Goal: Task Accomplishment & Management: Use online tool/utility

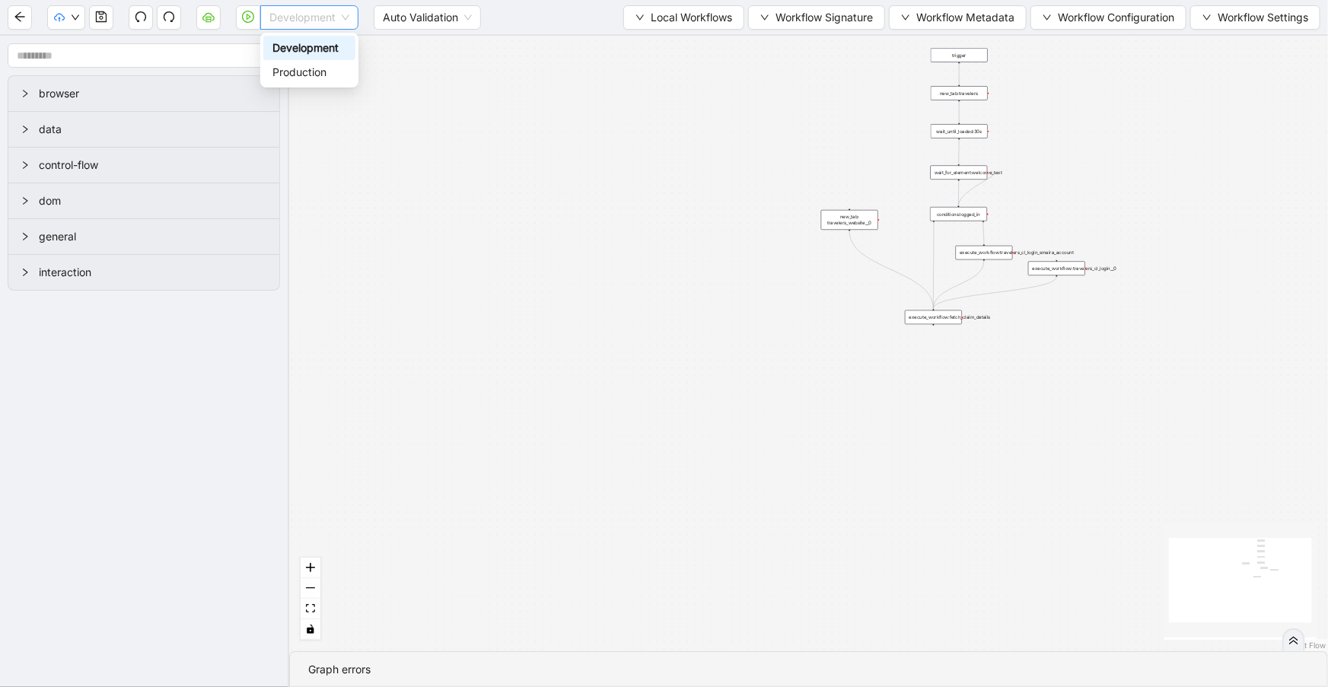
click at [273, 16] on span "Development" at bounding box center [309, 17] width 80 height 23
click at [298, 69] on div "Production" at bounding box center [309, 72] width 74 height 17
click at [250, 22] on icon "play-circle" at bounding box center [248, 17] width 12 height 12
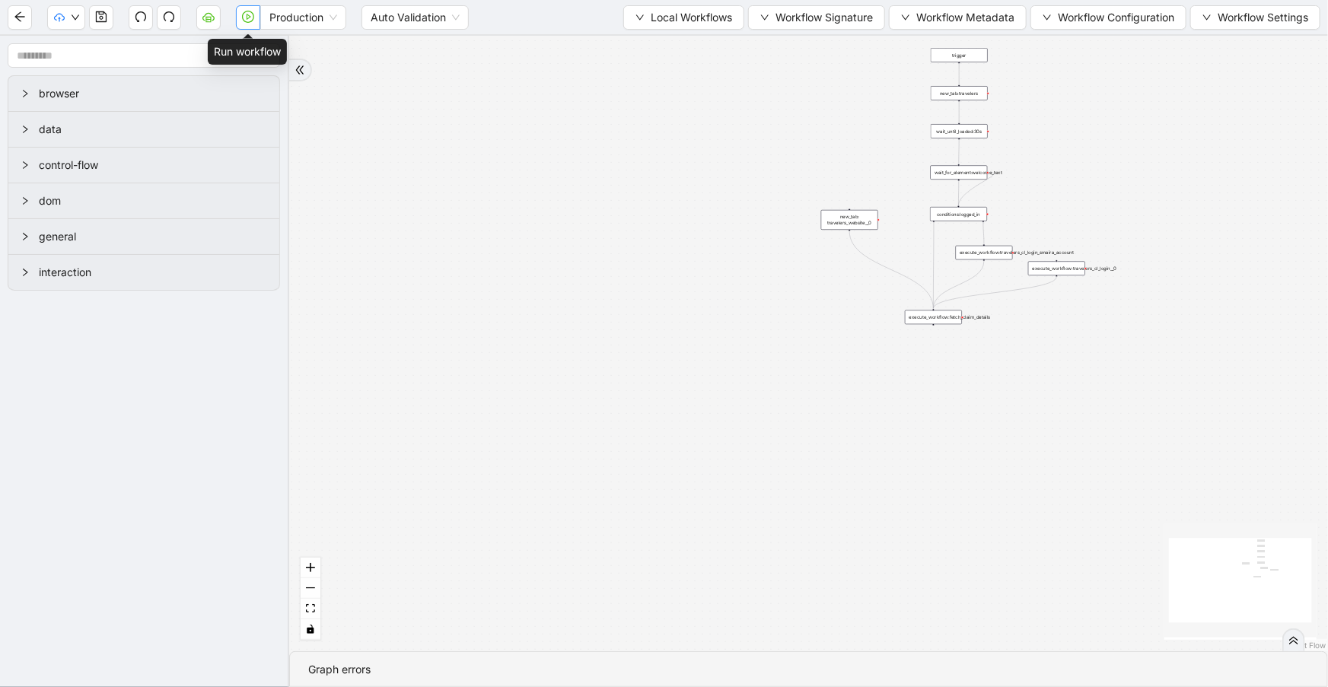
click at [250, 21] on icon "play-circle" at bounding box center [248, 17] width 12 height 12
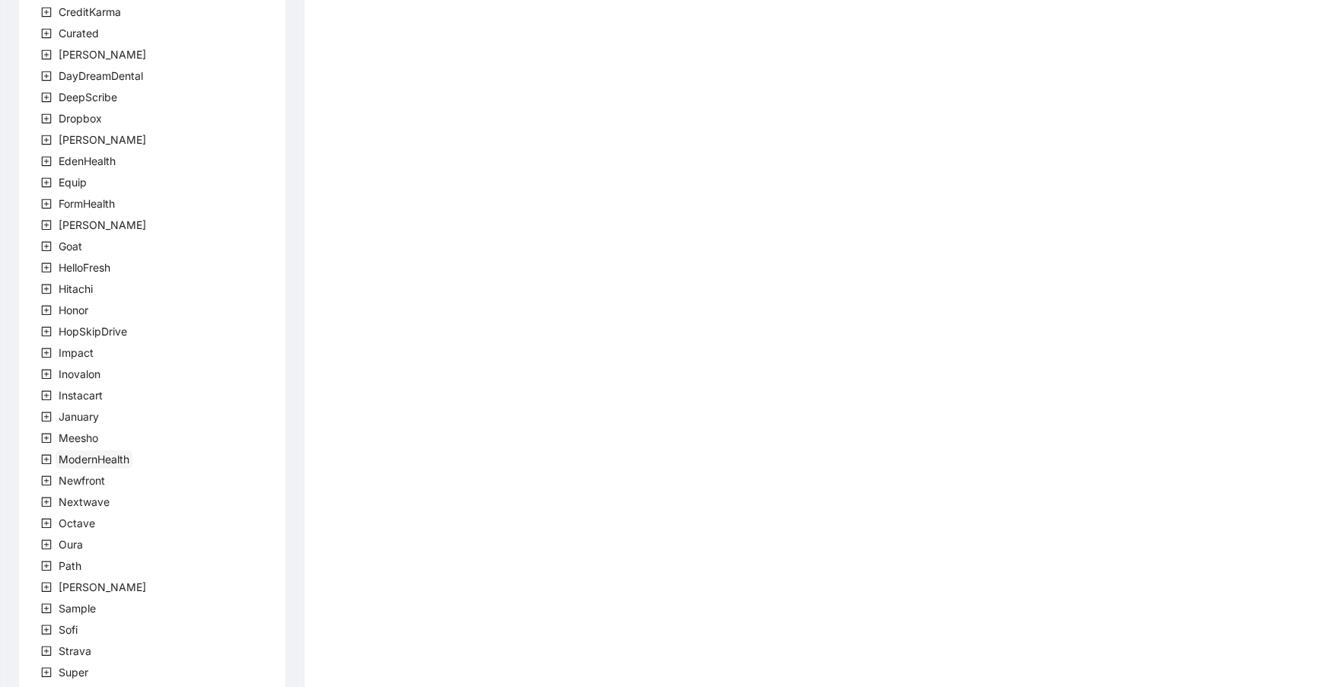
scroll to position [166, 0]
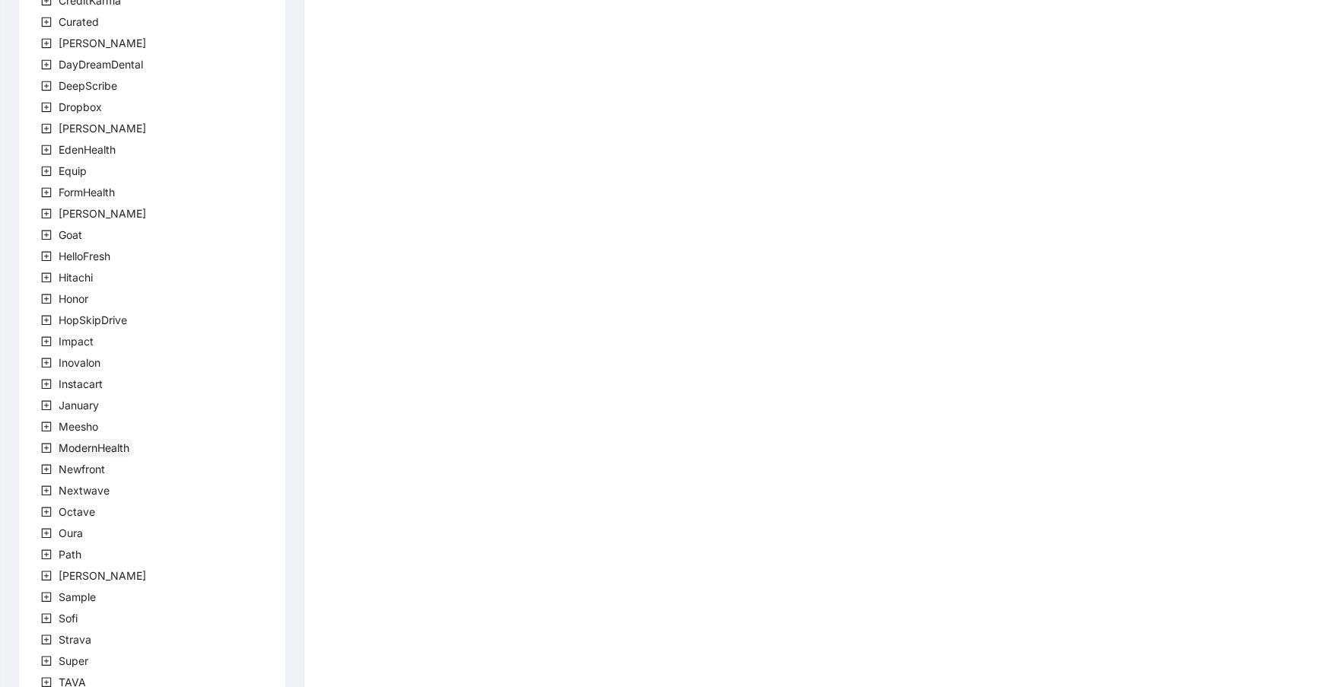
click at [113, 455] on span "ModernHealth" at bounding box center [94, 448] width 77 height 18
click at [75, 470] on span "team" at bounding box center [89, 469] width 31 height 18
click at [96, 486] on span "ModernHealthTeam" at bounding box center [143, 490] width 97 height 13
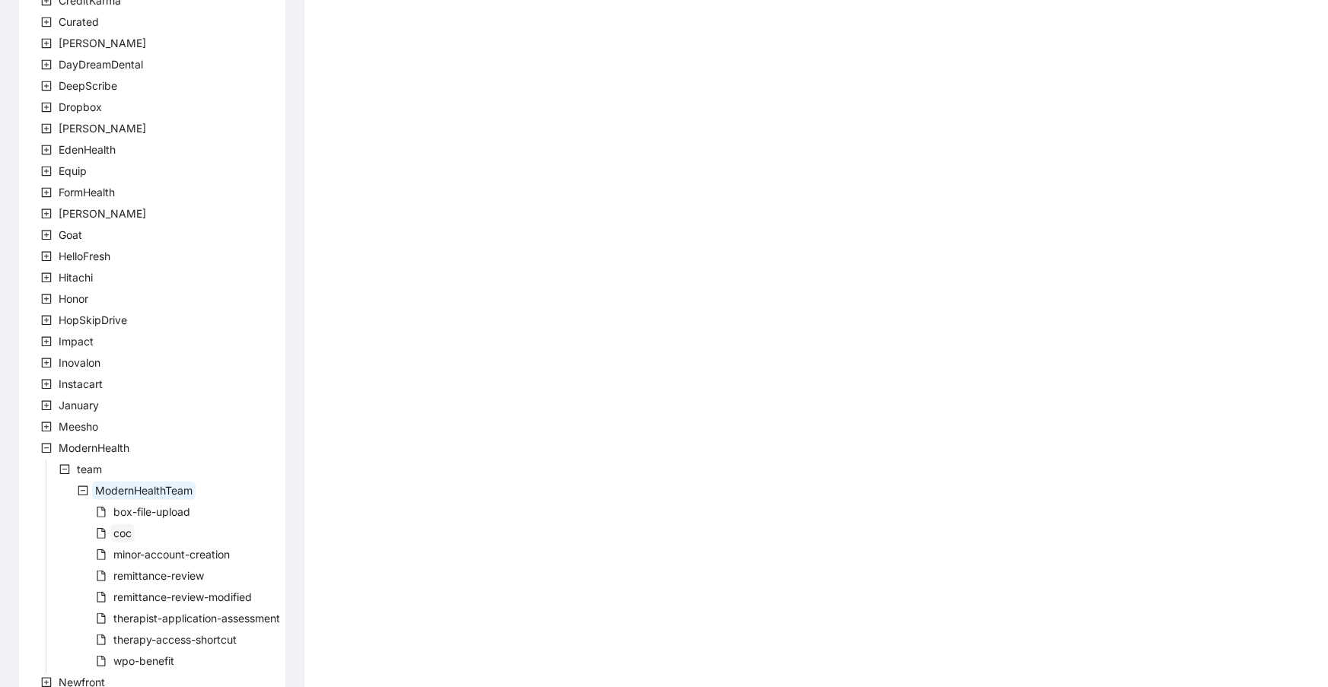
click at [122, 530] on span "coc" at bounding box center [122, 532] width 18 height 13
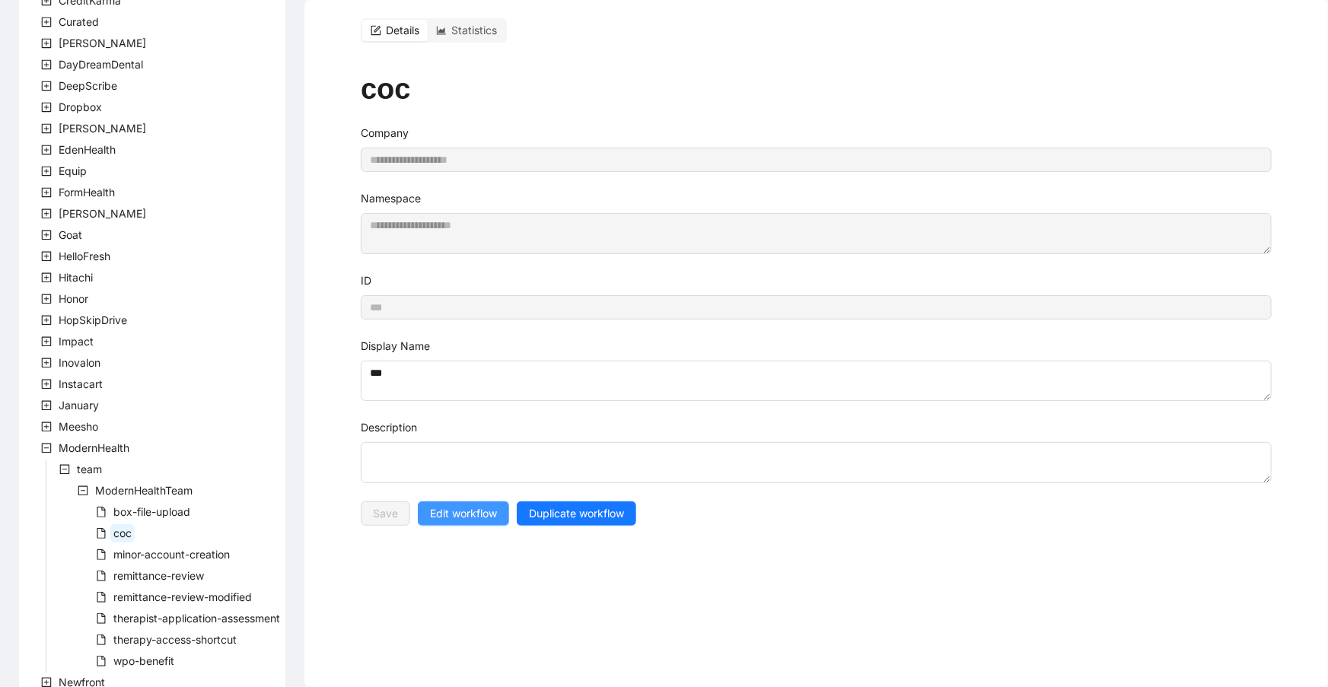
click at [456, 509] on span "Edit workflow" at bounding box center [463, 513] width 67 height 17
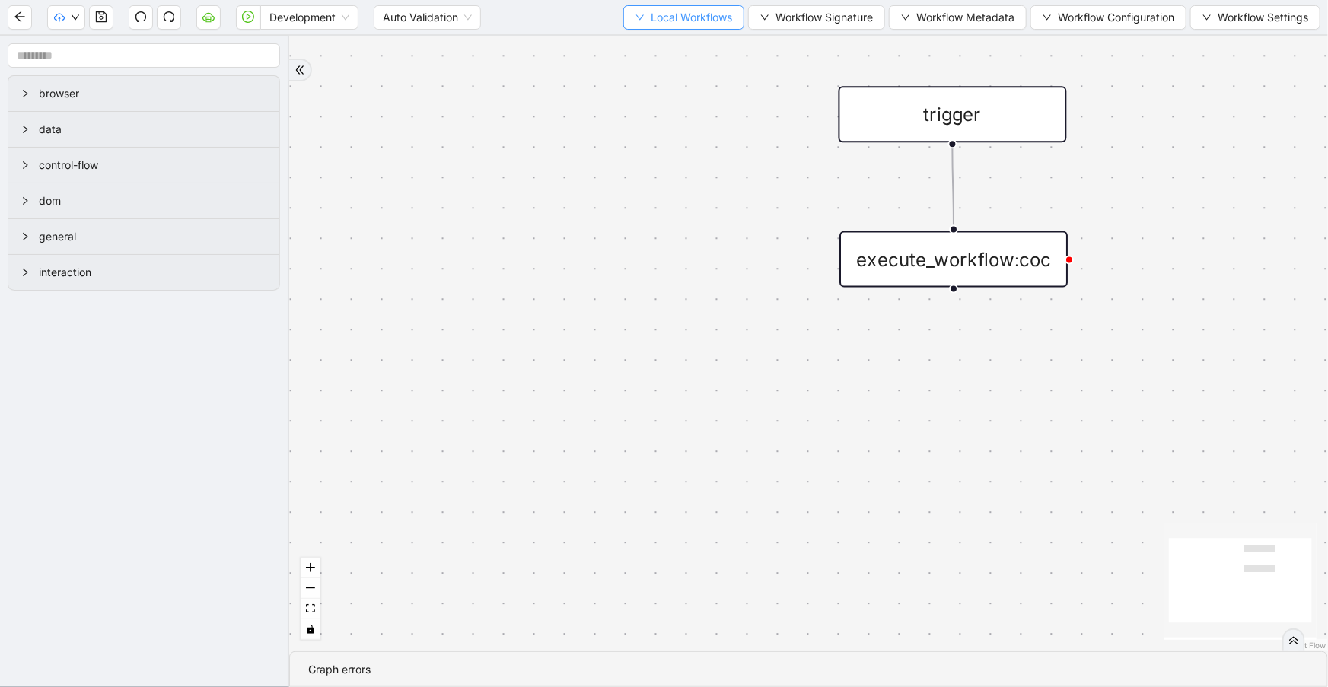
click at [698, 18] on span "Local Workflows" at bounding box center [690, 17] width 81 height 17
click at [703, 40] on span "Select" at bounding box center [677, 46] width 99 height 17
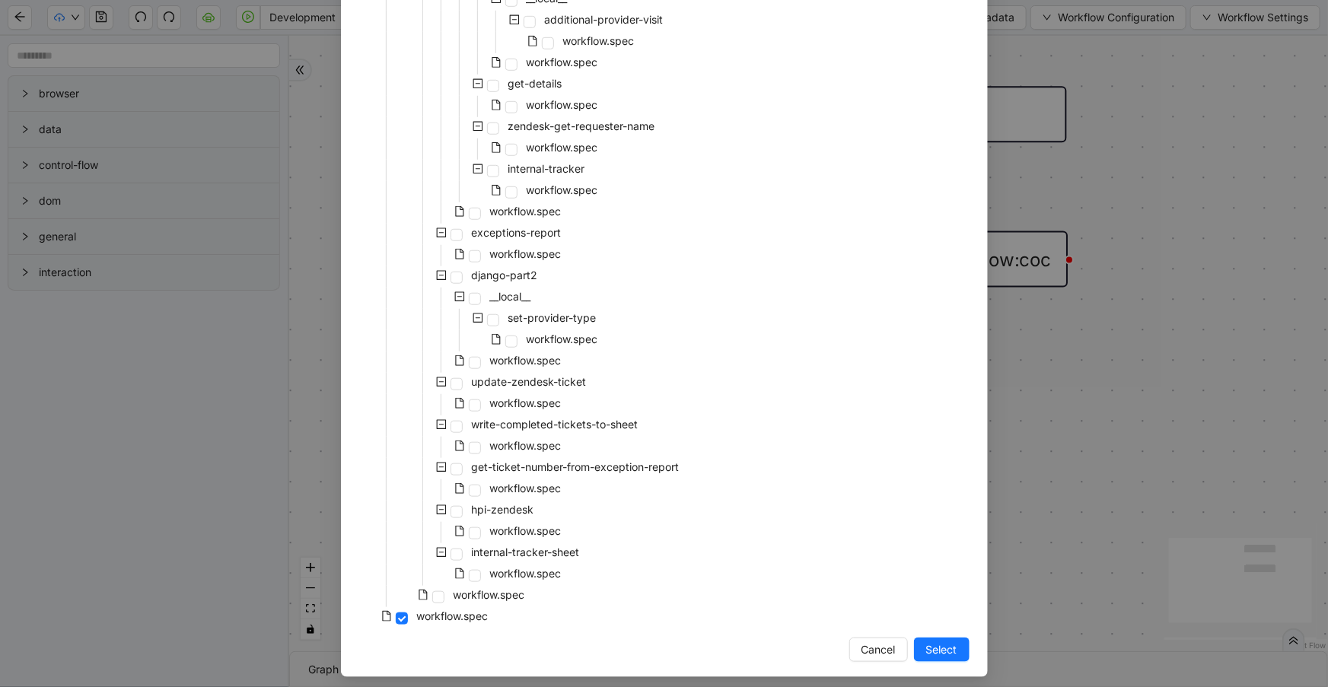
scroll to position [539, 0]
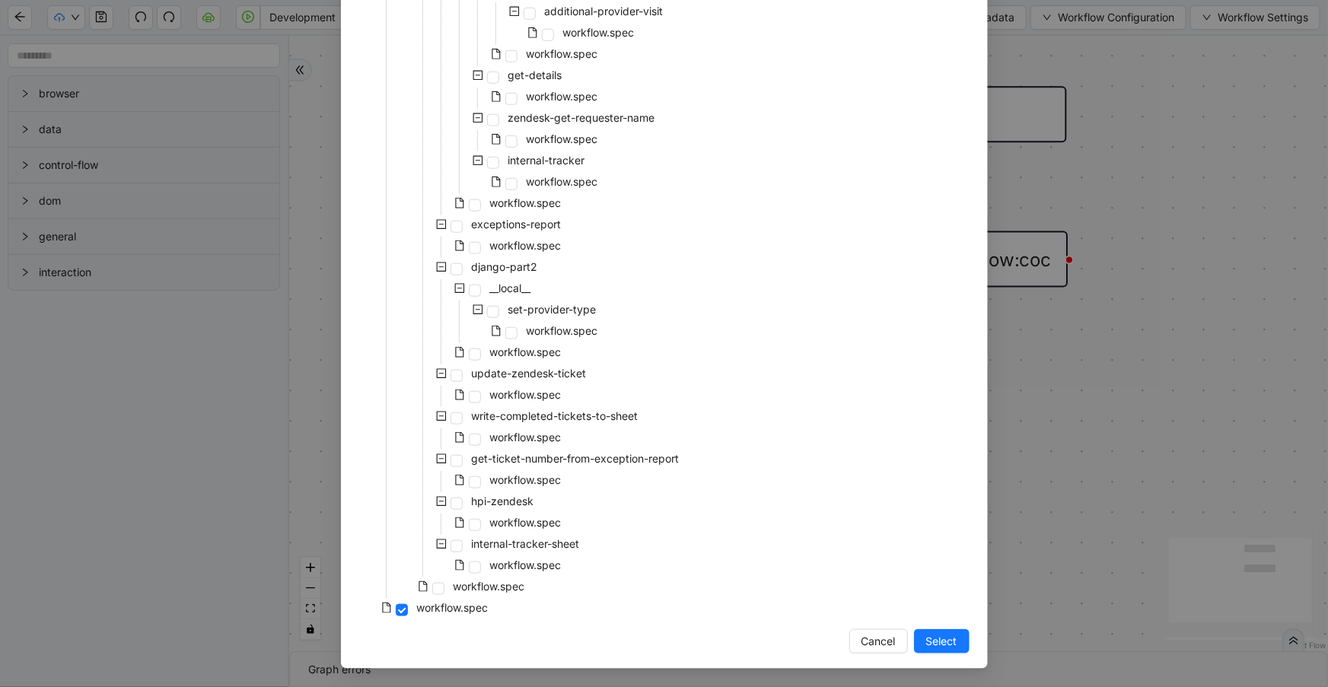
click at [1179, 172] on div "Select Local Workflow coc __local__ coc __local__ get-zendesk-tickets workflow.…" at bounding box center [664, 343] width 1328 height 687
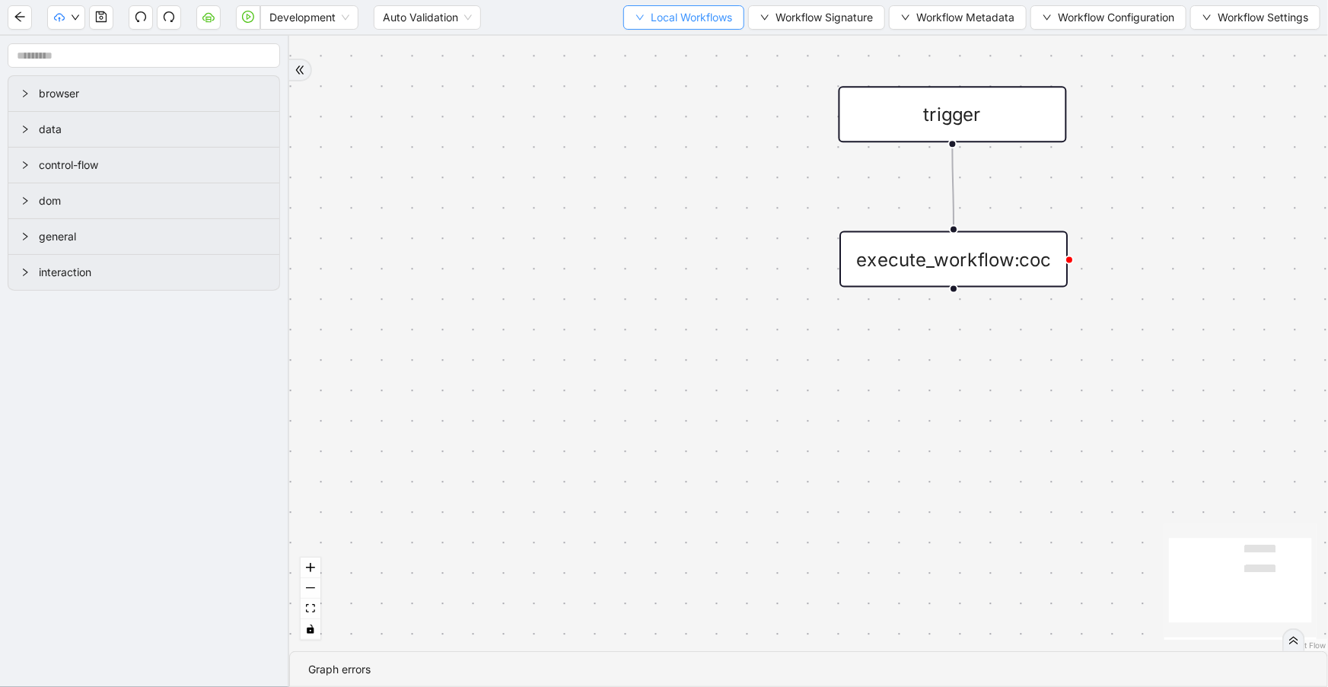
click at [717, 20] on span "Local Workflows" at bounding box center [690, 17] width 81 height 17
click at [720, 43] on span "Select" at bounding box center [677, 46] width 99 height 17
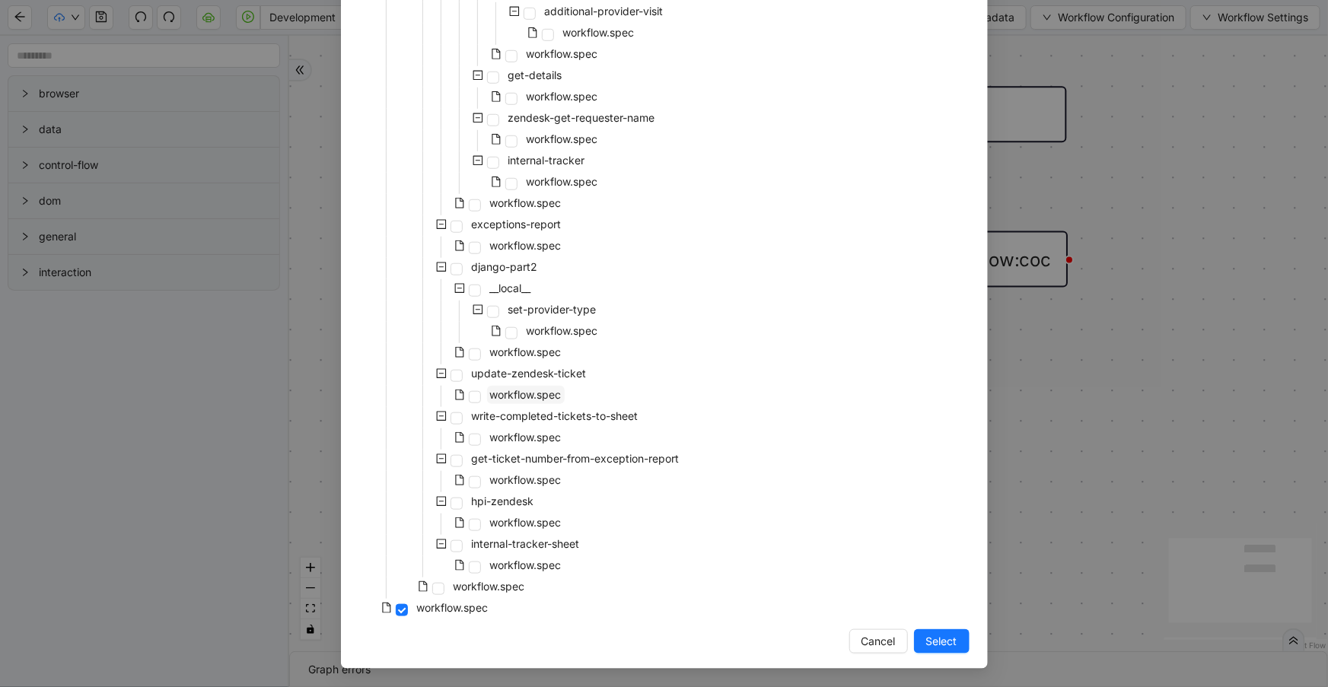
click at [510, 388] on span "workflow.spec" at bounding box center [526, 394] width 72 height 13
click at [940, 637] on span "Select" at bounding box center [941, 641] width 31 height 17
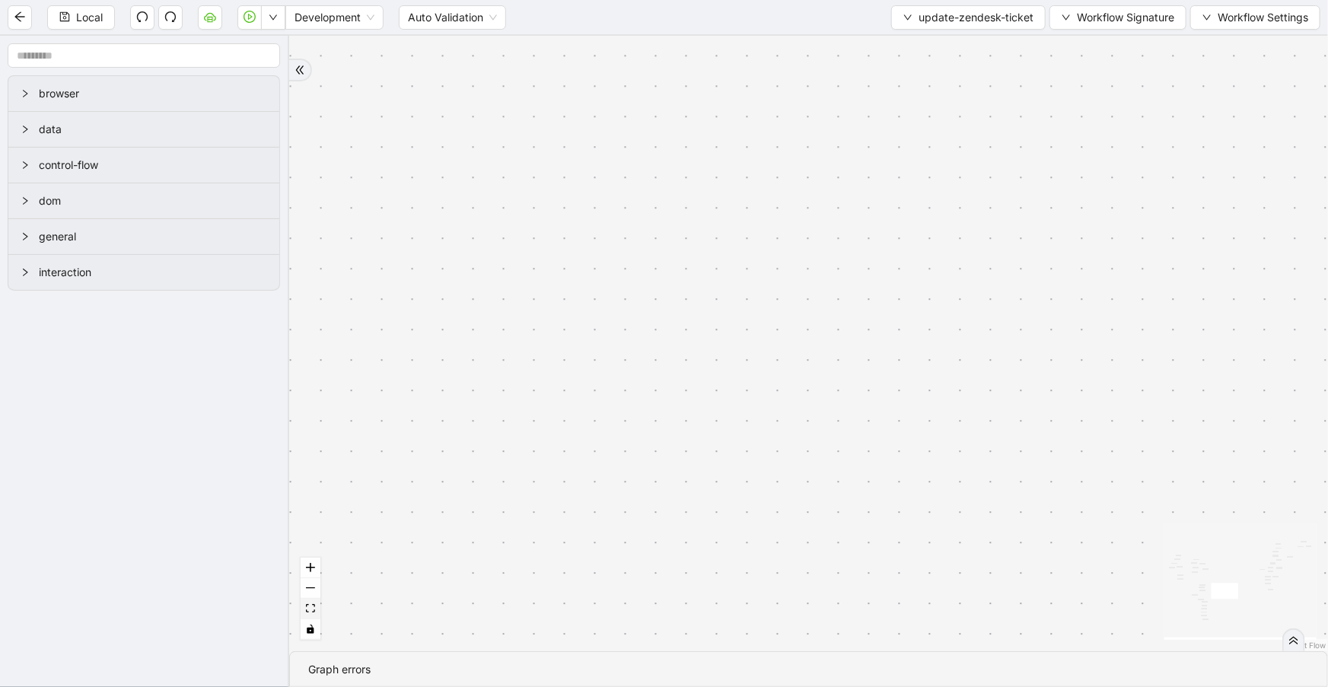
click at [312, 609] on icon "fit view" at bounding box center [310, 608] width 9 height 8
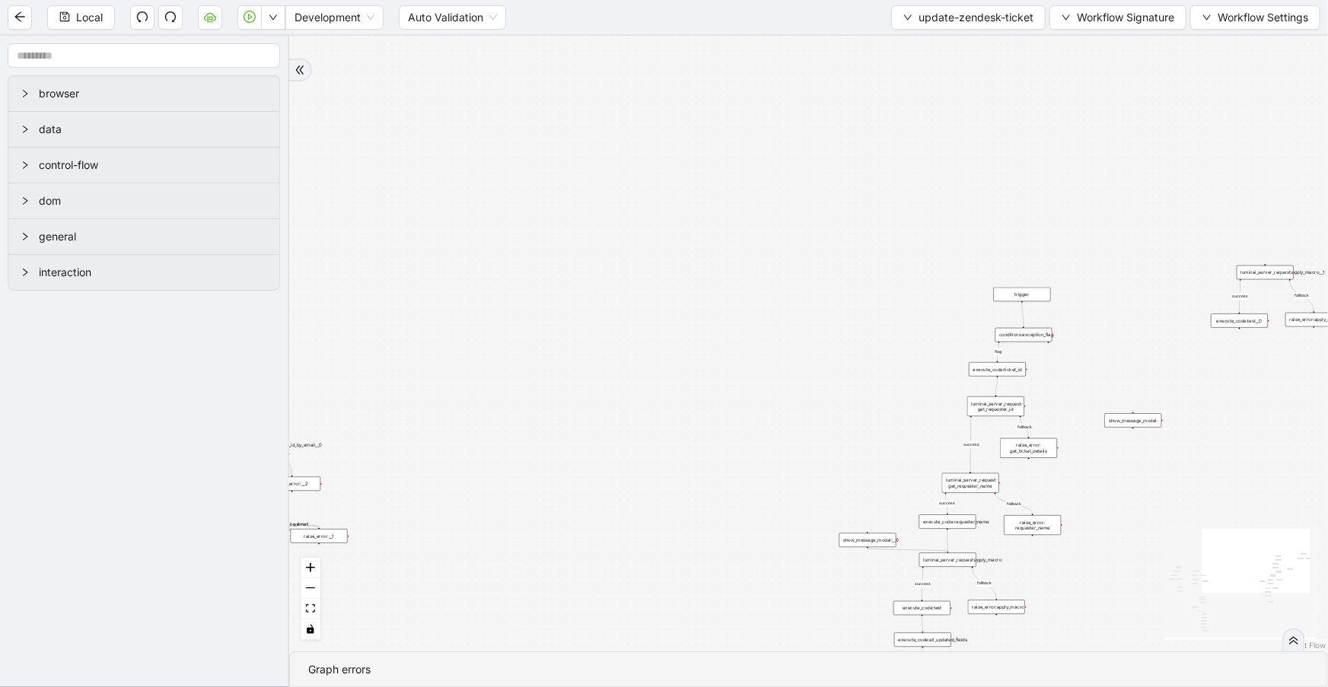
drag, startPoint x: 910, startPoint y: 129, endPoint x: 757, endPoint y: 431, distance: 337.9
click at [757, 431] on div "fallback fallback success fallback success success fallback fallback success fa…" at bounding box center [808, 343] width 1038 height 615
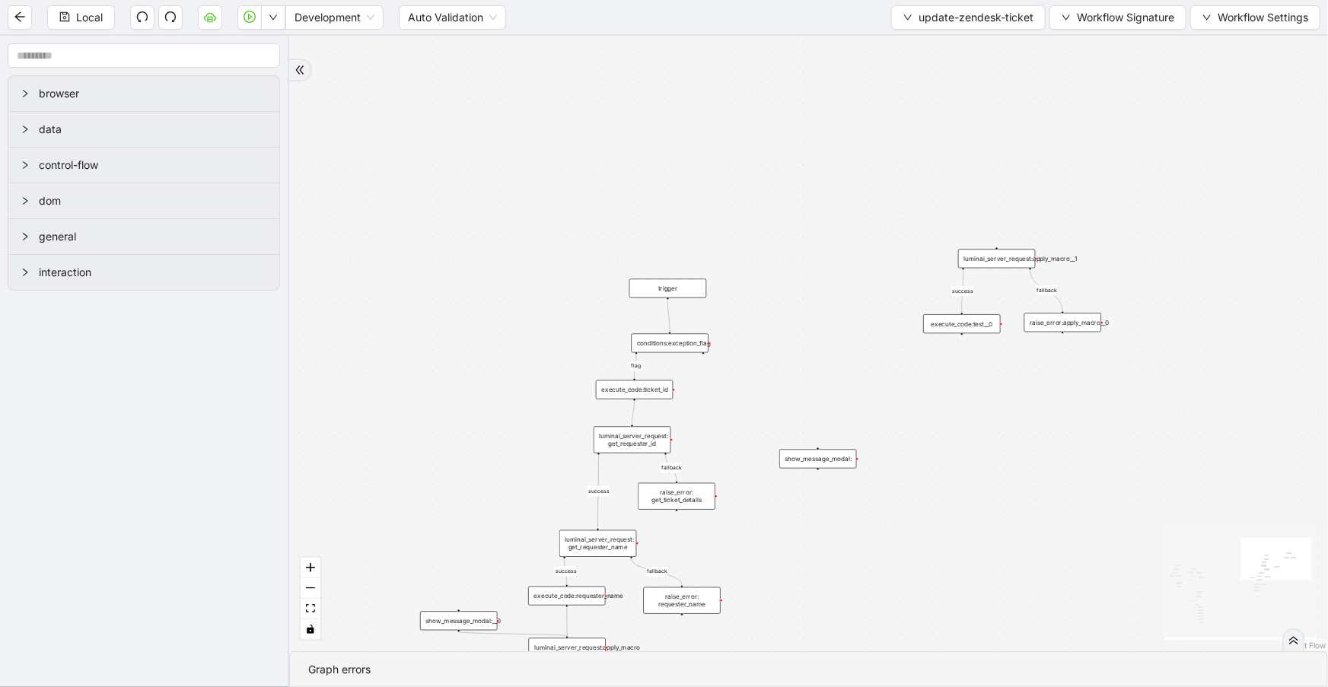
drag, startPoint x: 1047, startPoint y: 295, endPoint x: 747, endPoint y: 289, distance: 299.8
click at [747, 289] on div "fallback fallback success fallback success success fallback fallback success fa…" at bounding box center [808, 343] width 1038 height 615
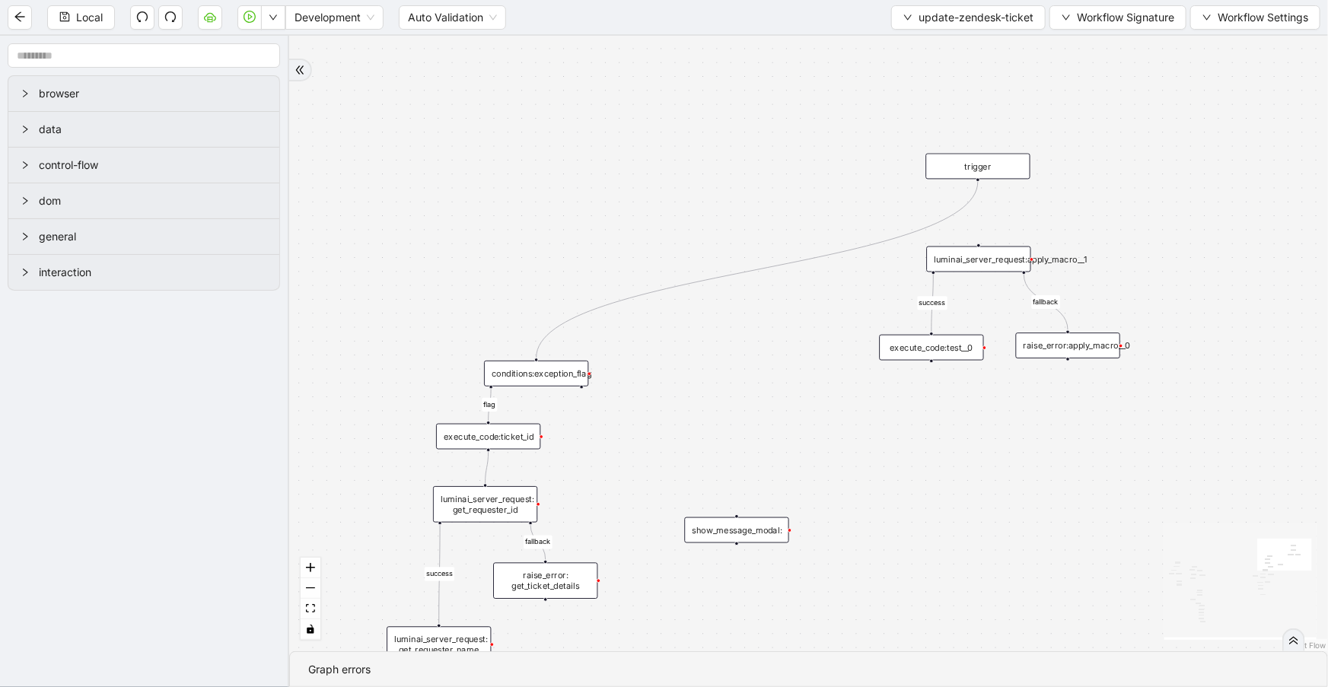
drag, startPoint x: 548, startPoint y: 305, endPoint x: 992, endPoint y: 172, distance: 463.8
click at [992, 172] on div "trigger" at bounding box center [978, 167] width 104 height 26
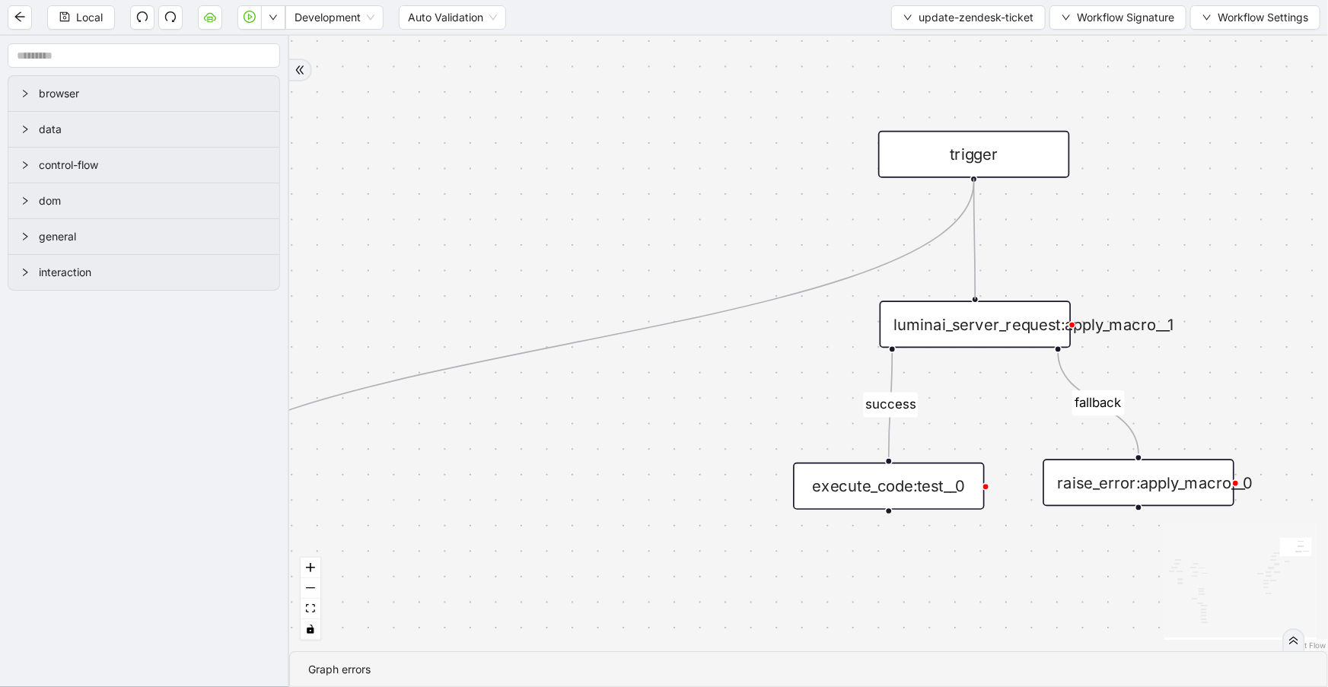
drag, startPoint x: 971, startPoint y: 177, endPoint x: 936, endPoint y: 259, distance: 89.3
click at [921, 316] on div "luminai_server_request:apply_macro__1" at bounding box center [974, 324] width 191 height 47
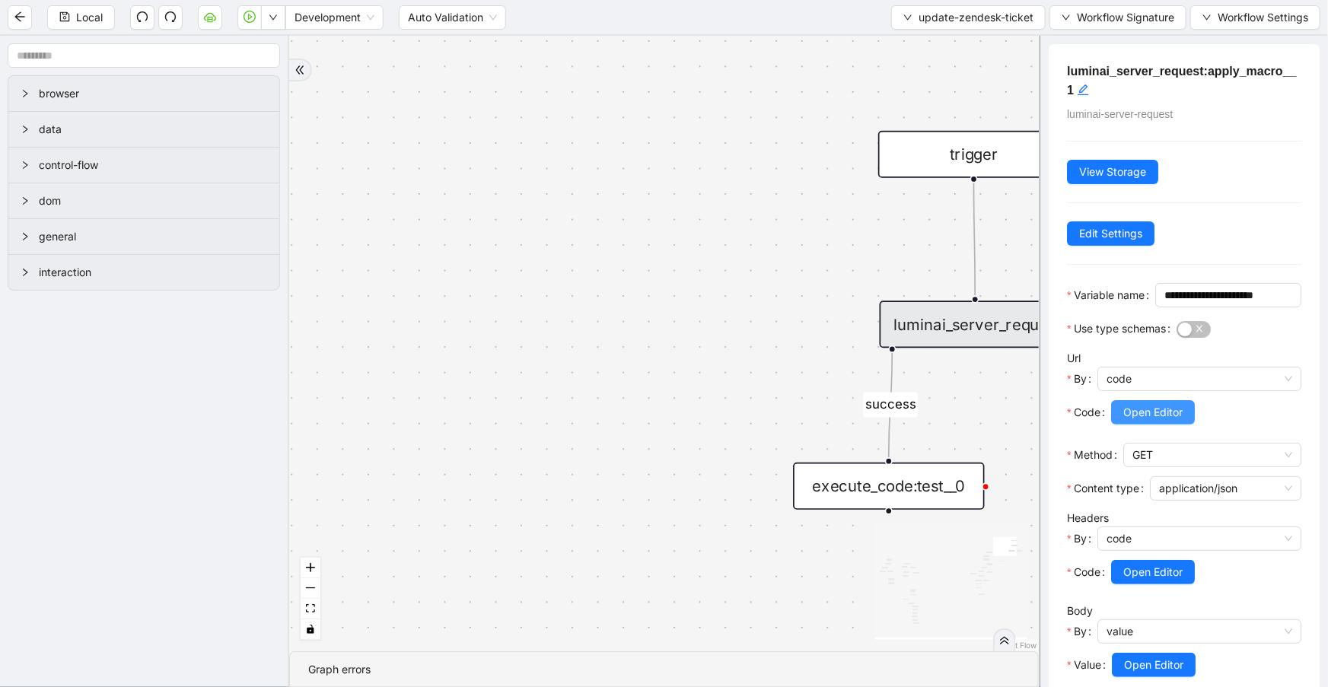
click at [1153, 421] on span "Open Editor" at bounding box center [1152, 412] width 59 height 17
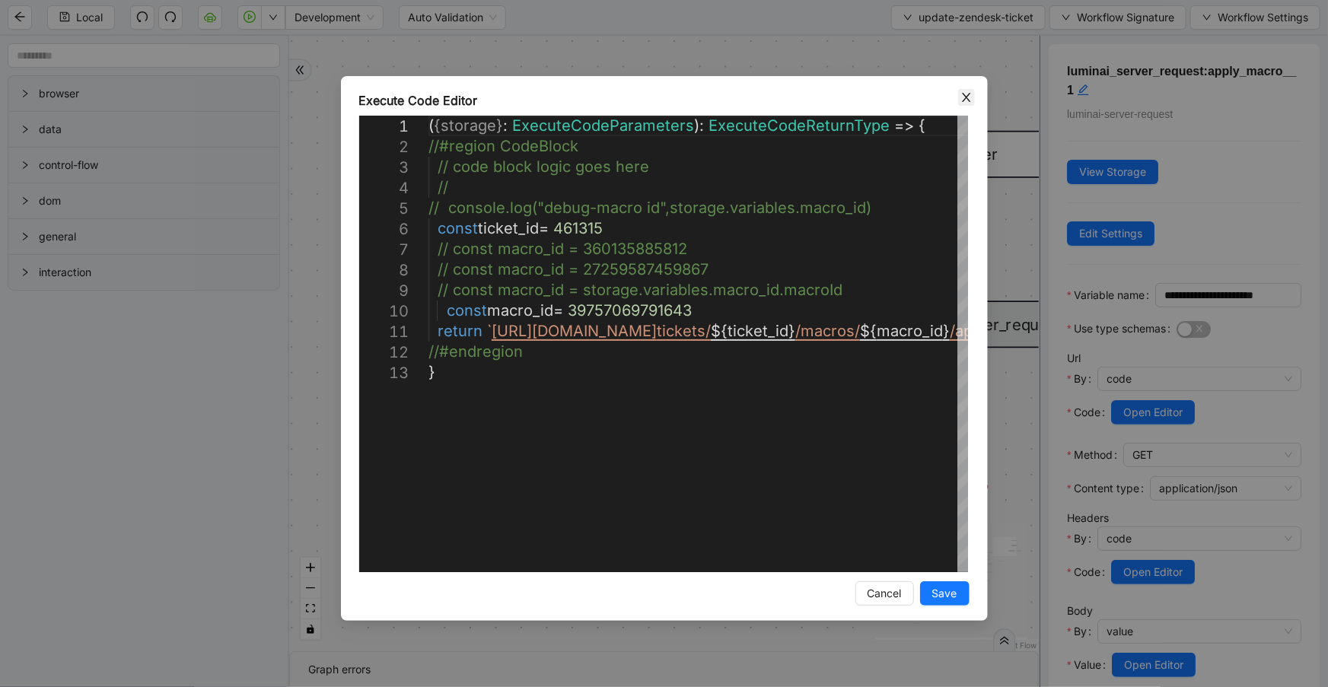
click at [962, 99] on icon "close" at bounding box center [966, 97] width 12 height 12
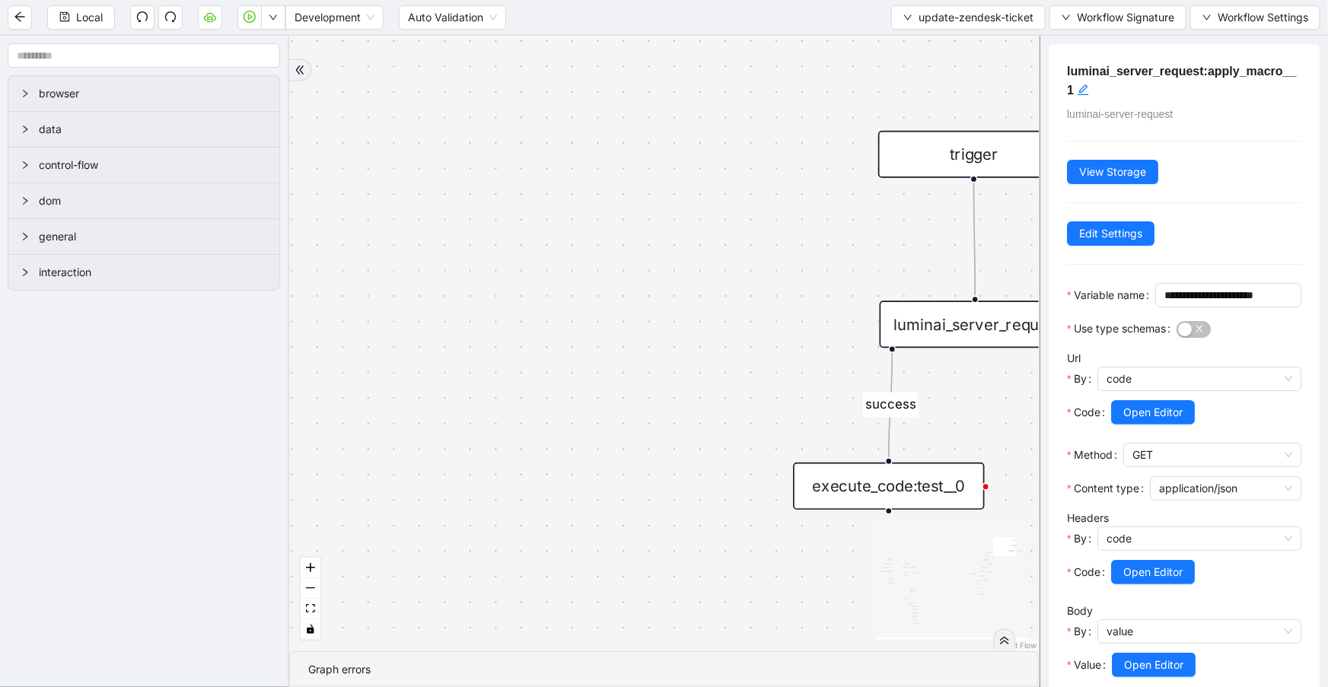
click at [898, 480] on div "execute_code:test__0" at bounding box center [888, 486] width 191 height 47
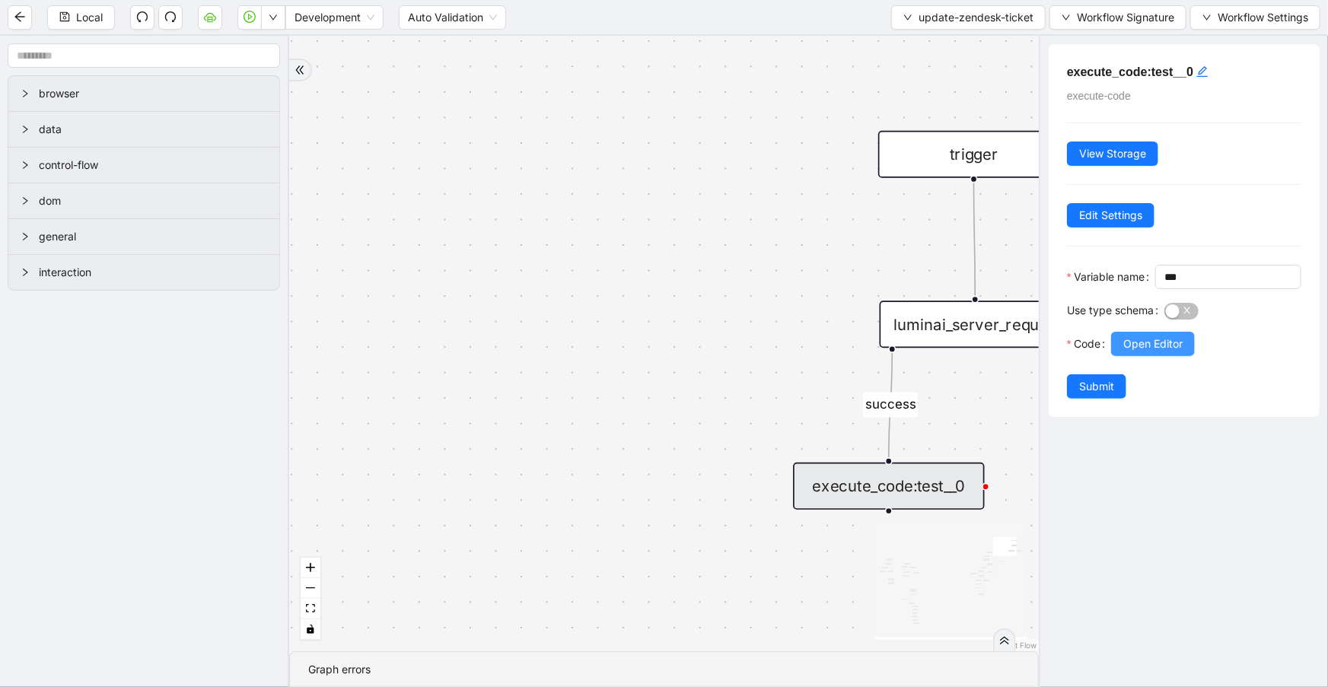
click at [1138, 352] on span "Open Editor" at bounding box center [1152, 344] width 59 height 17
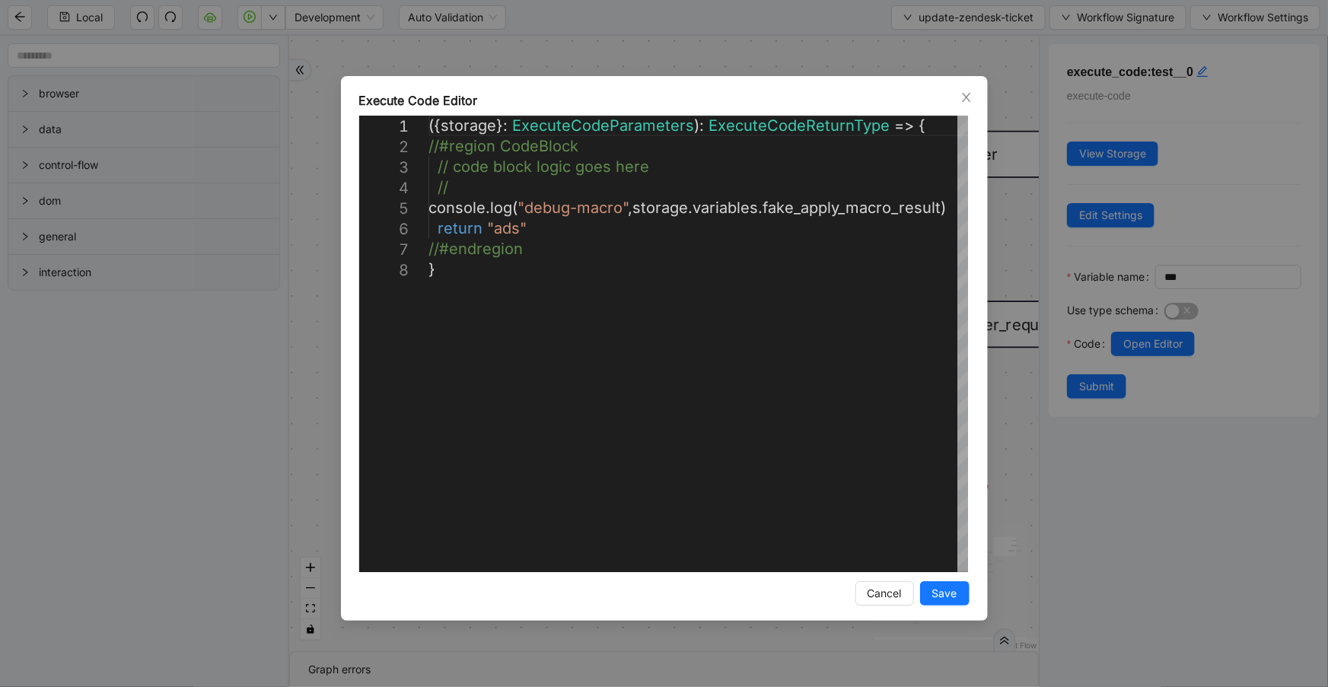
click at [758, 53] on div "**********" at bounding box center [664, 343] width 1328 height 687
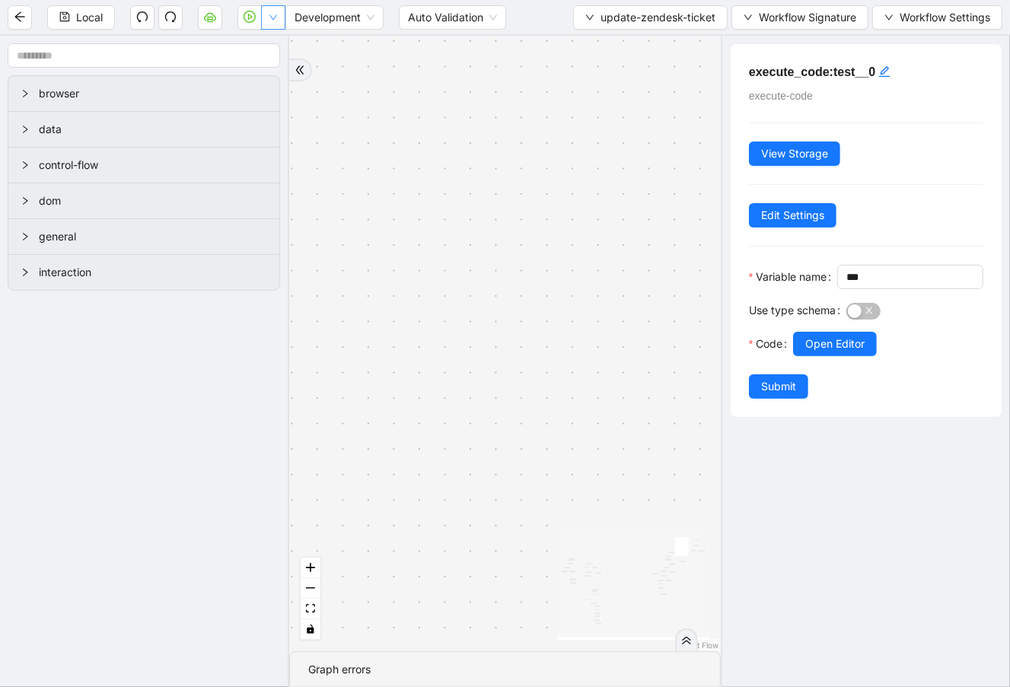
click at [266, 13] on button "button" at bounding box center [273, 17] width 24 height 24
click at [259, 43] on span "Run local workflow" at bounding box center [223, 46] width 93 height 17
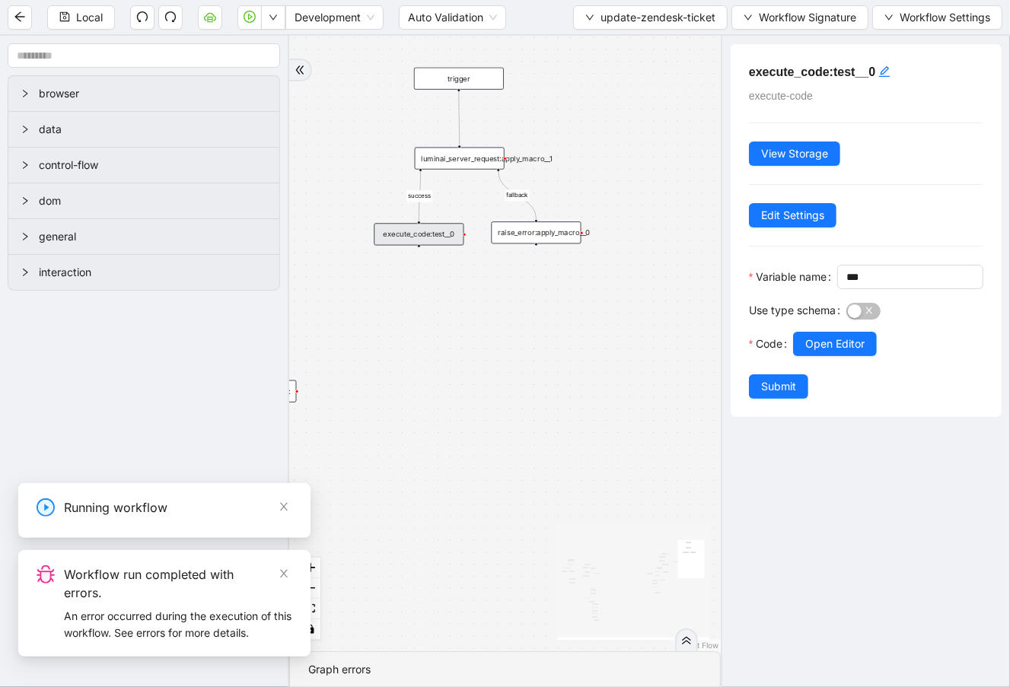
drag, startPoint x: 500, startPoint y: 342, endPoint x: 266, endPoint y: 183, distance: 283.2
click at [266, 183] on section "browser data control-flow dom general interaction fallback fallback success fal…" at bounding box center [505, 361] width 1010 height 651
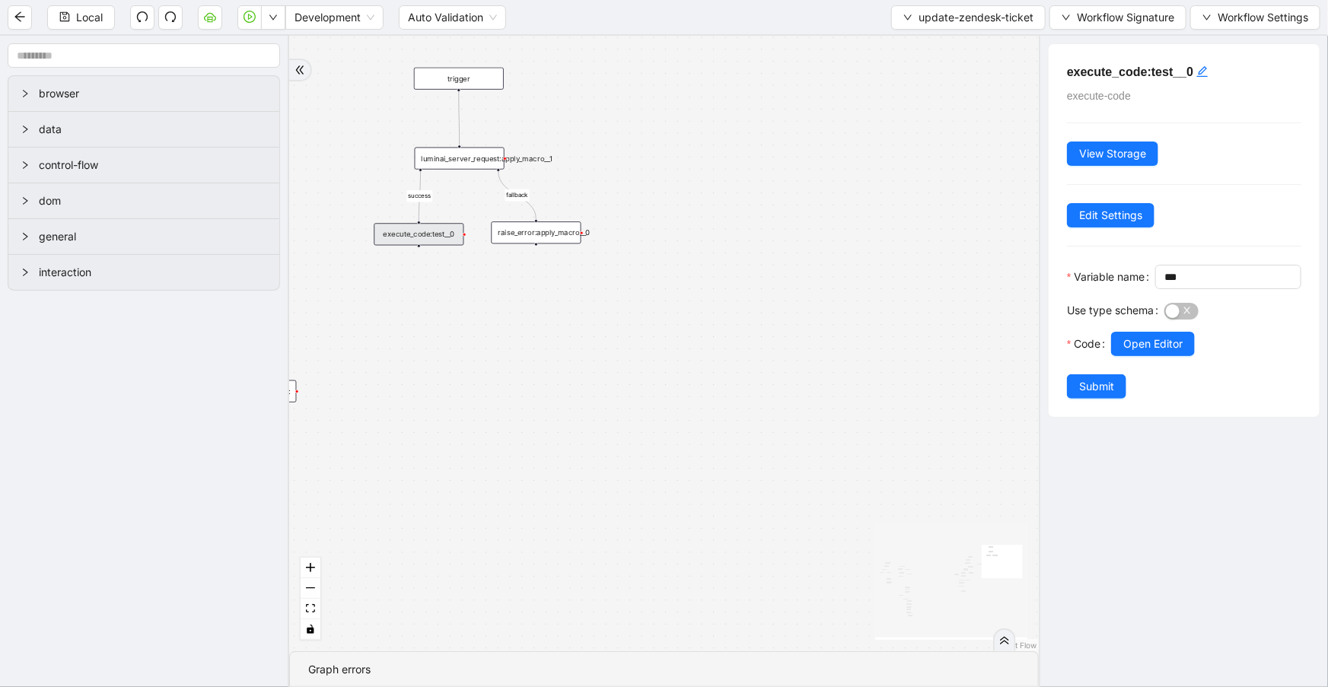
click at [466, 159] on div "luminai_server_request:apply_macro__1" at bounding box center [460, 159] width 90 height 22
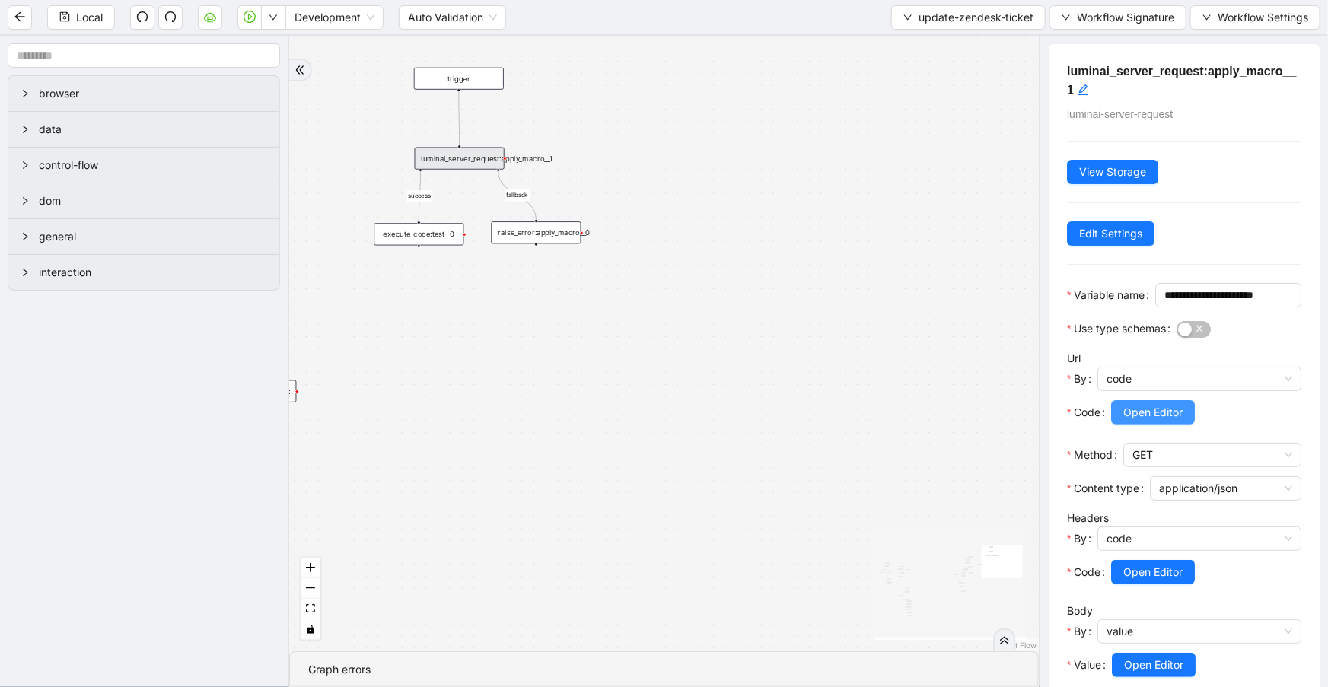
click at [1148, 421] on span "Open Editor" at bounding box center [1152, 412] width 59 height 17
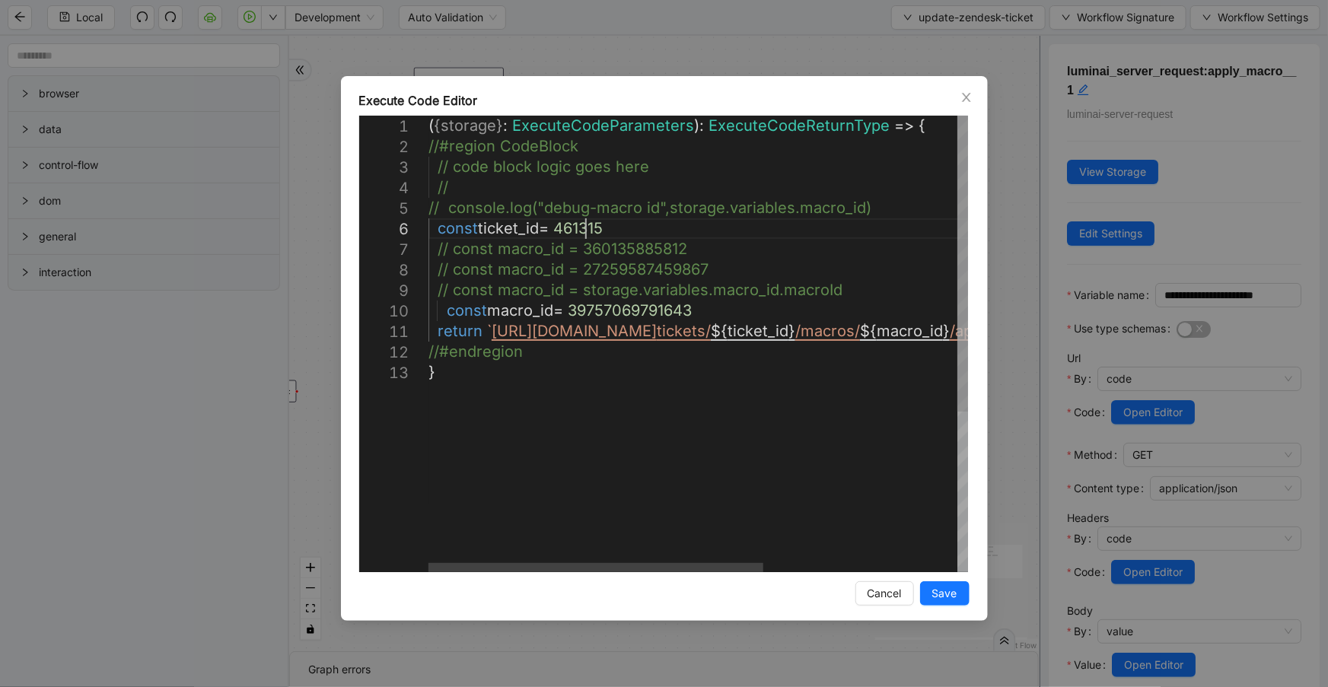
scroll to position [0, 0]
click at [586, 226] on div "( { storage } : ExecuteCodeParameters ): ExecuteCodeReturnType => { //#region C…" at bounding box center [853, 467] width 851 height 703
drag, startPoint x: 620, startPoint y: 227, endPoint x: 559, endPoint y: 232, distance: 61.1
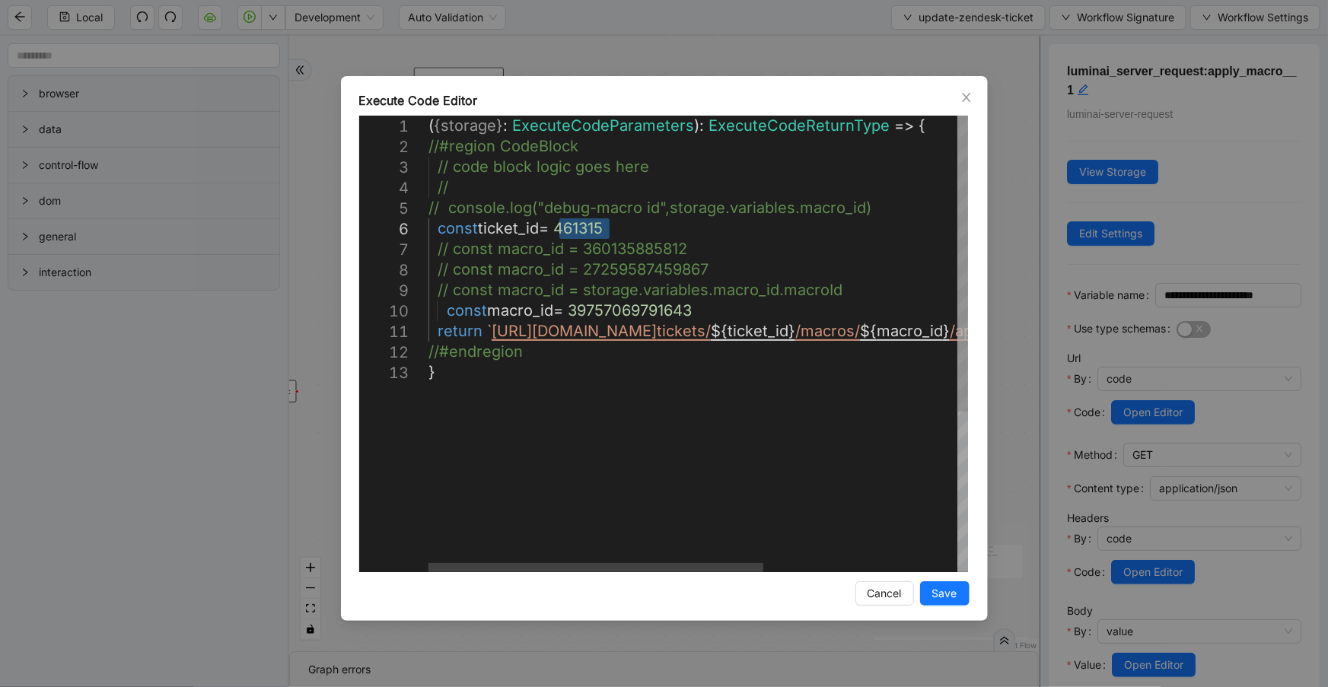
paste textarea "Editor content;Press Alt+F1 for Accessibility Options."
type textarea "**********"
click at [952, 587] on span "Save" at bounding box center [944, 593] width 25 height 17
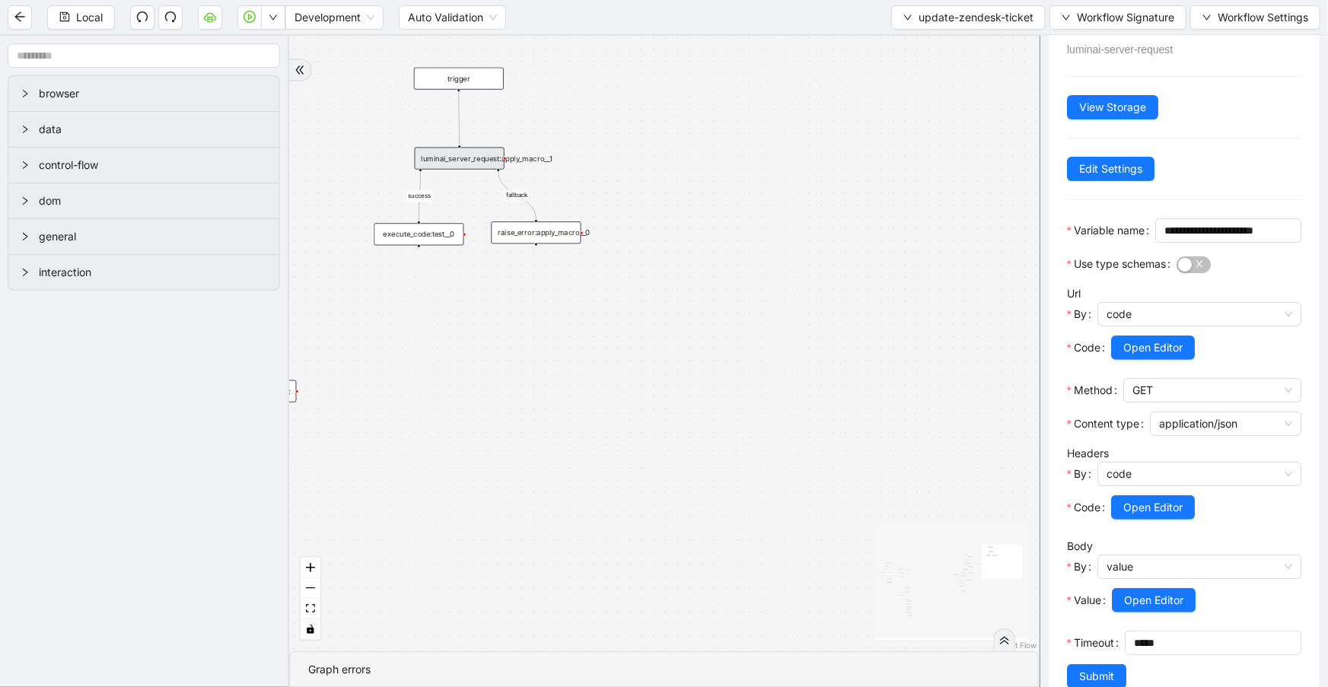
scroll to position [123, 0]
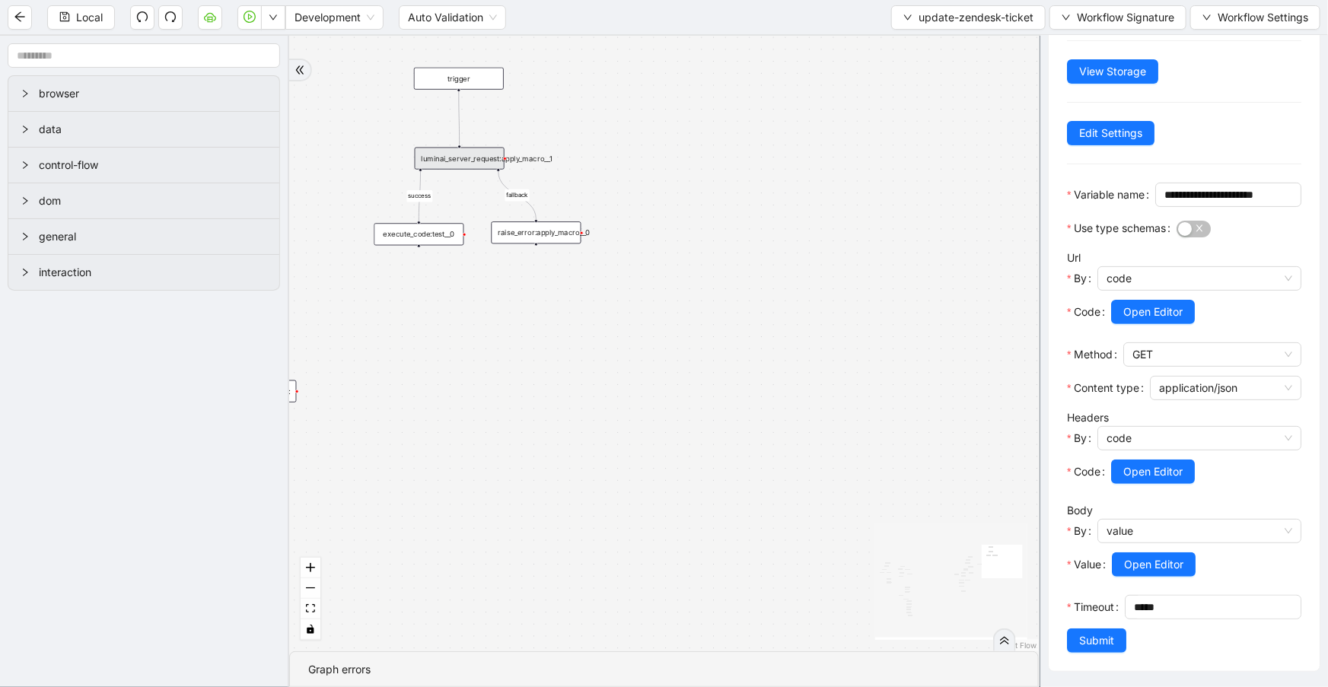
click at [1110, 639] on span "Submit" at bounding box center [1096, 640] width 35 height 17
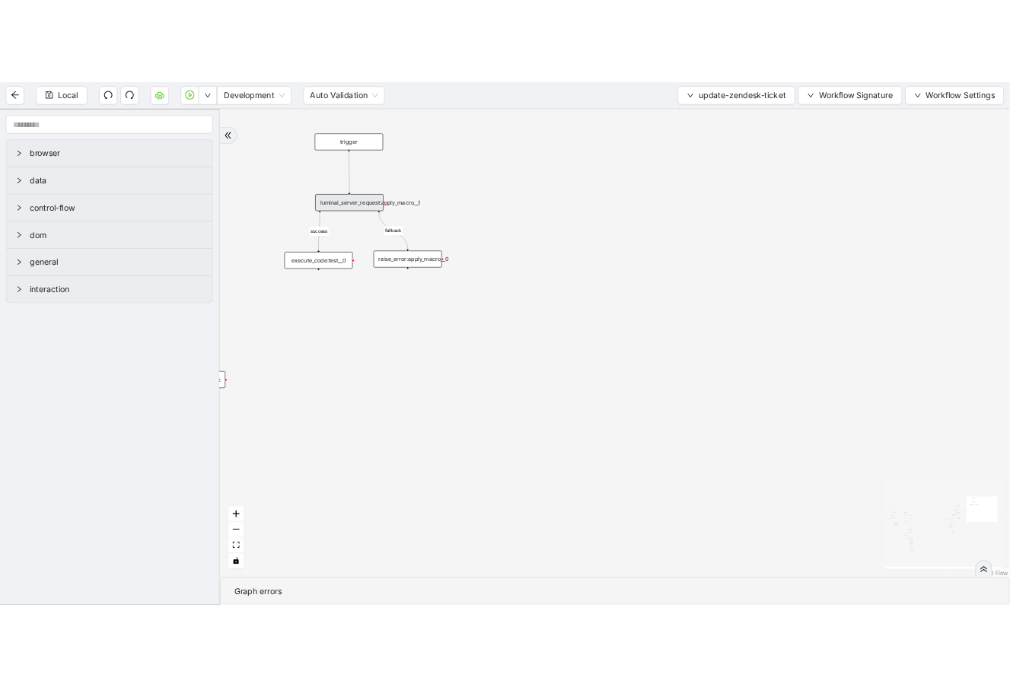
scroll to position [0, 0]
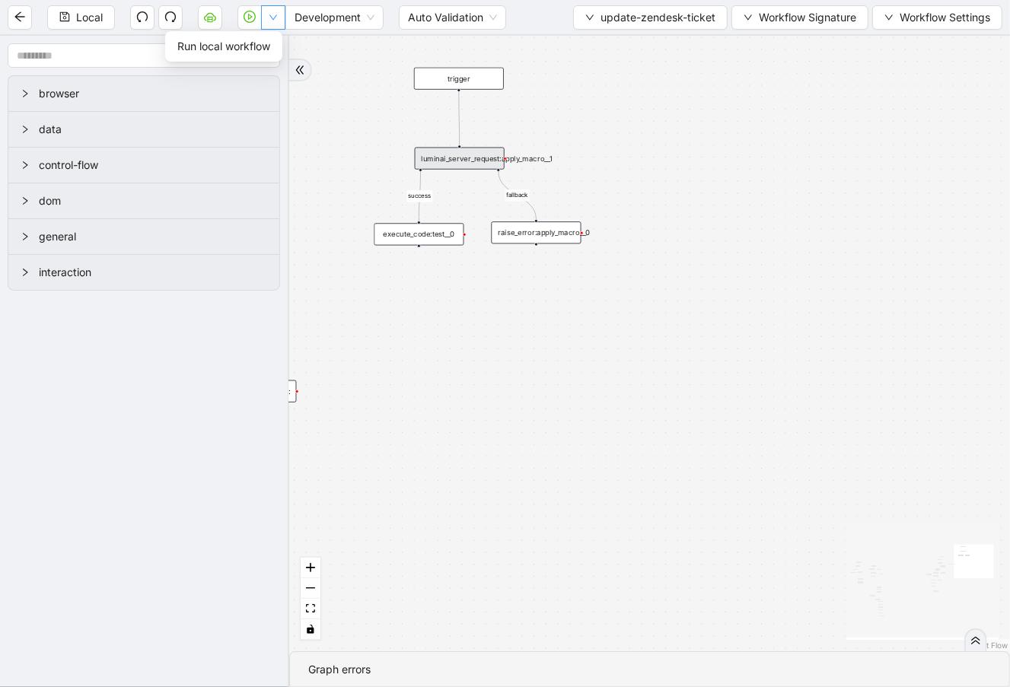
click at [281, 18] on button "button" at bounding box center [273, 17] width 24 height 24
click at [266, 49] on span "Run local workflow" at bounding box center [223, 46] width 93 height 17
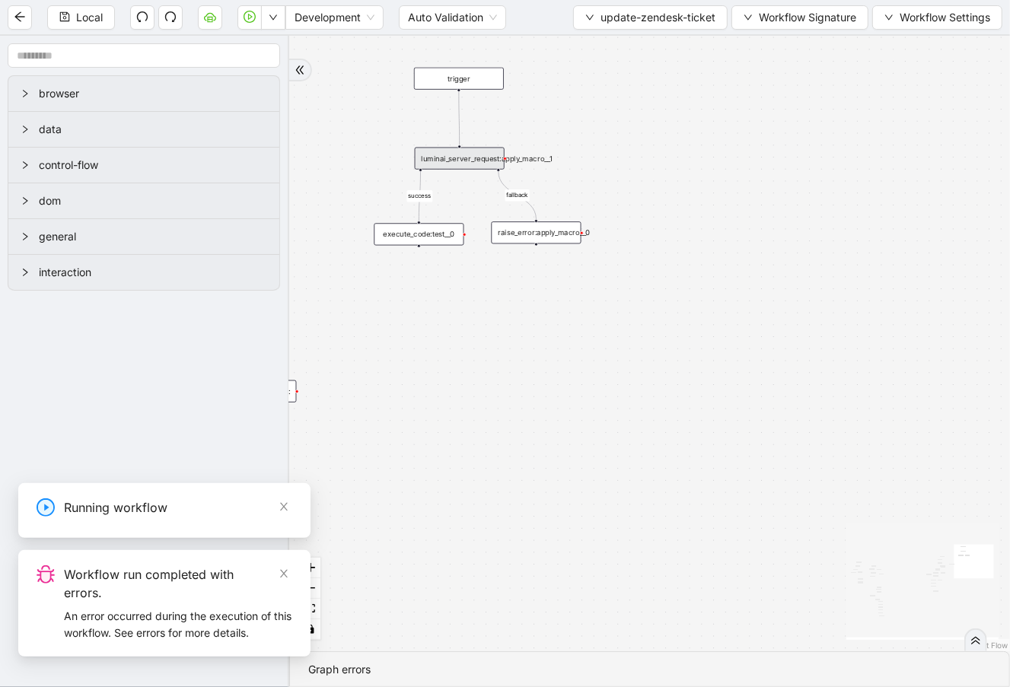
click at [442, 161] on div "luminai_server_request:apply_macro__1" at bounding box center [460, 159] width 90 height 22
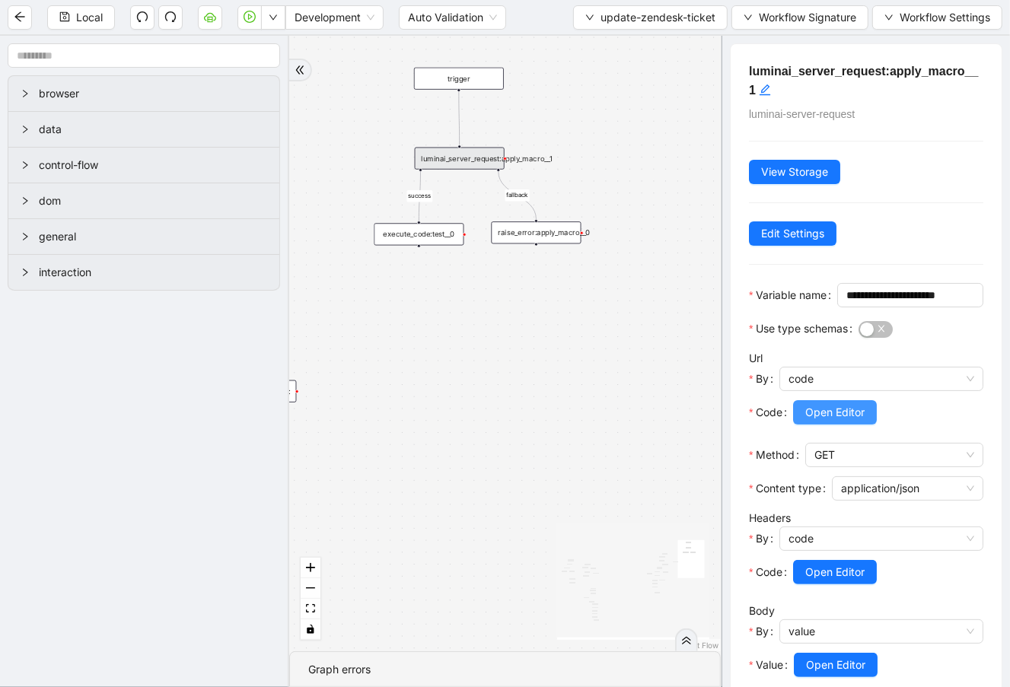
click at [828, 421] on span "Open Editor" at bounding box center [834, 412] width 59 height 17
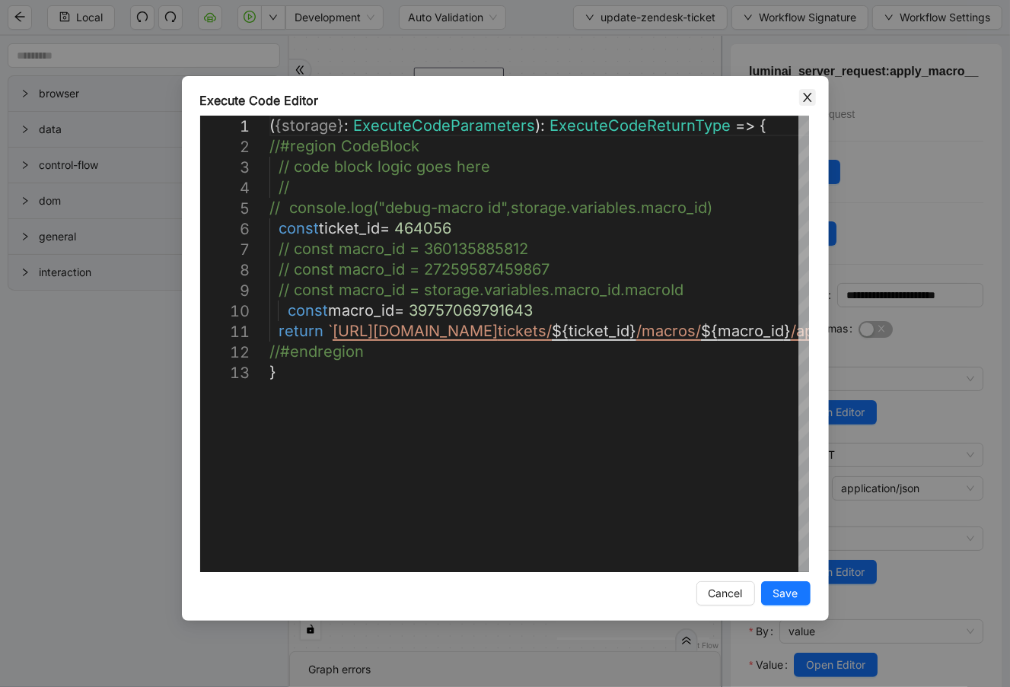
click at [804, 99] on icon "close" at bounding box center [807, 97] width 8 height 9
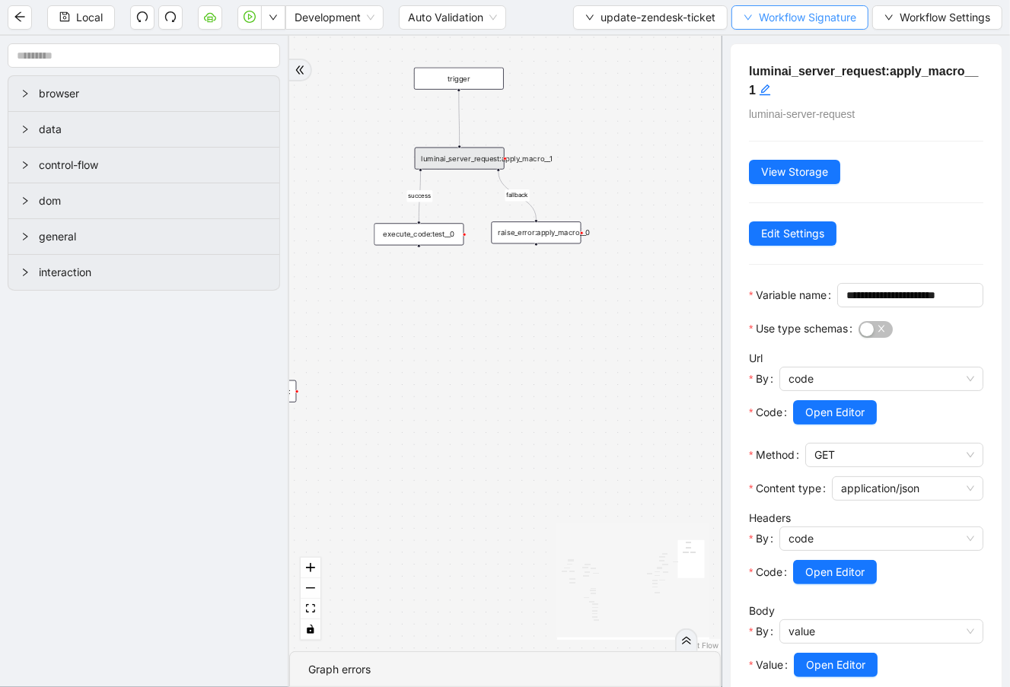
click at [807, 14] on span "Workflow Signature" at bounding box center [806, 17] width 97 height 17
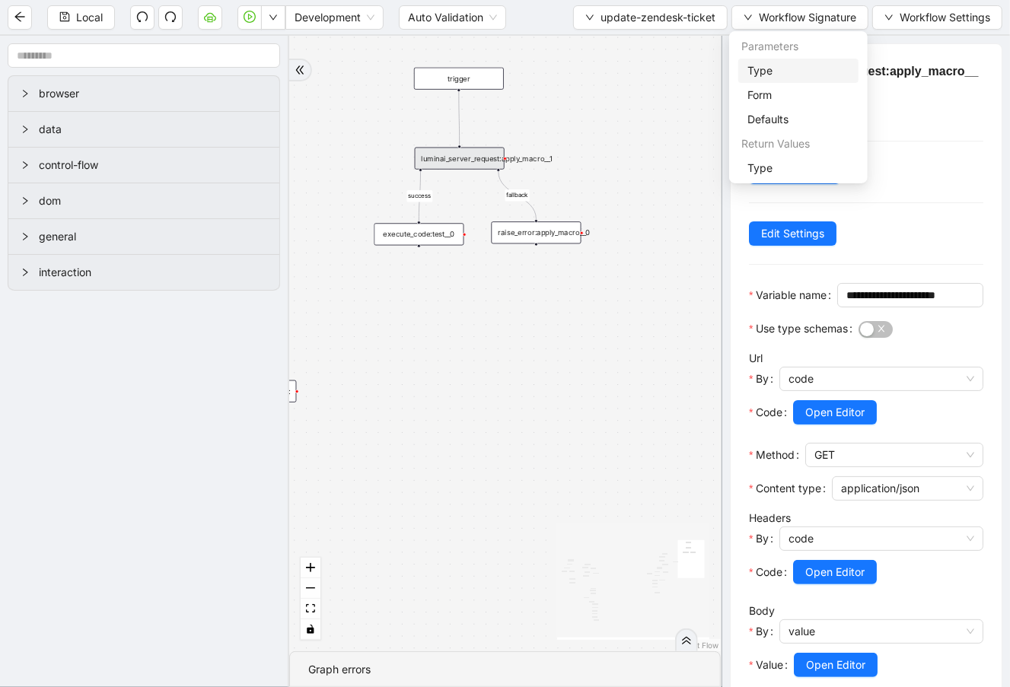
click at [793, 69] on span "Type" at bounding box center [798, 70] width 102 height 17
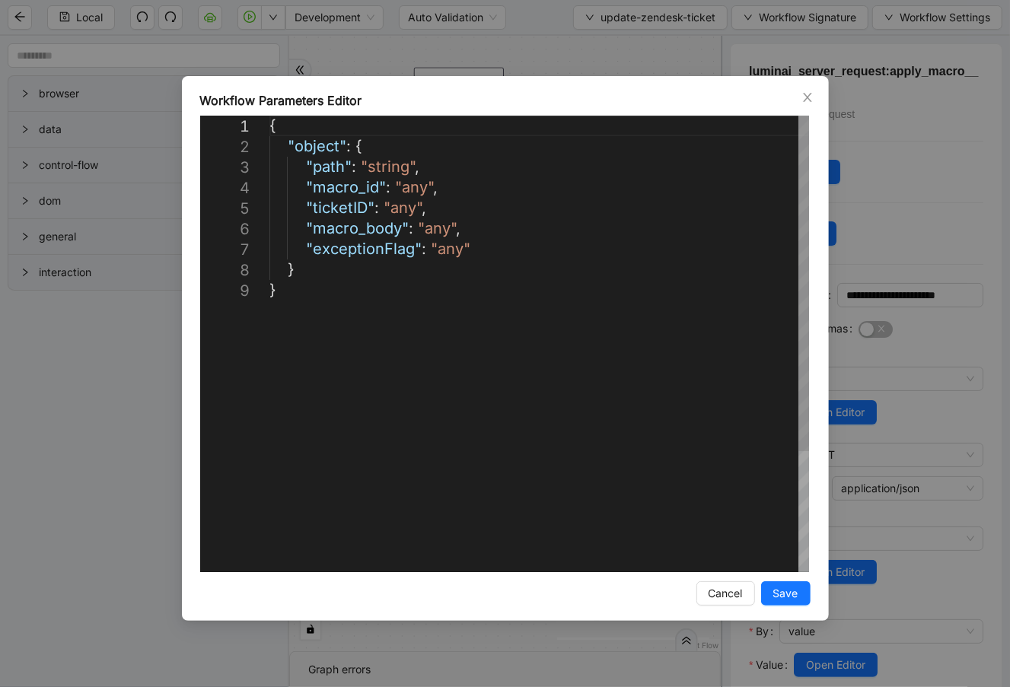
scroll to position [0, 8]
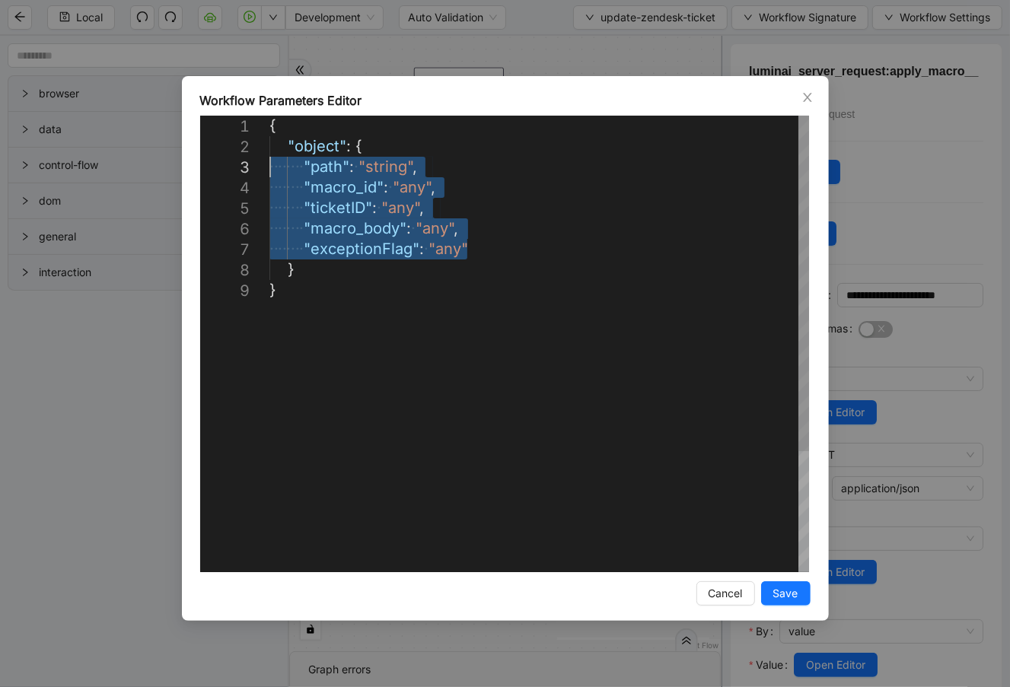
drag, startPoint x: 398, startPoint y: 234, endPoint x: 236, endPoint y: 162, distance: 177.1
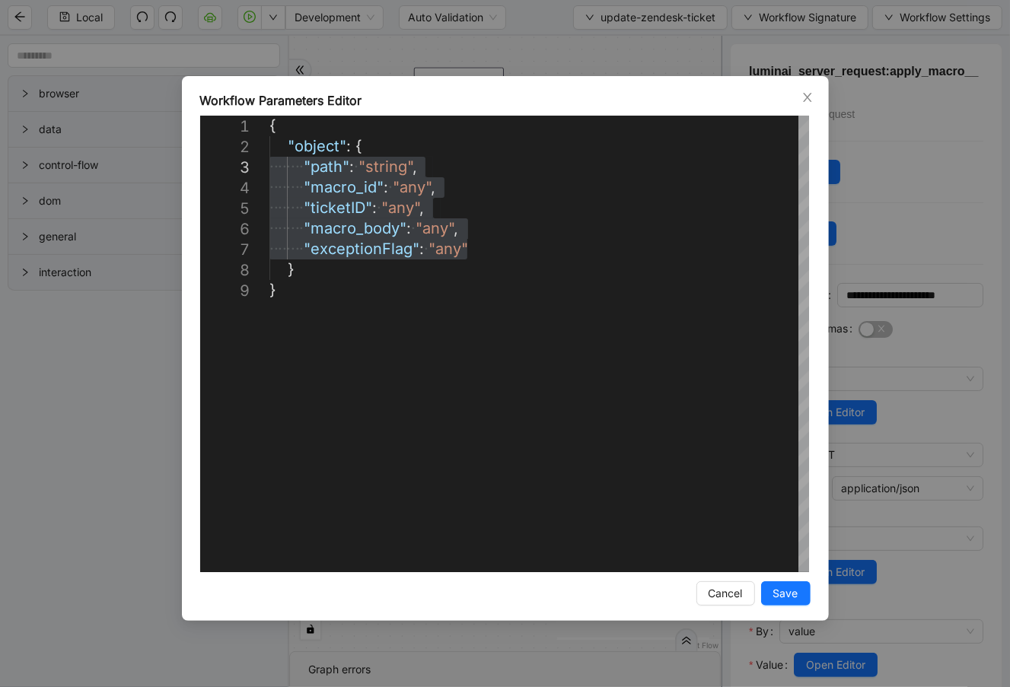
click at [771, 51] on div "**********" at bounding box center [505, 343] width 1010 height 687
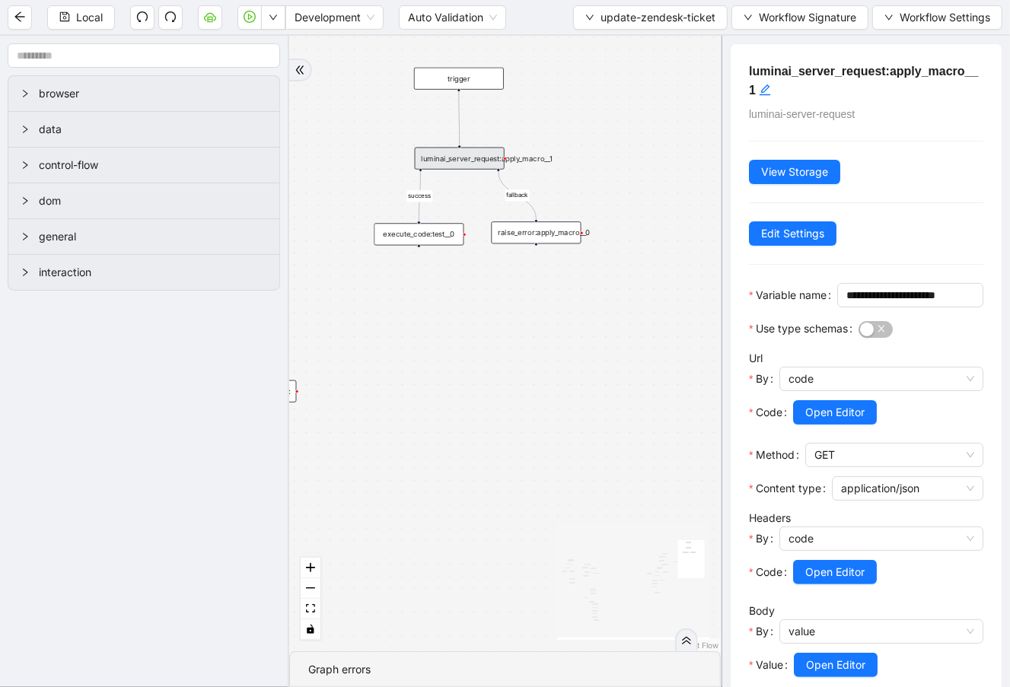
click at [806, 97] on h5 "luminai_server_request:apply_macro__1" at bounding box center [866, 80] width 234 height 37
click at [799, 24] on span "Workflow Signature" at bounding box center [806, 17] width 97 height 17
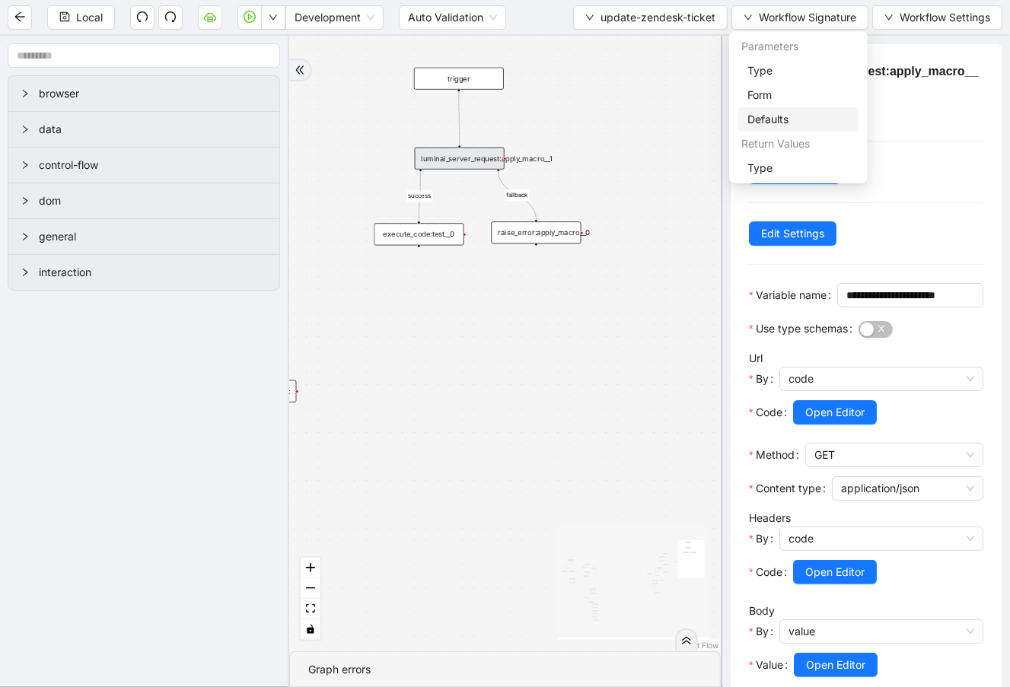
click at [800, 125] on span "Defaults" at bounding box center [798, 119] width 102 height 17
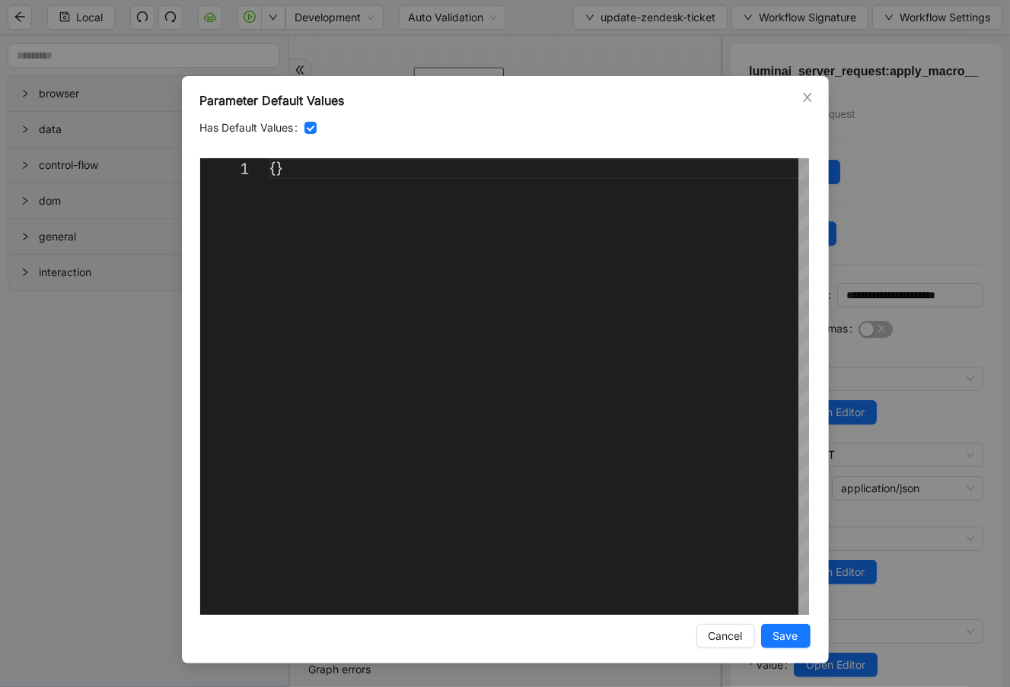
scroll to position [0, 16]
click at [278, 171] on div "{}" at bounding box center [538, 386] width 539 height 456
paste textarea "**********"
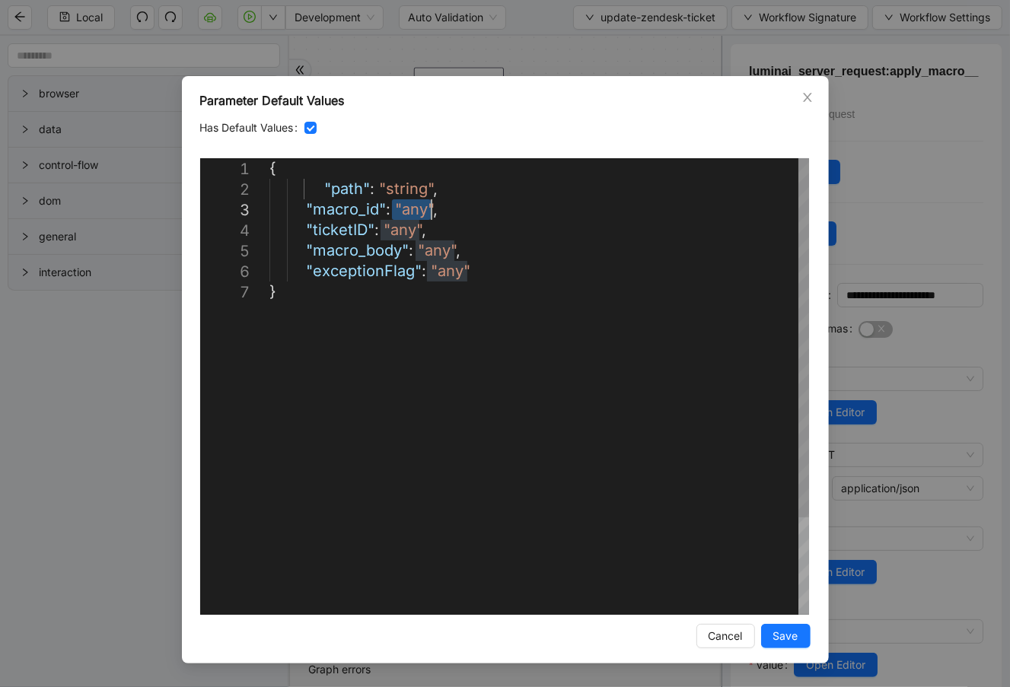
drag, startPoint x: 391, startPoint y: 209, endPoint x: 431, endPoint y: 211, distance: 39.6
click at [404, 233] on div "{ "path" : "string" , "macro_id" : 1234 , "ticketID" : "any" , "macro_body" : "…" at bounding box center [538, 448] width 539 height 580
drag, startPoint x: 418, startPoint y: 227, endPoint x: 378, endPoint y: 227, distance: 39.6
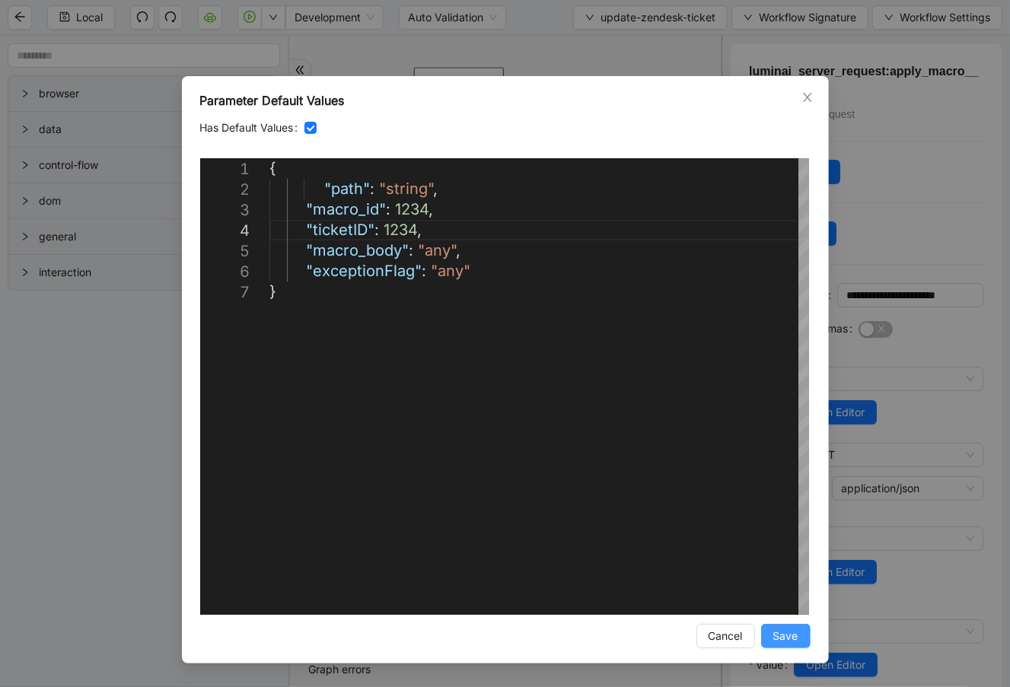
type textarea "**********"
click at [789, 641] on span "Save" at bounding box center [785, 636] width 25 height 17
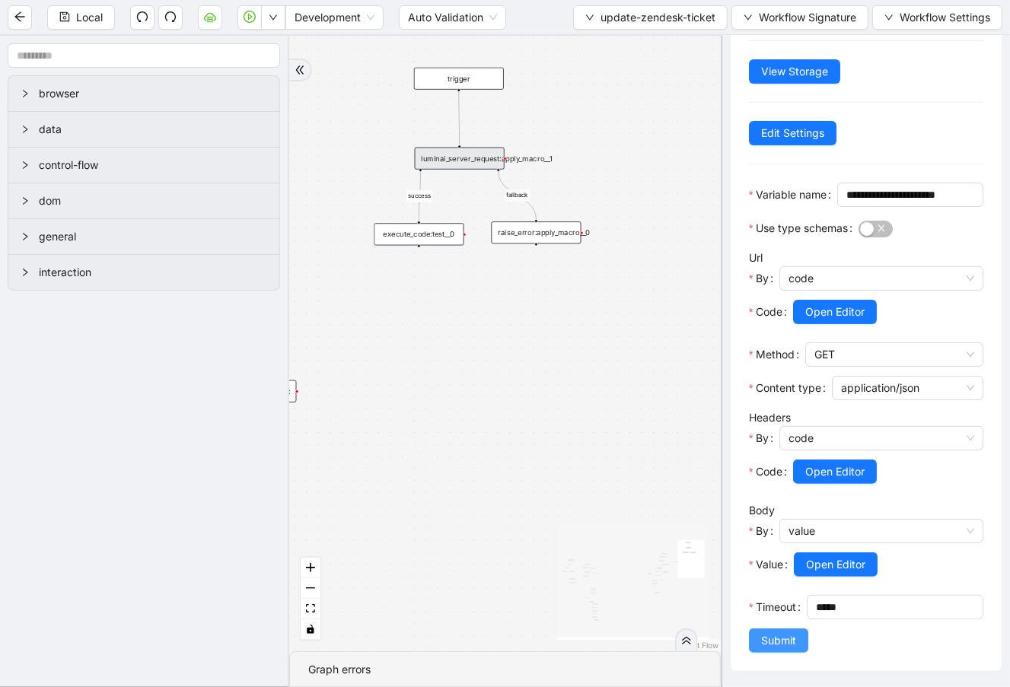
scroll to position [123, 0]
click at [431, 418] on div "fallback fallback success fallback success success fallback fallback success fa…" at bounding box center [504, 343] width 431 height 615
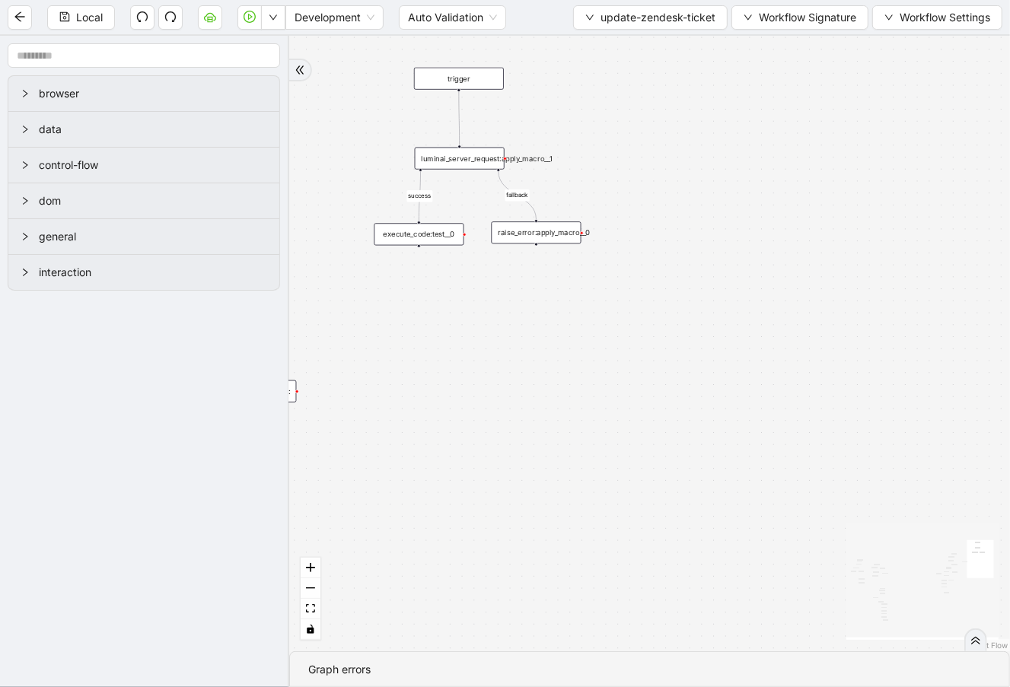
scroll to position [0, 0]
click at [96, 27] on button "Local" at bounding box center [81, 17] width 68 height 24
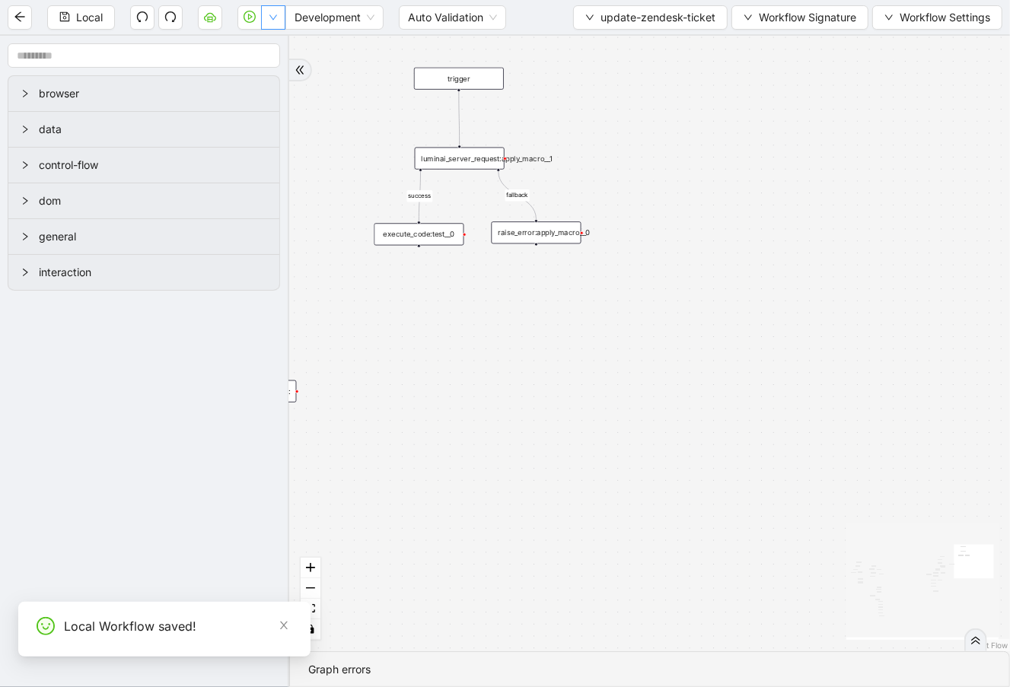
click at [267, 22] on button "button" at bounding box center [273, 17] width 24 height 24
click at [250, 46] on span "Run local workflow" at bounding box center [223, 46] width 93 height 17
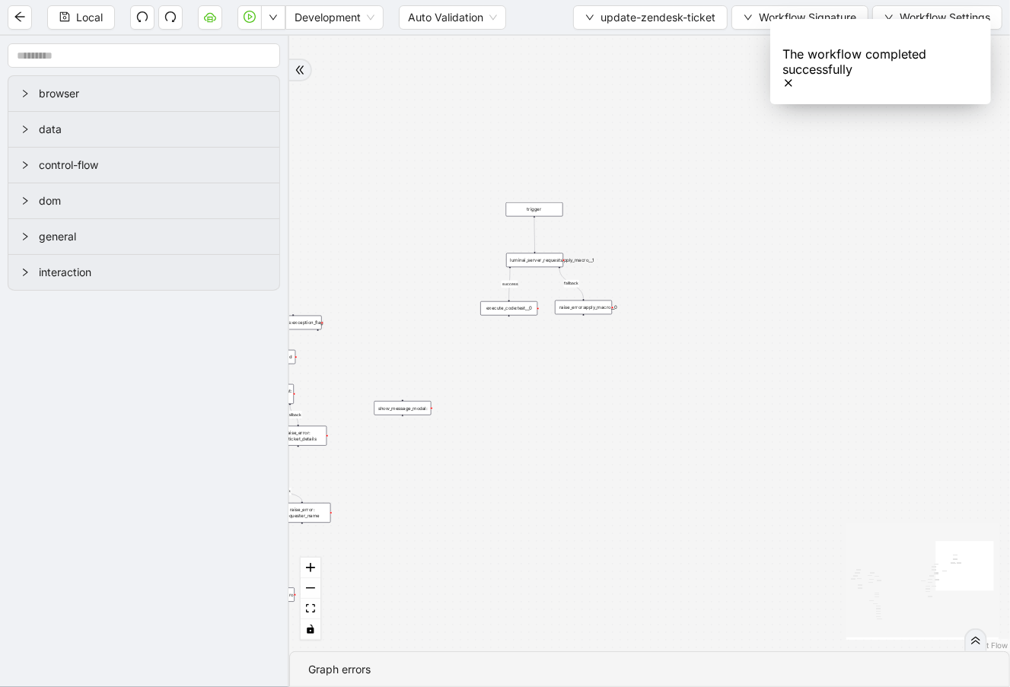
drag, startPoint x: 701, startPoint y: 189, endPoint x: 828, endPoint y: 183, distance: 127.2
click at [746, 258] on div "fallback fallback success fallback success success fallback fallback success fa…" at bounding box center [649, 343] width 720 height 615
click at [794, 77] on icon "Notifications (F8)" at bounding box center [788, 83] width 12 height 12
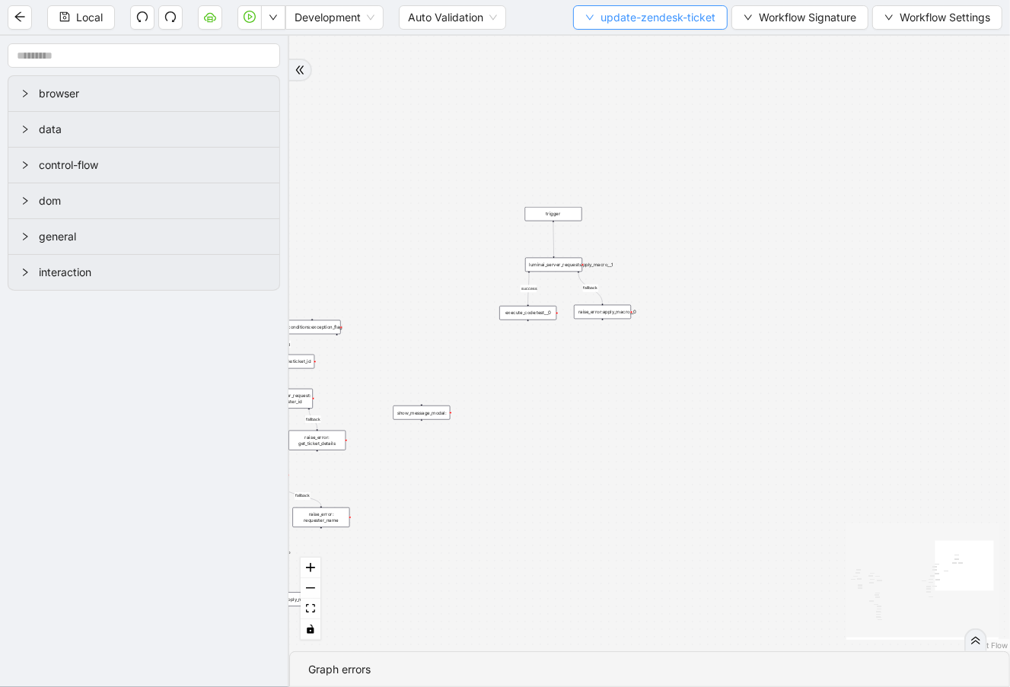
click at [689, 15] on span "update-zendesk-ticket" at bounding box center [657, 17] width 115 height 17
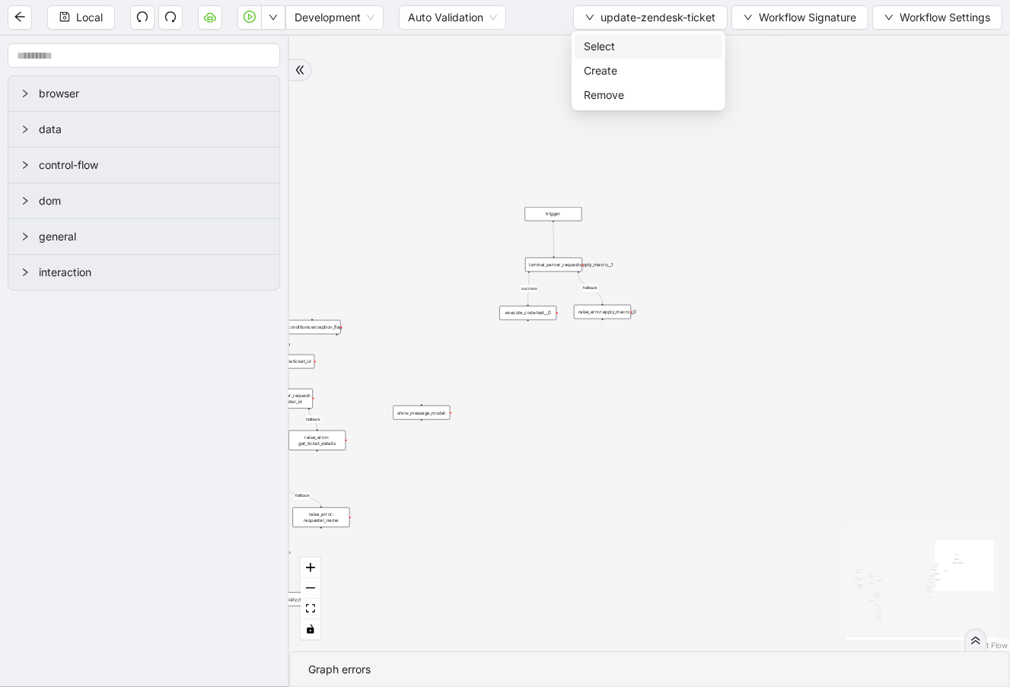
click at [691, 41] on span "Select" at bounding box center [648, 46] width 129 height 17
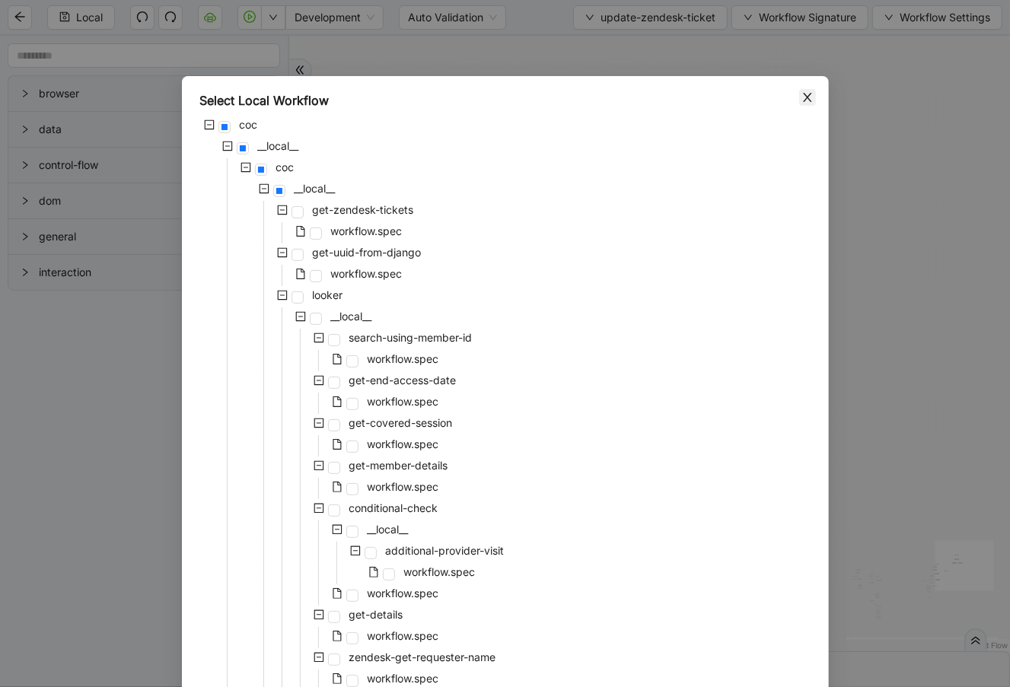
click at [809, 91] on div "Select Local Workflow coc __local__ coc __local__ get-zendesk-tickets workflow.…" at bounding box center [505, 642] width 647 height 1132
click at [803, 94] on icon "close" at bounding box center [807, 97] width 12 height 12
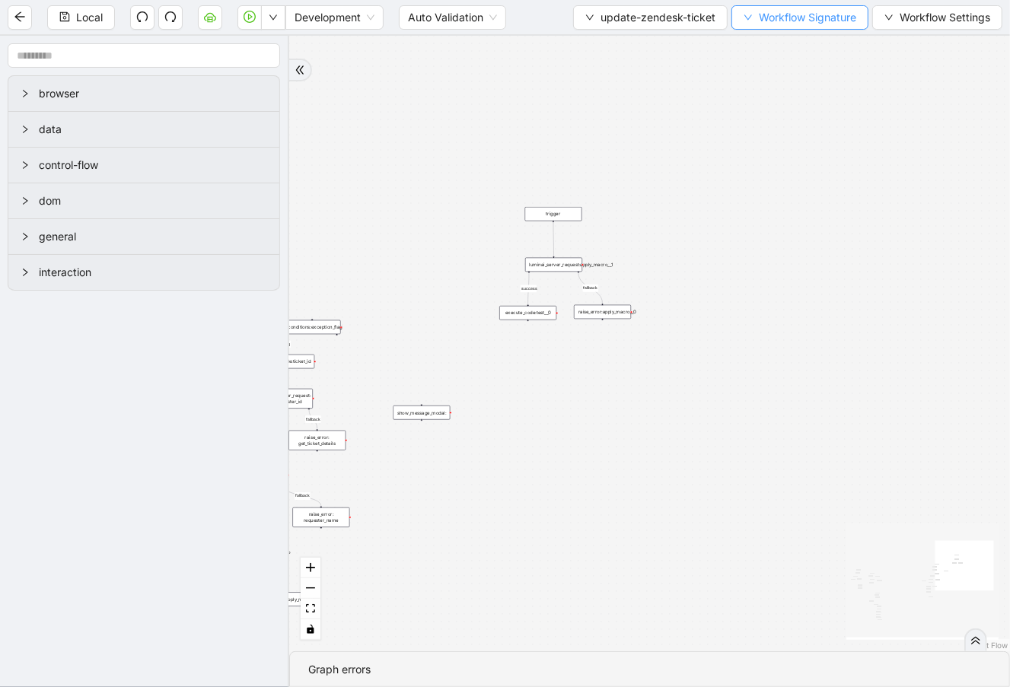
click at [824, 14] on span "Workflow Signature" at bounding box center [806, 17] width 97 height 17
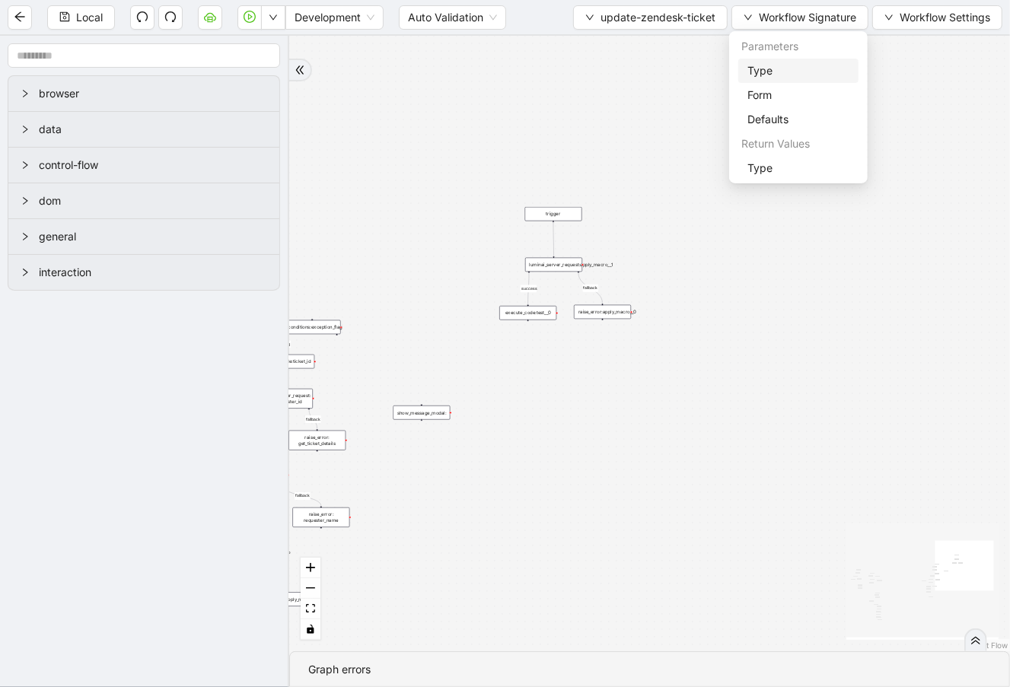
click at [809, 64] on span "Type" at bounding box center [798, 70] width 102 height 17
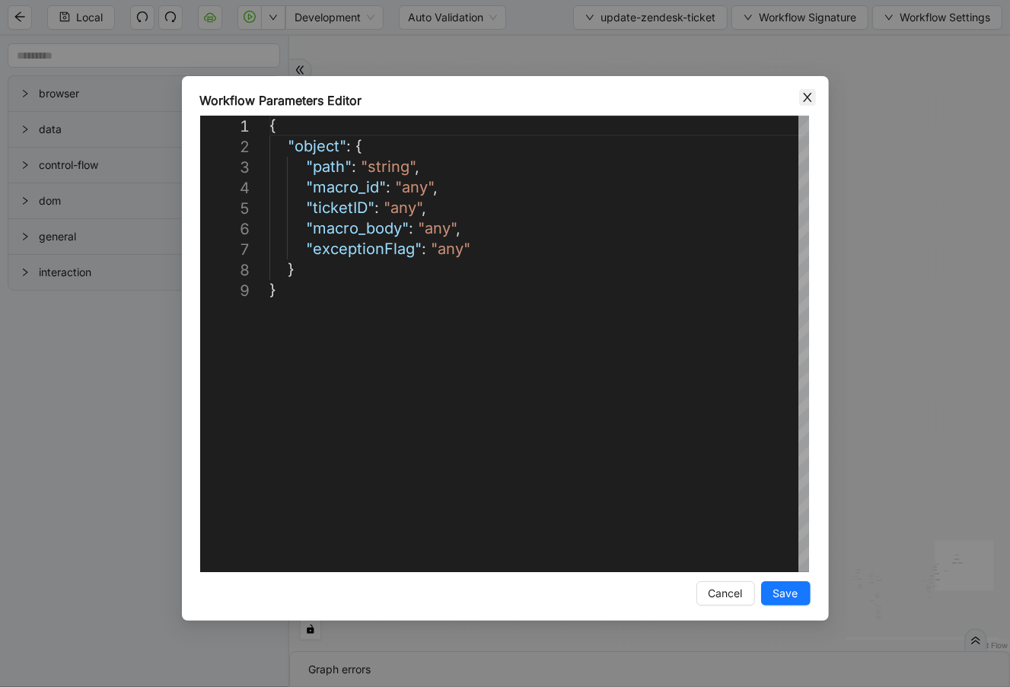
click at [808, 95] on icon "close" at bounding box center [807, 97] width 8 height 9
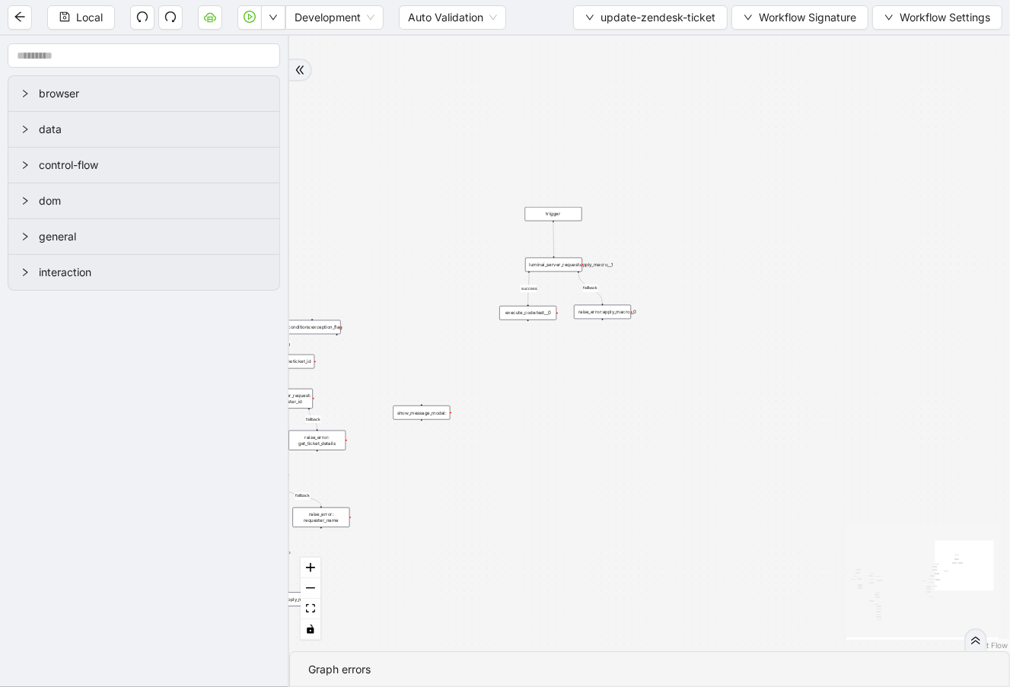
click at [571, 276] on div "fallback fallback success fallback success success fallback fallback success fa…" at bounding box center [649, 343] width 720 height 615
click at [571, 266] on div "luminai_server_request:apply_macro__1" at bounding box center [553, 266] width 57 height 14
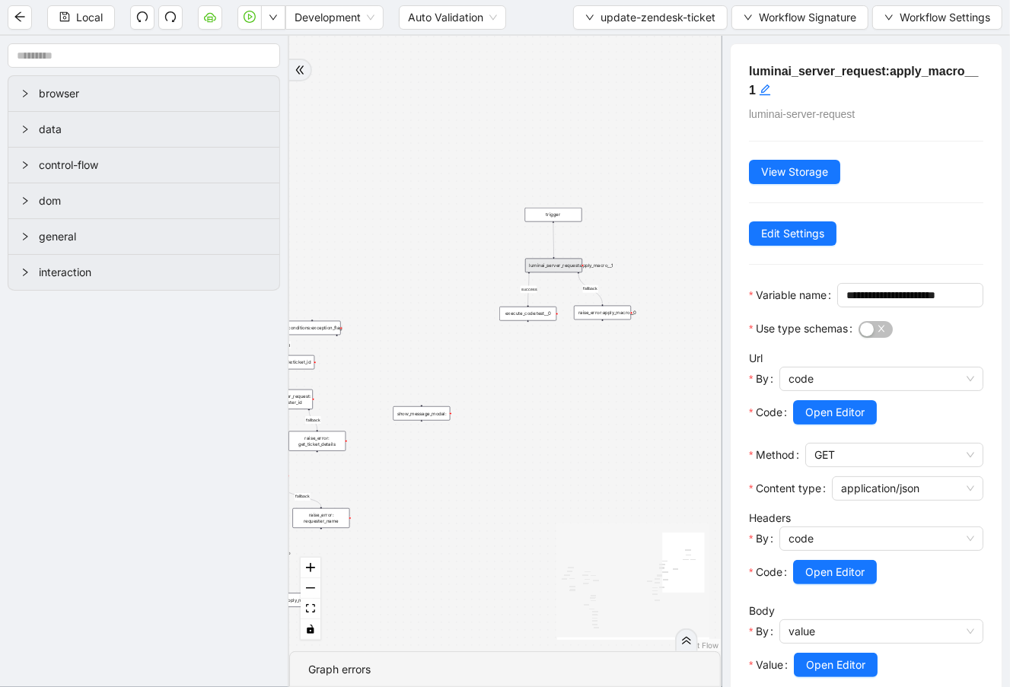
click at [568, 262] on div "luminai_server_request:apply_macro__1" at bounding box center [553, 266] width 57 height 14
click at [794, 425] on button "Open Editor" at bounding box center [835, 412] width 84 height 24
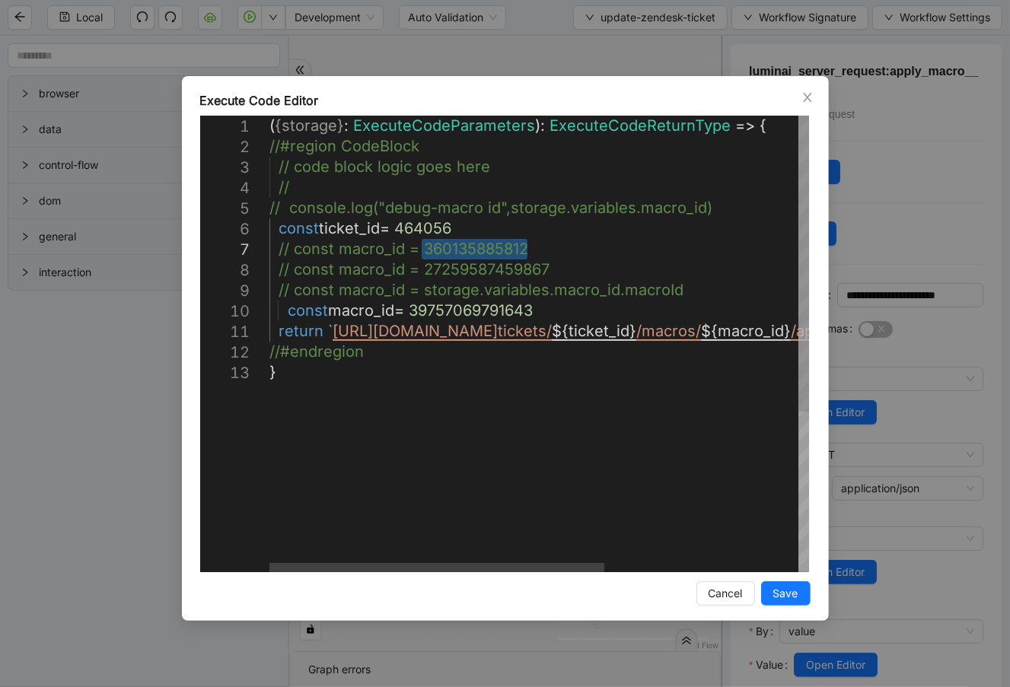
drag, startPoint x: 423, startPoint y: 248, endPoint x: 527, endPoint y: 253, distance: 104.3
drag, startPoint x: 540, startPoint y: 310, endPoint x: 418, endPoint y: 313, distance: 121.8
paste textarea "Editor content;Press Alt+F1 for Accessibility Options."
type textarea "**********"
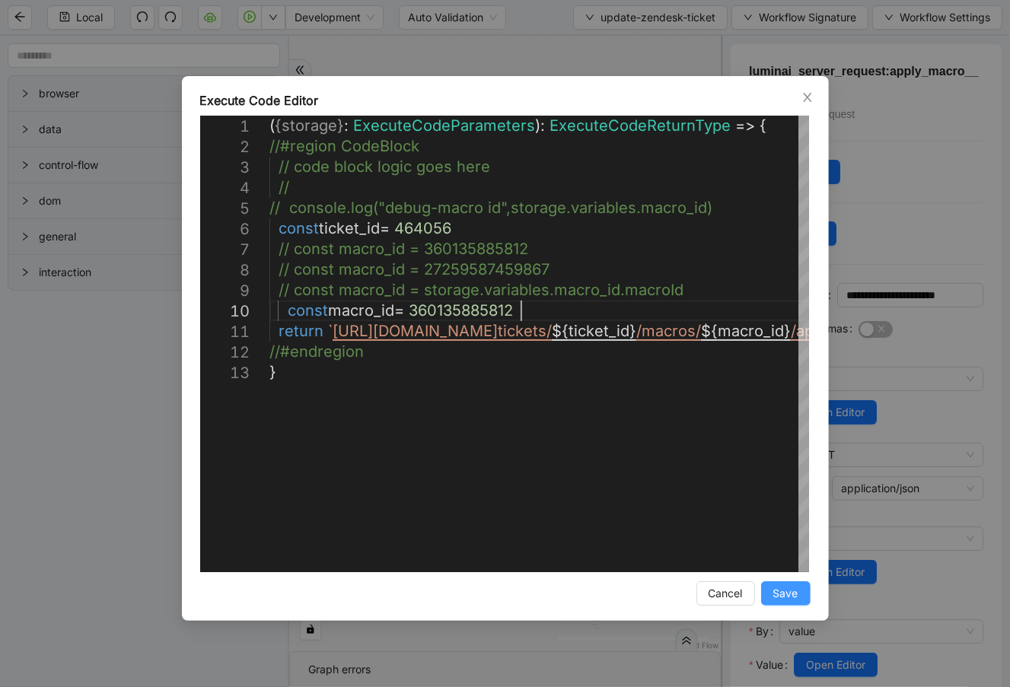
click at [796, 604] on button "Save" at bounding box center [785, 593] width 49 height 24
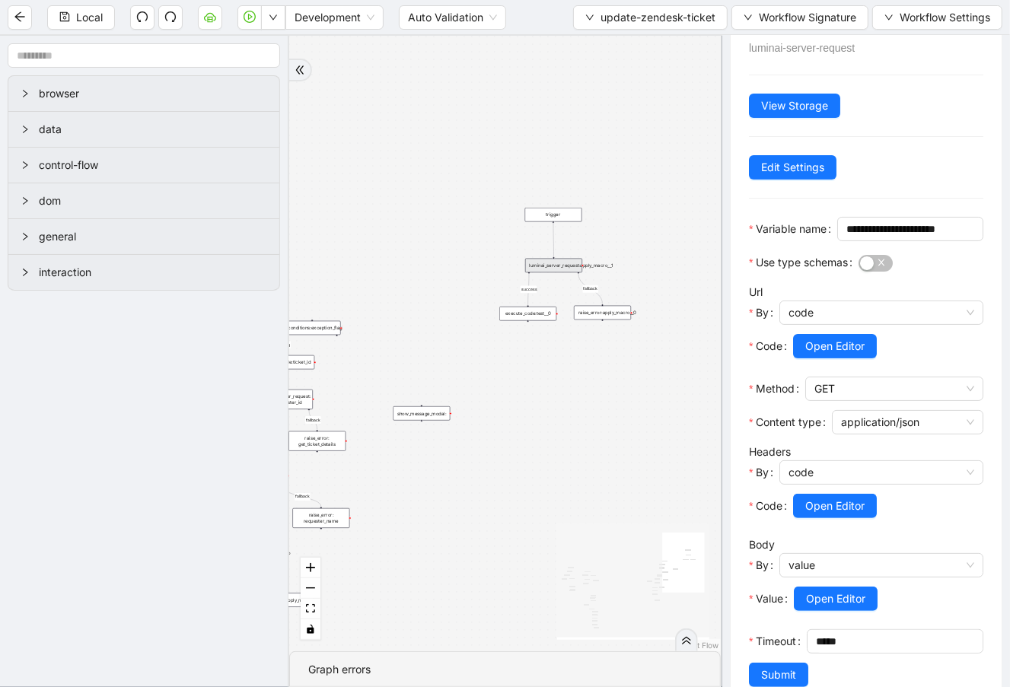
scroll to position [123, 0]
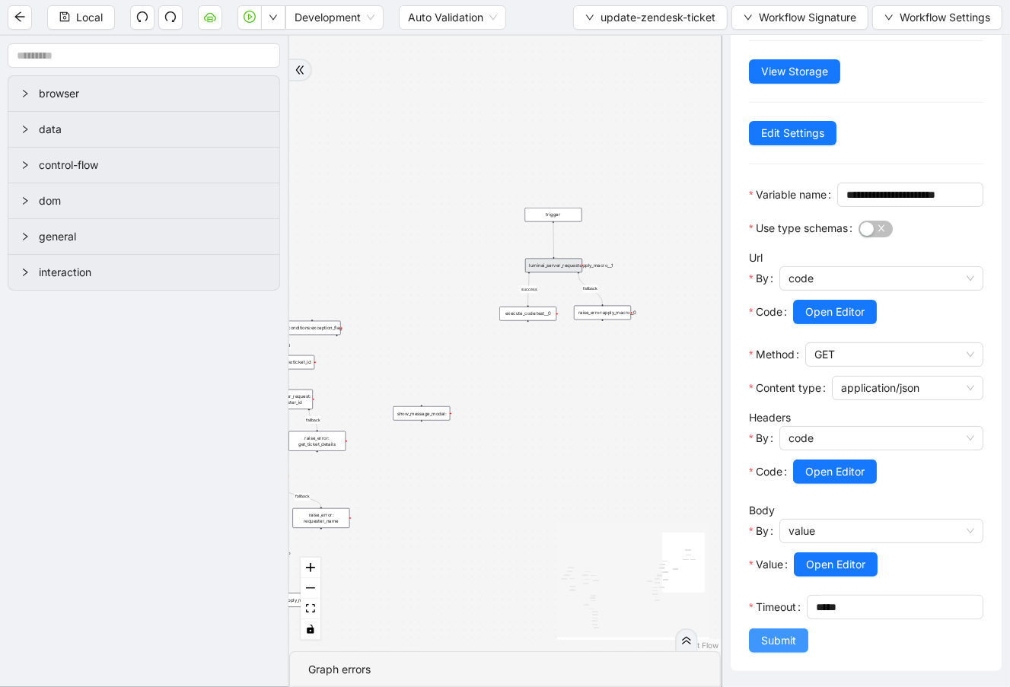
click at [788, 642] on span "Submit" at bounding box center [778, 640] width 35 height 17
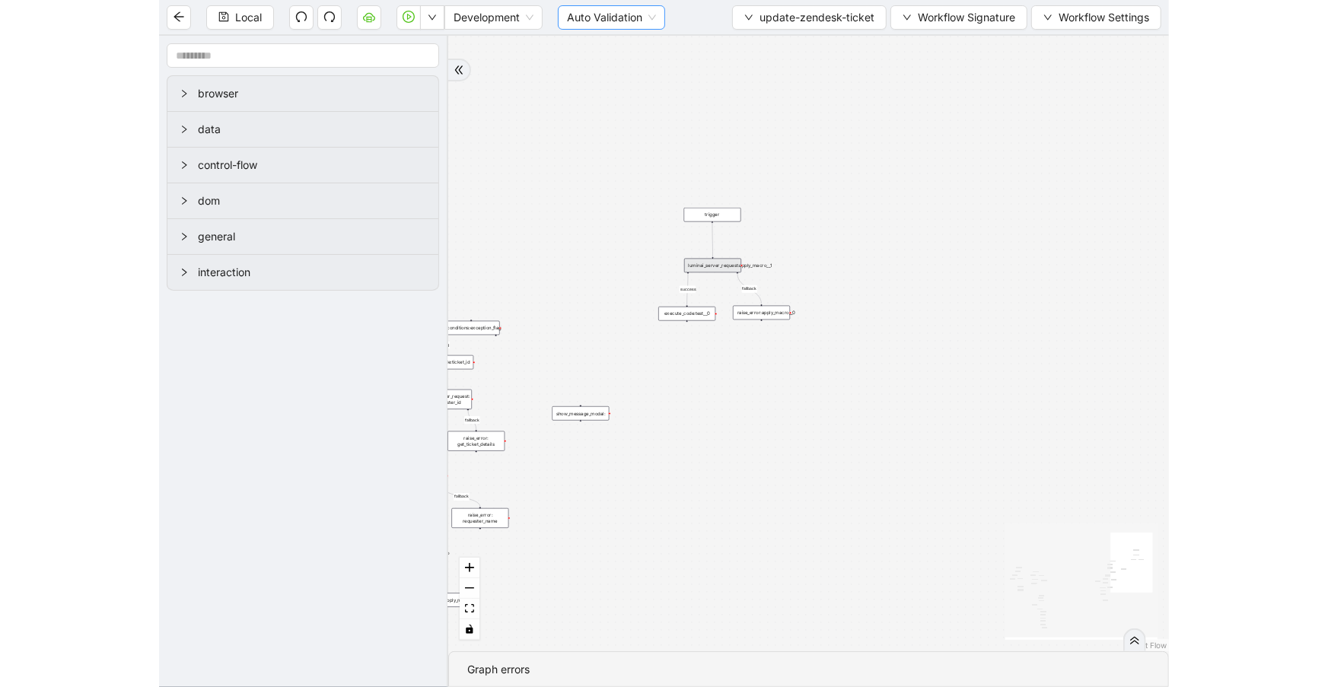
scroll to position [0, 0]
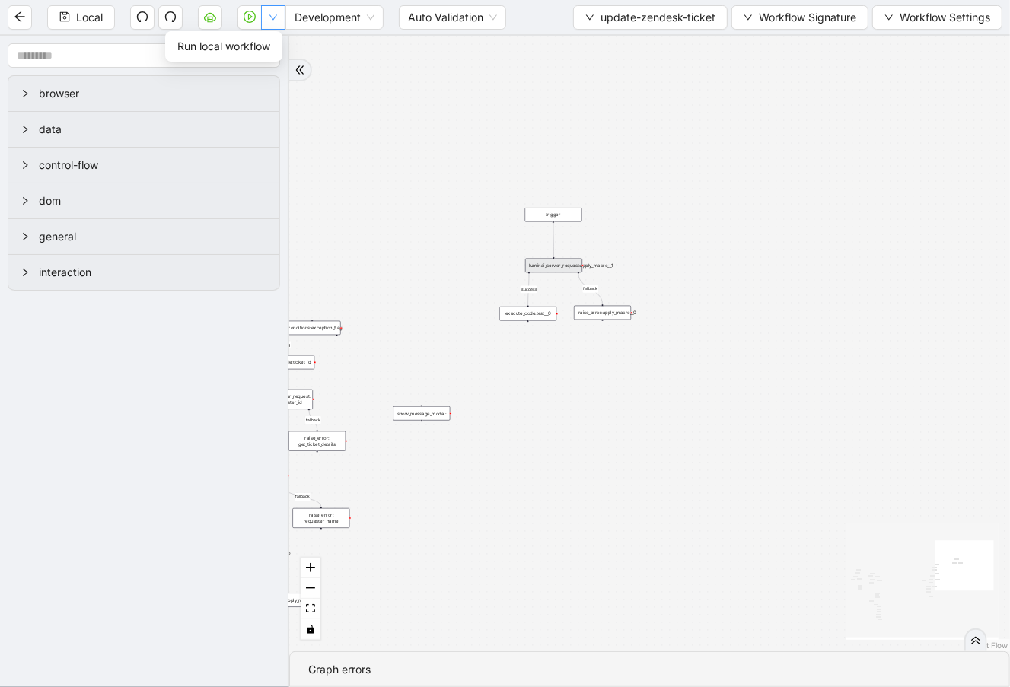
click at [272, 18] on icon "down" at bounding box center [273, 17] width 9 height 9
click at [269, 44] on span "Run local workflow" at bounding box center [223, 46] width 93 height 17
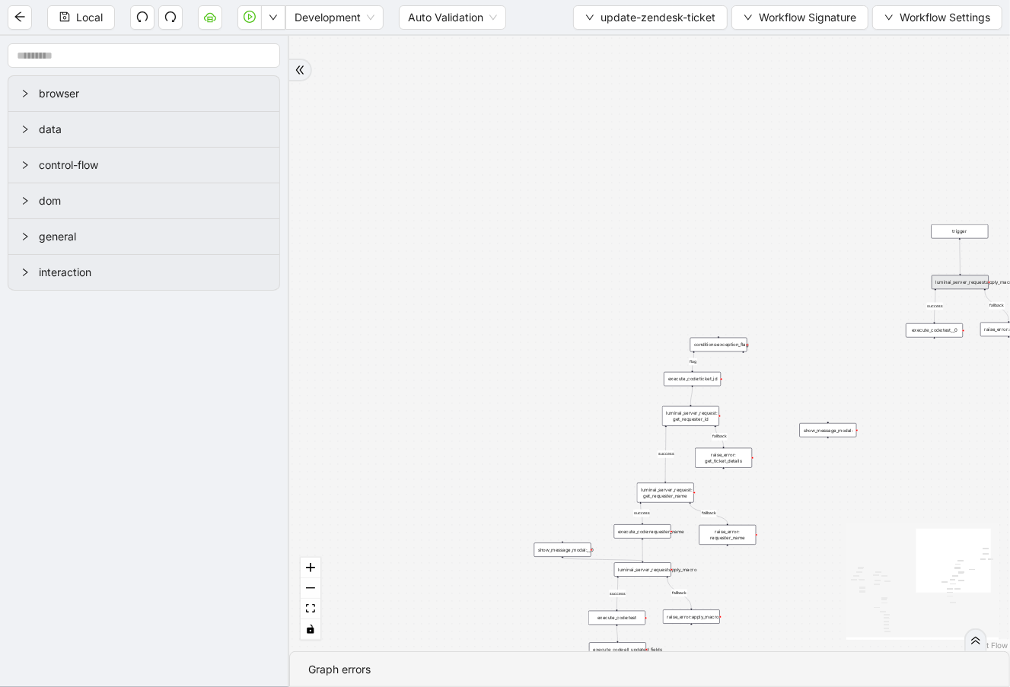
drag, startPoint x: 587, startPoint y: 152, endPoint x: 947, endPoint y: 164, distance: 360.0
click at [947, 164] on div "fallback fallback success fallback success success fallback fallback success fa…" at bounding box center [649, 343] width 720 height 615
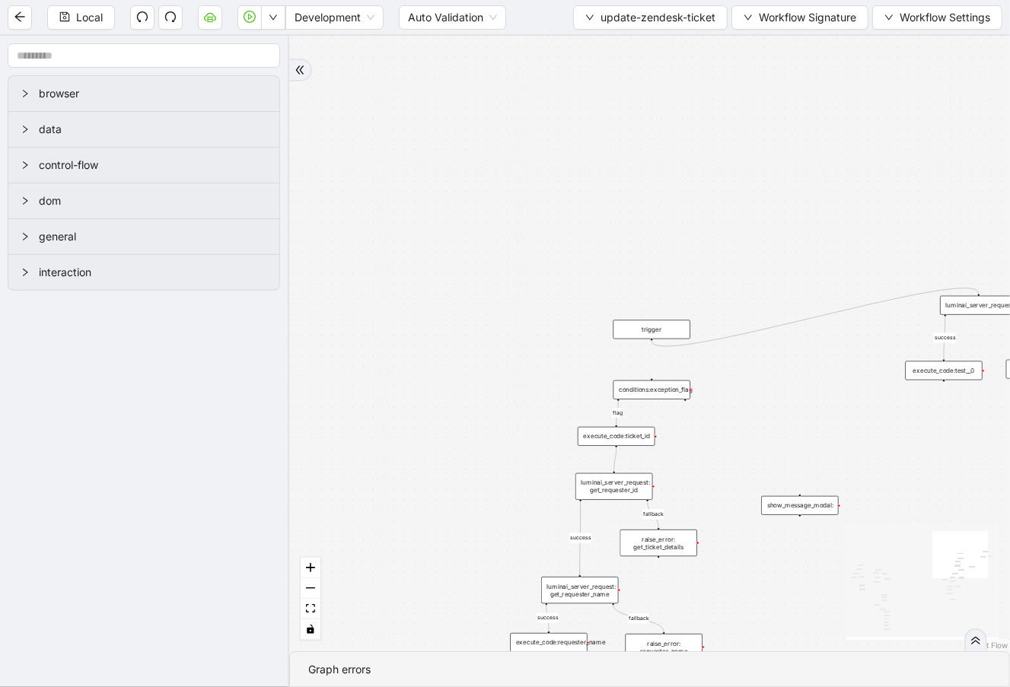
drag, startPoint x: 953, startPoint y: 236, endPoint x: 636, endPoint y: 329, distance: 330.8
click at [631, 326] on div "trigger" at bounding box center [651, 329] width 77 height 19
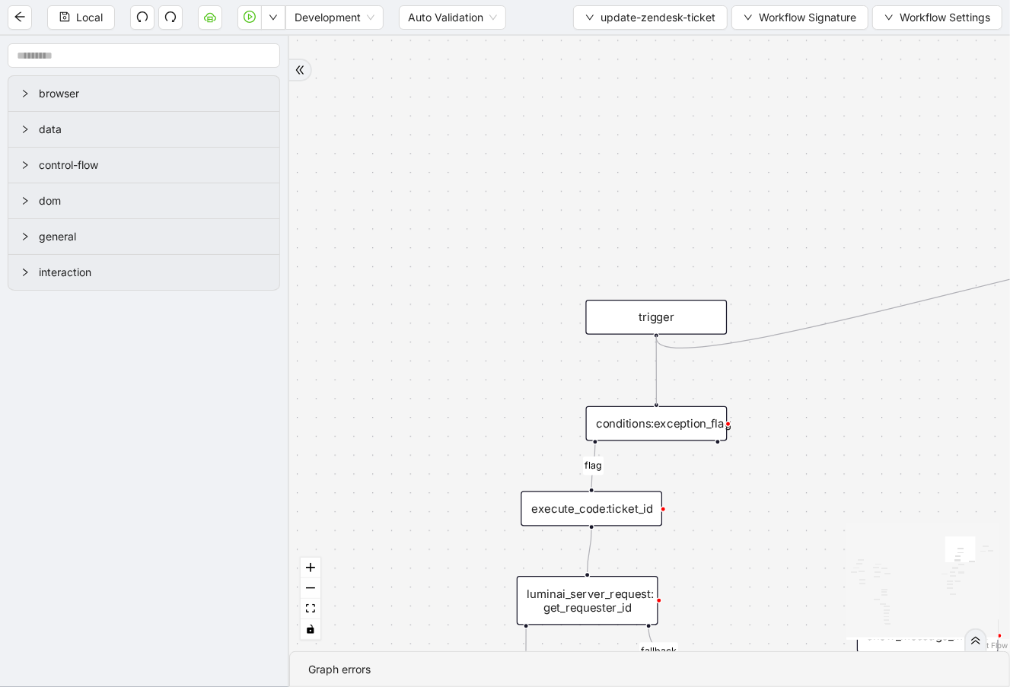
drag, startPoint x: 654, startPoint y: 336, endPoint x: 660, endPoint y: 387, distance: 51.3
click at [660, 387] on div "fallback fallback success fallback success success fallback fallback success fa…" at bounding box center [649, 343] width 720 height 615
click at [100, 16] on span "Local" at bounding box center [89, 17] width 27 height 17
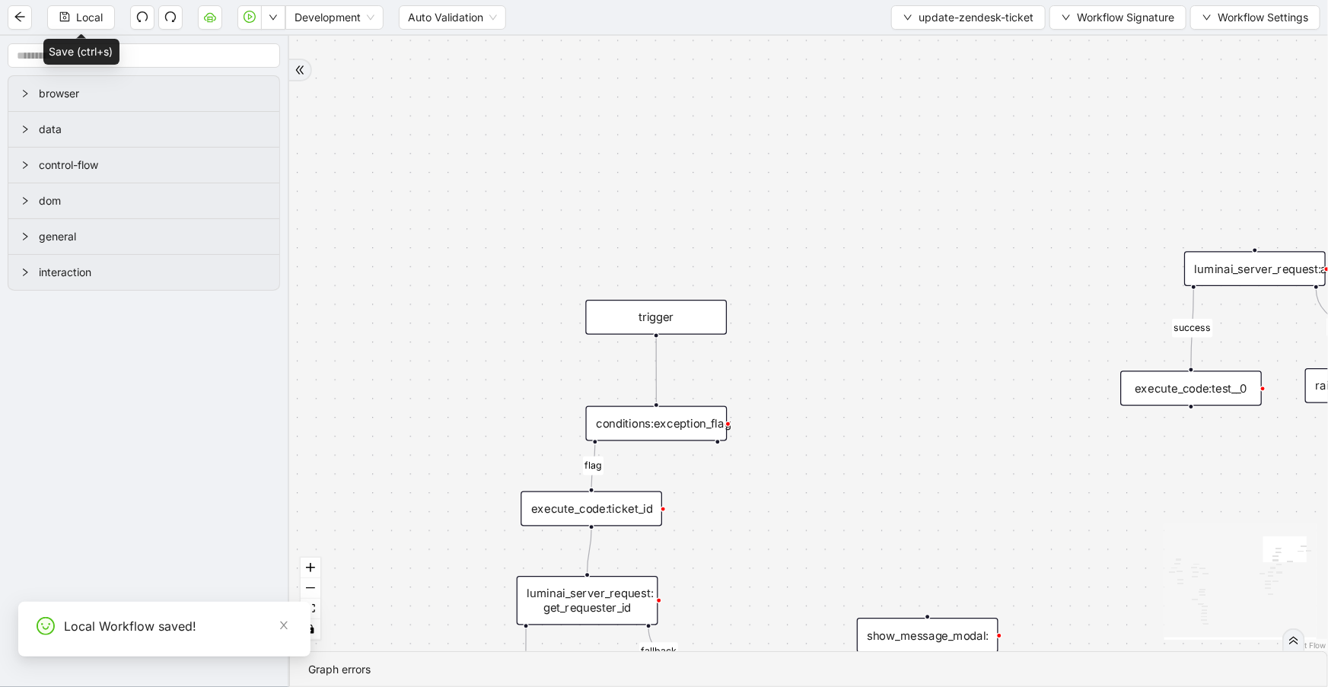
drag, startPoint x: 925, startPoint y: 23, endPoint x: 926, endPoint y: 33, distance: 9.9
click at [926, 23] on span "update-zendesk-ticket" at bounding box center [975, 17] width 115 height 17
click at [926, 42] on span "Select" at bounding box center [966, 46] width 129 height 17
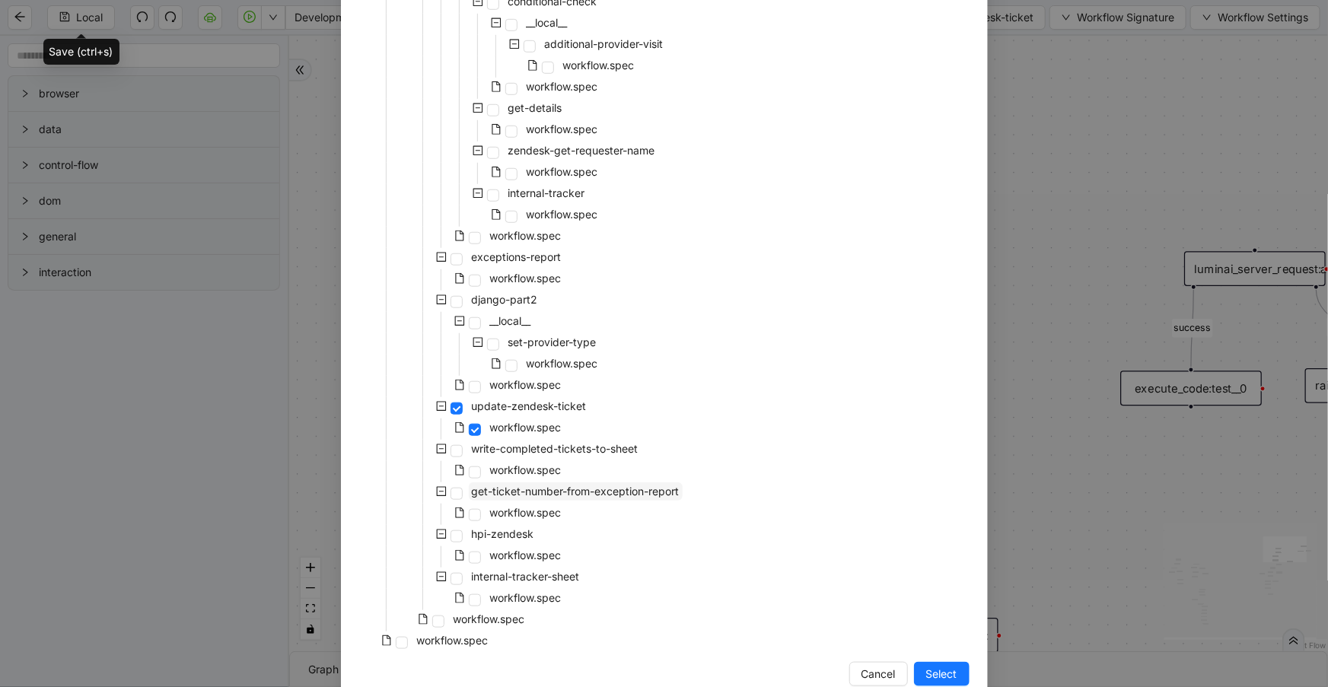
scroll to position [539, 0]
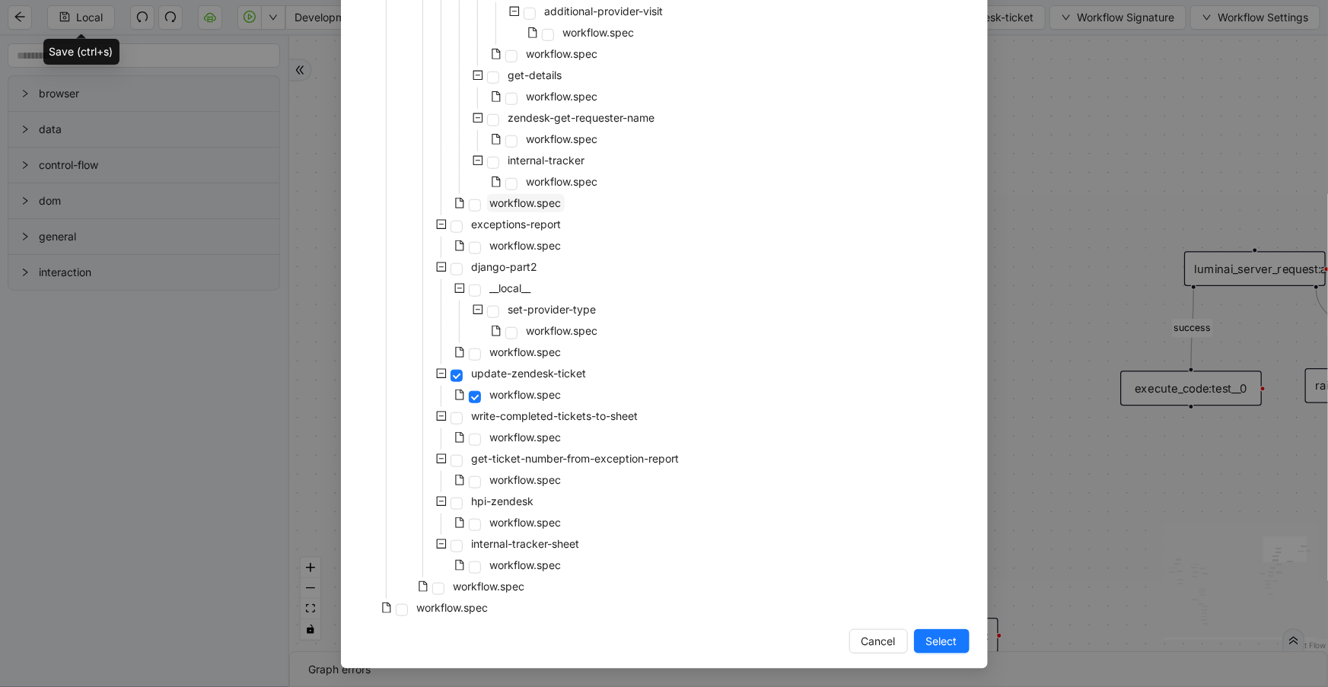
click at [533, 202] on span "workflow.spec" at bounding box center [526, 202] width 72 height 13
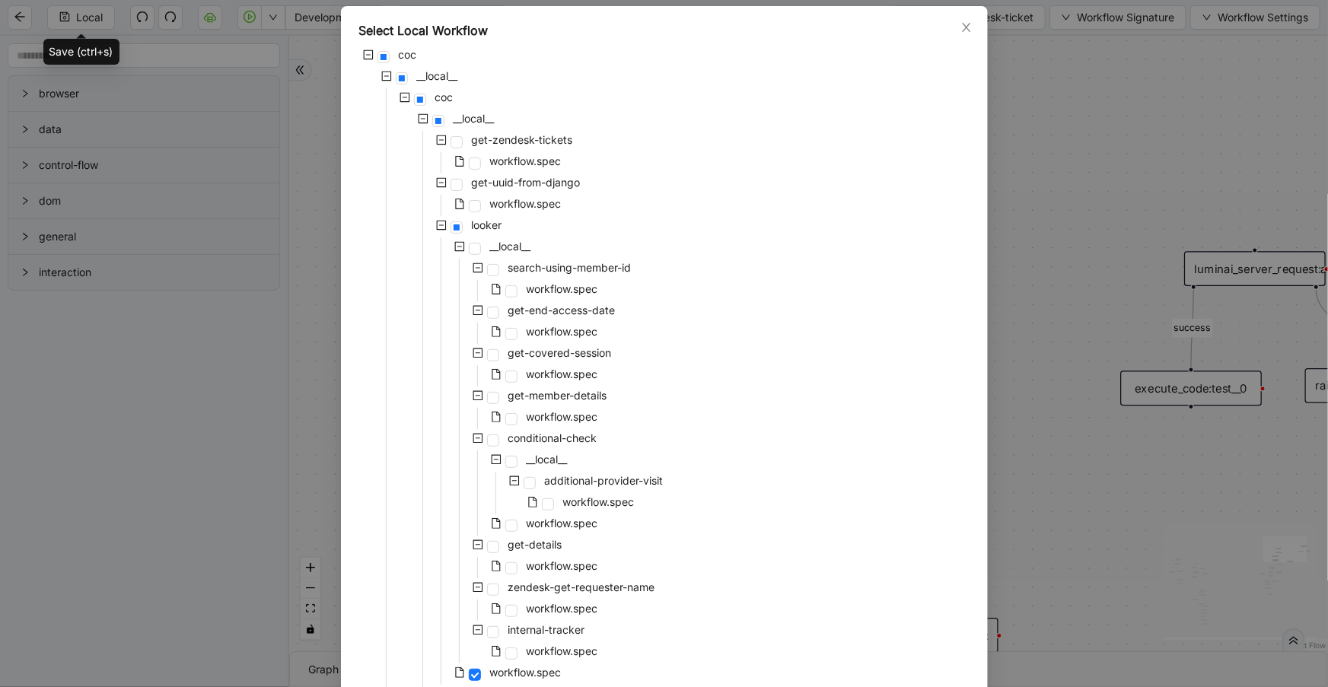
scroll to position [0, 0]
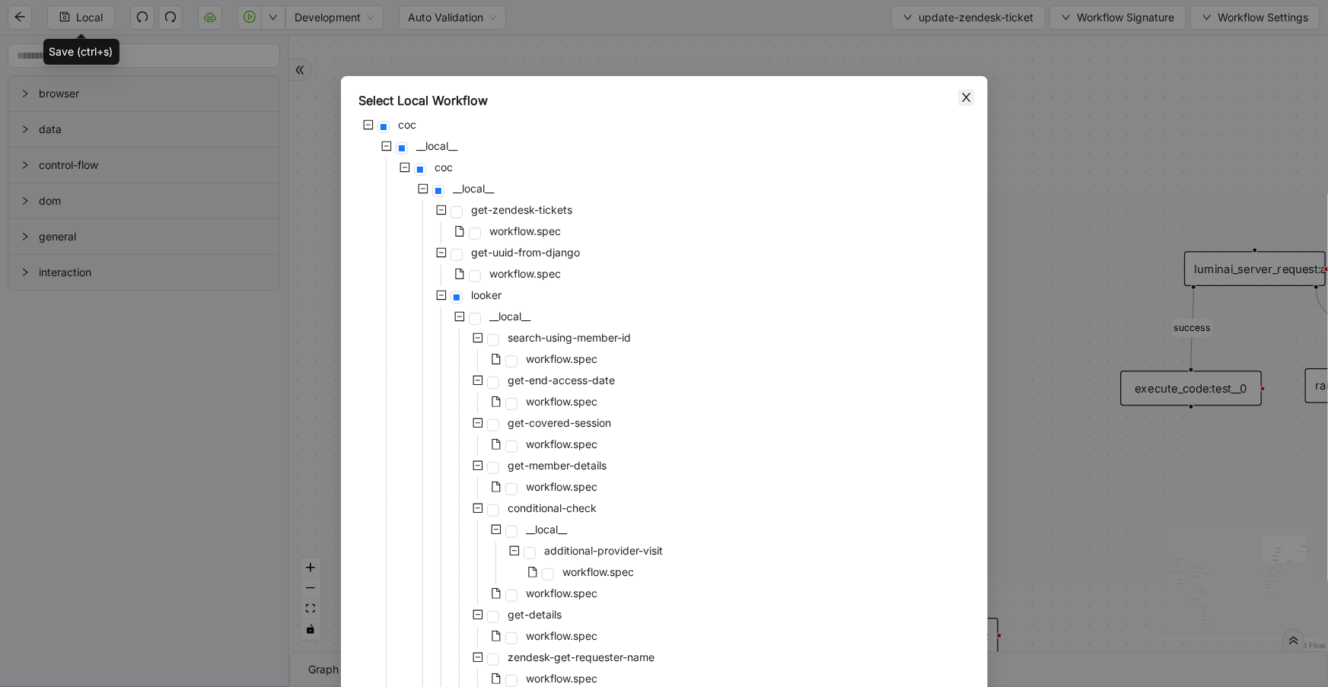
click at [961, 100] on div "Select Local Workflow coc __local__ coc __local__ get-zendesk-tickets workflow.…" at bounding box center [664, 642] width 647 height 1132
click at [962, 97] on icon "close" at bounding box center [966, 97] width 8 height 9
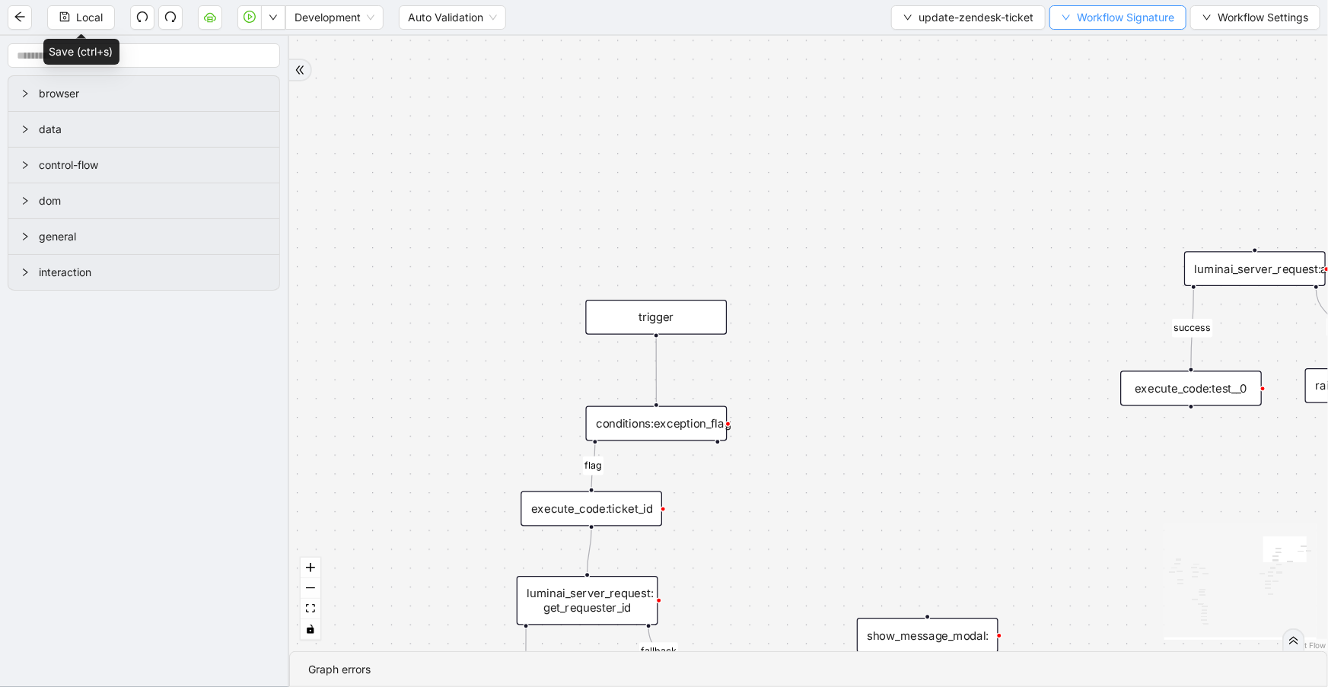
click at [1088, 9] on span "Workflow Signature" at bounding box center [1124, 17] width 97 height 17
click at [1091, 123] on span "Defaults" at bounding box center [1116, 119] width 102 height 17
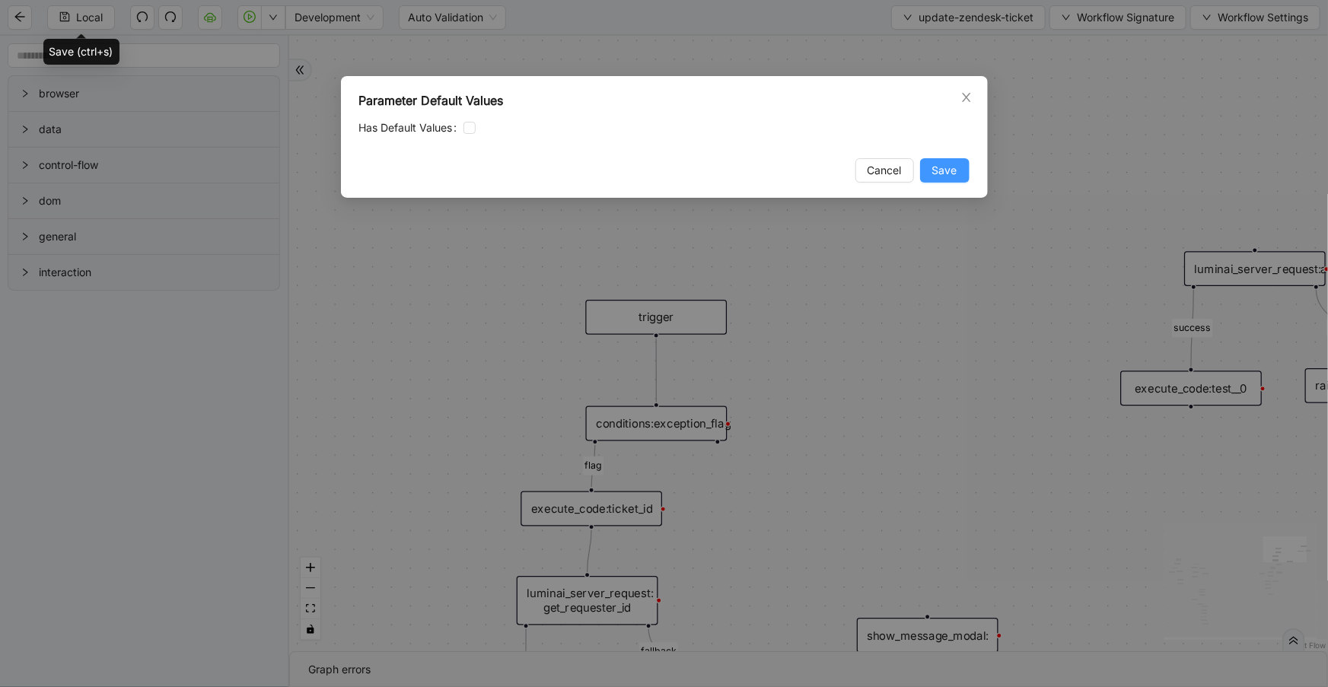
click at [952, 170] on span "Save" at bounding box center [944, 170] width 25 height 17
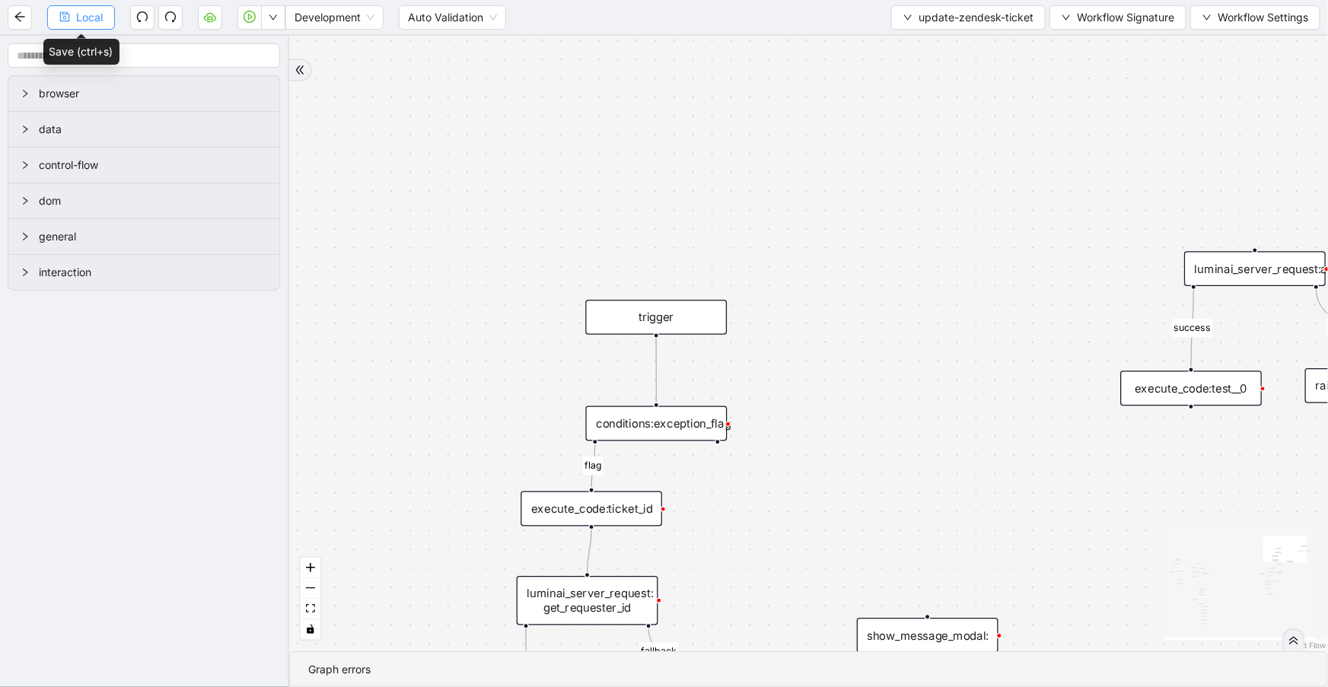
click at [87, 15] on span "Local" at bounding box center [89, 17] width 27 height 17
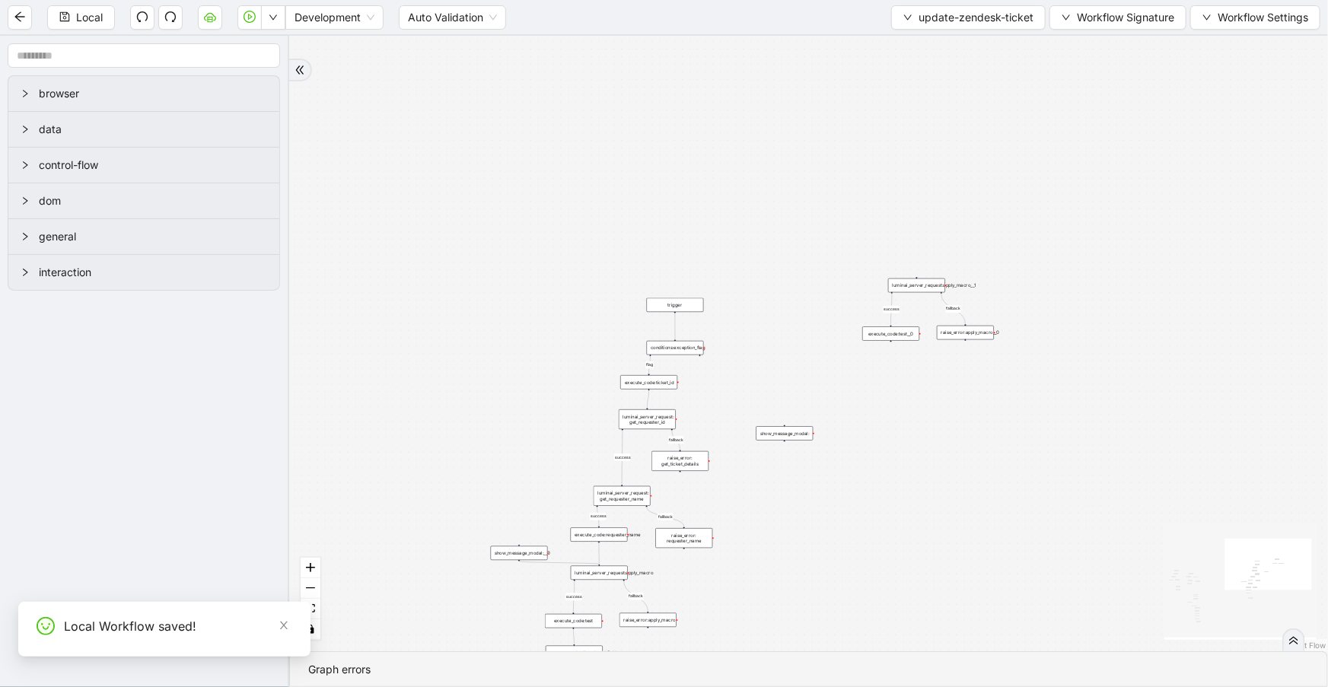
drag, startPoint x: 743, startPoint y: 271, endPoint x: 968, endPoint y: 137, distance: 262.0
click at [968, 137] on div "fallback fallback success fallback success success fallback fallback success fa…" at bounding box center [808, 343] width 1038 height 615
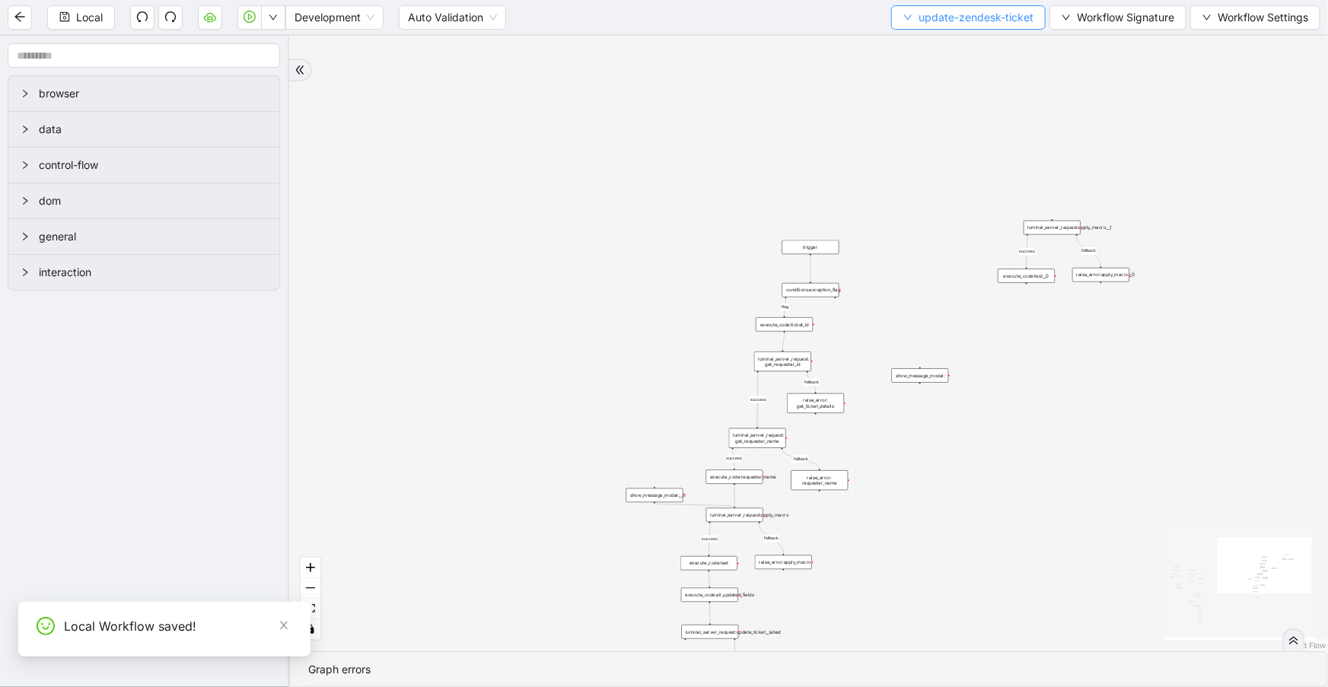
click at [966, 16] on span "update-zendesk-ticket" at bounding box center [975, 17] width 115 height 17
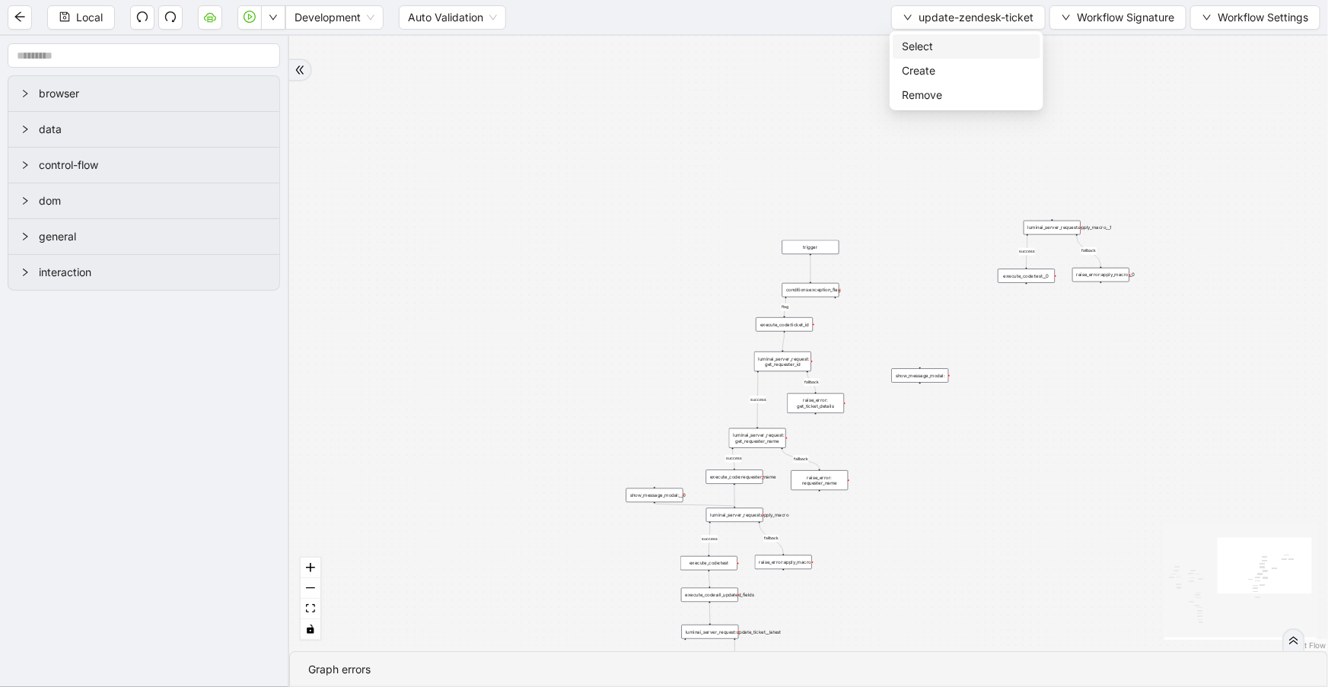
click at [966, 43] on span "Select" at bounding box center [966, 46] width 129 height 17
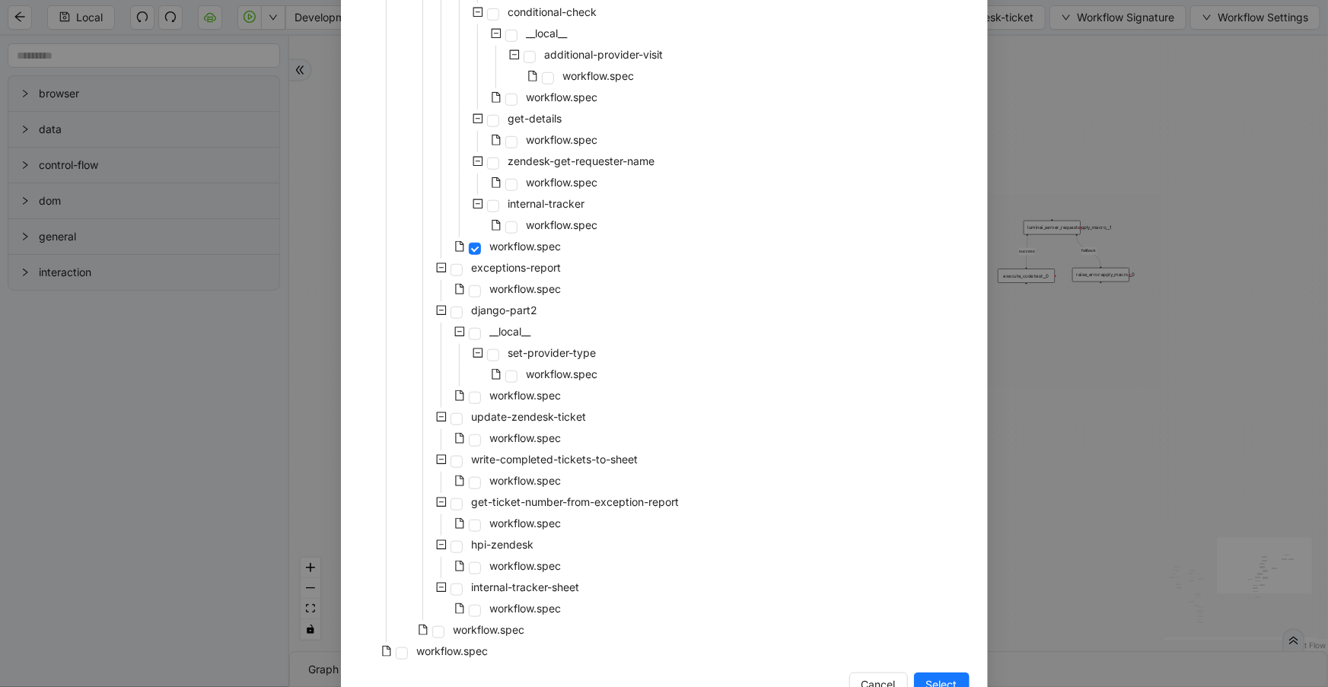
scroll to position [498, 0]
drag, startPoint x: 924, startPoint y: 672, endPoint x: 908, endPoint y: 669, distance: 16.1
click at [924, 673] on button "Select" at bounding box center [942, 683] width 56 height 24
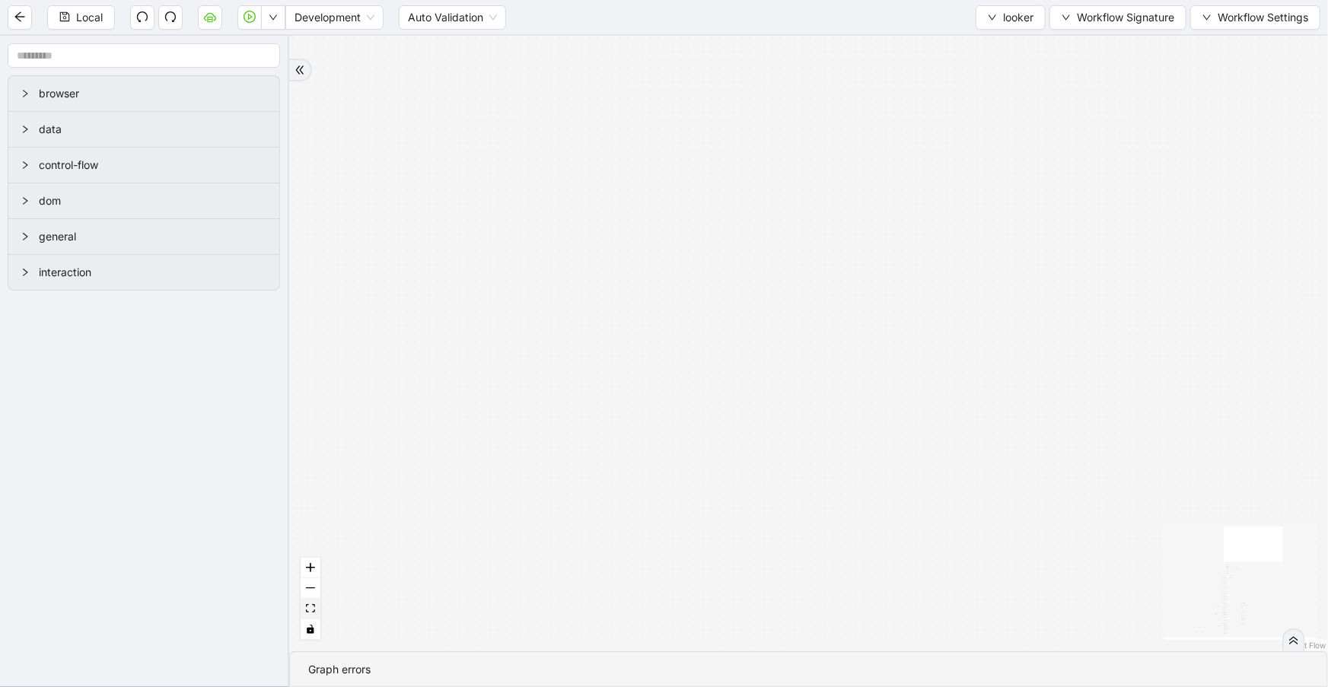
click at [313, 599] on button "fit view" at bounding box center [311, 609] width 20 height 21
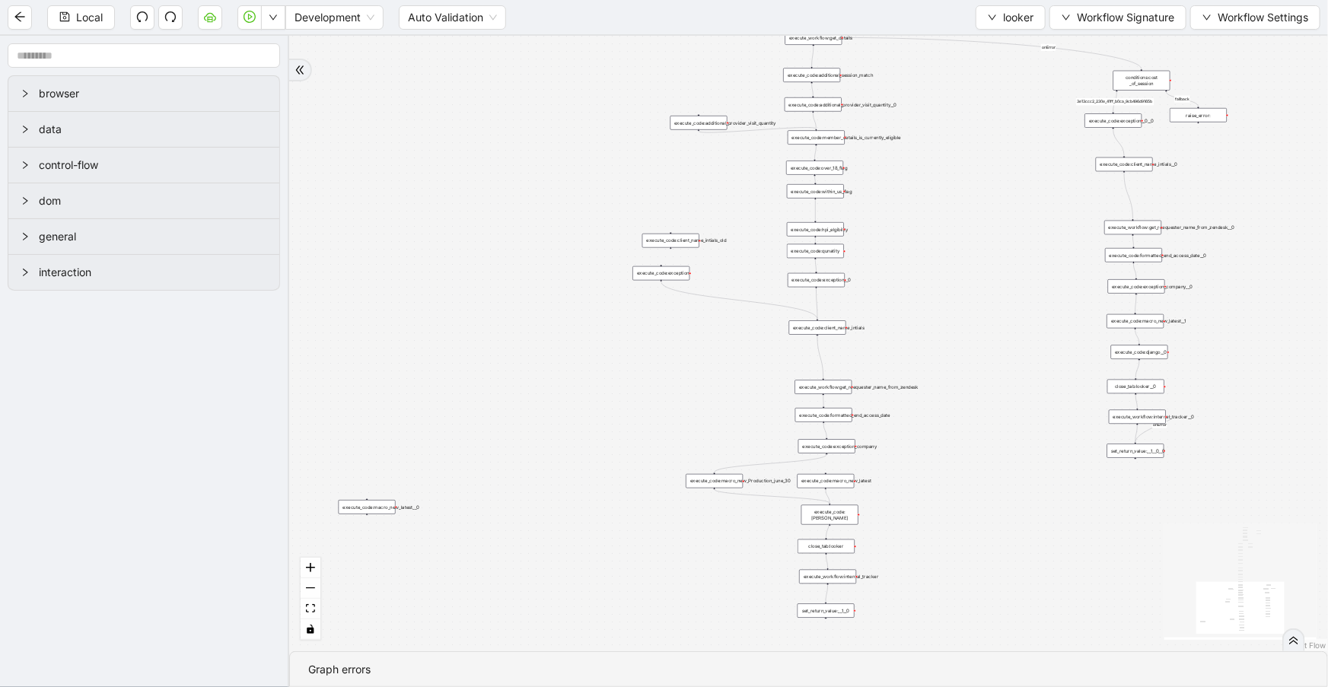
drag, startPoint x: 606, startPoint y: 434, endPoint x: 580, endPoint y: 94, distance: 340.3
click at [580, 94] on div "fallback is_same_visits 3e13ccc2_230e_41ff_b0ca_9cb496d9165b fallback onError o…" at bounding box center [808, 343] width 1038 height 615
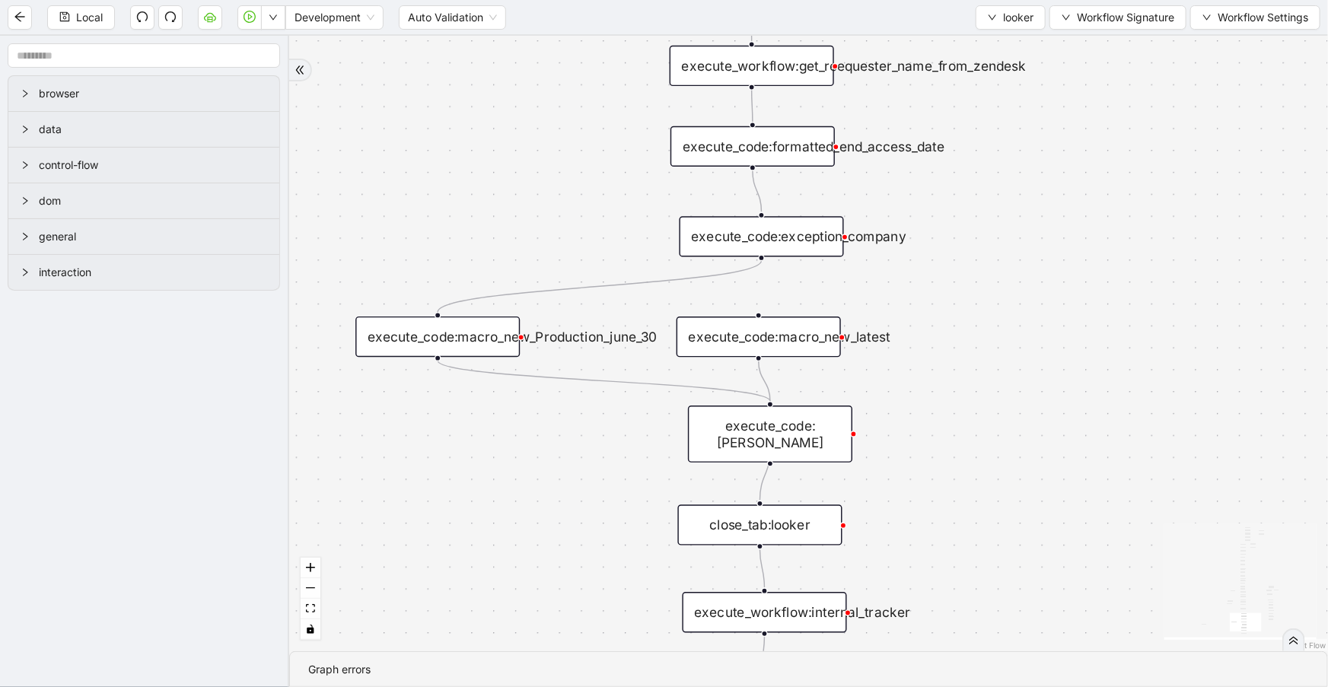
click at [487, 347] on div "execute_code:macro_new_Production_june_30" at bounding box center [437, 336] width 164 height 40
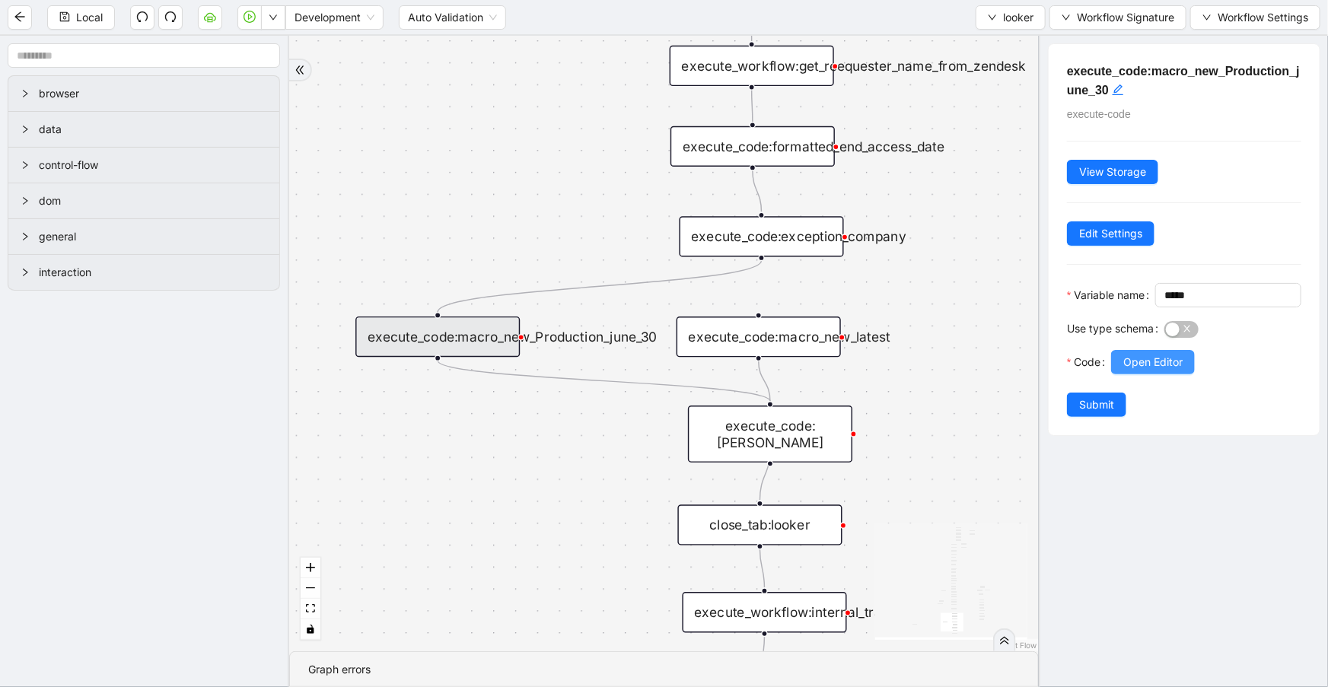
click at [1157, 370] on span "Open Editor" at bounding box center [1152, 362] width 59 height 17
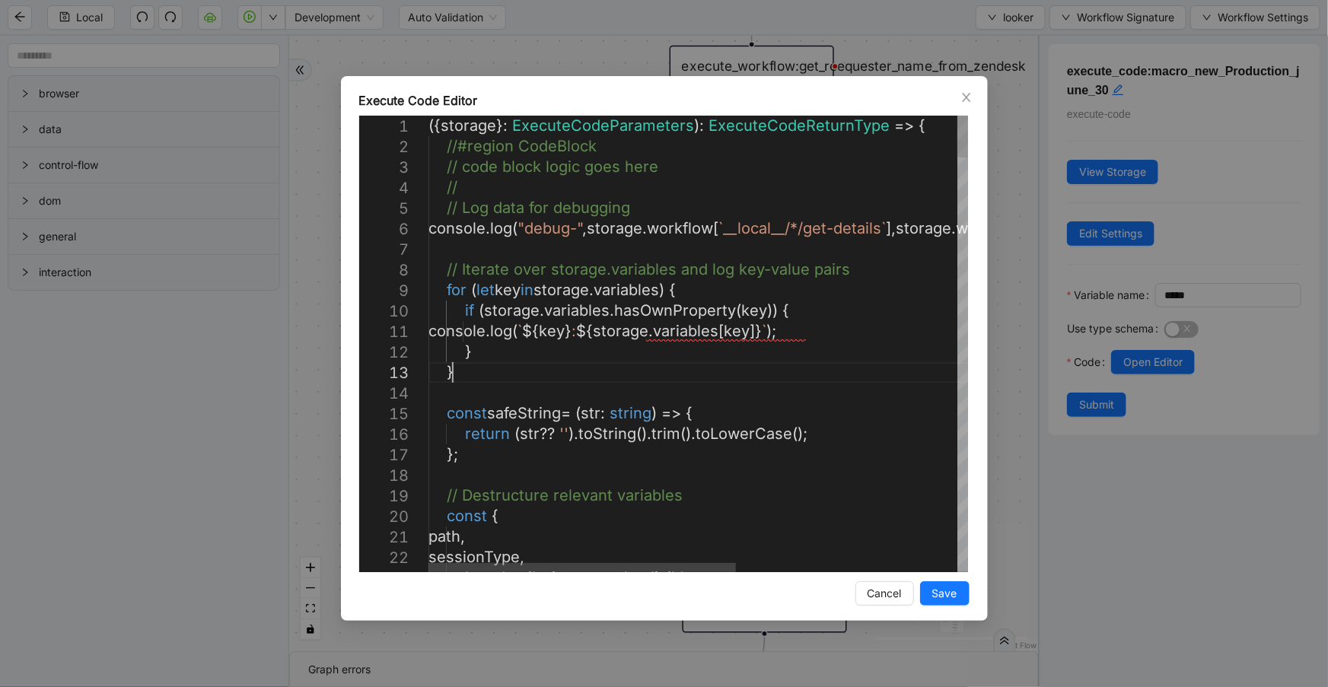
scroll to position [0, 0]
type textarea "**********"
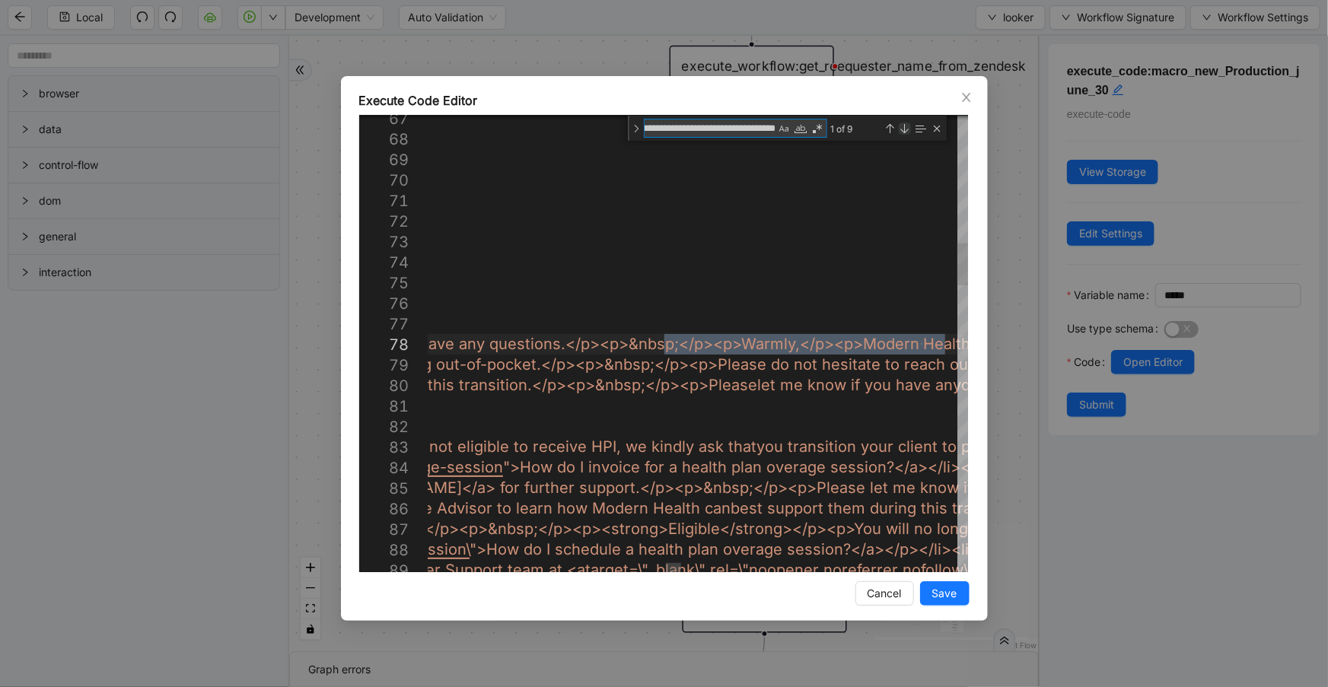
type textarea "**********"
click at [904, 130] on div "Next Match (Enter)" at bounding box center [904, 128] width 12 height 12
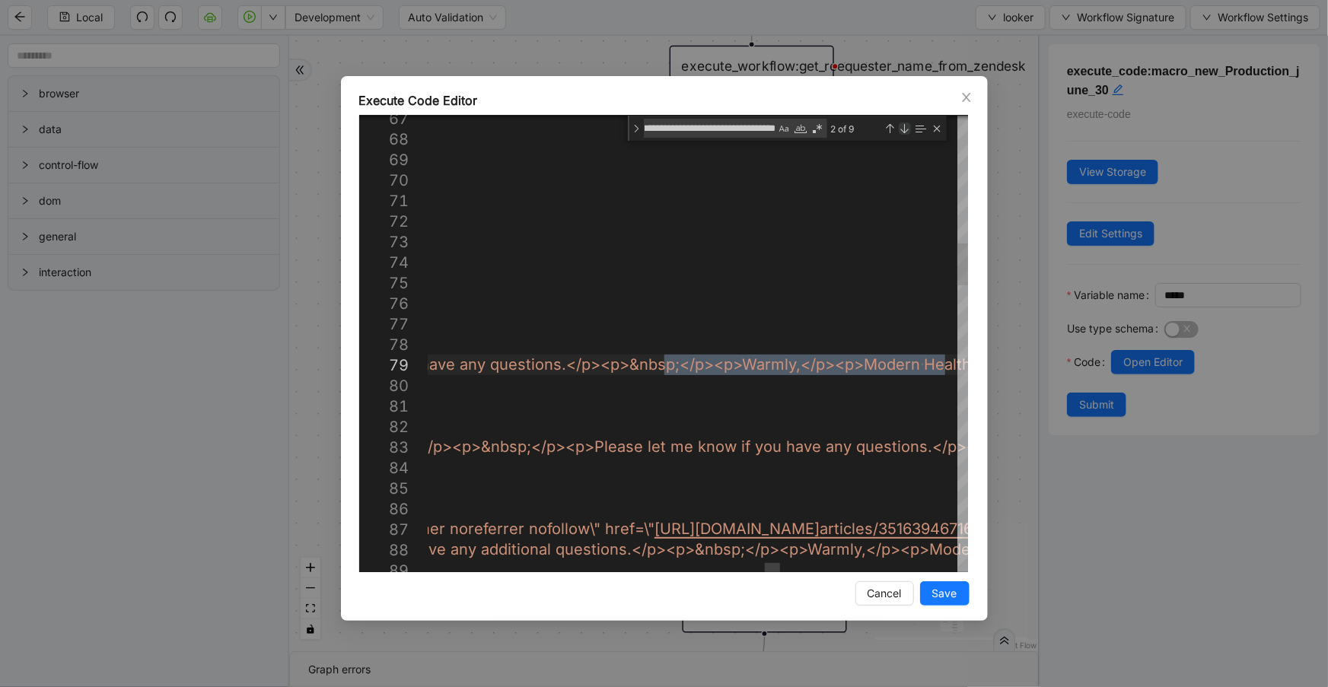
click at [904, 130] on div "Next Match (Enter)" at bounding box center [904, 128] width 12 height 12
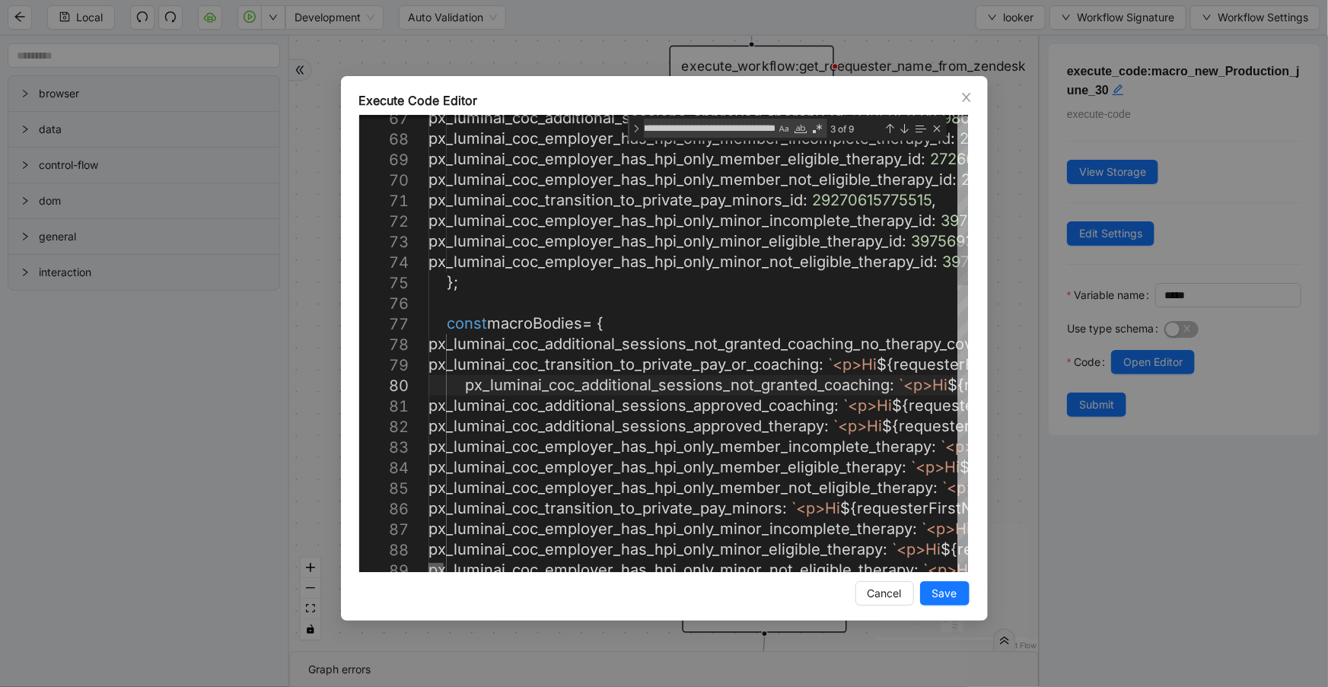
click at [428, 572] on div at bounding box center [435, 567] width 15 height 9
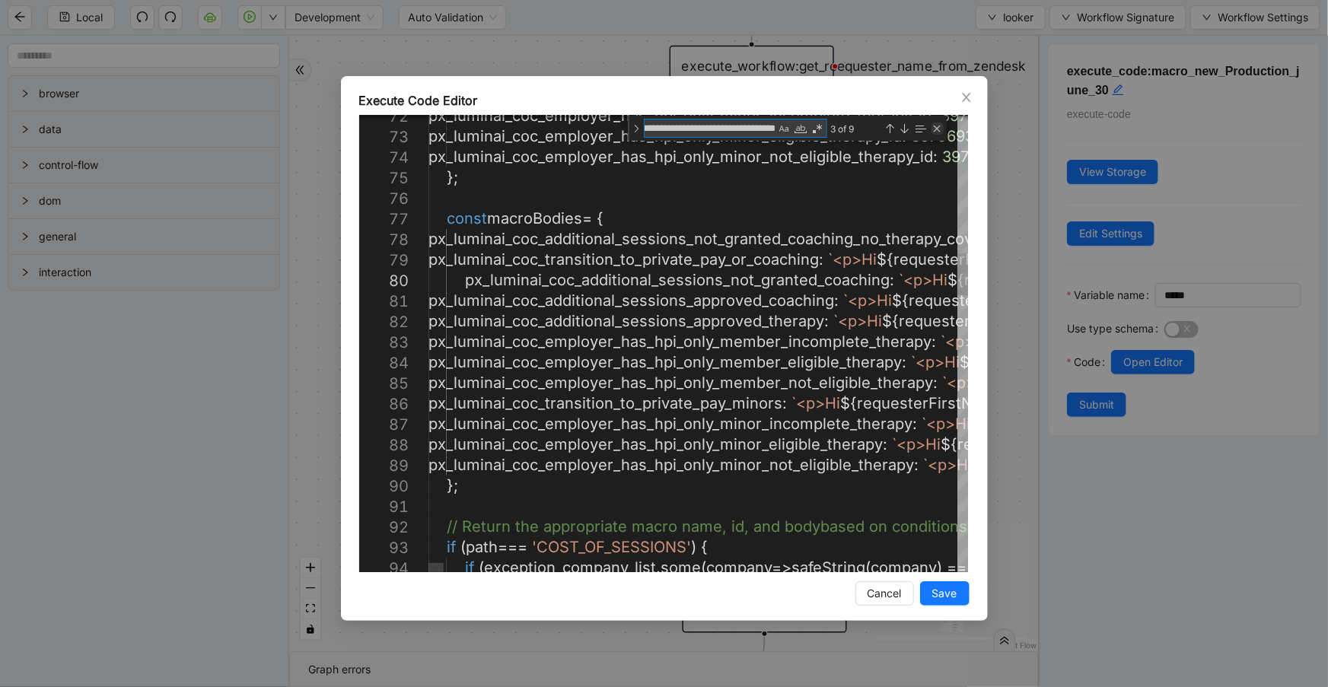
click at [936, 130] on div "Close (Escape)" at bounding box center [937, 128] width 12 height 12
type textarea "**********"
click at [967, 94] on icon "close" at bounding box center [966, 97] width 12 height 12
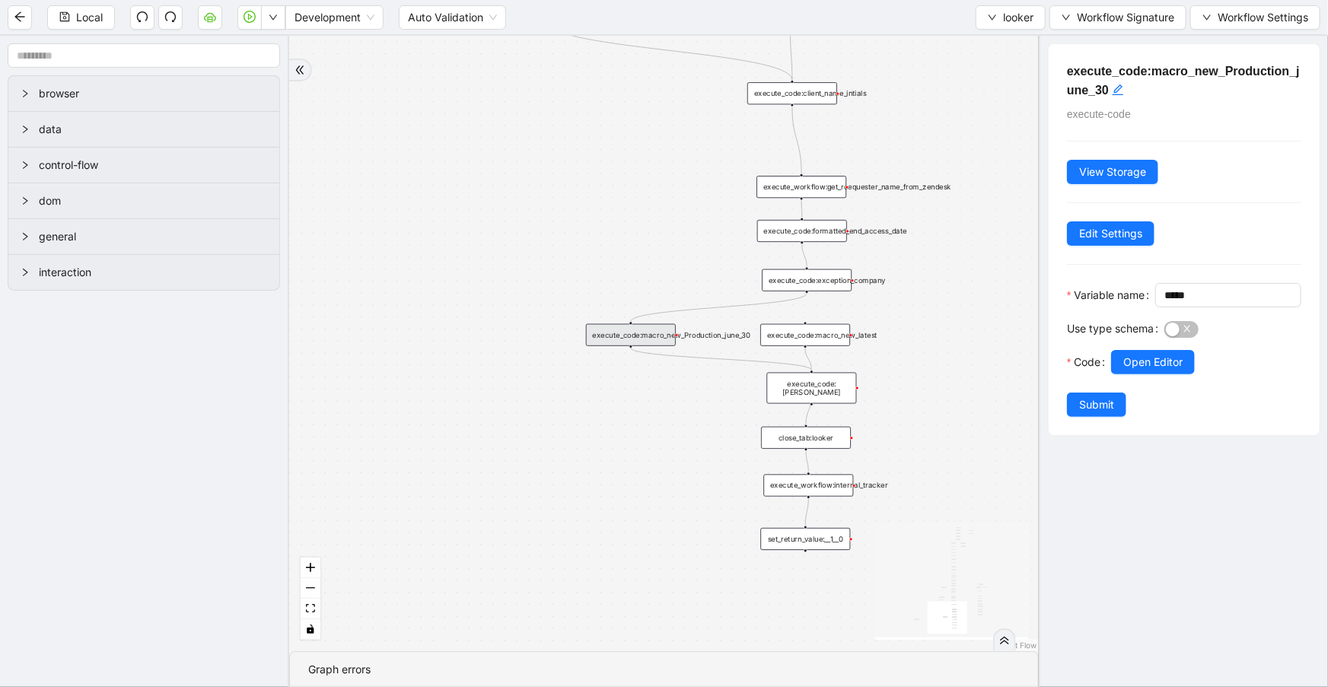
click at [624, 338] on div "execute_code:macro_new_Production_june_30" at bounding box center [631, 335] width 90 height 22
click at [508, 348] on div "fallback is_same_visits 3e13ccc2_230e_41ff_b0ca_9cb496d9165b fallback onError o…" at bounding box center [663, 343] width 749 height 615
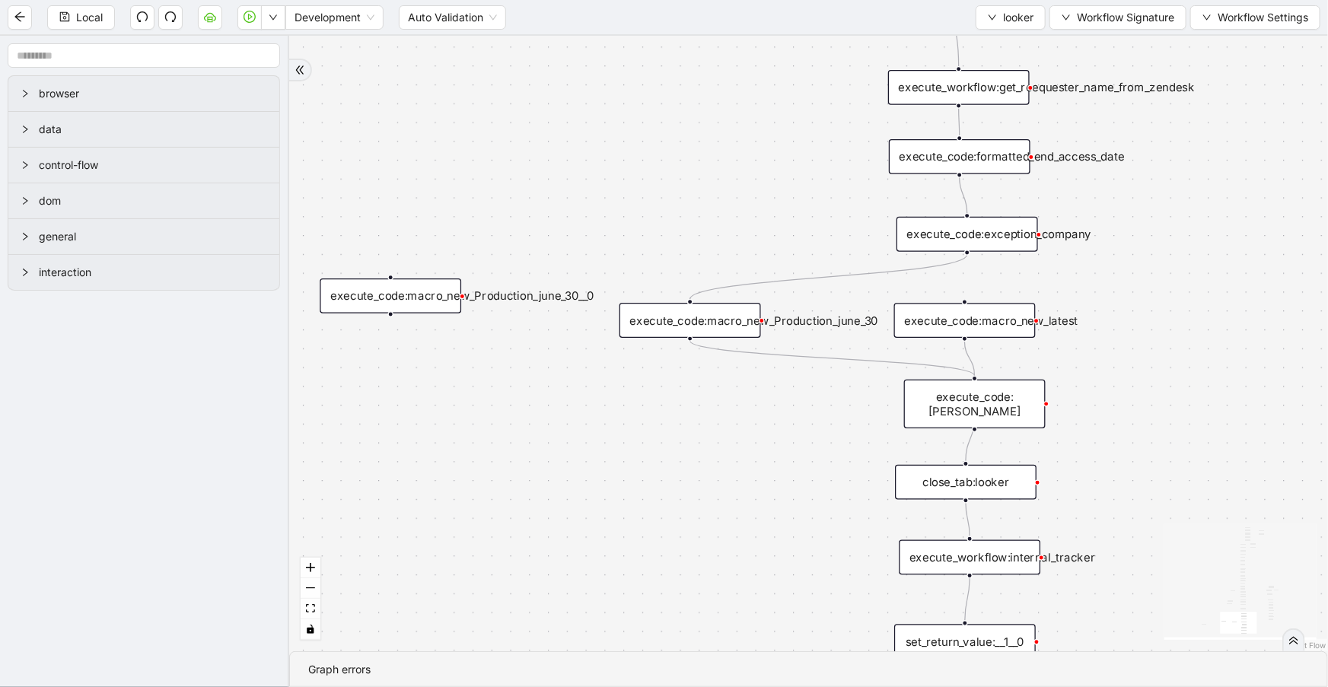
drag, startPoint x: 539, startPoint y: 366, endPoint x: 362, endPoint y: 303, distance: 188.2
click at [362, 303] on div "execute_code:macro_new_Production_june_30__0" at bounding box center [391, 295] width 142 height 35
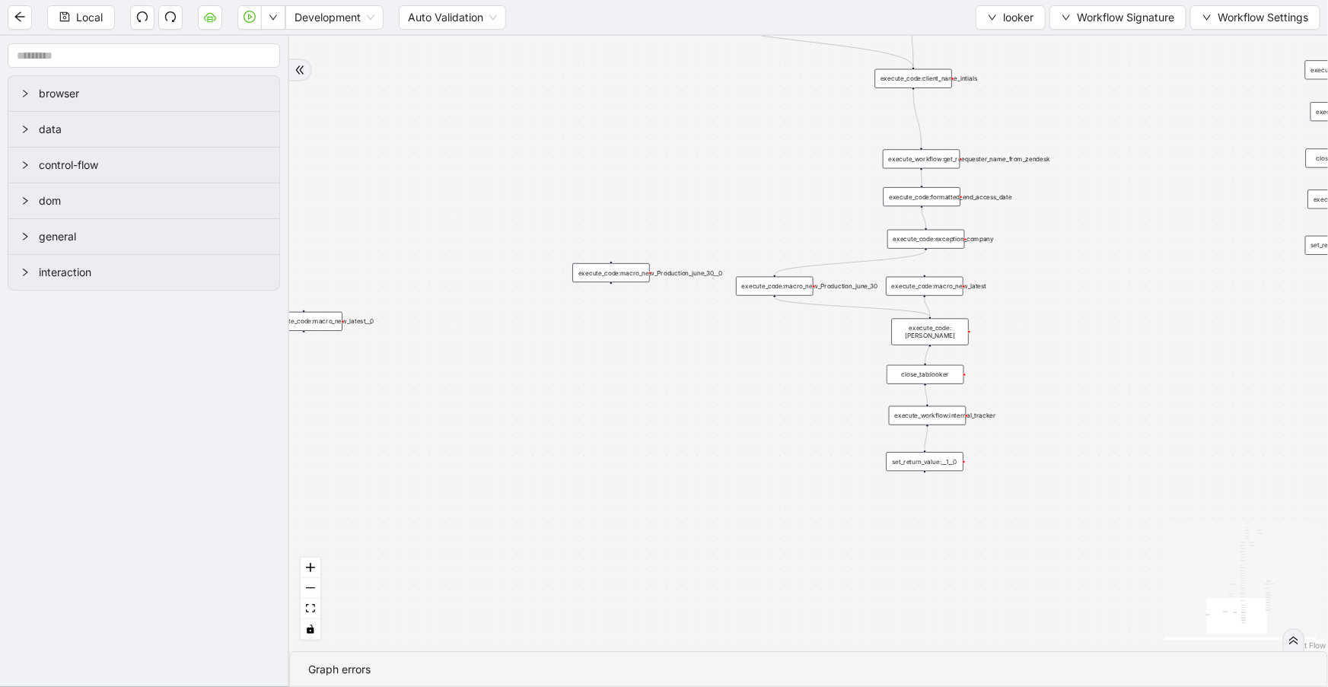
drag, startPoint x: 595, startPoint y: 216, endPoint x: 731, endPoint y: 191, distance: 138.5
click at [731, 191] on div "fallback is_same_visits 3e13ccc2_230e_41ff_b0ca_9cb496d9165b fallback onError o…" at bounding box center [808, 343] width 1038 height 615
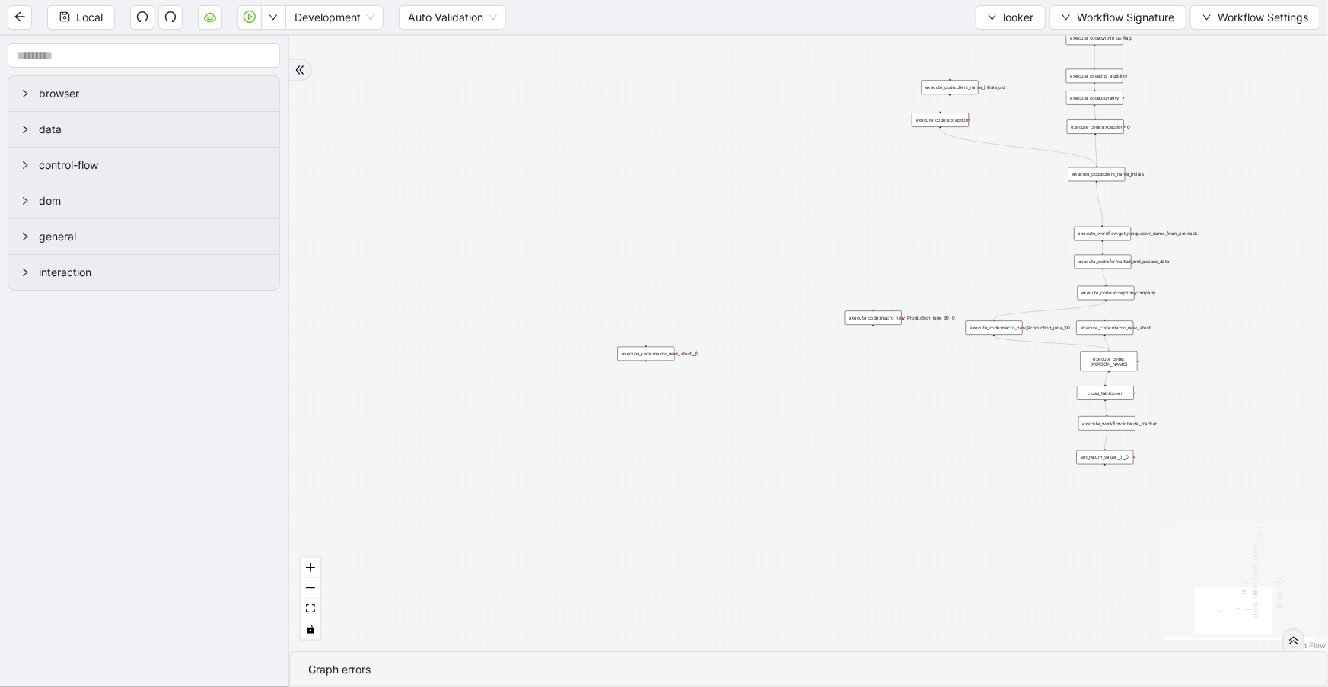
drag, startPoint x: 542, startPoint y: 424, endPoint x: 784, endPoint y: 424, distance: 241.9
click at [784, 424] on div "fallback is_same_visits 3e13ccc2_230e_41ff_b0ca_9cb496d9165b fallback onError o…" at bounding box center [808, 343] width 1038 height 615
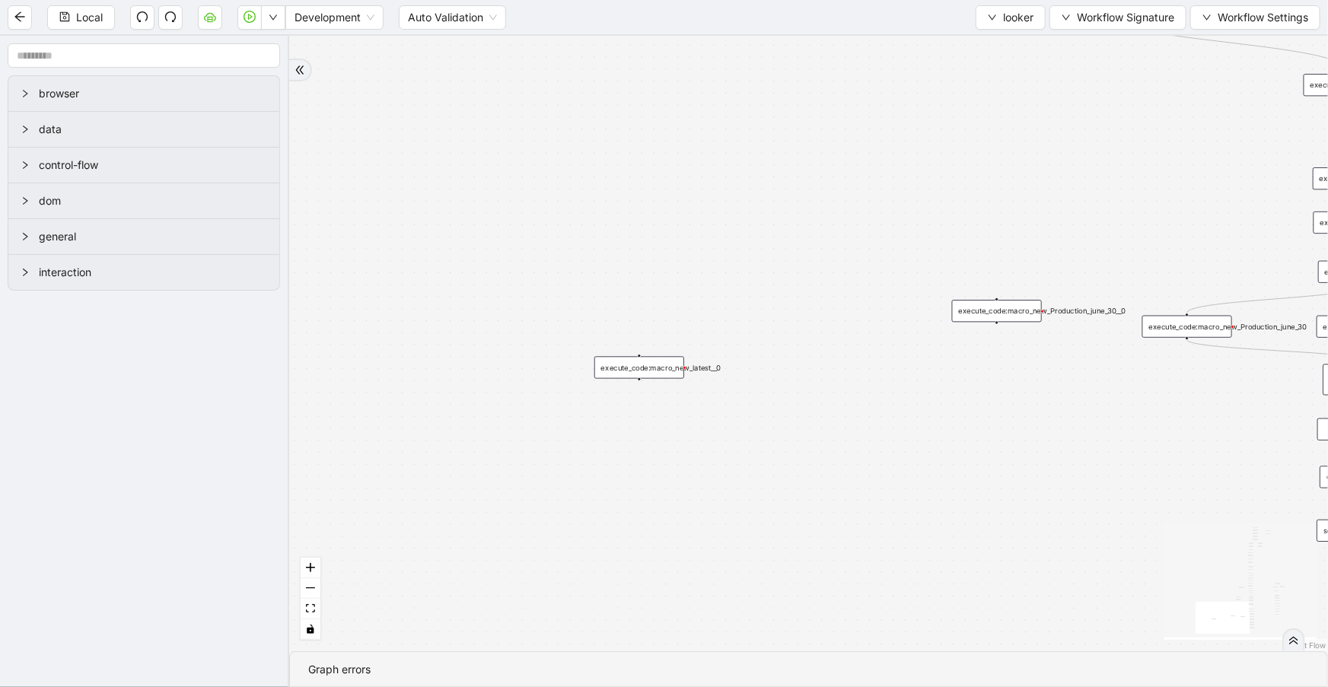
click at [652, 370] on div "execute_code:macro_new_latest__0" at bounding box center [639, 368] width 90 height 22
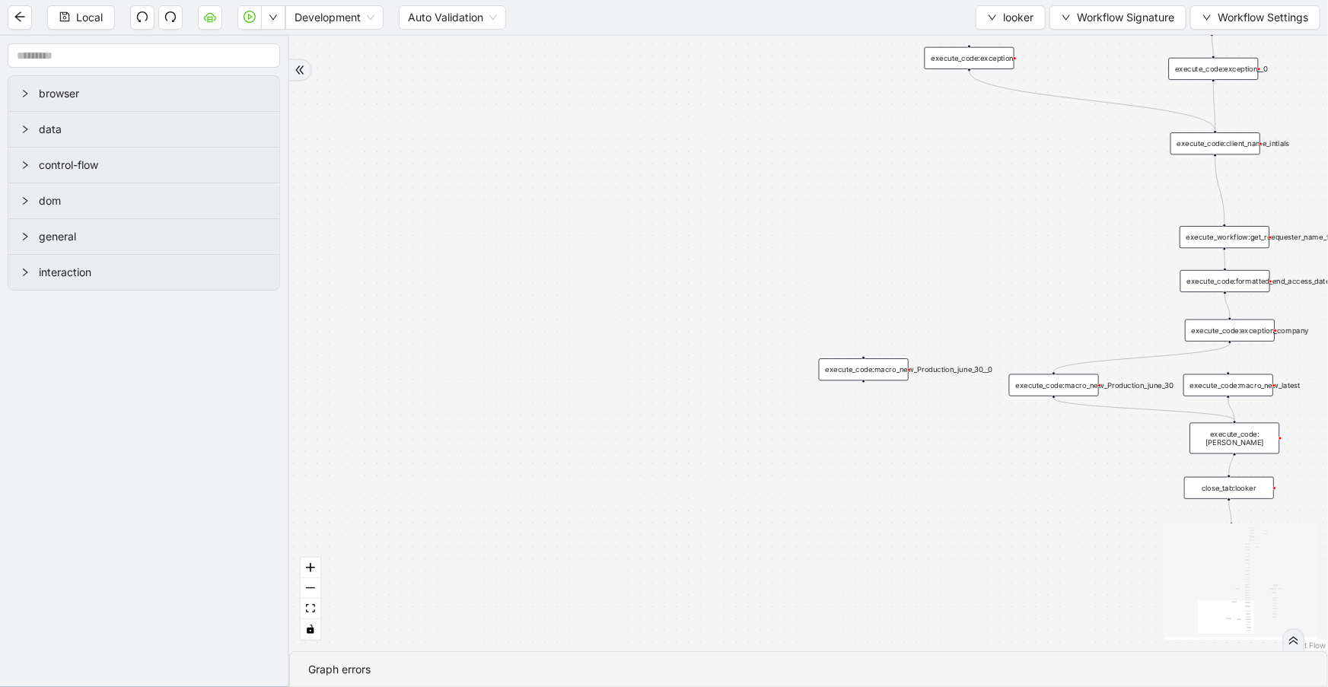
drag, startPoint x: 890, startPoint y: 367, endPoint x: 757, endPoint y: 424, distance: 144.5
click at [752, 427] on div "fallback is_same_visits 3e13ccc2_230e_41ff_b0ca_9cb496d9165b fallback onError o…" at bounding box center [808, 343] width 1038 height 615
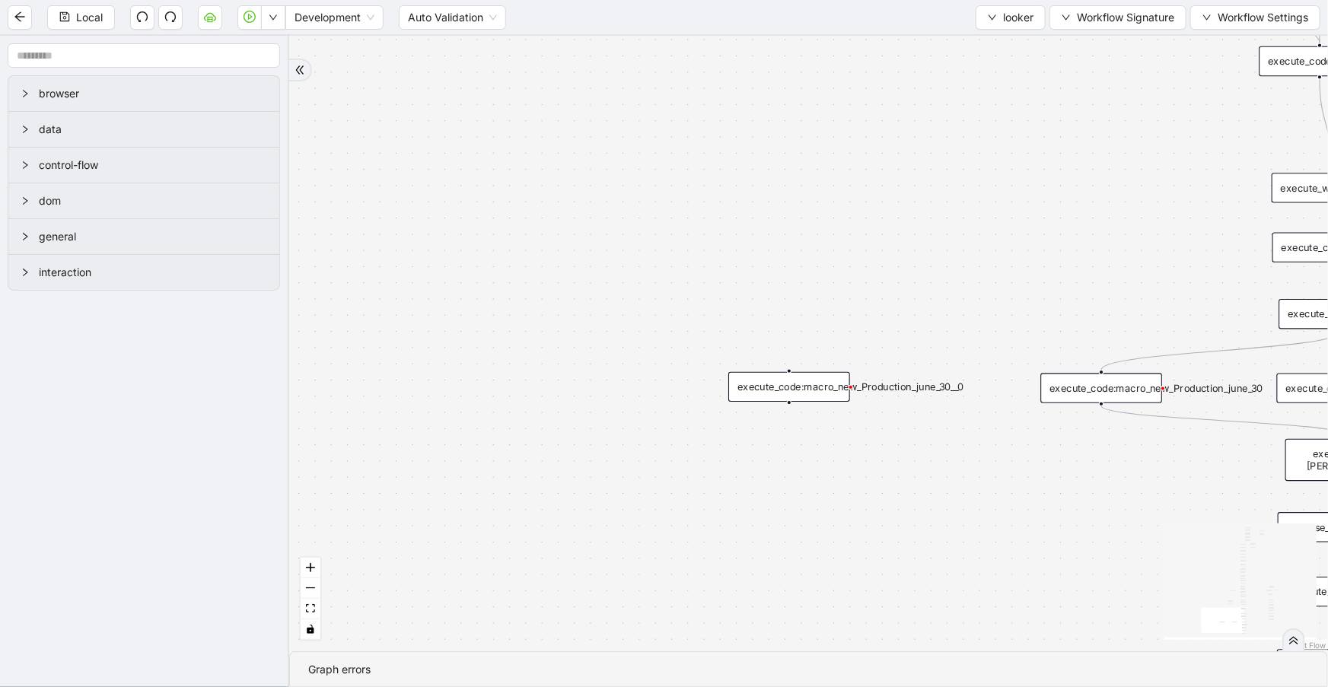
drag, startPoint x: 888, startPoint y: 366, endPoint x: 833, endPoint y: 386, distance: 58.2
click at [833, 386] on div "execute_code:macro_new_Production_june_30__0" at bounding box center [789, 387] width 122 height 30
click at [1070, 397] on div "execute_code:macro_new_Production_june_30" at bounding box center [1101, 388] width 122 height 30
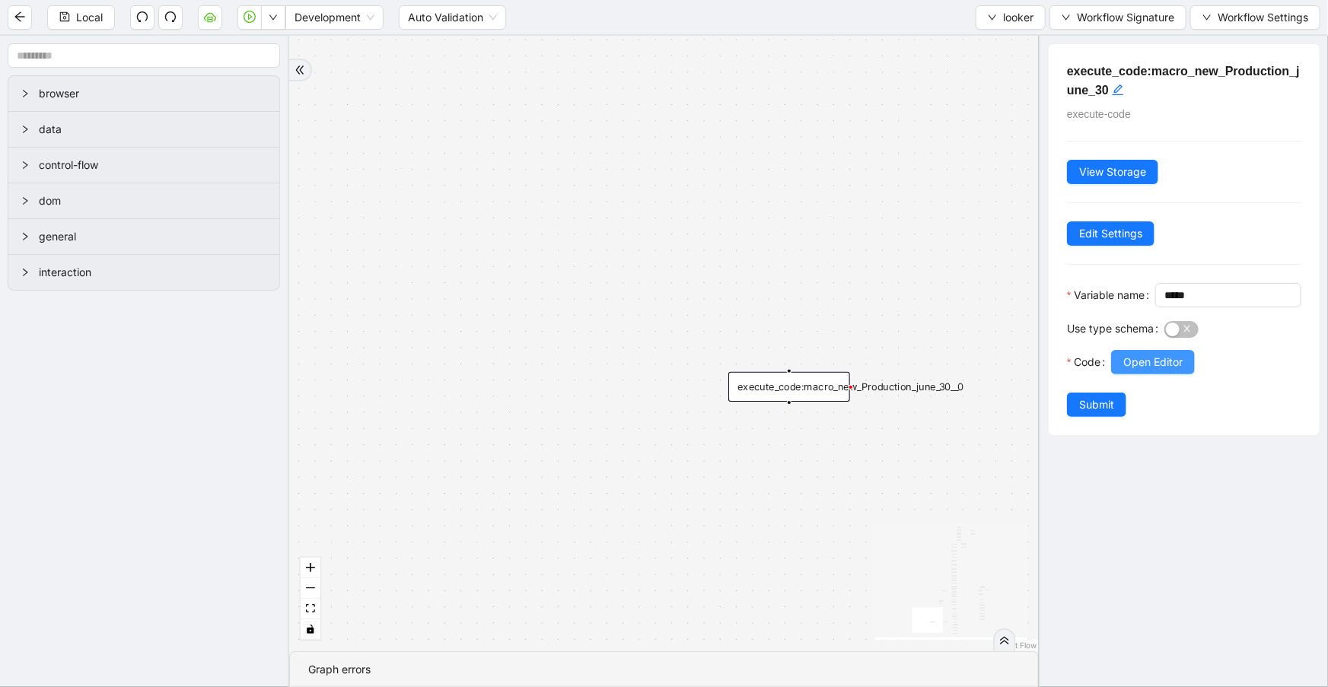
click at [1112, 374] on button "Open Editor" at bounding box center [1153, 362] width 84 height 24
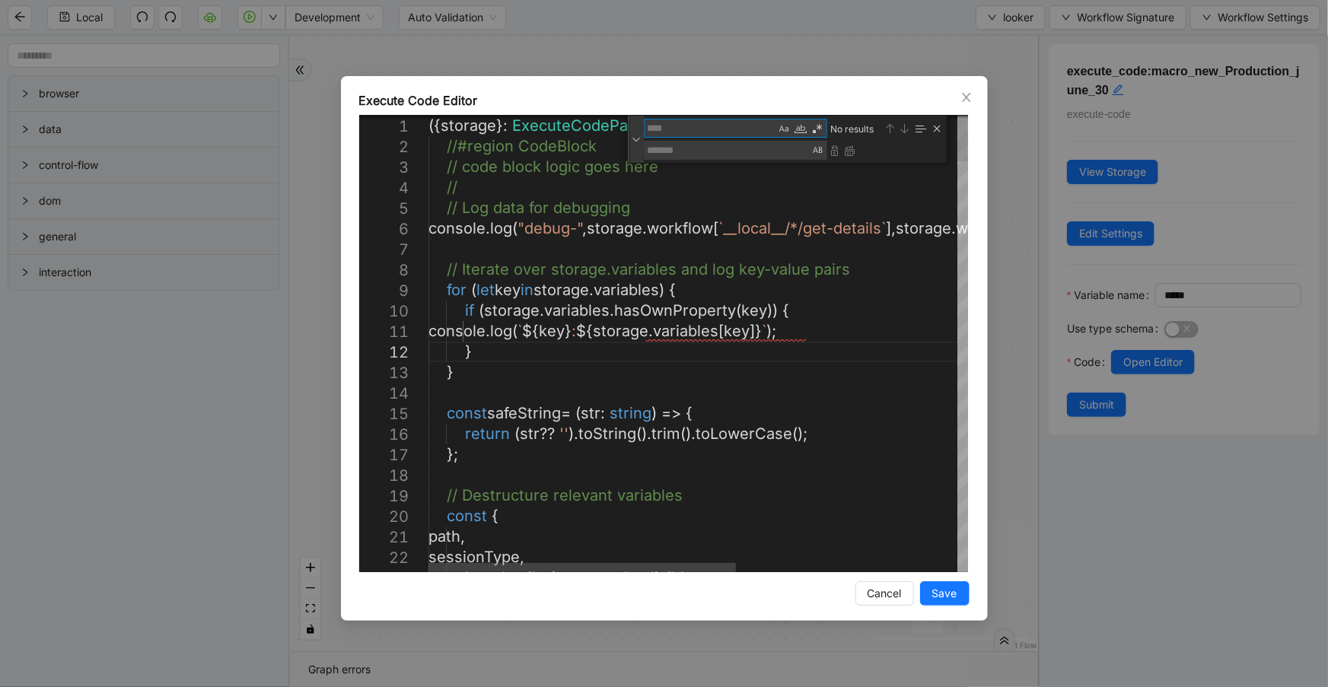
paste textarea "**********"
type textarea "**********"
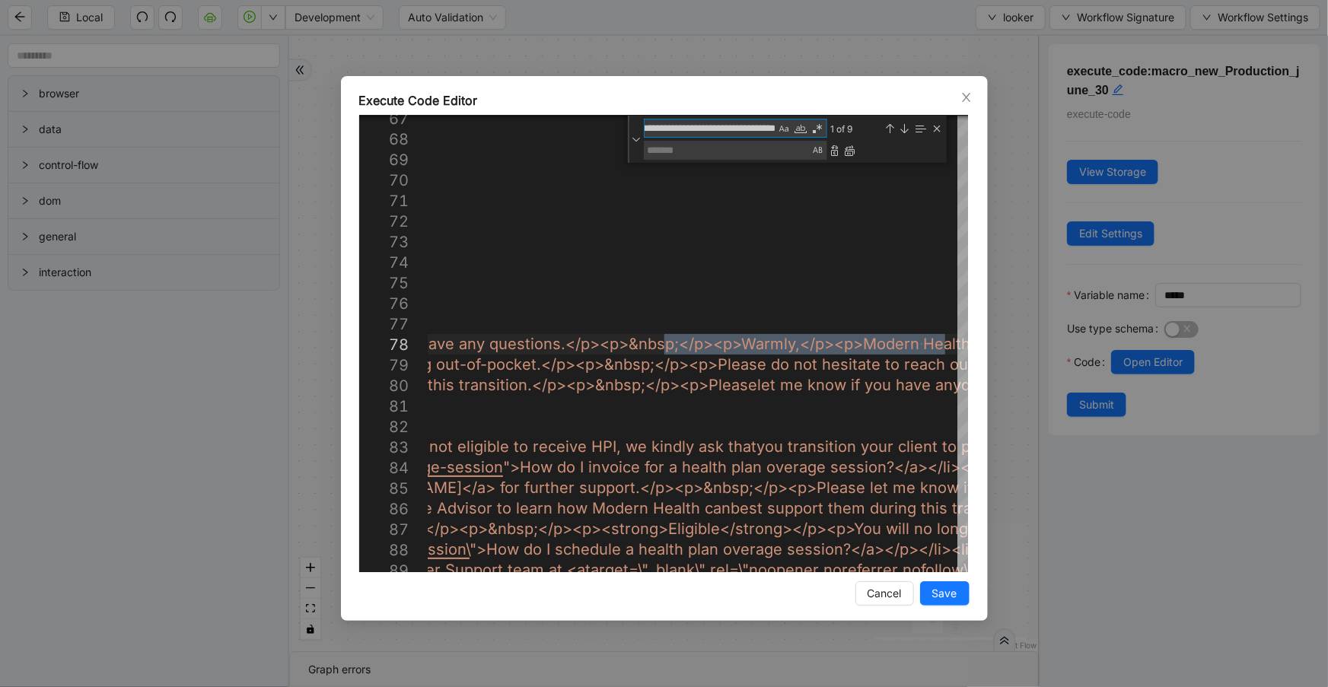
type textarea "**********"
click at [707, 162] on div "**********" at bounding box center [787, 139] width 319 height 47
click at [707, 150] on textarea "Replace" at bounding box center [727, 150] width 167 height 17
paste textarea "**********"
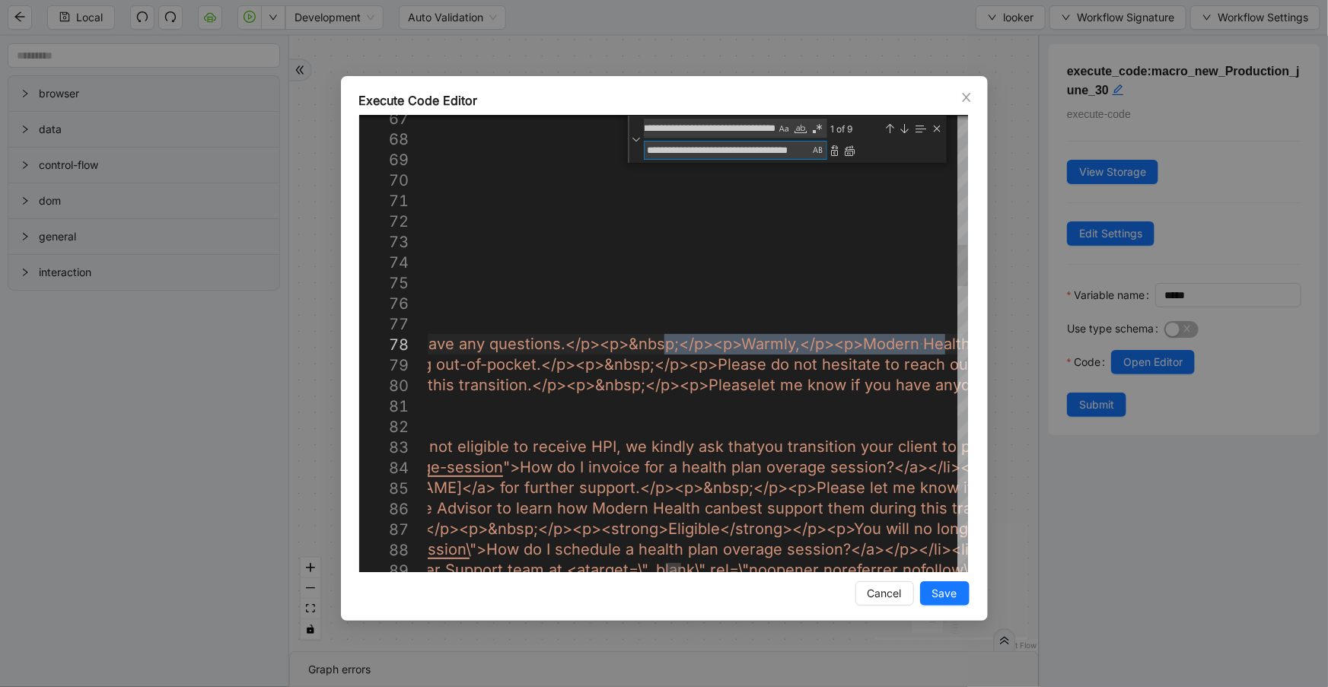
type textarea "**********"
click at [727, 129] on textarea "**********" at bounding box center [710, 127] width 132 height 17
click at [732, 145] on textarea "**********" at bounding box center [727, 150] width 167 height 17
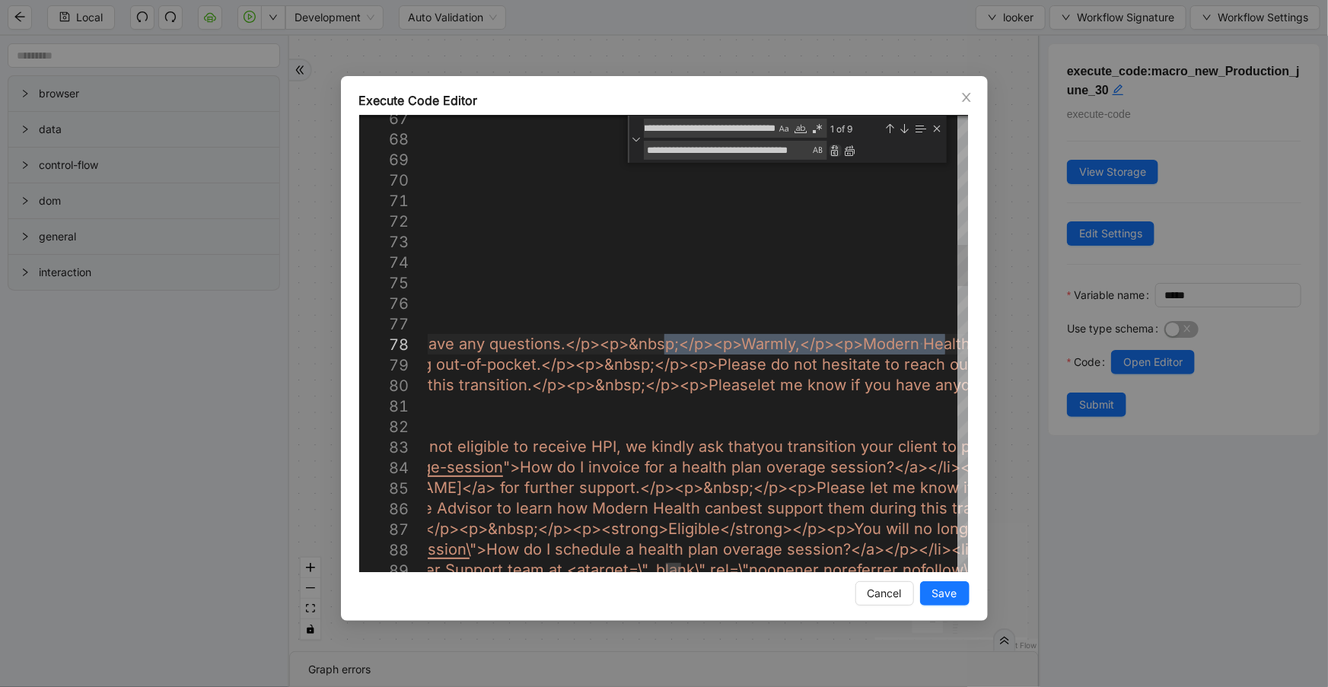
click at [835, 149] on div "Replace (Enter)" at bounding box center [835, 151] width 12 height 12
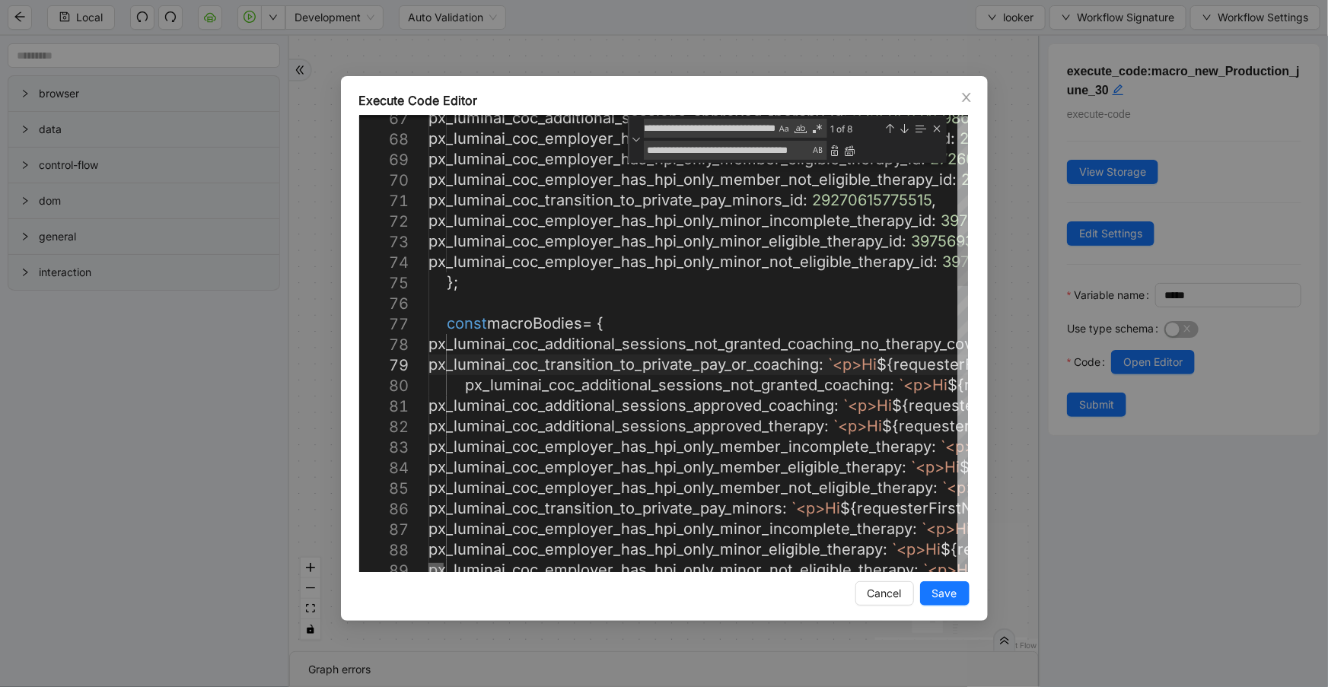
click at [428, 563] on div at bounding box center [435, 567] width 15 height 9
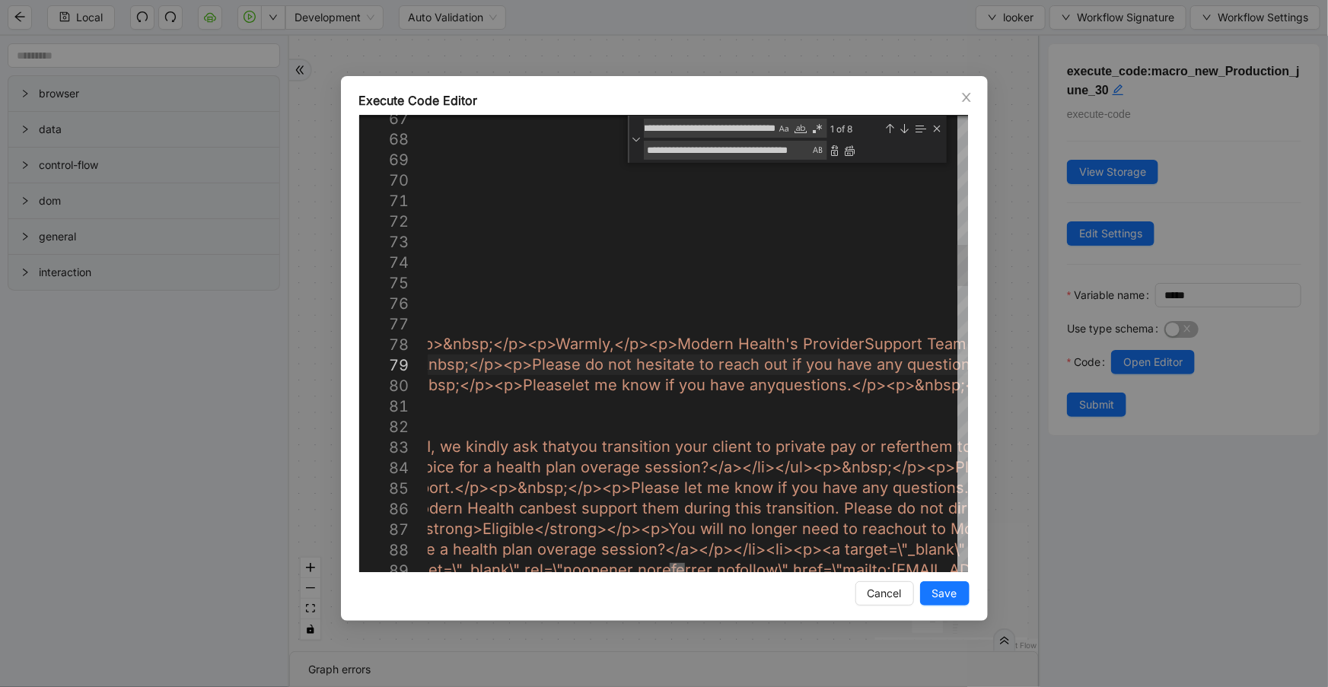
click at [676, 572] on div at bounding box center [676, 567] width 15 height 9
click at [887, 128] on div "Previous Match (Shift+Enter)" at bounding box center [890, 128] width 12 height 12
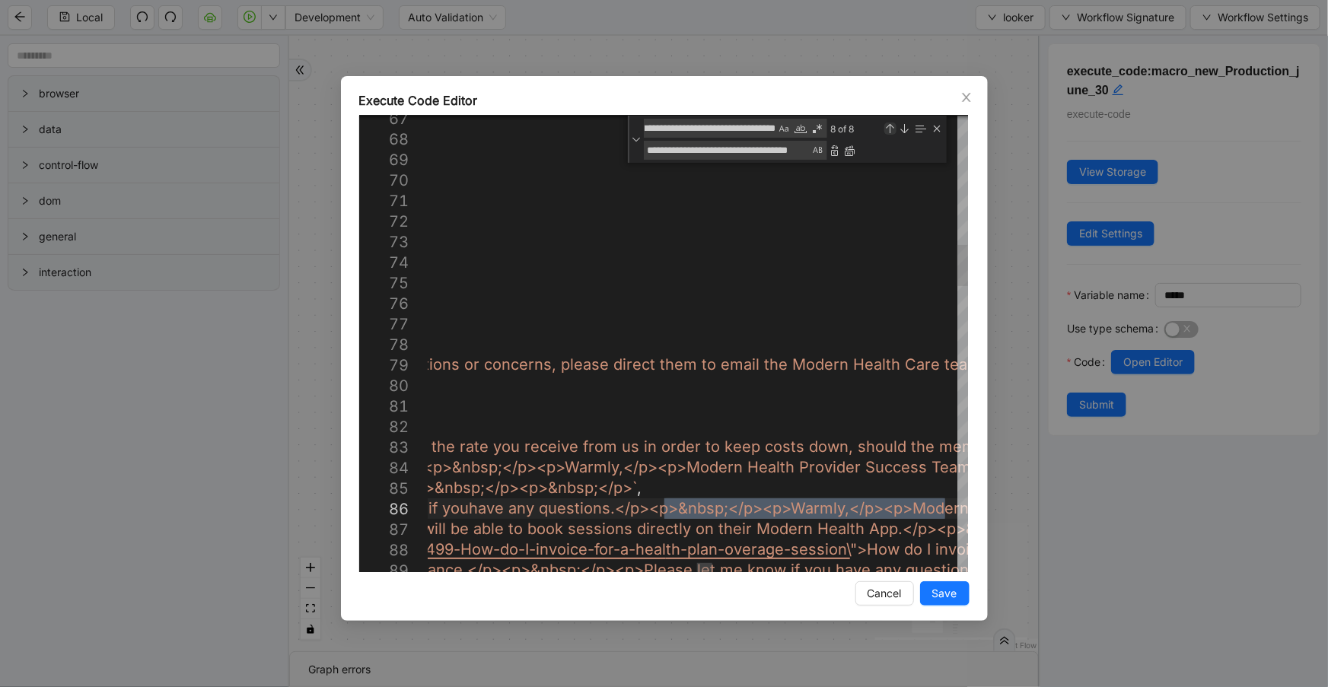
click at [890, 129] on div "Previous Match (Shift+Enter)" at bounding box center [890, 128] width 12 height 12
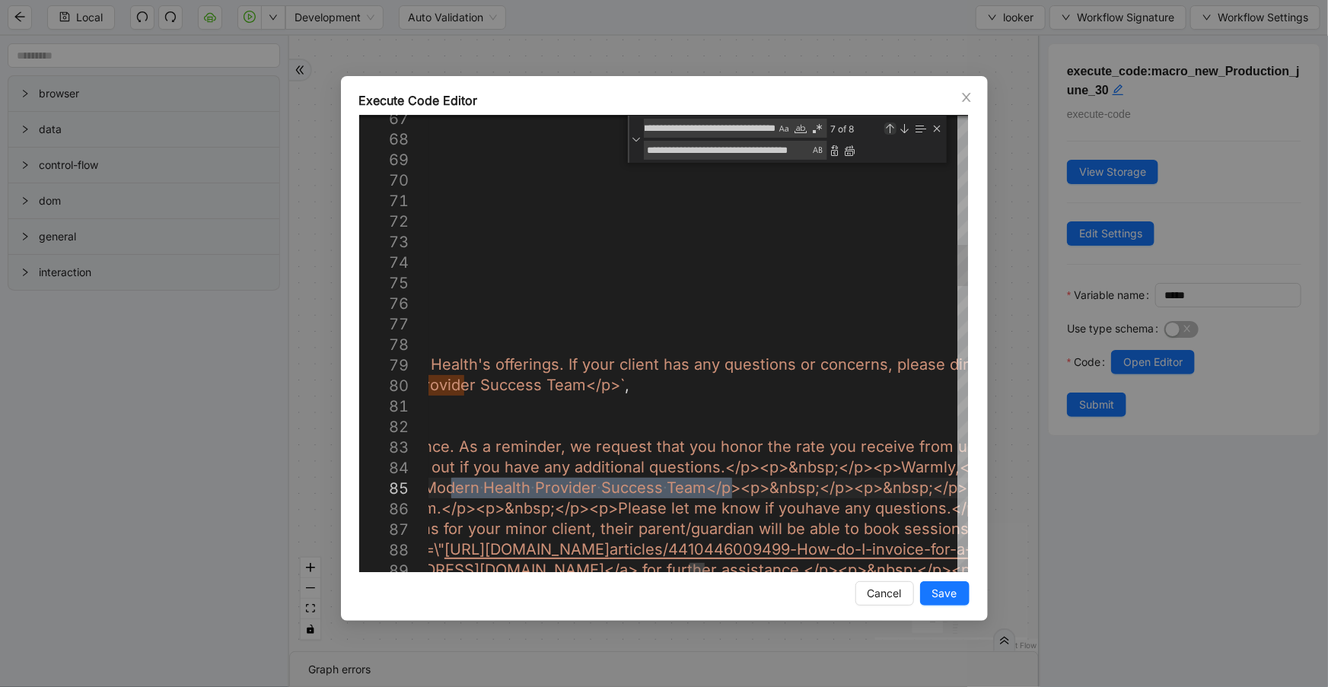
click at [890, 129] on div "Previous Match (Shift+Enter)" at bounding box center [890, 128] width 12 height 12
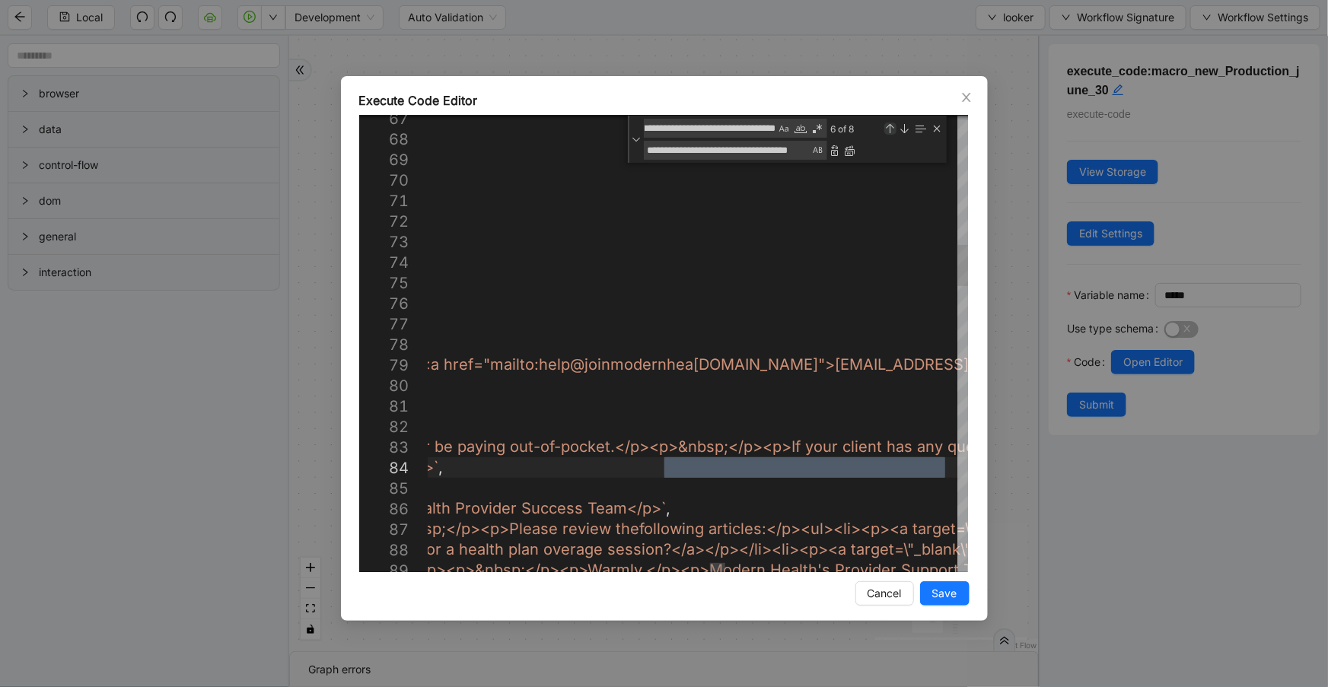
click at [890, 129] on div "Previous Match (Shift+Enter)" at bounding box center [890, 128] width 12 height 12
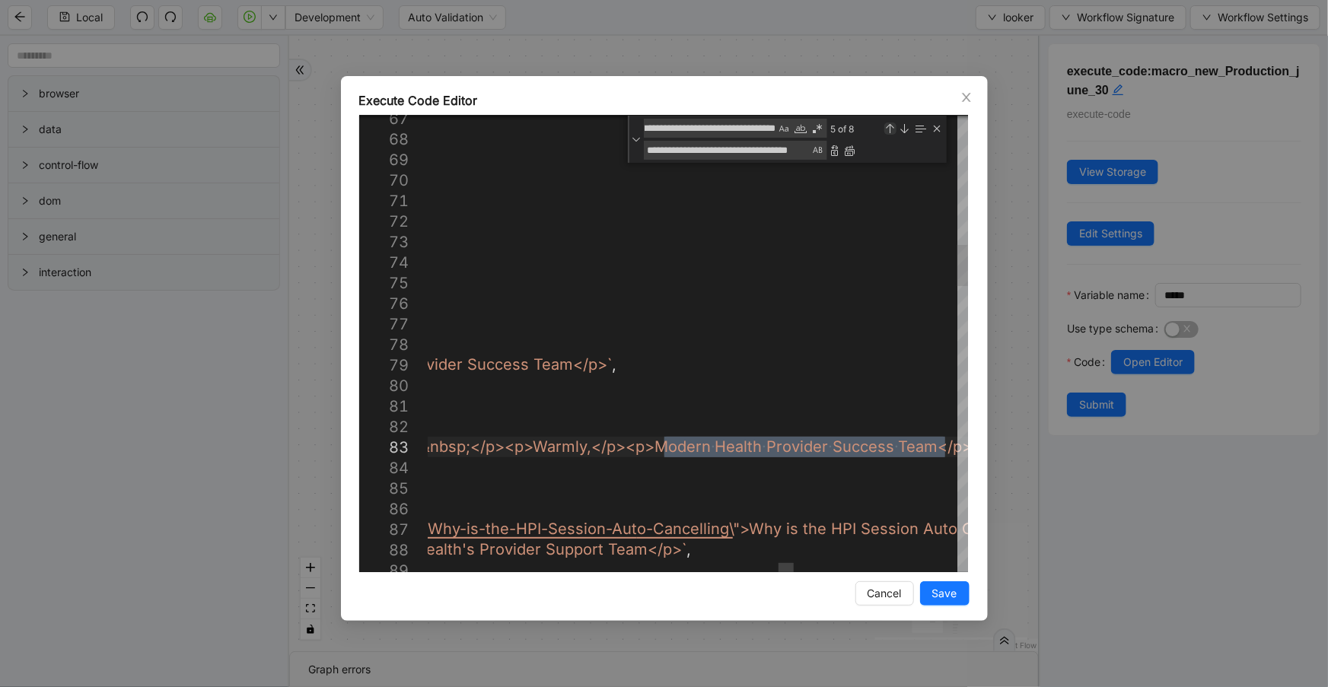
click at [890, 129] on div "Previous Match (Shift+Enter)" at bounding box center [890, 128] width 12 height 12
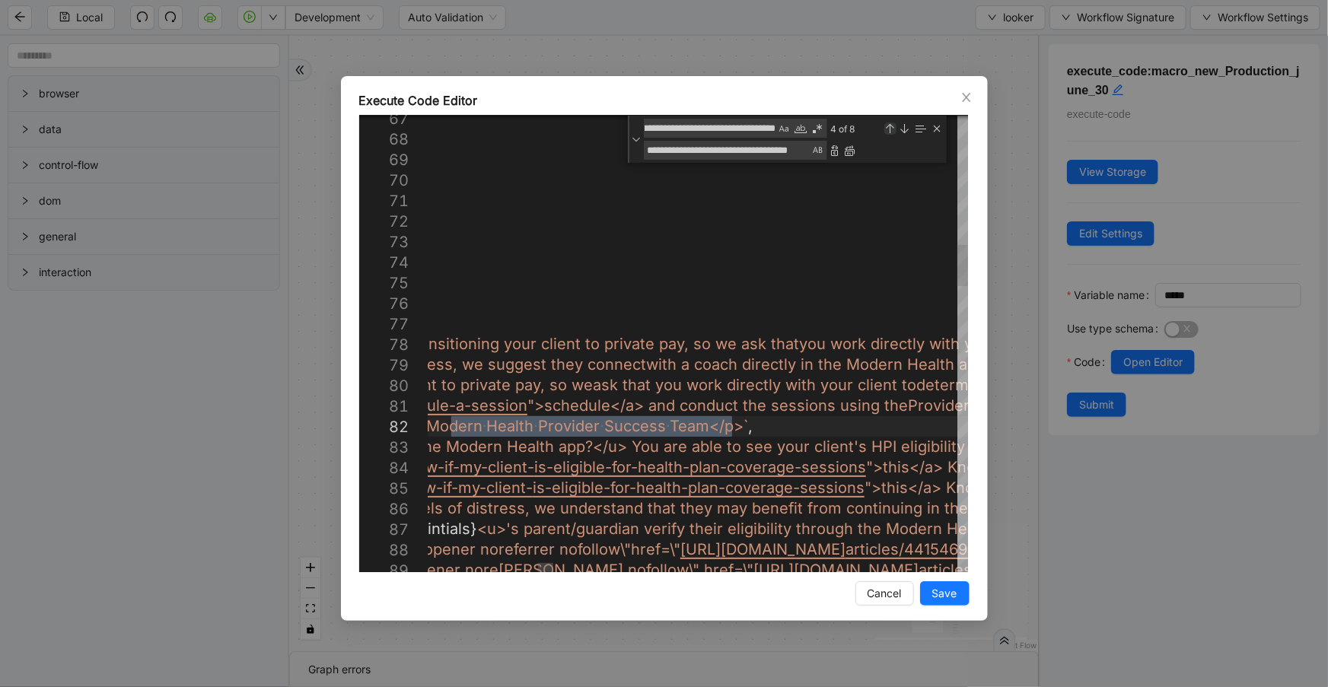
click at [890, 129] on div "Previous Match (Shift+Enter)" at bounding box center [890, 128] width 12 height 12
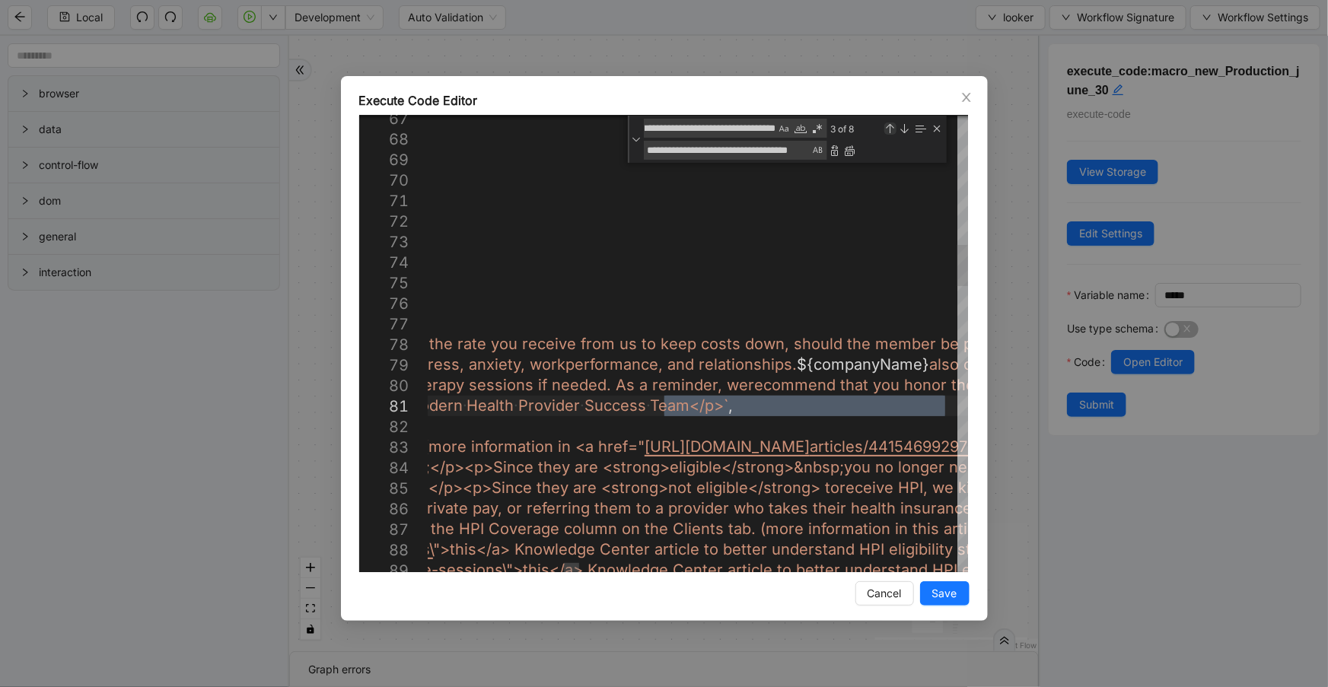
click at [890, 129] on div "Previous Match (Shift+Enter)" at bounding box center [890, 128] width 12 height 12
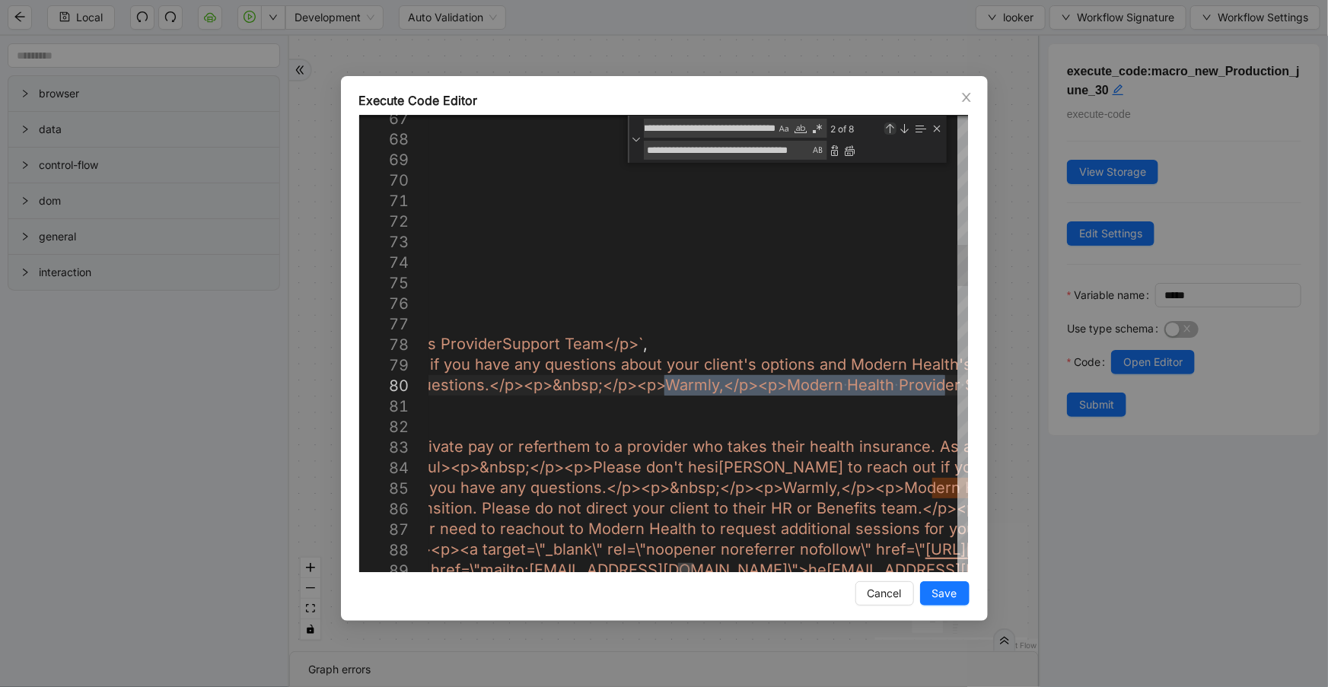
click at [890, 129] on div "Previous Match (Shift+Enter)" at bounding box center [890, 128] width 12 height 12
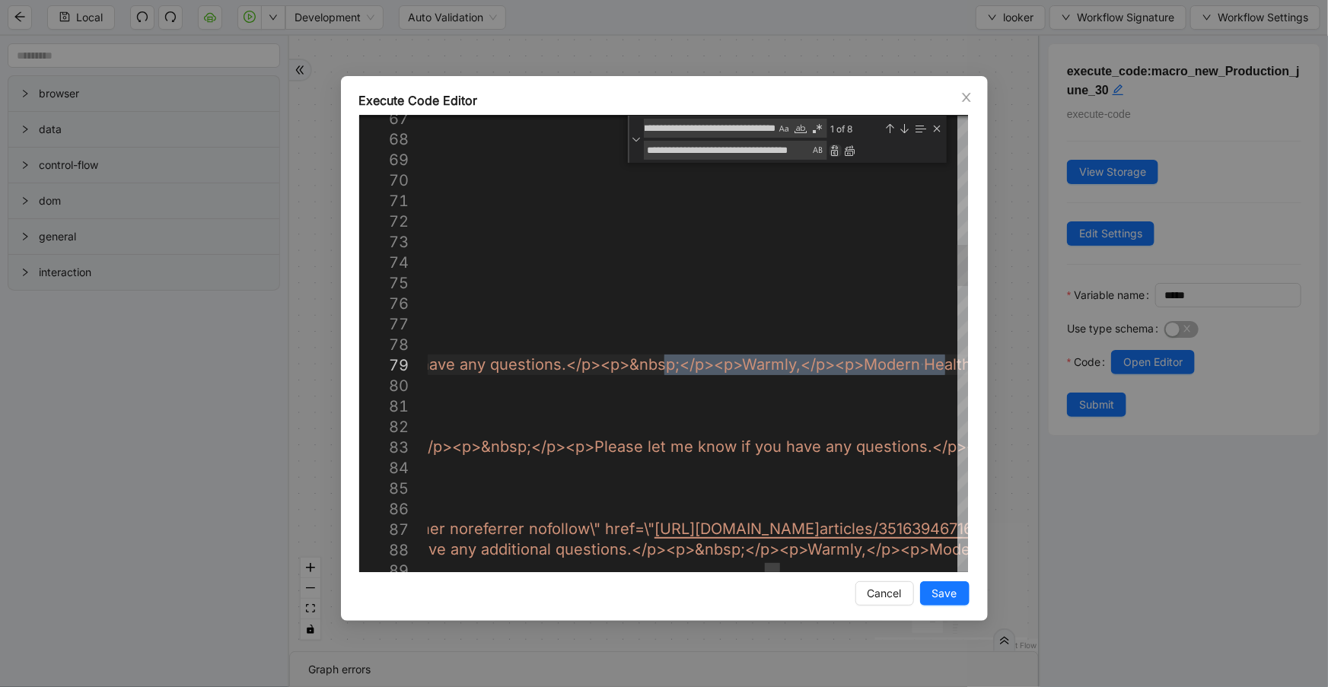
click at [835, 152] on div "Replace (Enter)" at bounding box center [835, 151] width 12 height 12
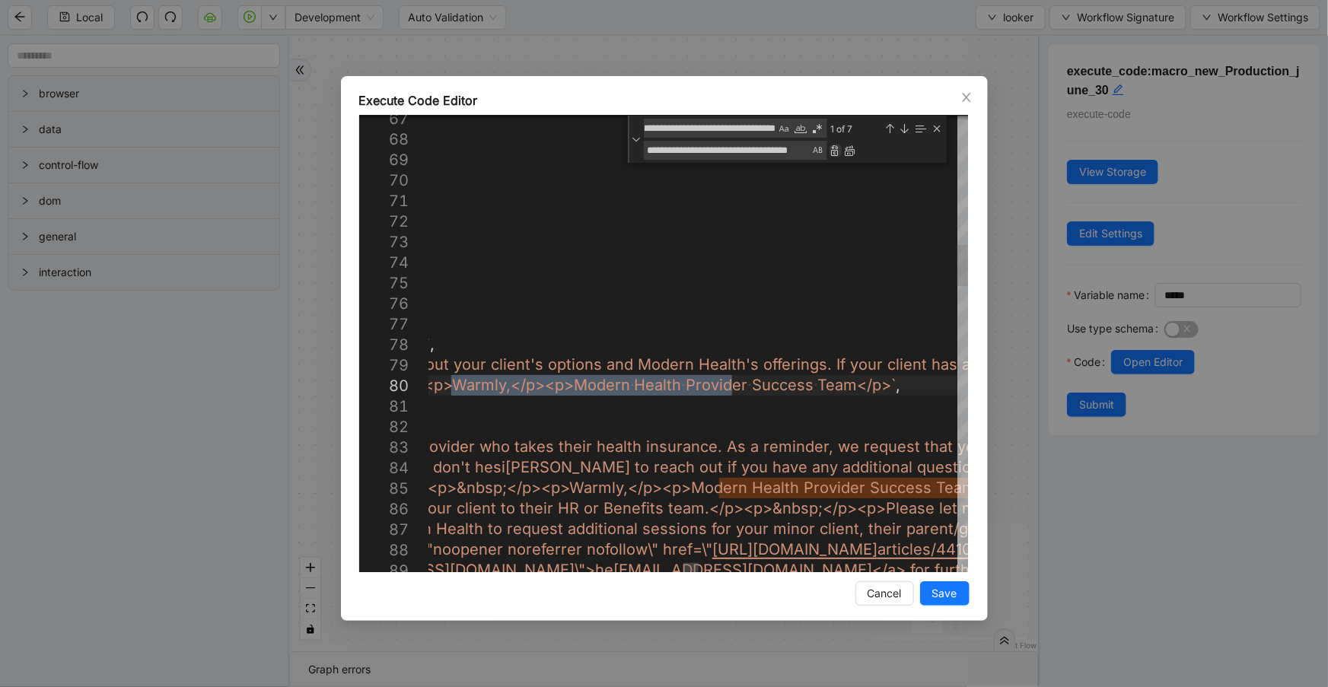
click at [835, 152] on div "Replace (Enter)" at bounding box center [835, 151] width 12 height 12
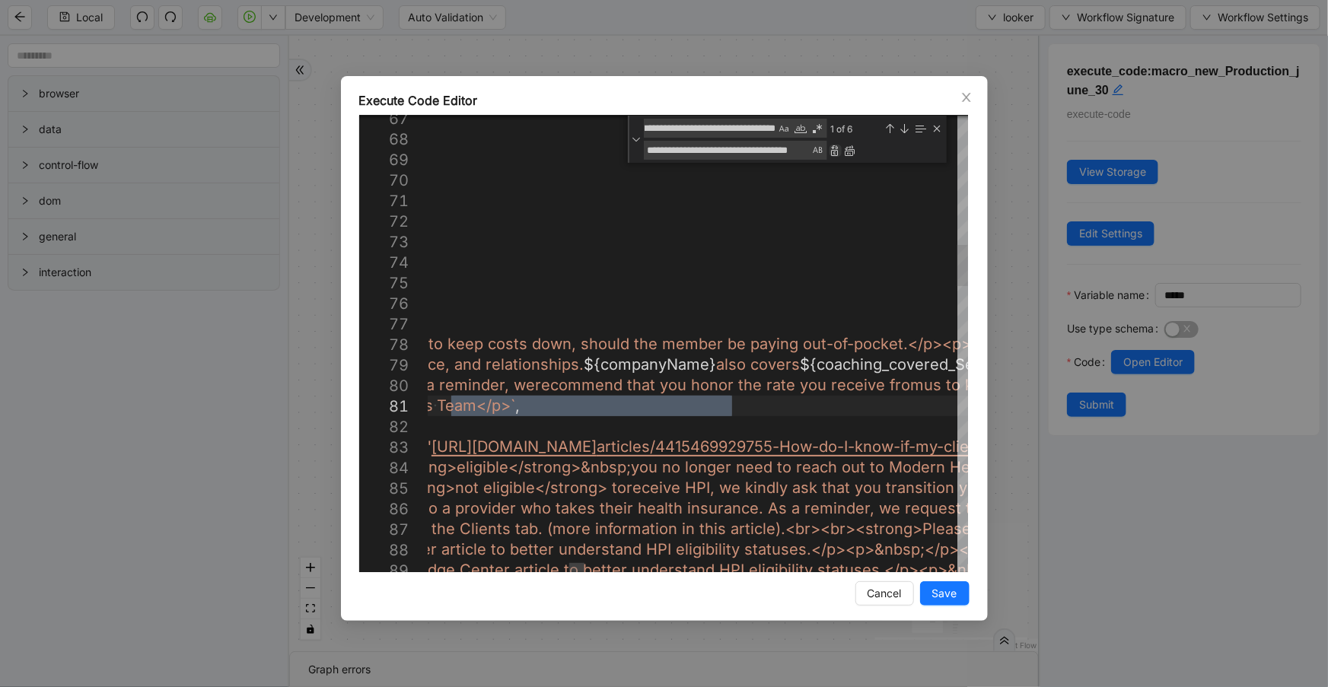
click at [835, 152] on div "Replace (Enter)" at bounding box center [835, 151] width 12 height 12
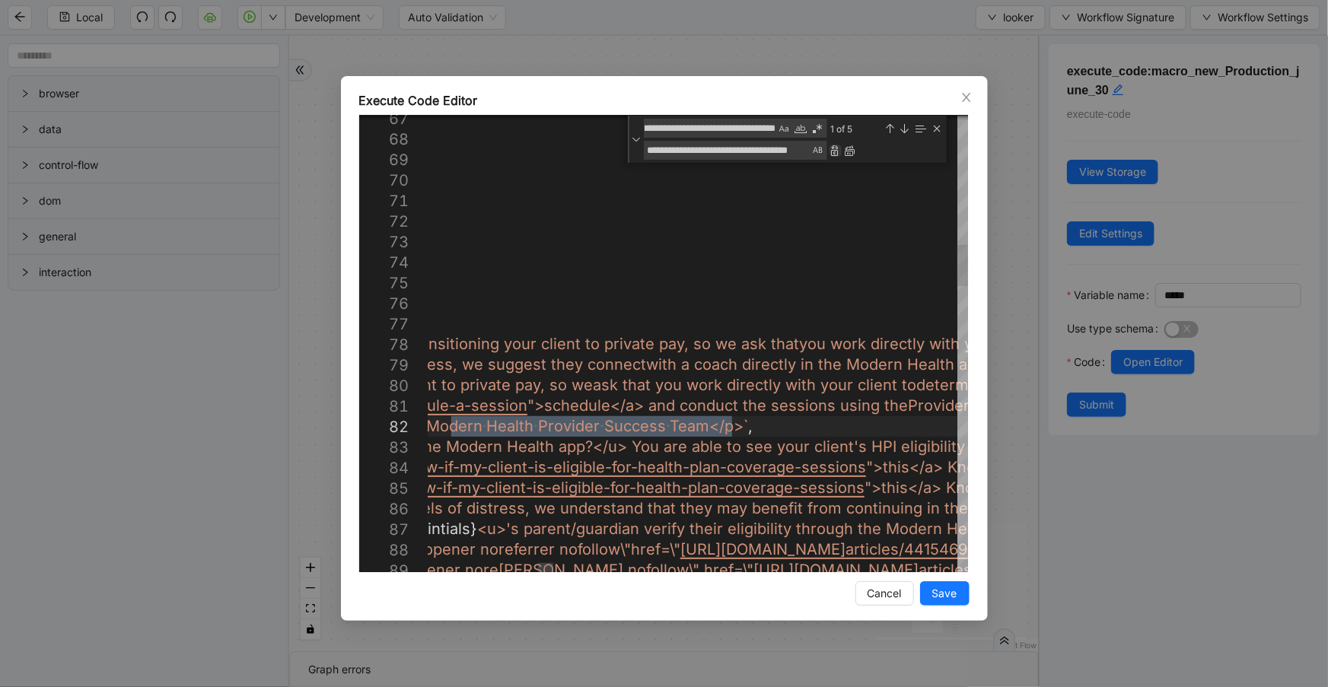
click at [835, 152] on div "Replace (Enter)" at bounding box center [835, 151] width 12 height 12
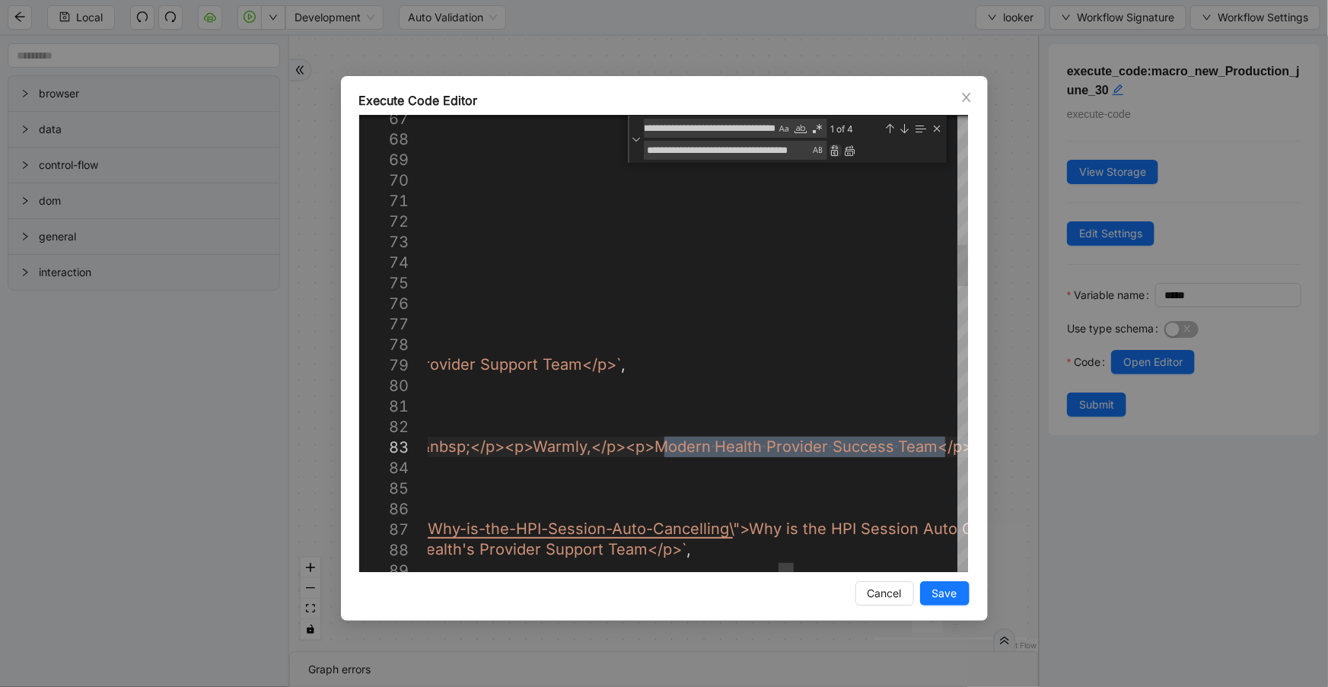
click at [835, 152] on div "Replace (Enter)" at bounding box center [835, 151] width 12 height 12
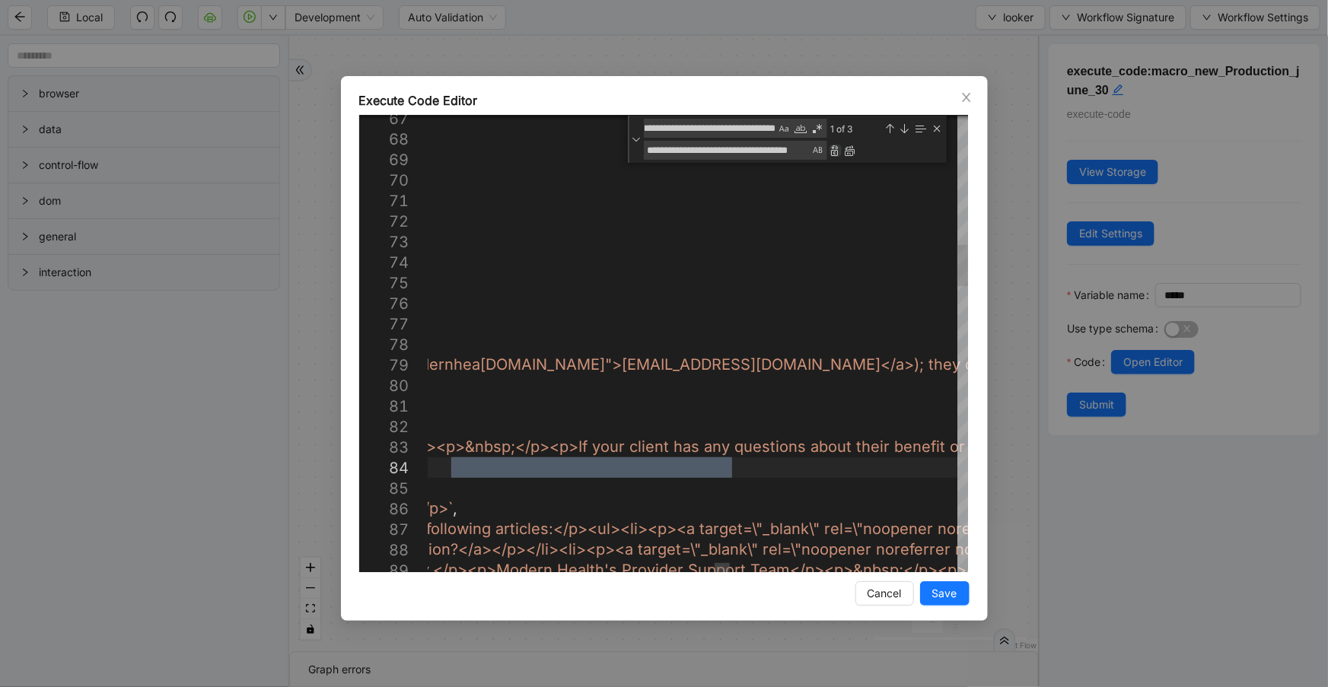
click at [835, 152] on div "Replace (Enter)" at bounding box center [835, 151] width 12 height 12
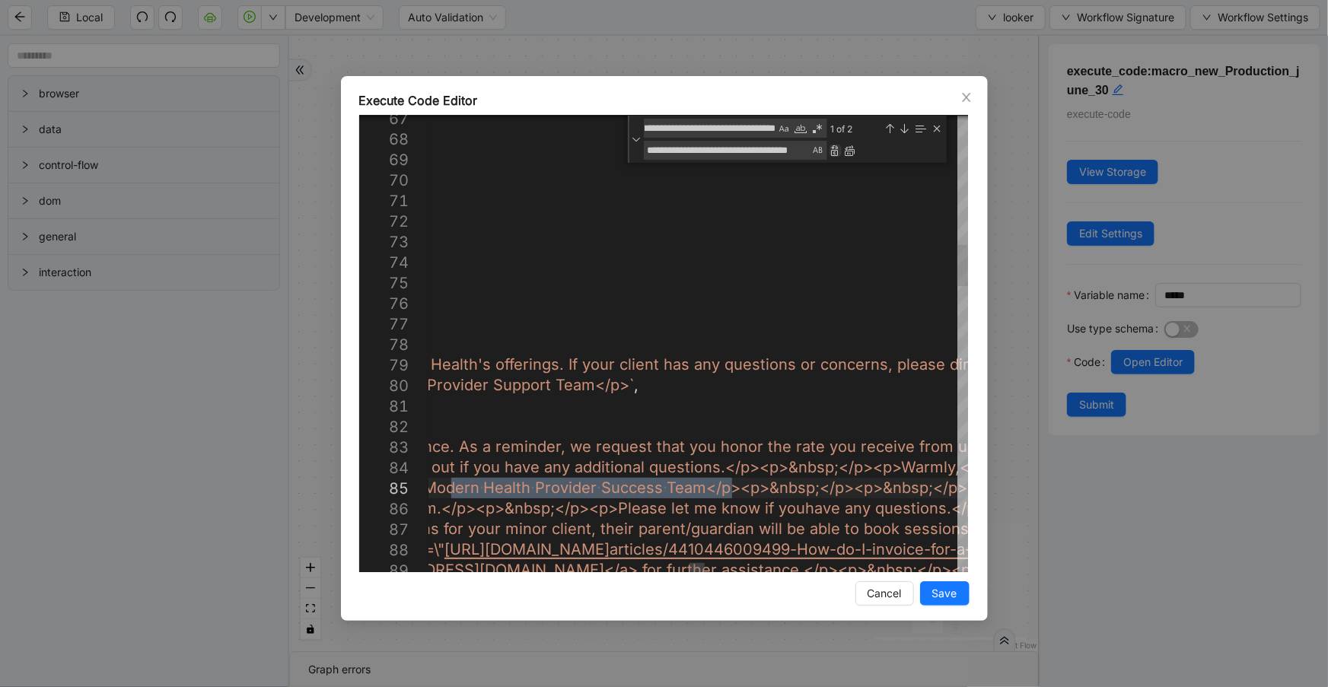
click at [835, 152] on div "Replace (Enter)" at bounding box center [835, 151] width 12 height 12
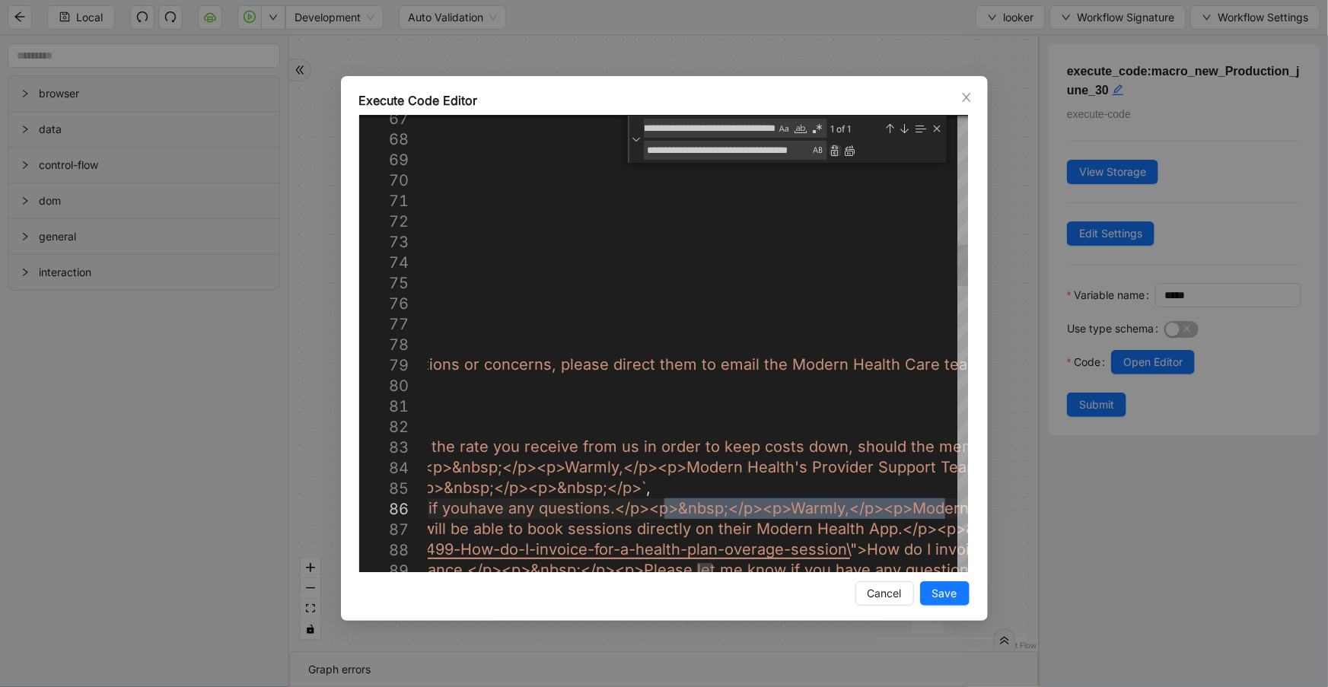
click at [835, 152] on div "Replace (Enter)" at bounding box center [835, 151] width 12 height 12
type textarea "**********"
click at [792, 152] on textarea "**********" at bounding box center [727, 150] width 167 height 17
click at [749, 121] on textarea "**********" at bounding box center [710, 127] width 132 height 17
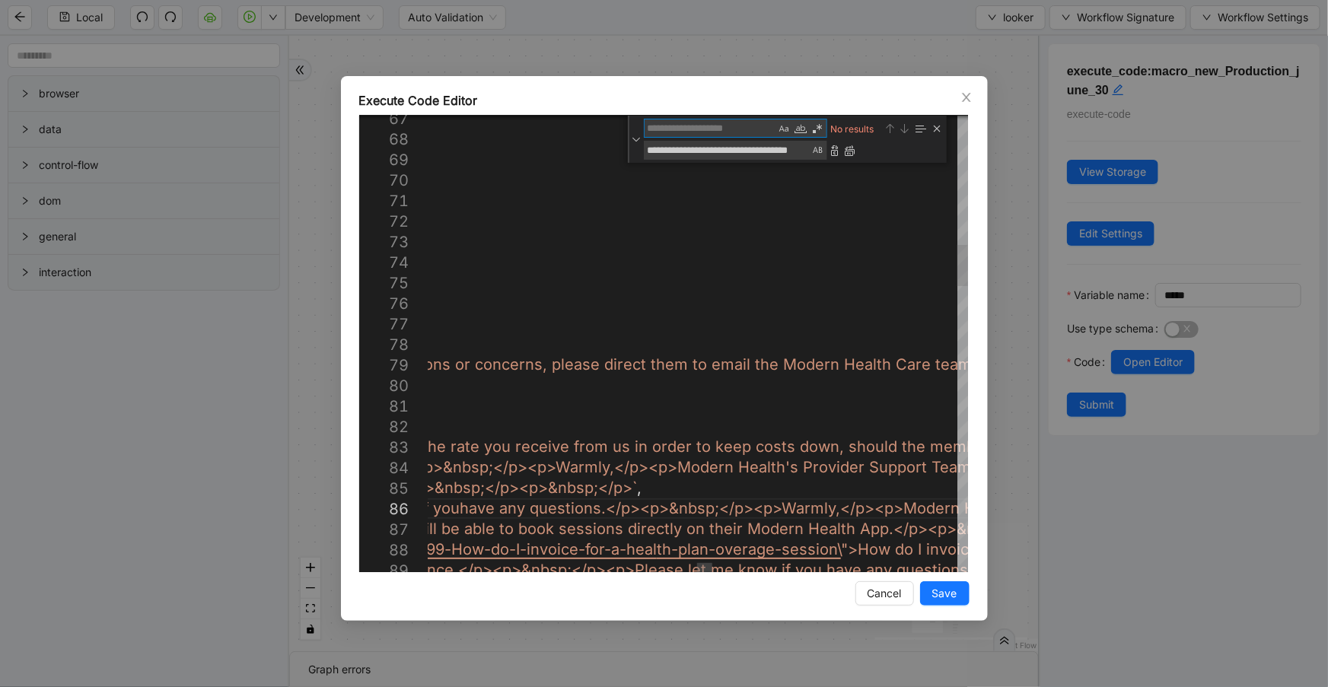
scroll to position [0, 0]
paste textarea "**********"
type textarea "**********"
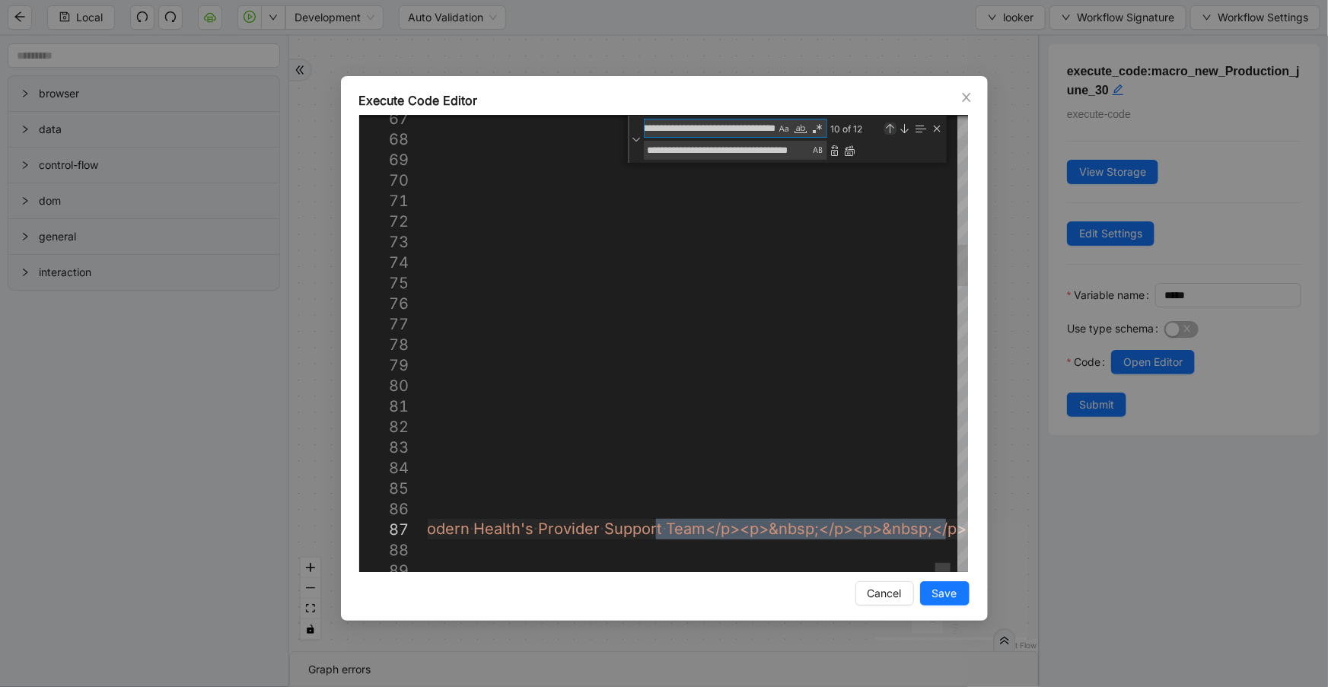
type textarea "**********"
click at [890, 128] on div "Previous Match (Shift+Enter)" at bounding box center [890, 128] width 12 height 12
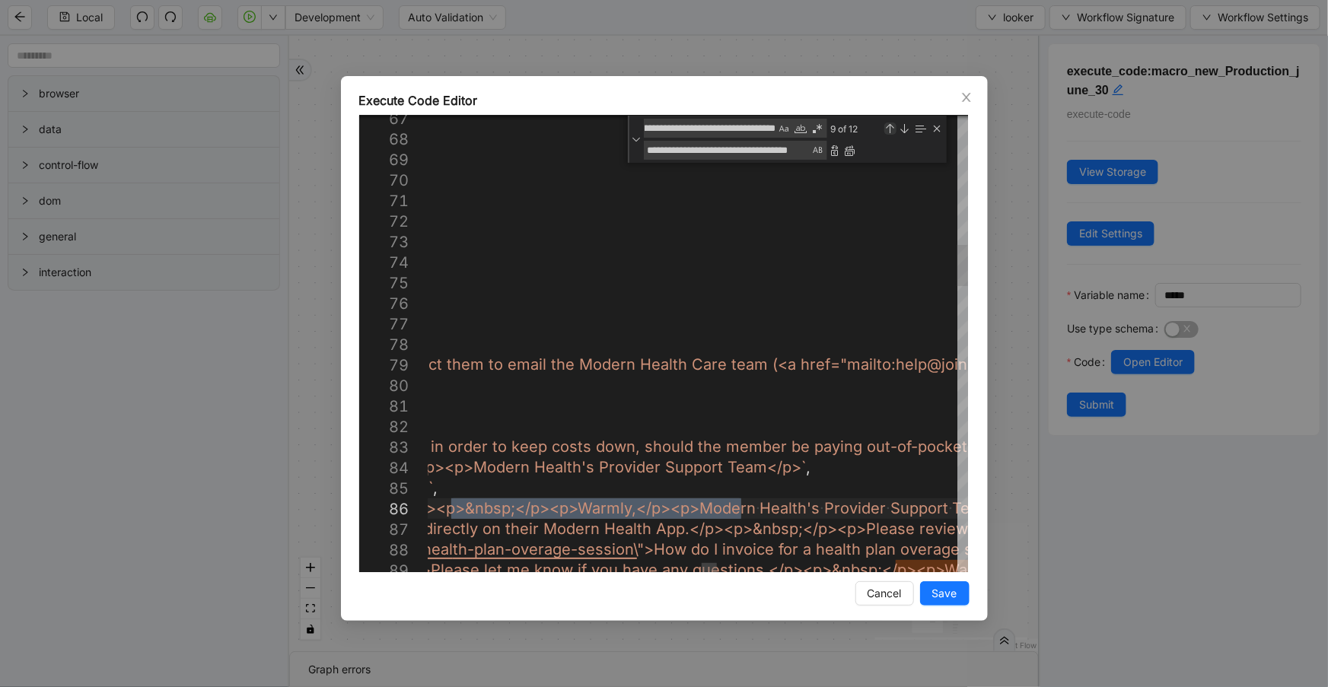
click at [890, 128] on div "Previous Match (Shift+Enter)" at bounding box center [890, 128] width 12 height 12
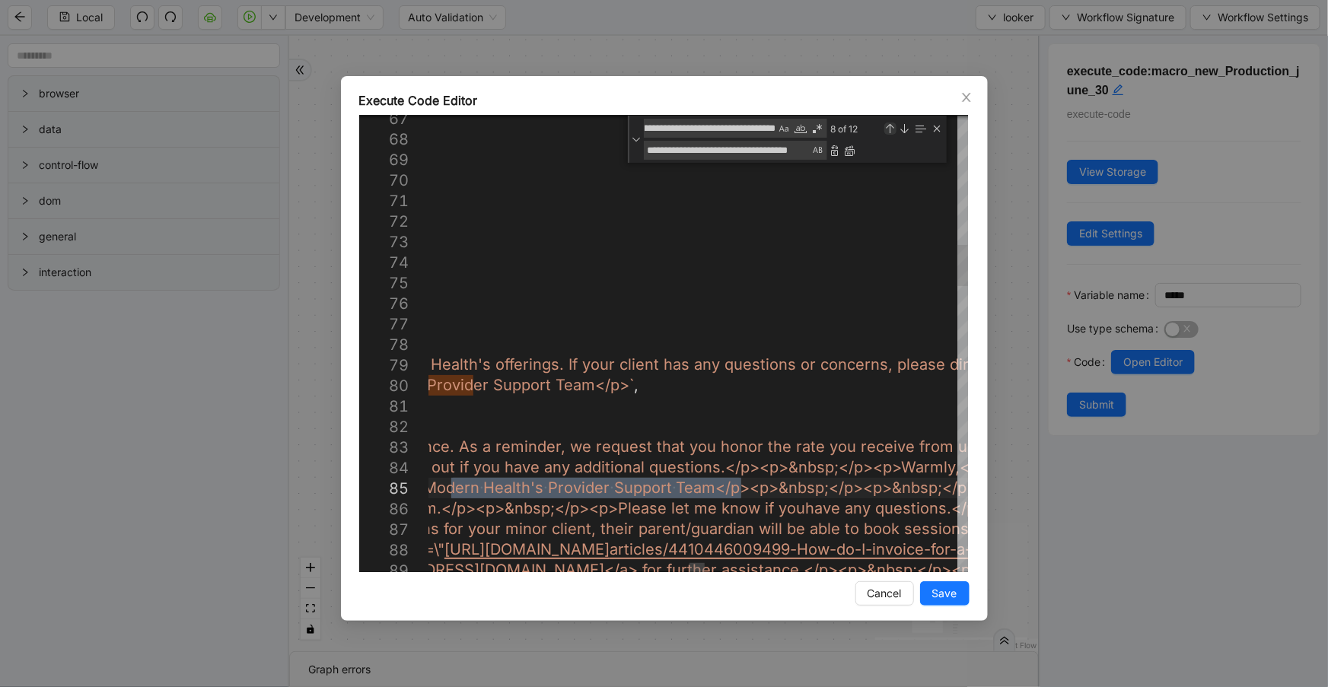
click at [890, 128] on div "Previous Match (Shift+Enter)" at bounding box center [890, 128] width 12 height 12
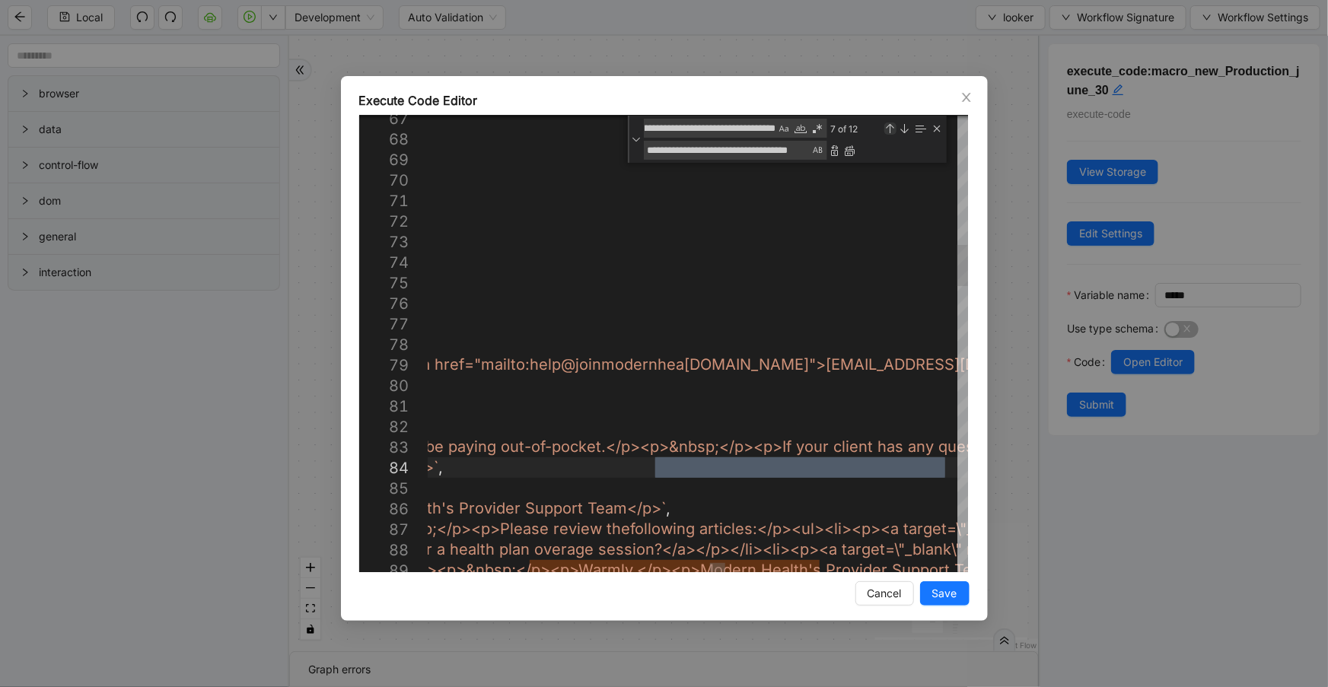
click at [890, 128] on div "Previous Match (Shift+Enter)" at bounding box center [890, 128] width 12 height 12
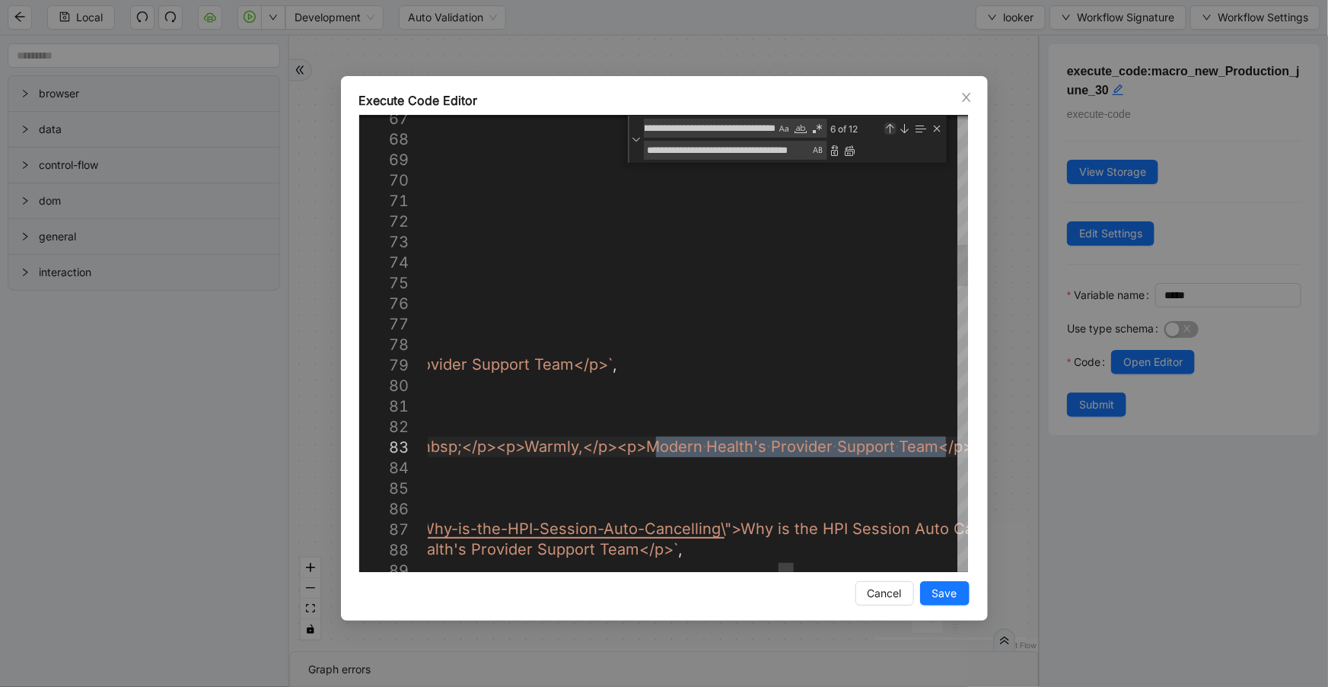
click at [890, 128] on div "Previous Match (Shift+Enter)" at bounding box center [890, 128] width 12 height 12
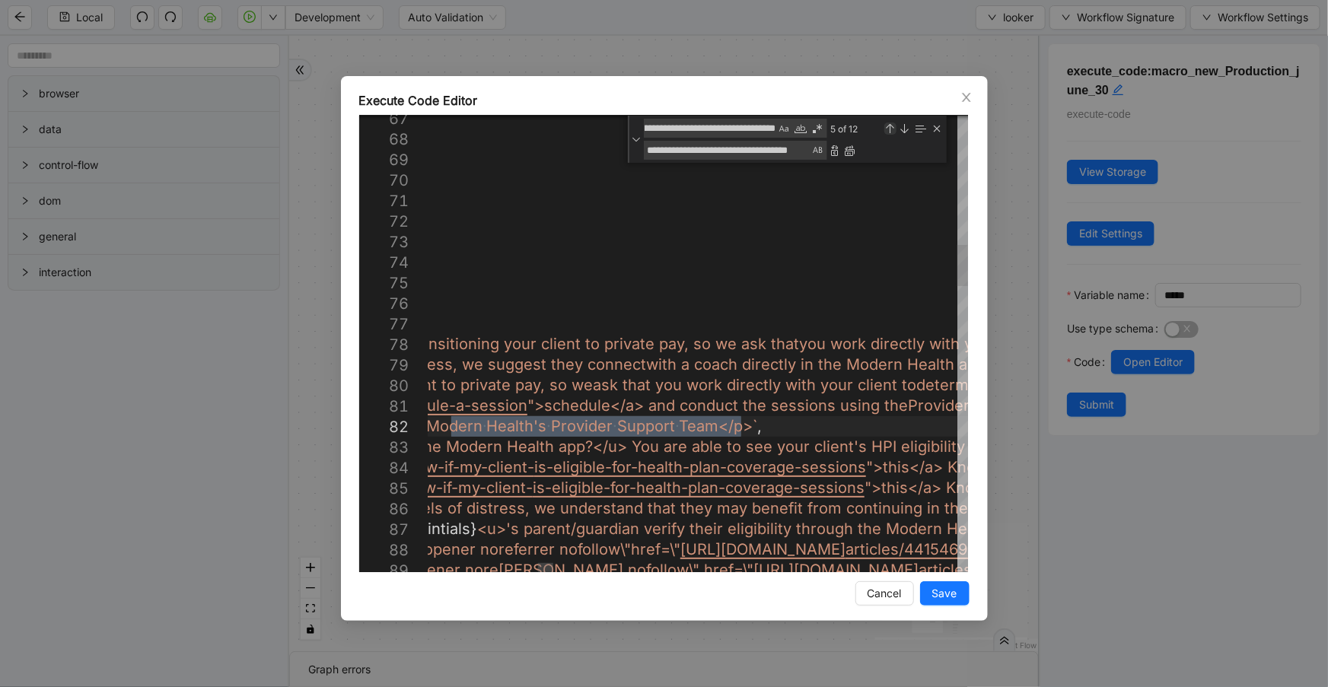
click at [890, 128] on div "Previous Match (Shift+Enter)" at bounding box center [890, 128] width 12 height 12
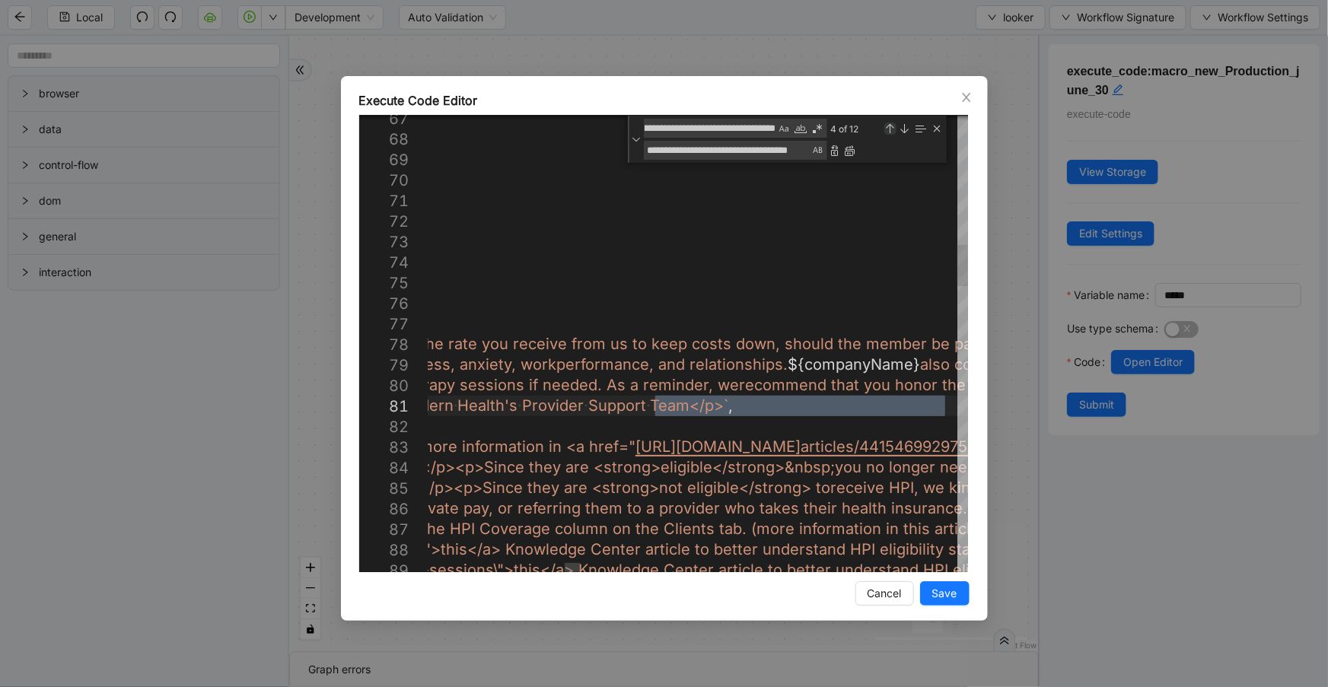
click at [890, 128] on div "Previous Match (Shift+Enter)" at bounding box center [890, 128] width 12 height 12
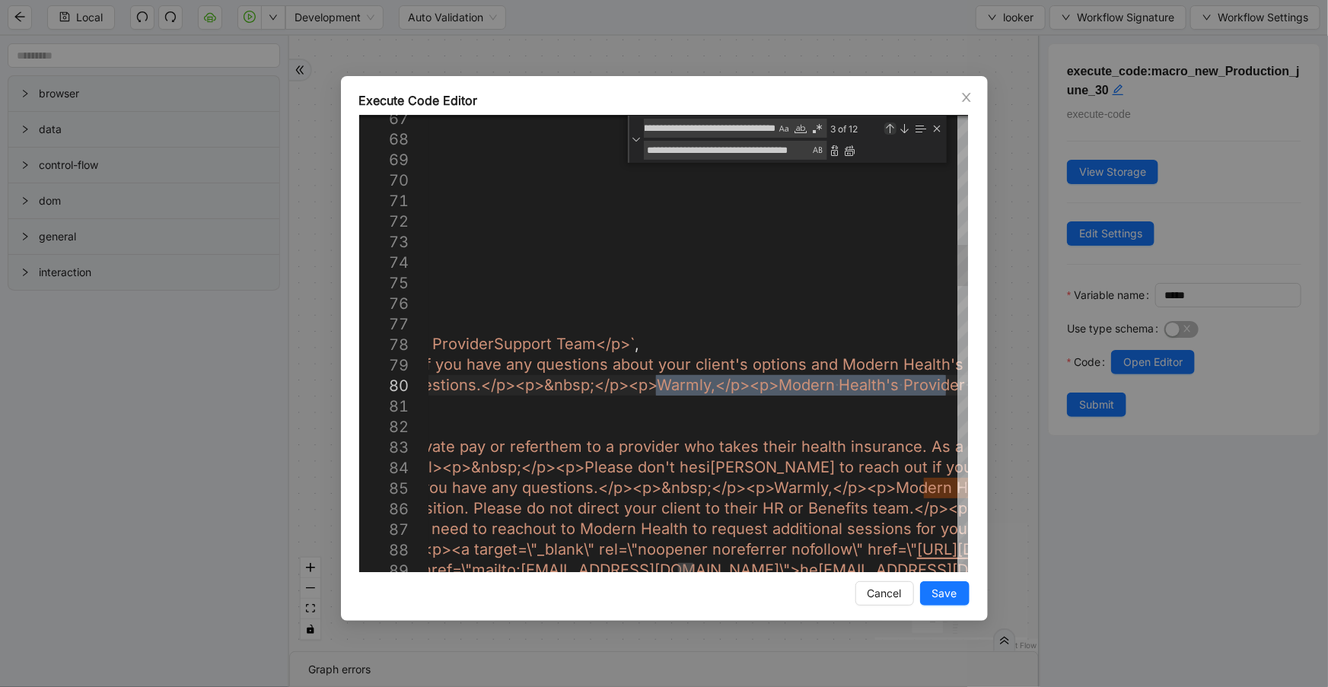
click at [890, 128] on div "Previous Match (Shift+Enter)" at bounding box center [890, 128] width 12 height 12
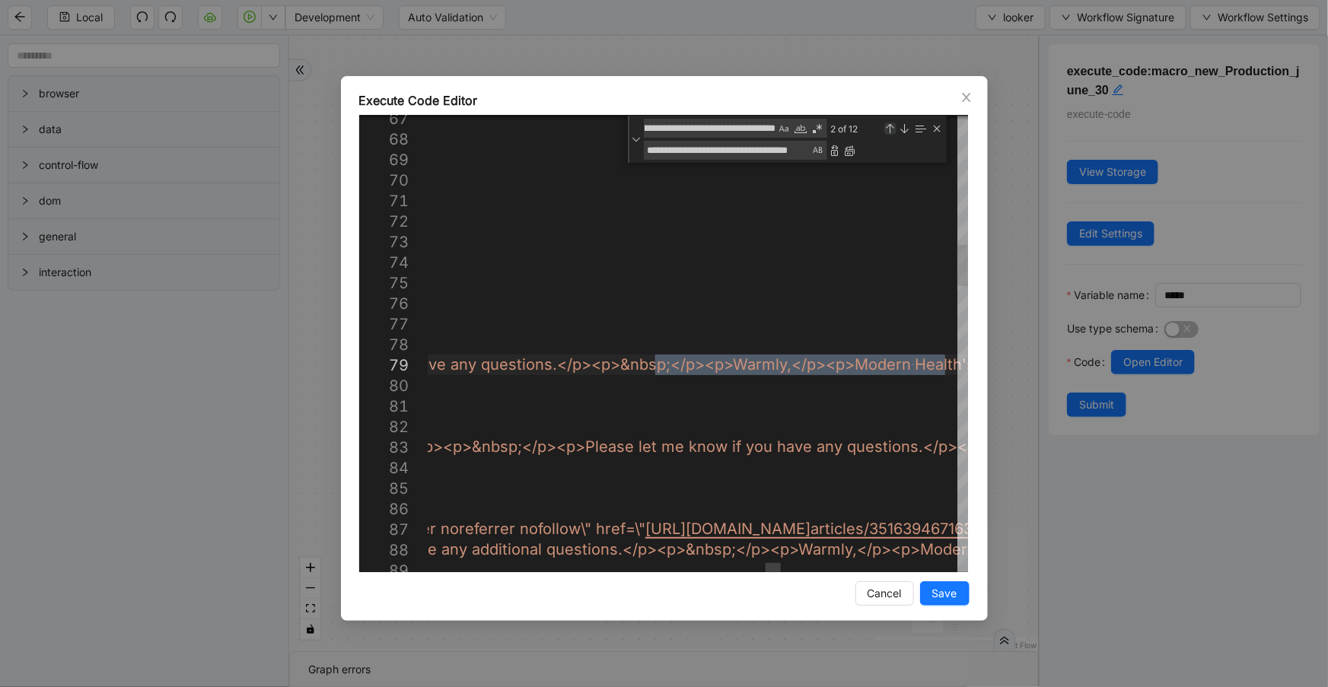
click at [890, 128] on div "Previous Match (Shift+Enter)" at bounding box center [890, 128] width 12 height 12
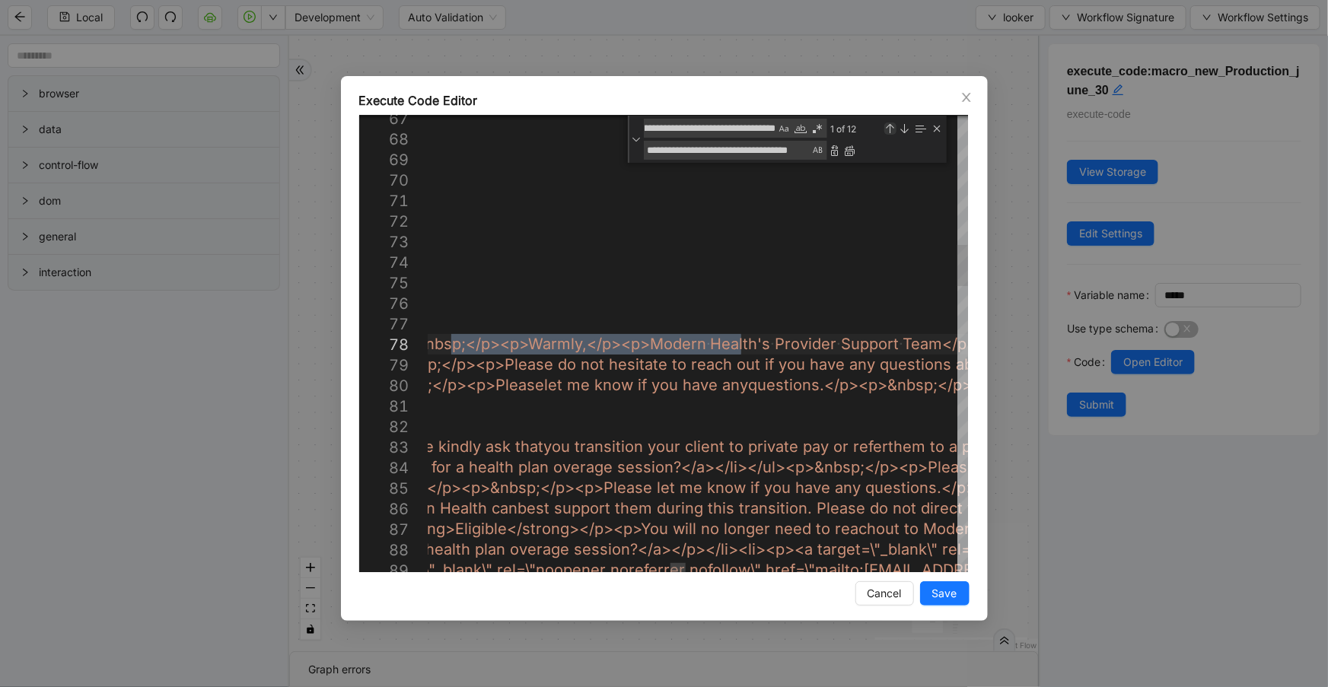
click at [890, 128] on div "Previous Match (Shift+Enter)" at bounding box center [890, 128] width 12 height 12
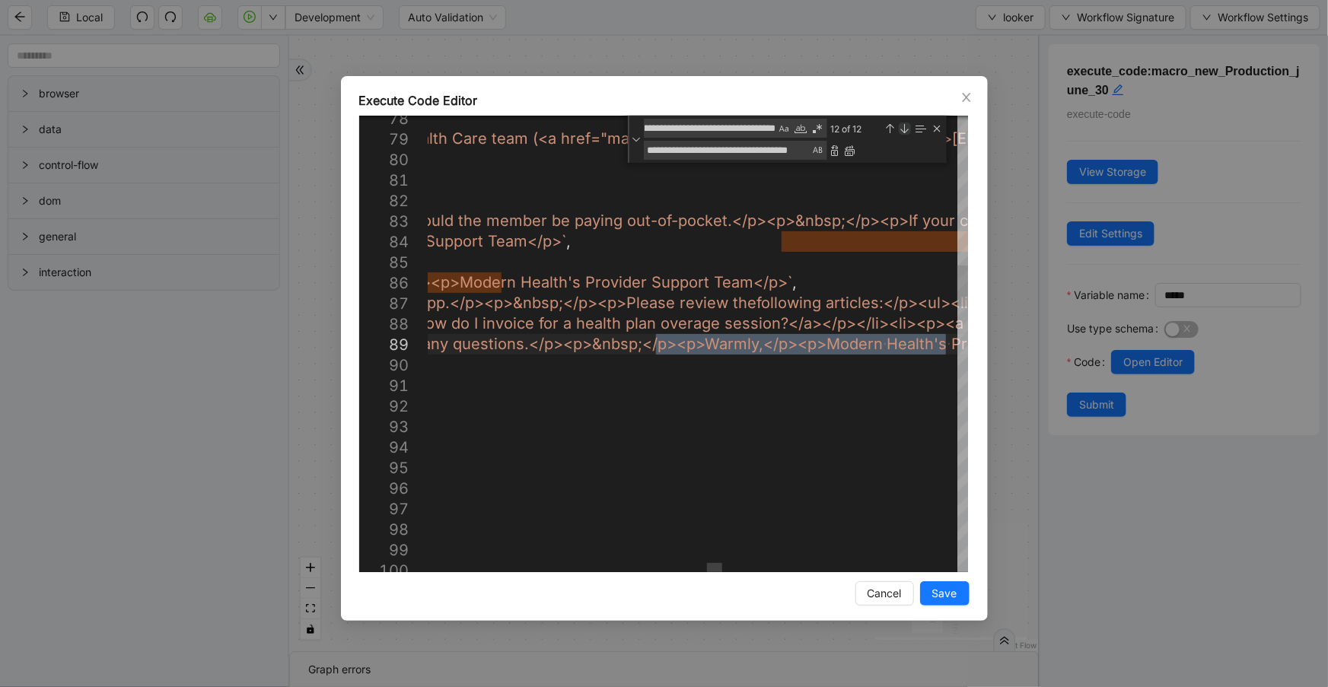
click at [901, 129] on div "Next Match (Enter)" at bounding box center [904, 128] width 12 height 12
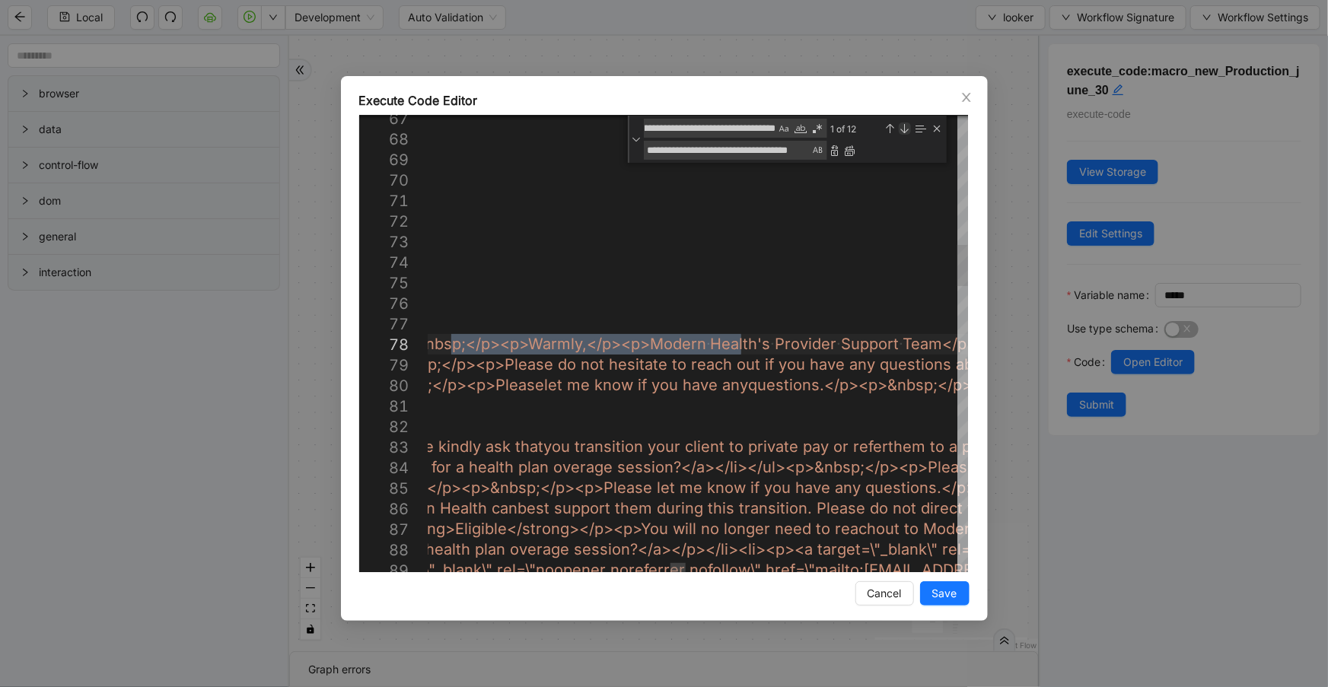
click at [901, 129] on div "Next Match (Enter)" at bounding box center [904, 128] width 12 height 12
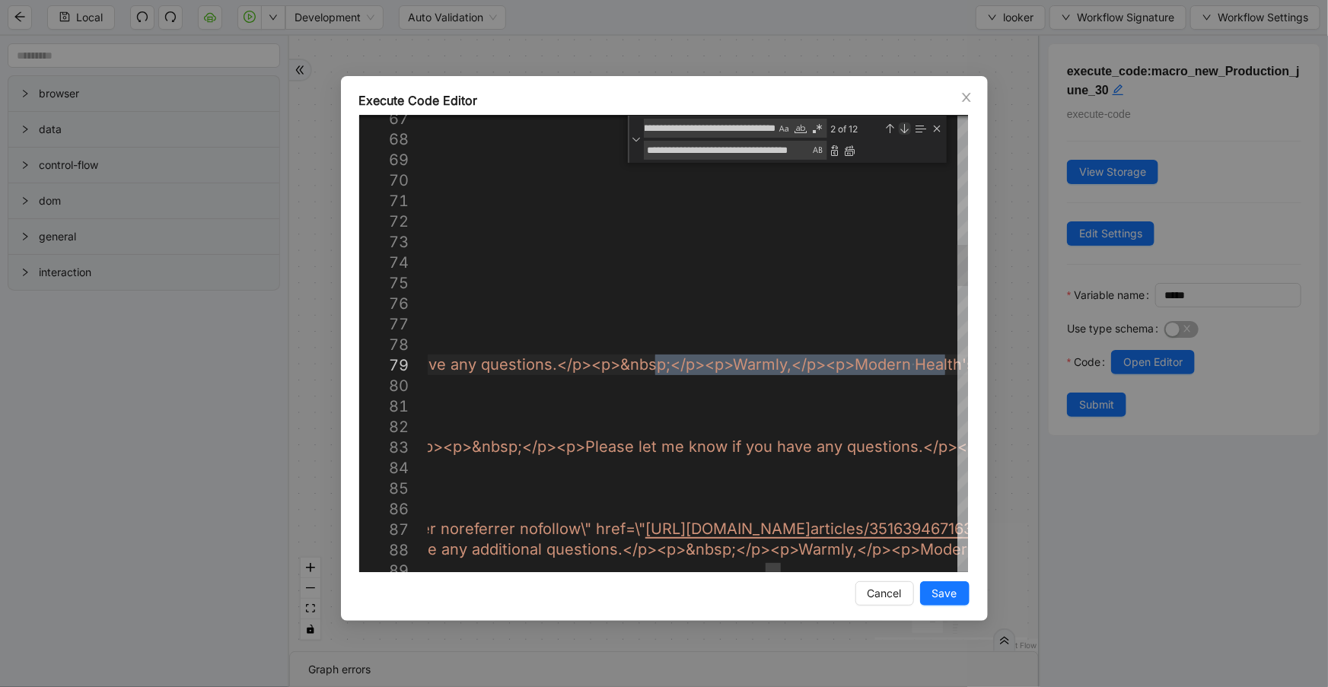
click at [901, 129] on div "Next Match (Enter)" at bounding box center [904, 128] width 12 height 12
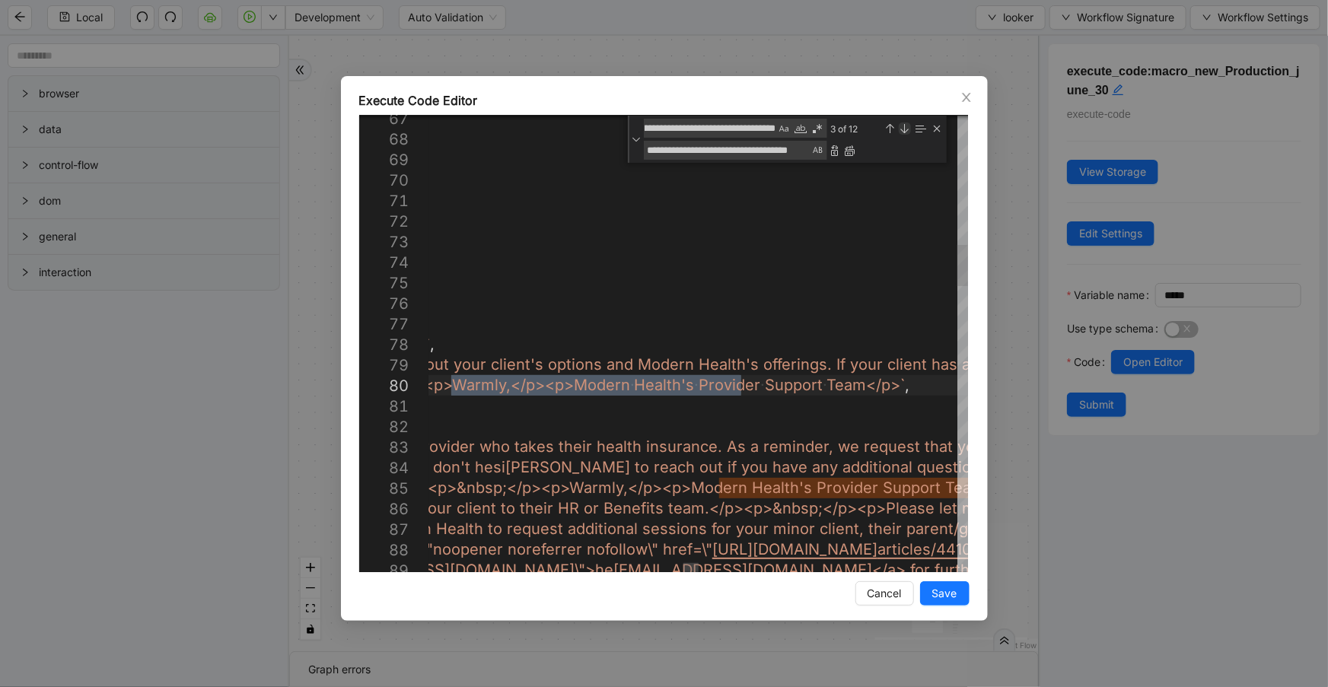
click at [901, 129] on div "Next Match (Enter)" at bounding box center [904, 128] width 12 height 12
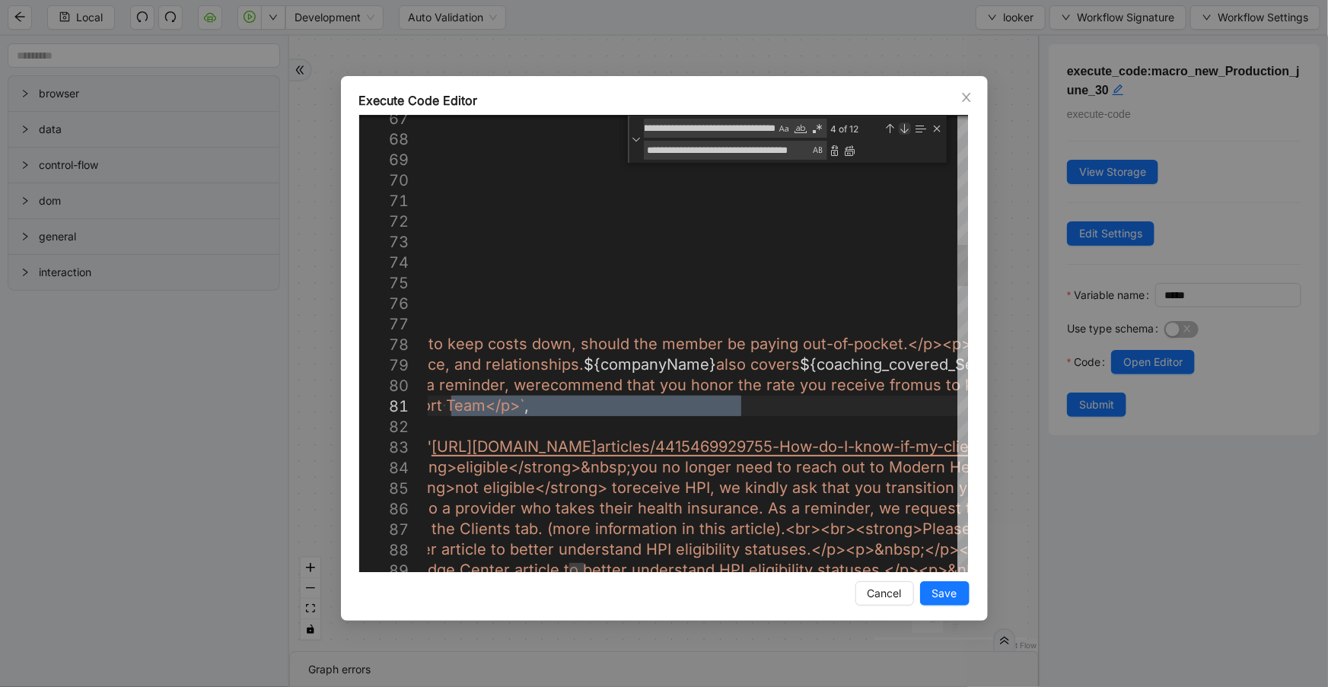
click at [901, 129] on div "Next Match (Enter)" at bounding box center [904, 128] width 12 height 12
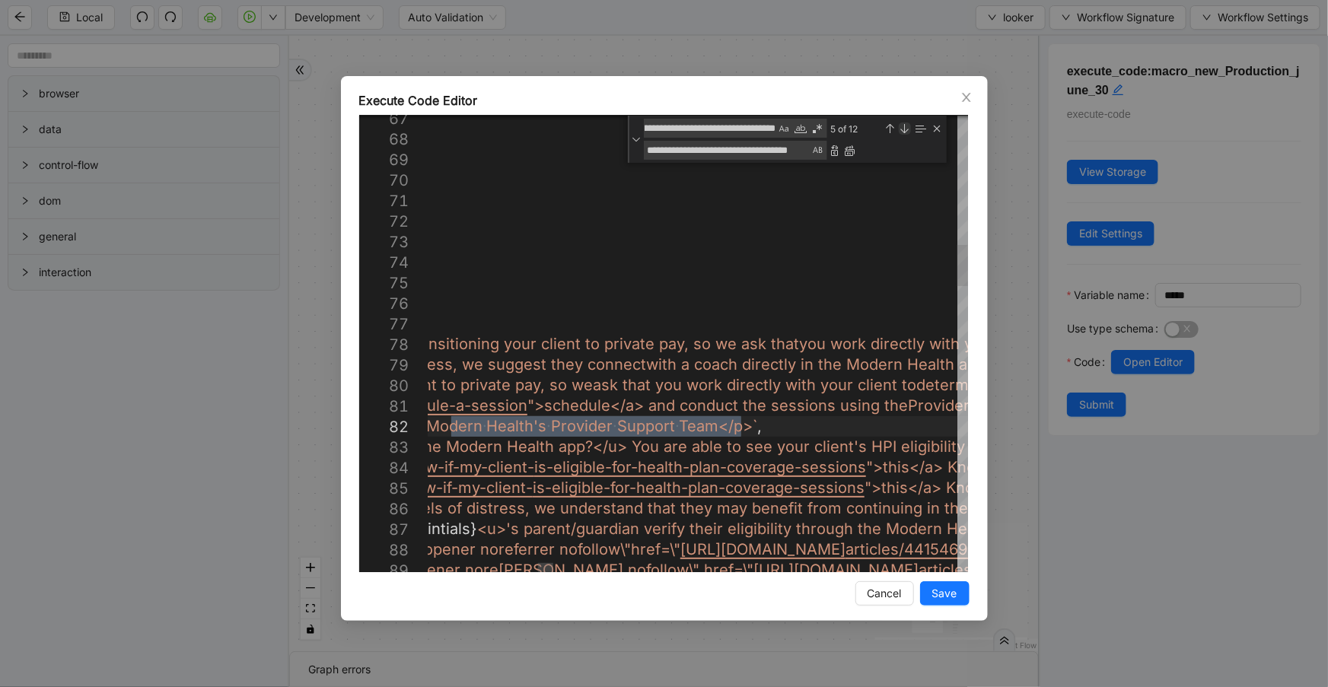
click at [901, 129] on div "Next Match (Enter)" at bounding box center [904, 128] width 12 height 12
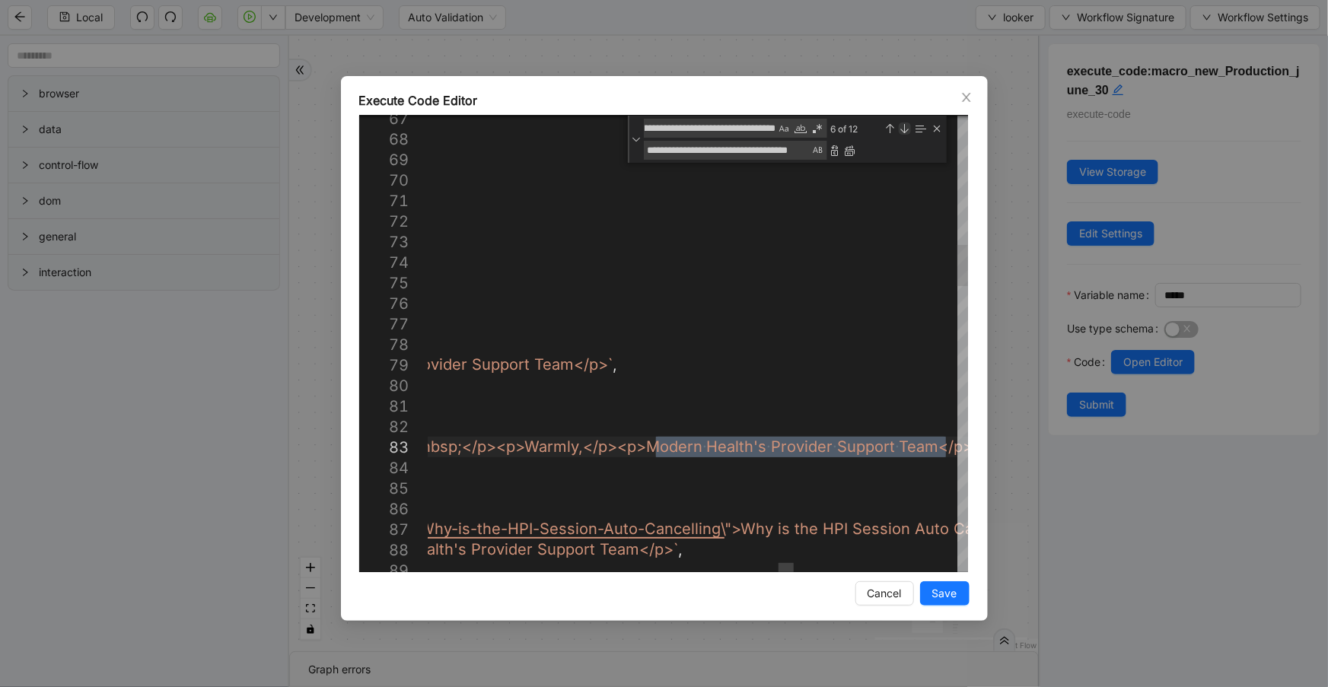
click at [901, 129] on div "Next Match (Enter)" at bounding box center [904, 128] width 12 height 12
type textarea "**********"
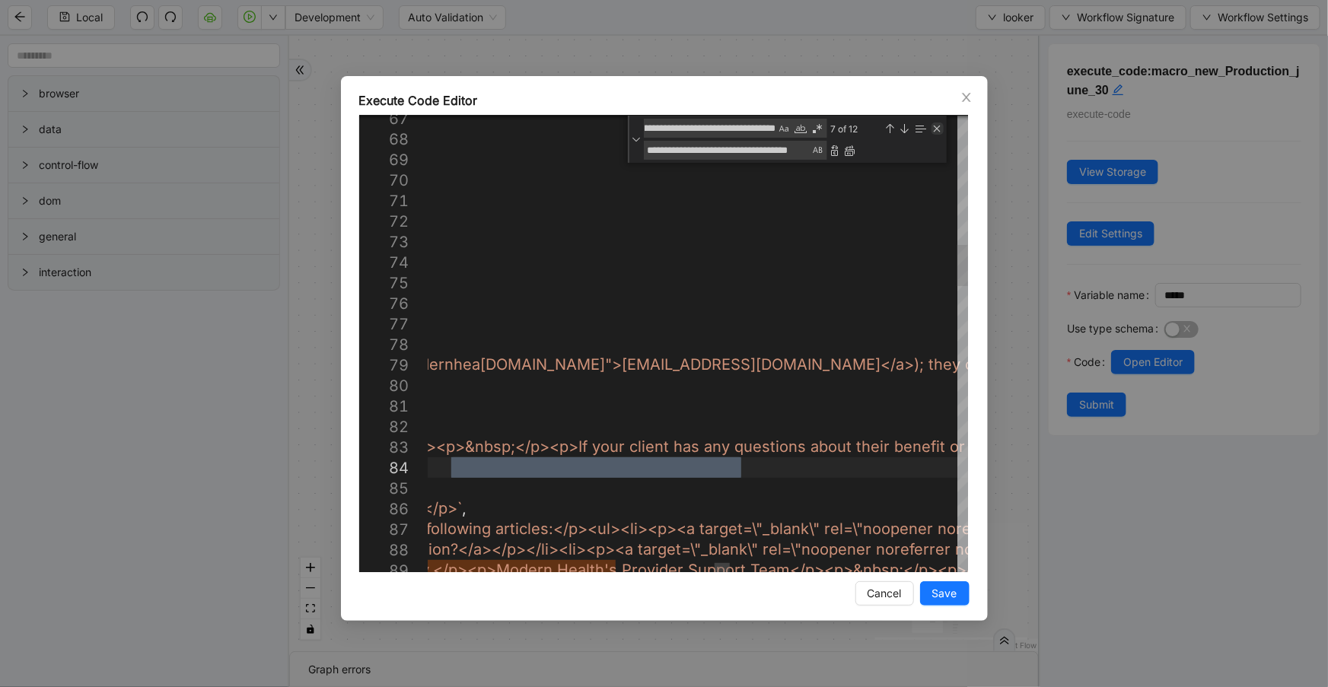
click at [939, 126] on div "Close (Escape)" at bounding box center [937, 128] width 12 height 12
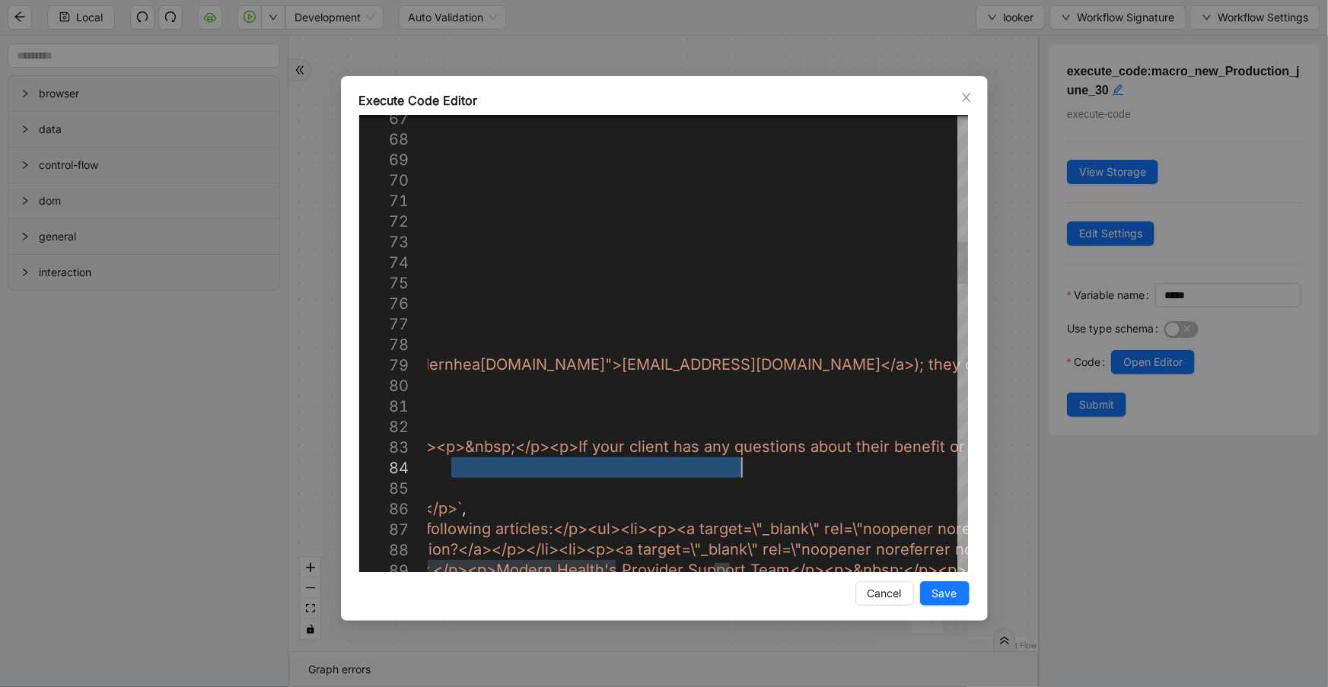
scroll to position [0, 4514]
click at [949, 603] on button "Save" at bounding box center [944, 593] width 49 height 24
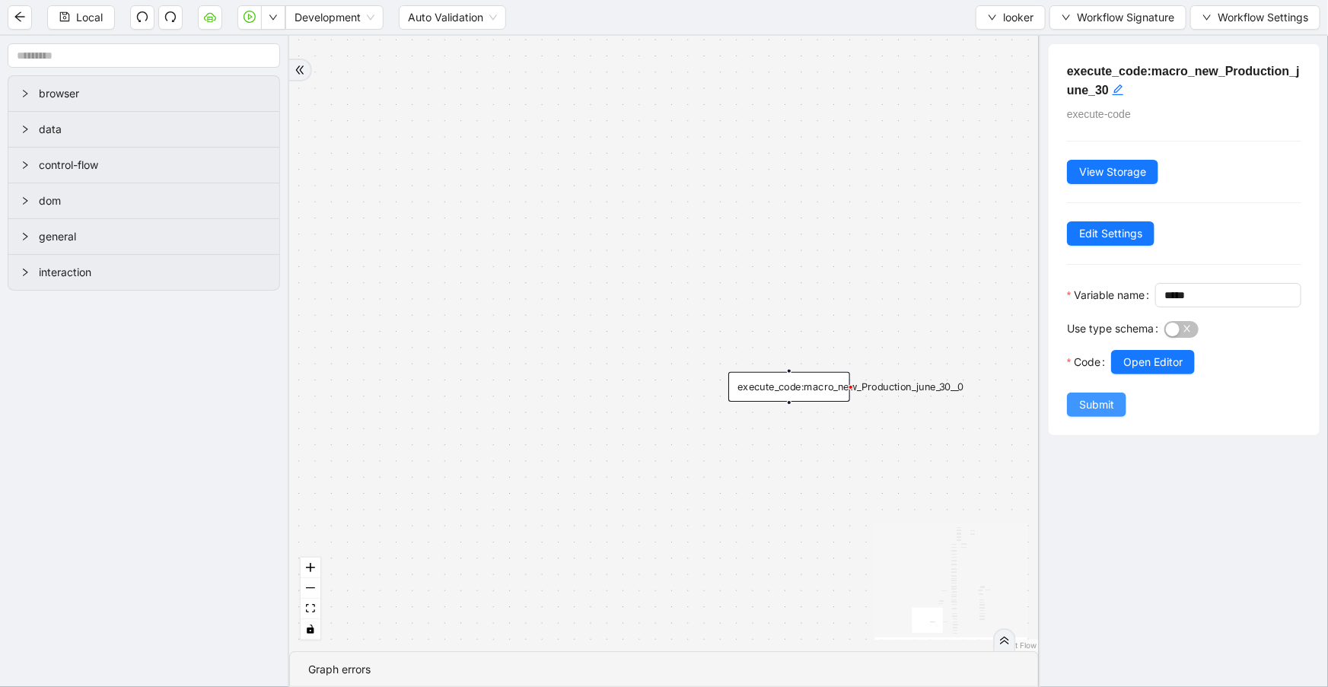
click at [1107, 413] on span "Submit" at bounding box center [1096, 404] width 35 height 17
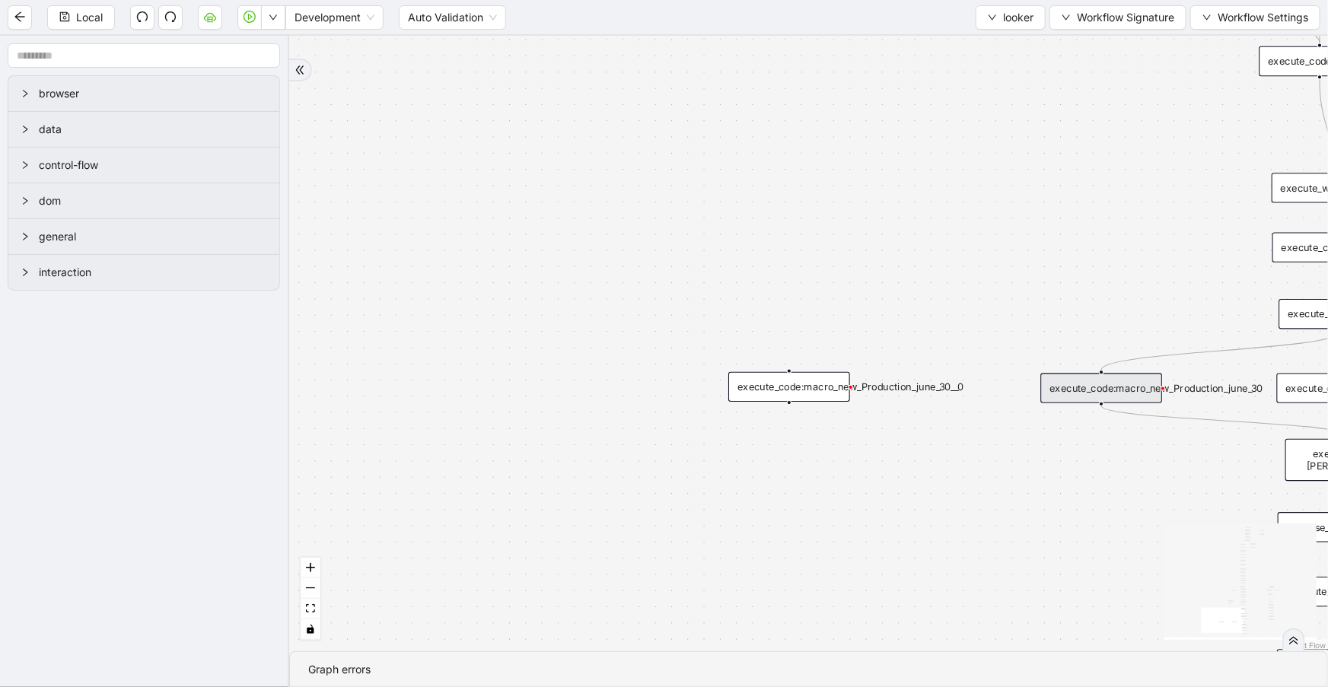
click at [826, 385] on div "execute_code:macro_new_Production_june_30__0" at bounding box center [789, 387] width 122 height 30
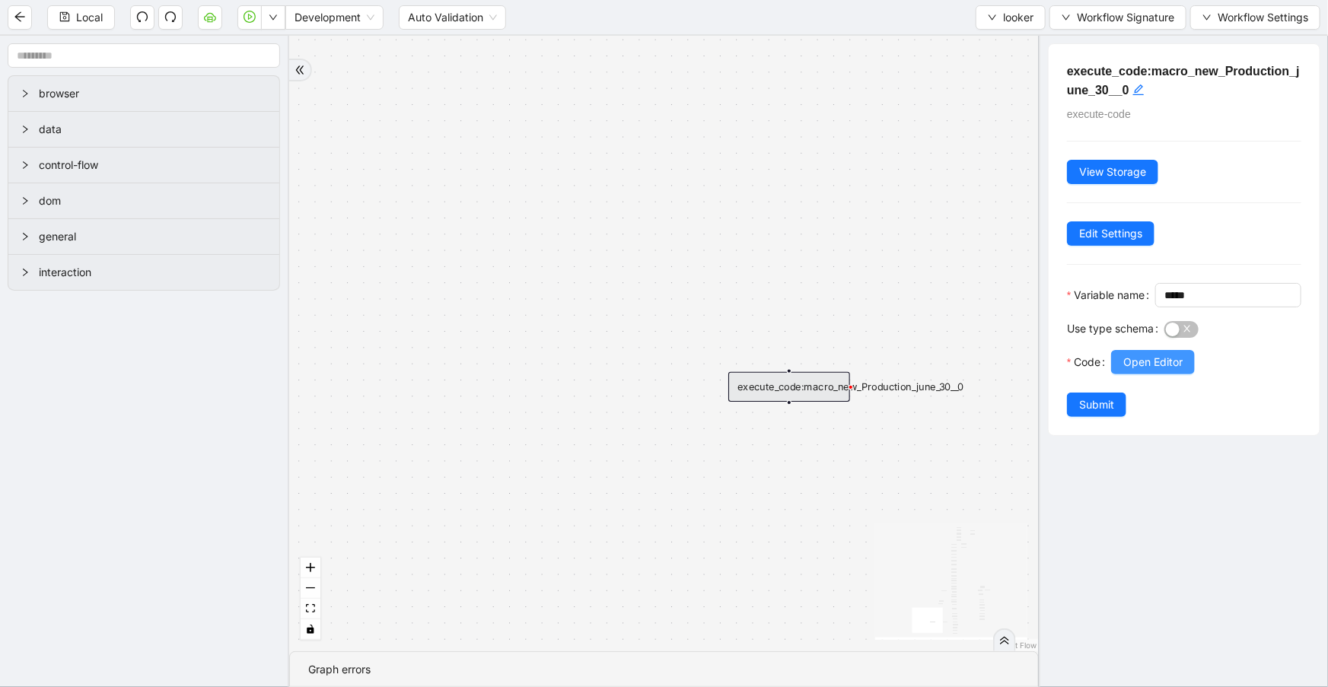
click at [1138, 370] on span "Open Editor" at bounding box center [1152, 362] width 59 height 17
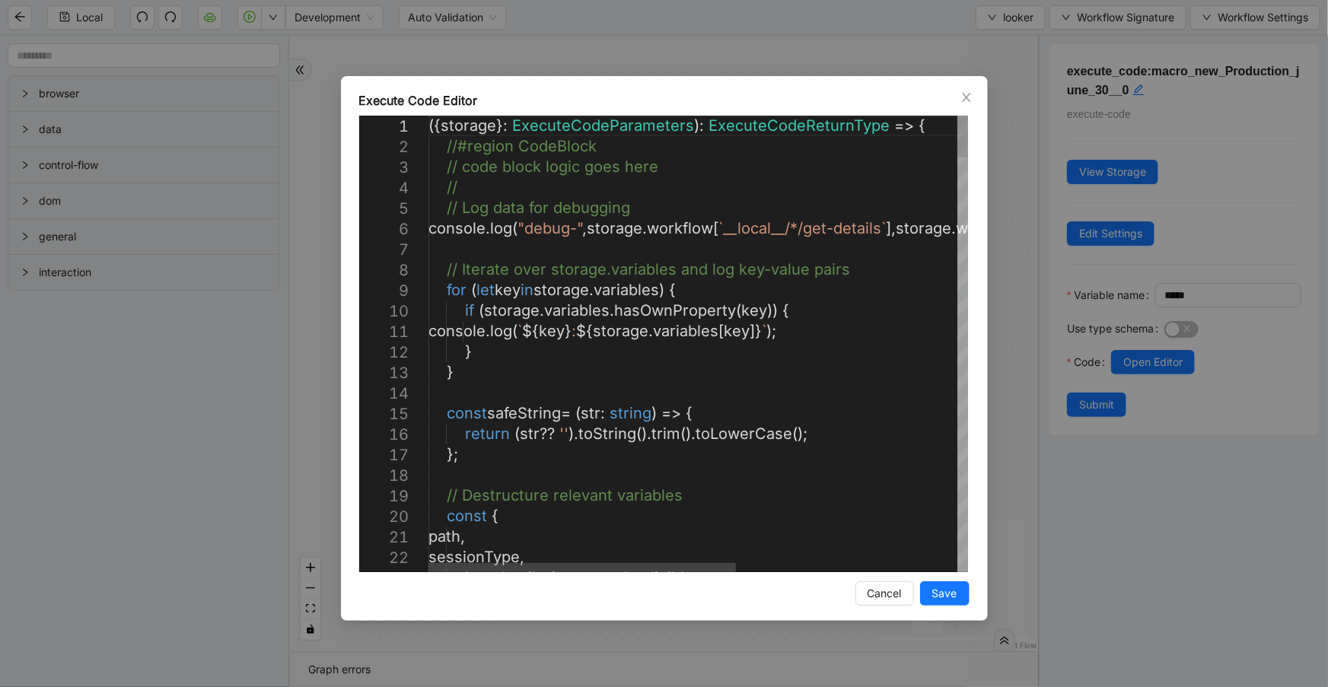
scroll to position [0, 0]
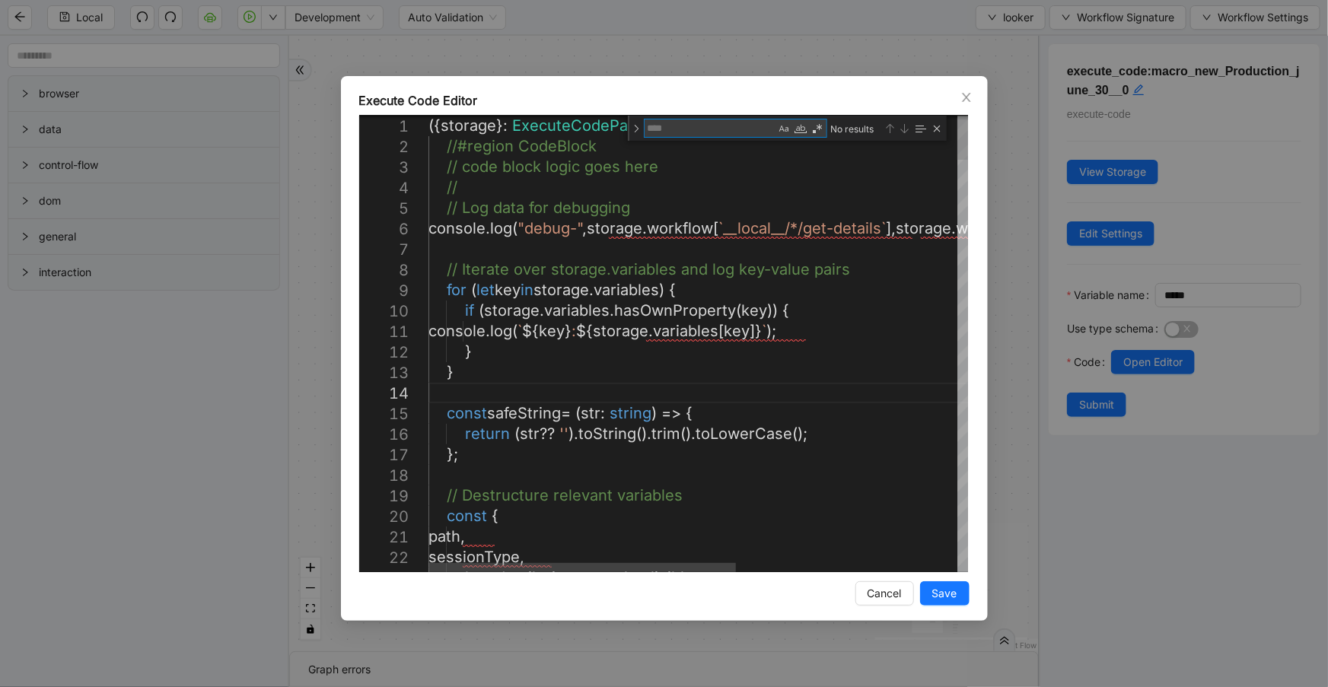
type textarea "**********"
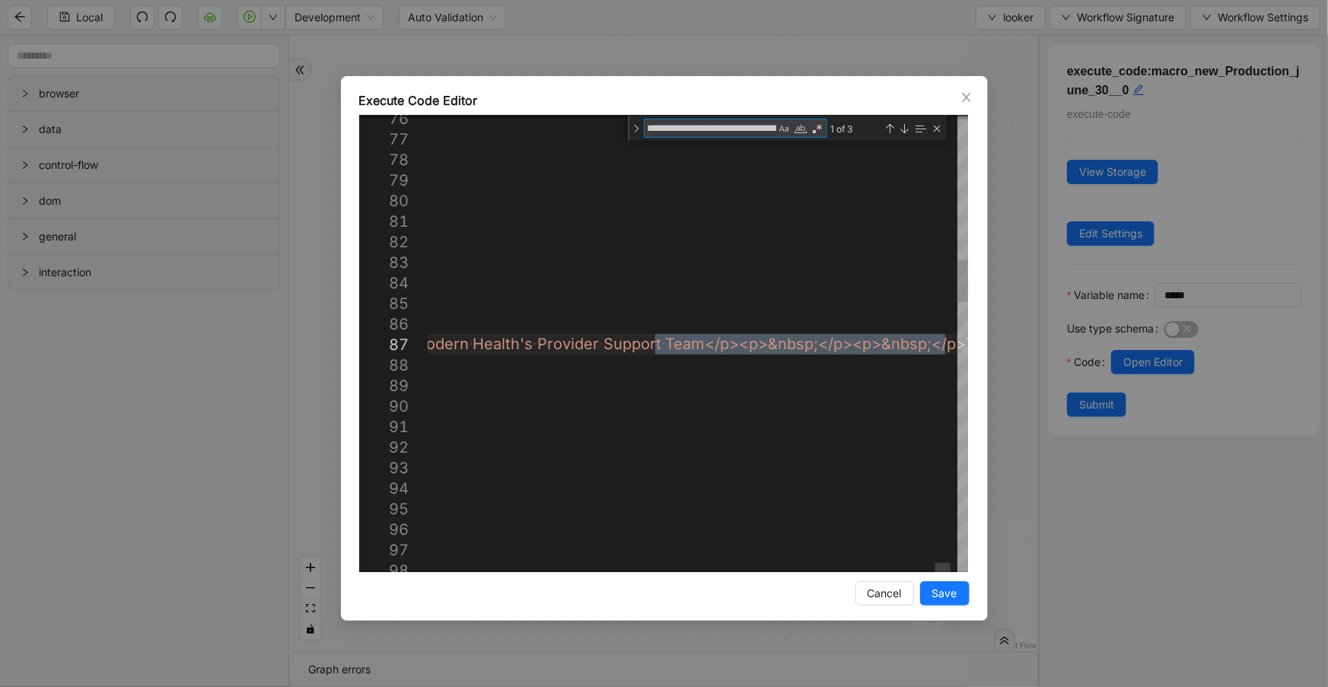
drag, startPoint x: 771, startPoint y: 126, endPoint x: 550, endPoint y: 120, distance: 220.7
click at [550, 120] on div "76 77 78 79 80 81 82 83 84 85 86 87 88 89 90 91 92 93 94 95 96 97 98 const macr…" at bounding box center [663, 344] width 609 height 456
paste textarea "Find"
type textarea "**********"
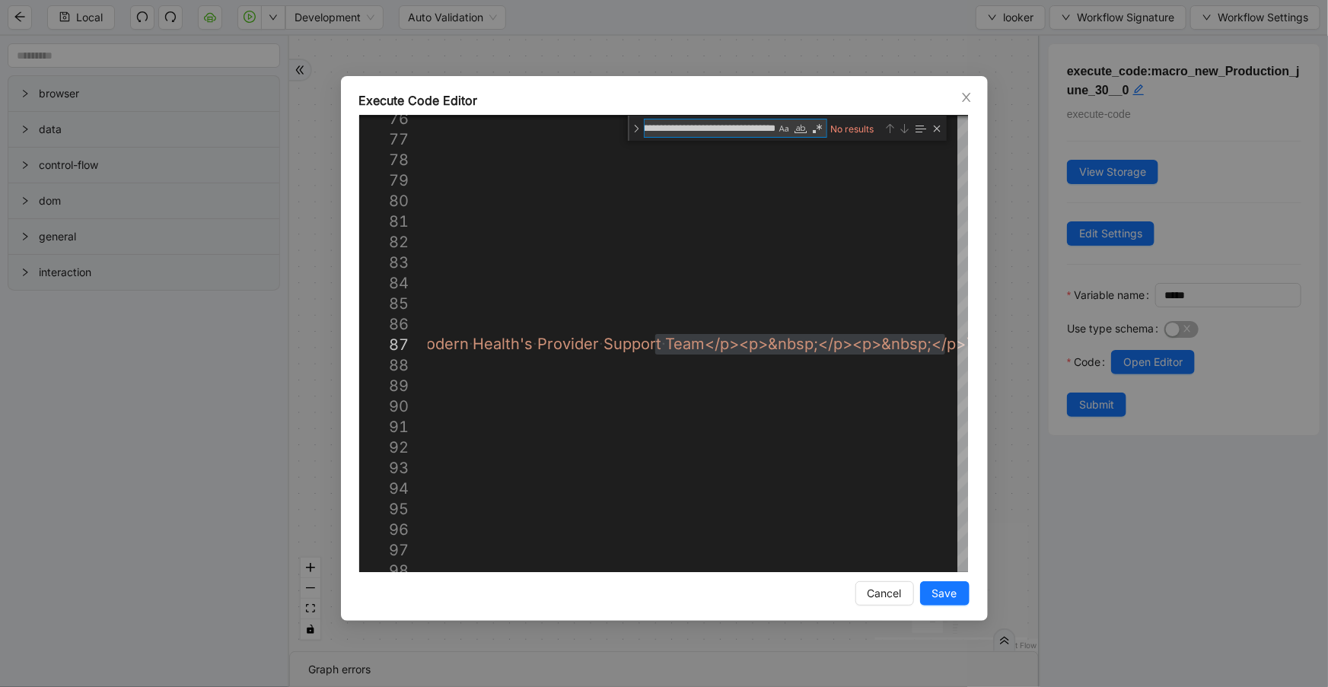
type textarea "**********"
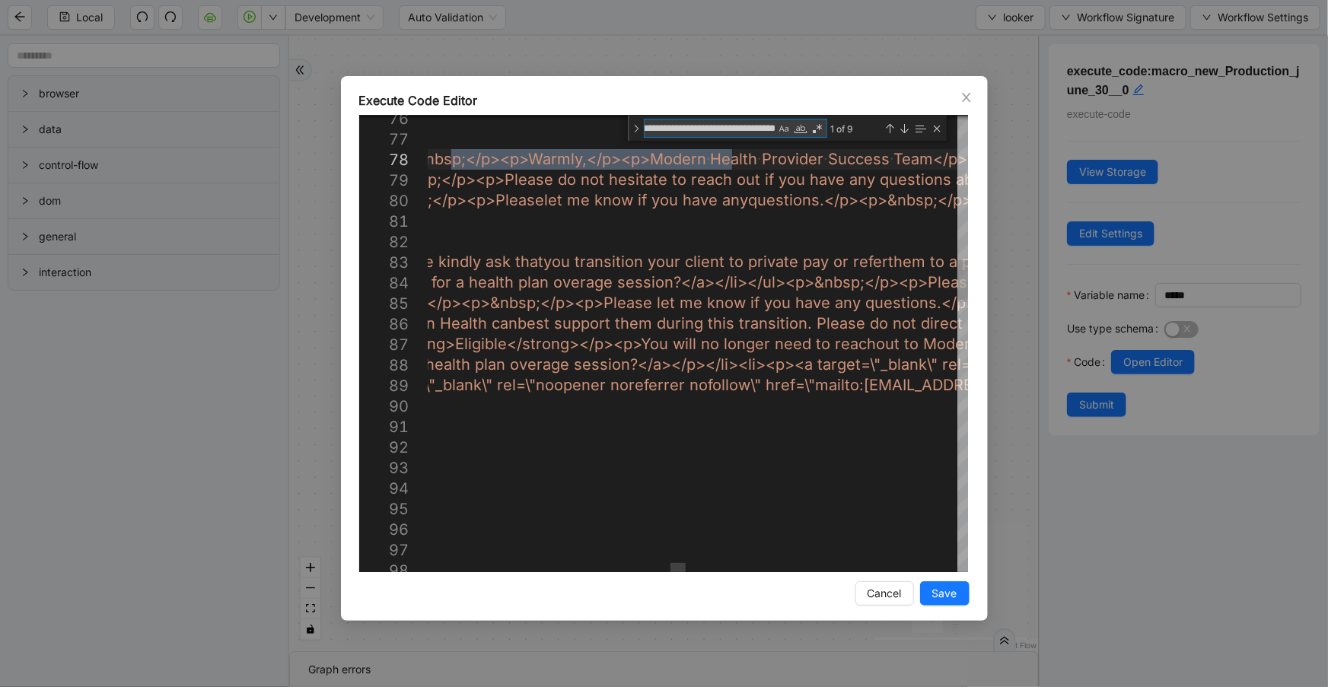
scroll to position [0, 53]
type textarea "**********"
click at [962, 97] on icon "close" at bounding box center [966, 97] width 12 height 12
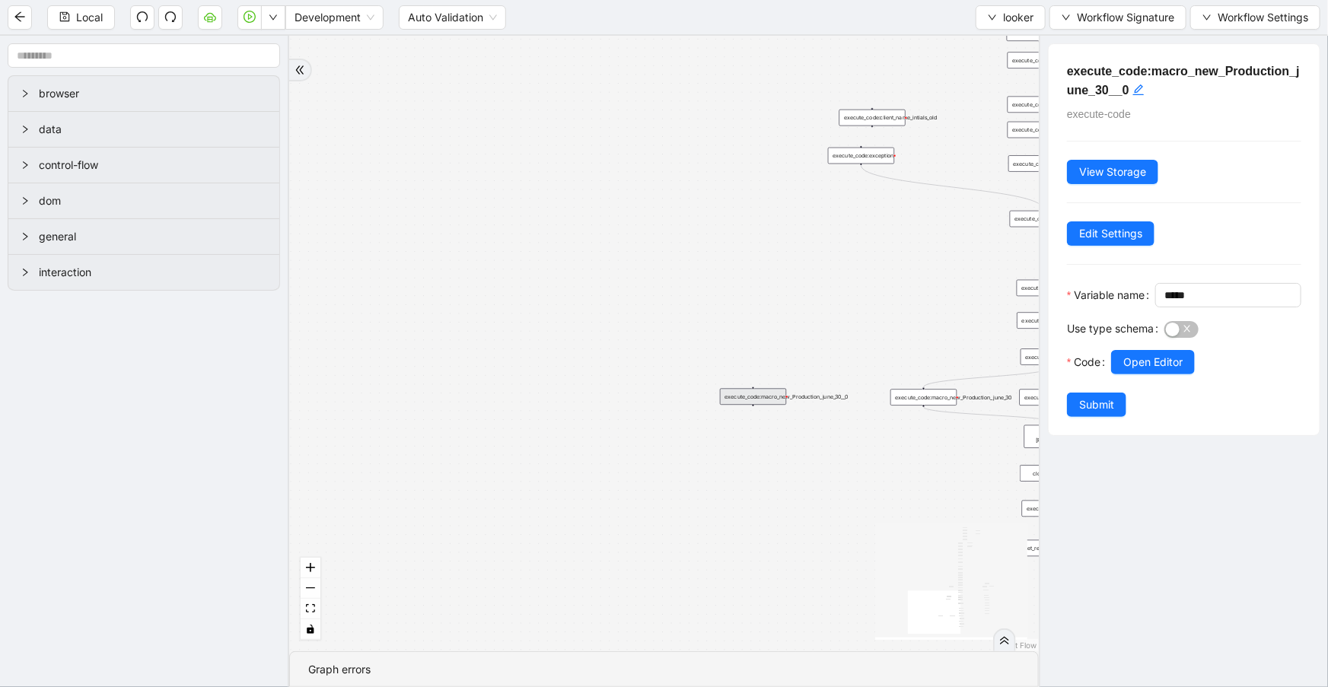
drag, startPoint x: 768, startPoint y: 459, endPoint x: 555, endPoint y: 417, distance: 217.1
click at [555, 417] on div "fallback is_same_visits 3e13ccc2_230e_41ff_b0ca_9cb496d9165b fallback onError o…" at bounding box center [663, 343] width 749 height 615
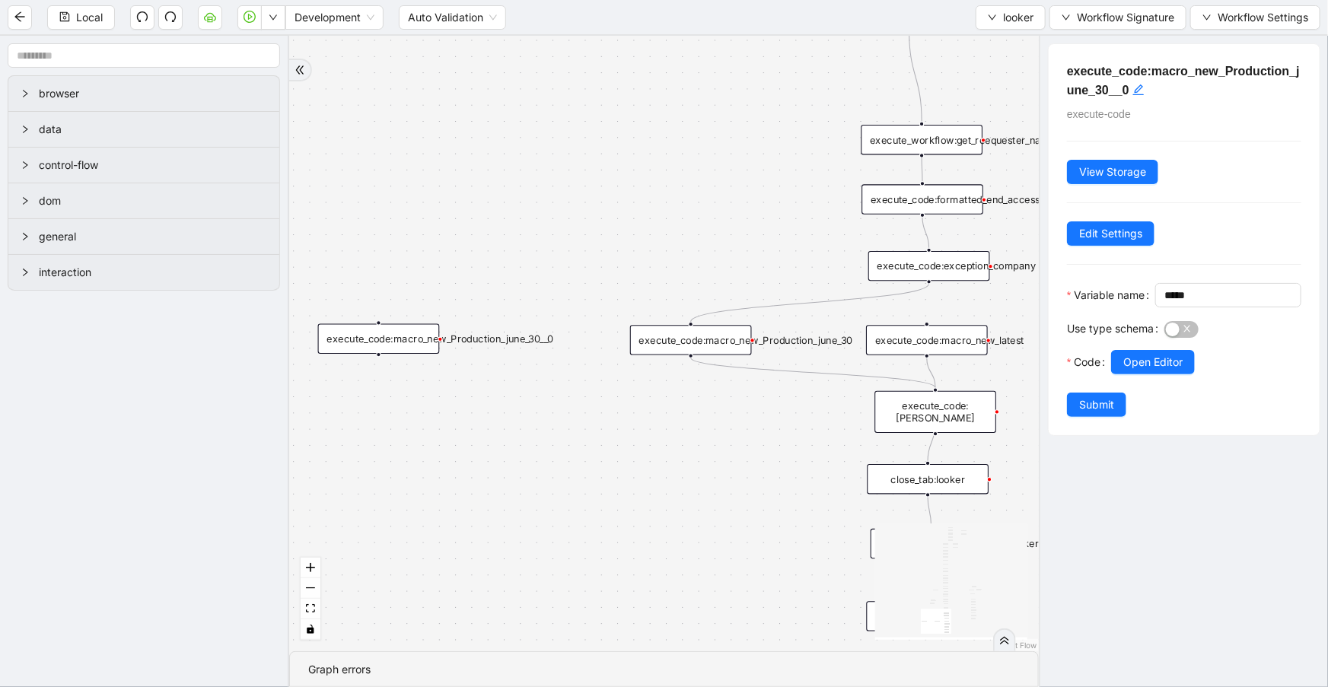
click at [723, 344] on div "execute_code:macro_new_Production_june_30" at bounding box center [691, 340] width 122 height 30
click at [1143, 370] on span "Open Editor" at bounding box center [1152, 362] width 59 height 17
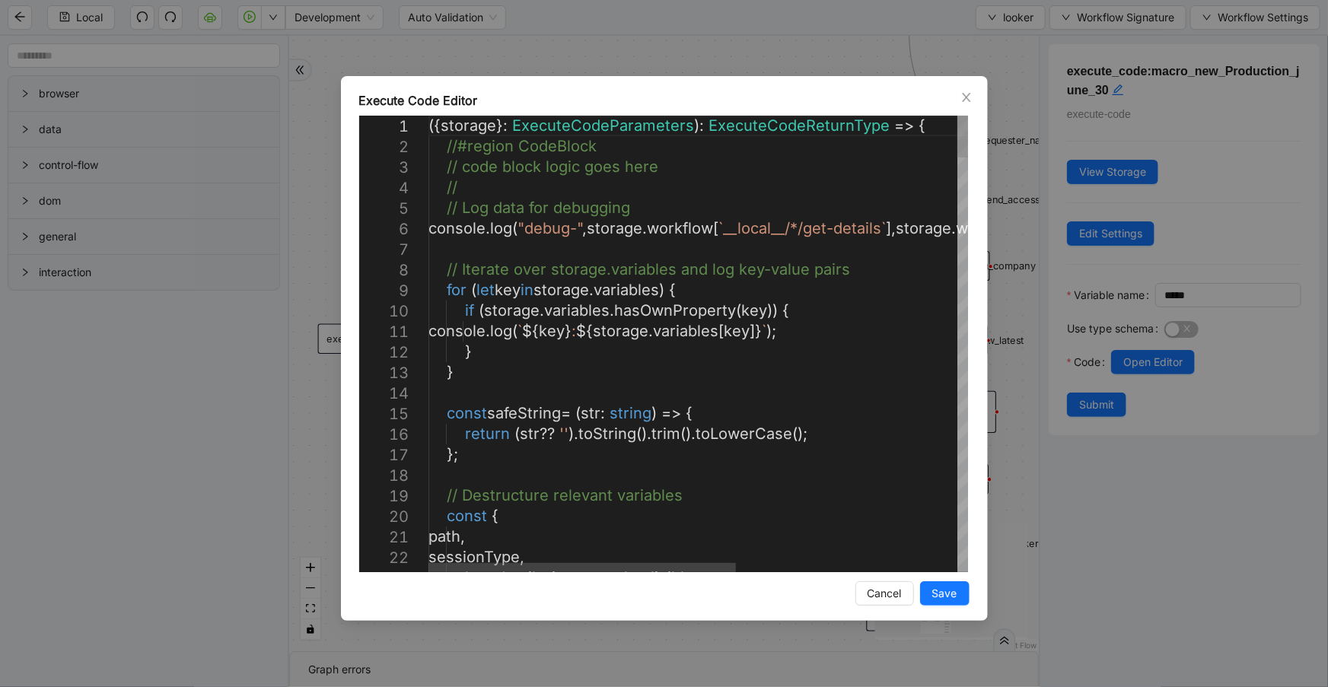
type textarea "**********"
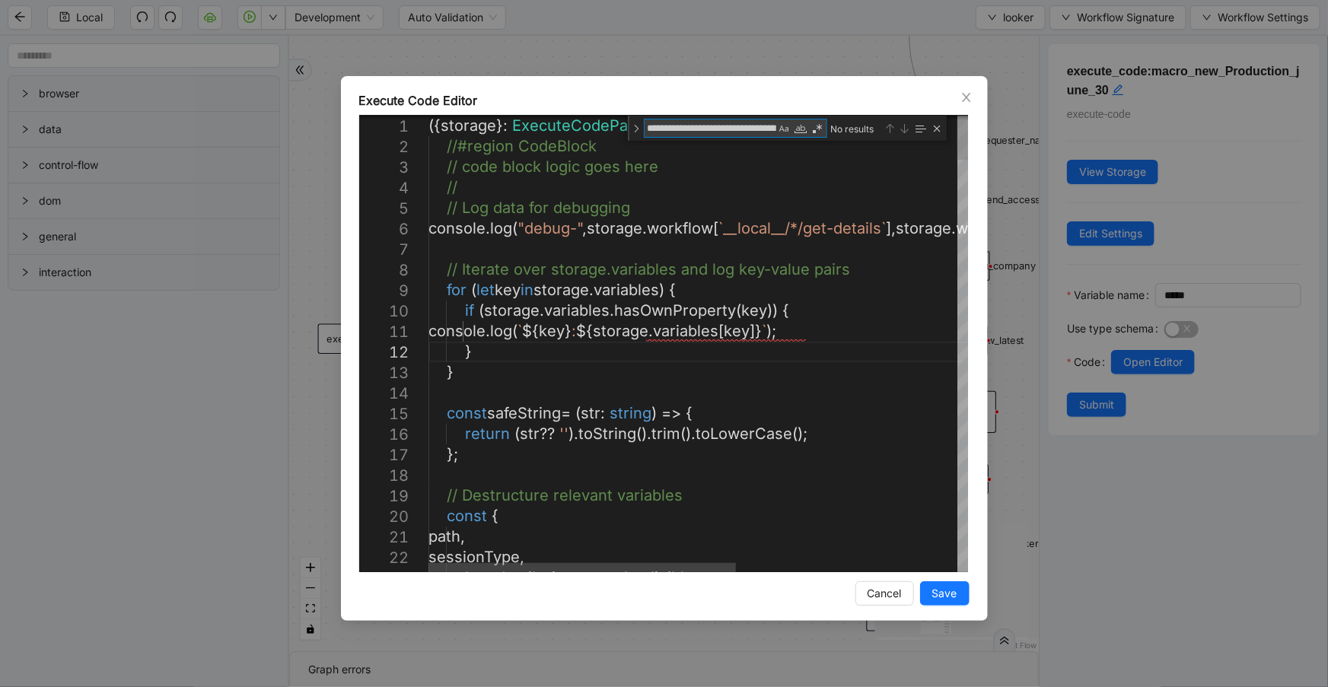
scroll to position [0, 53]
click at [661, 127] on textarea "**********" at bounding box center [710, 127] width 132 height 17
type textarea "**********"
click at [763, 129] on textarea "**********" at bounding box center [710, 127] width 132 height 17
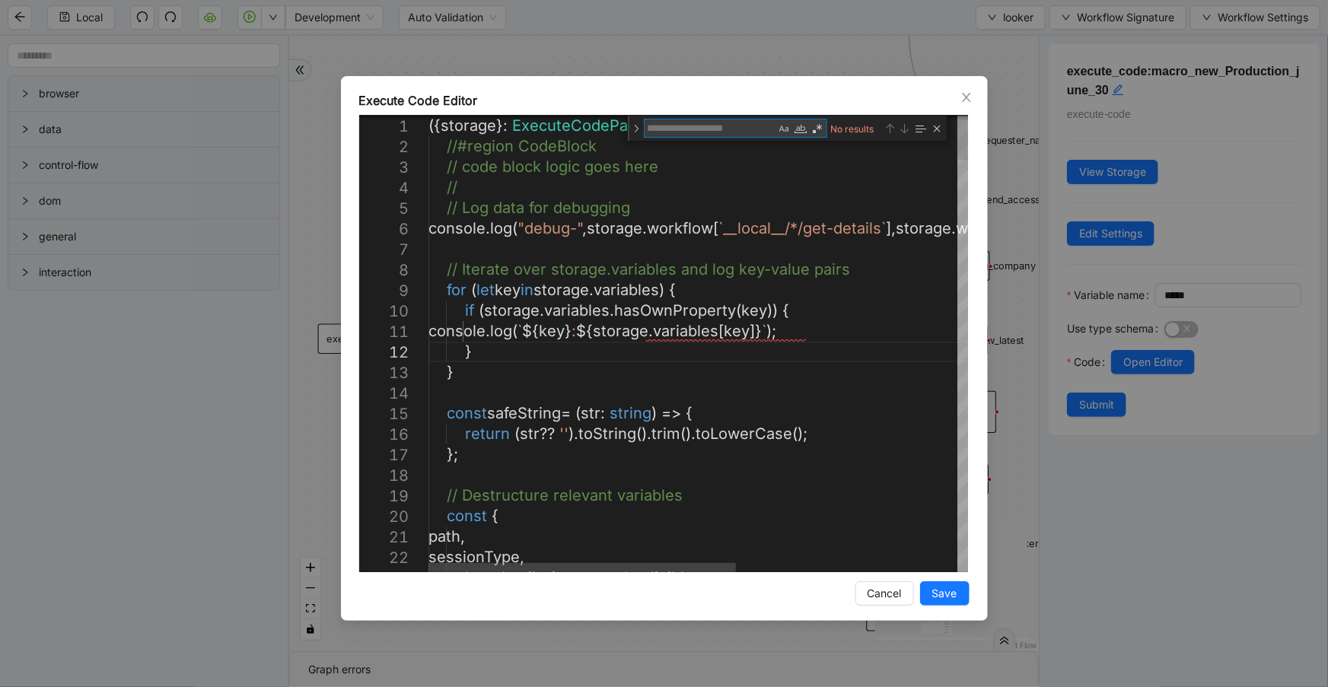
scroll to position [0, 0]
paste textarea "**********"
type textarea "**********"
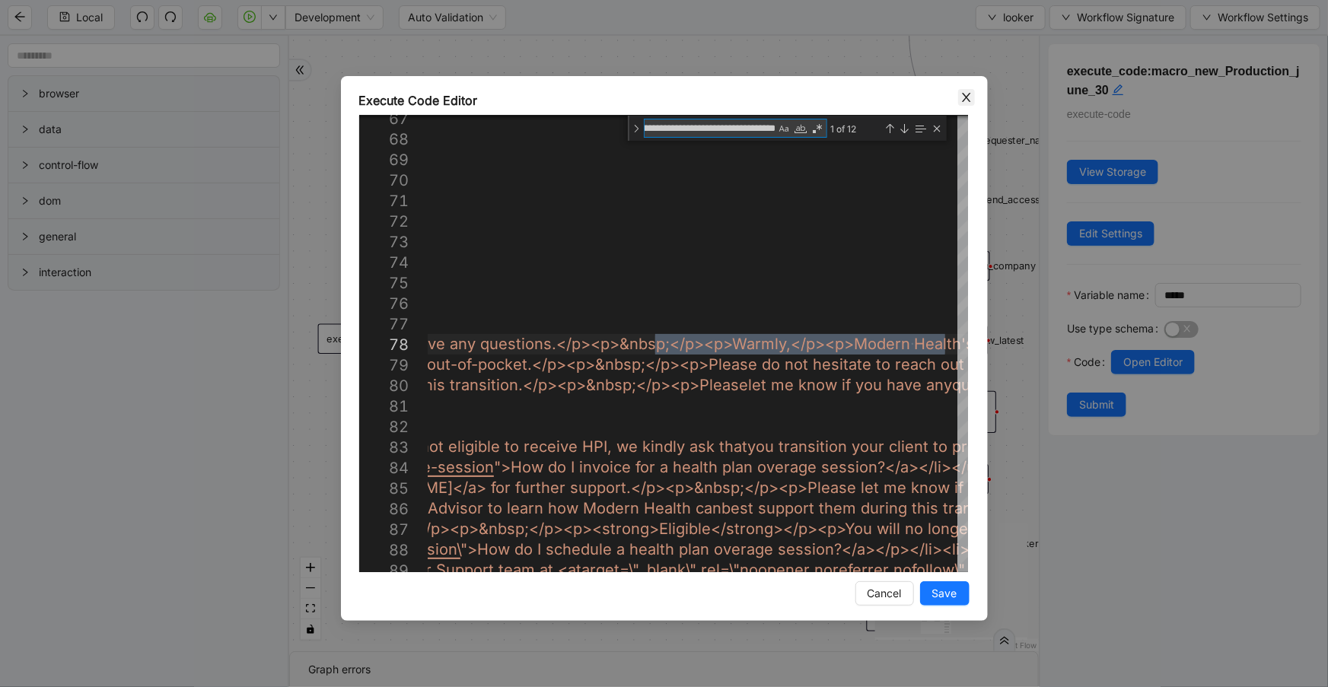
type textarea "**********"
click at [965, 96] on icon "close" at bounding box center [966, 97] width 8 height 9
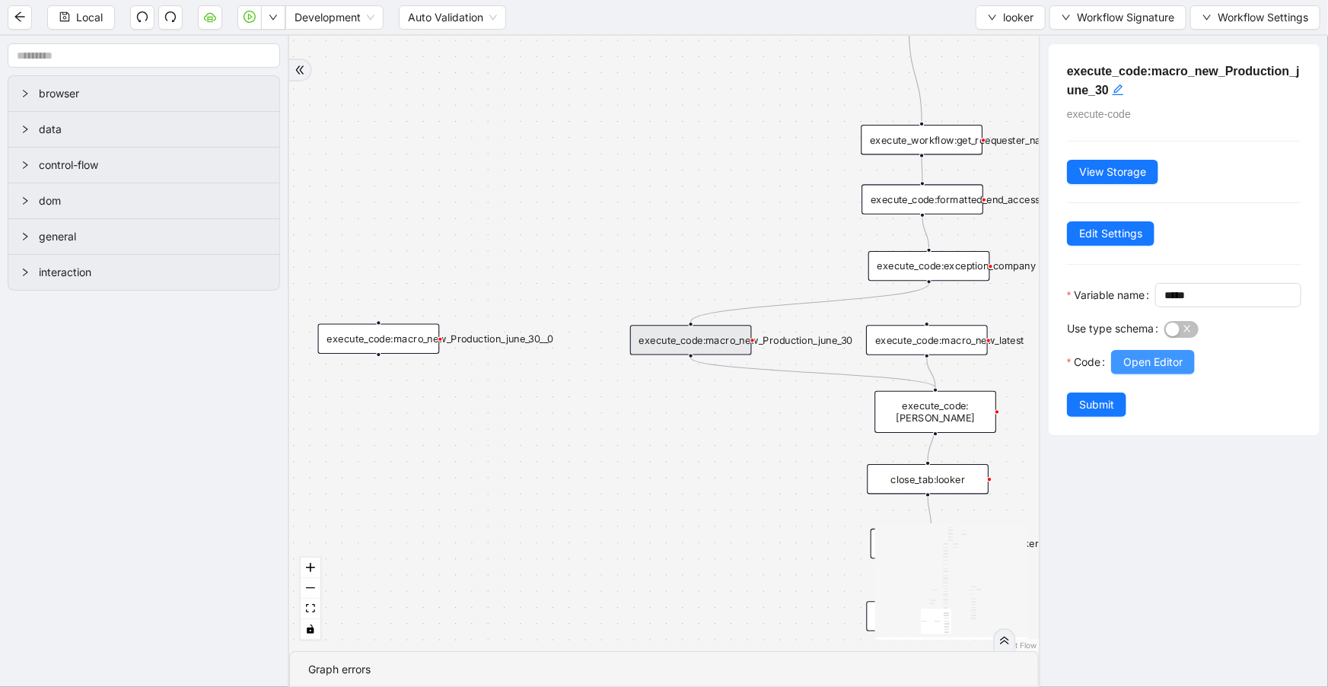
click at [1131, 370] on span "Open Editor" at bounding box center [1152, 362] width 59 height 17
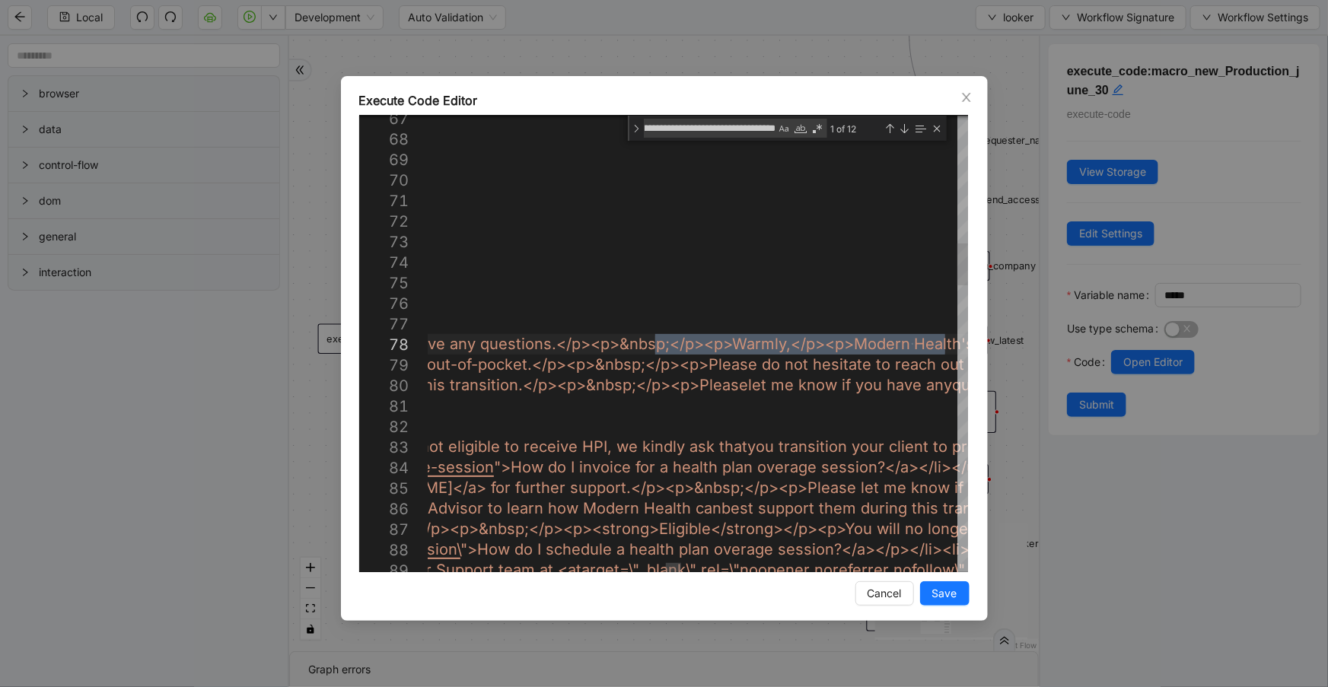
type textarea "**********"
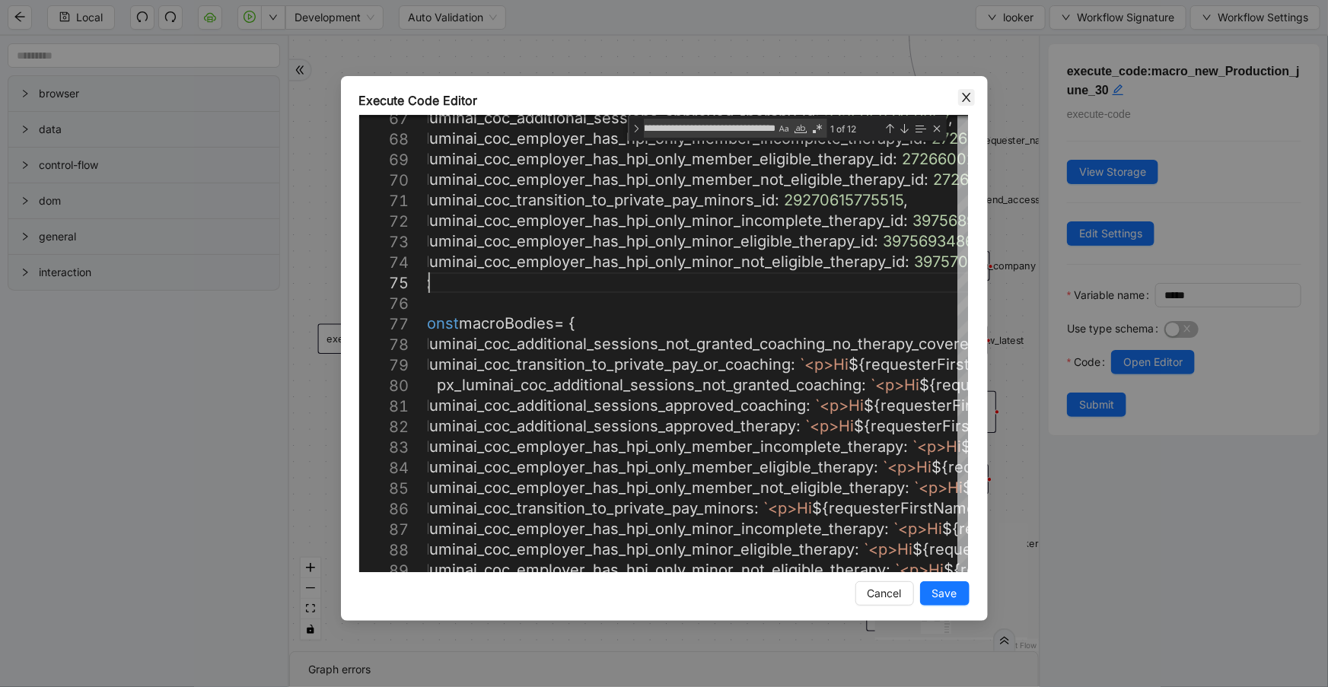
click at [959, 100] on span "Close" at bounding box center [966, 97] width 17 height 17
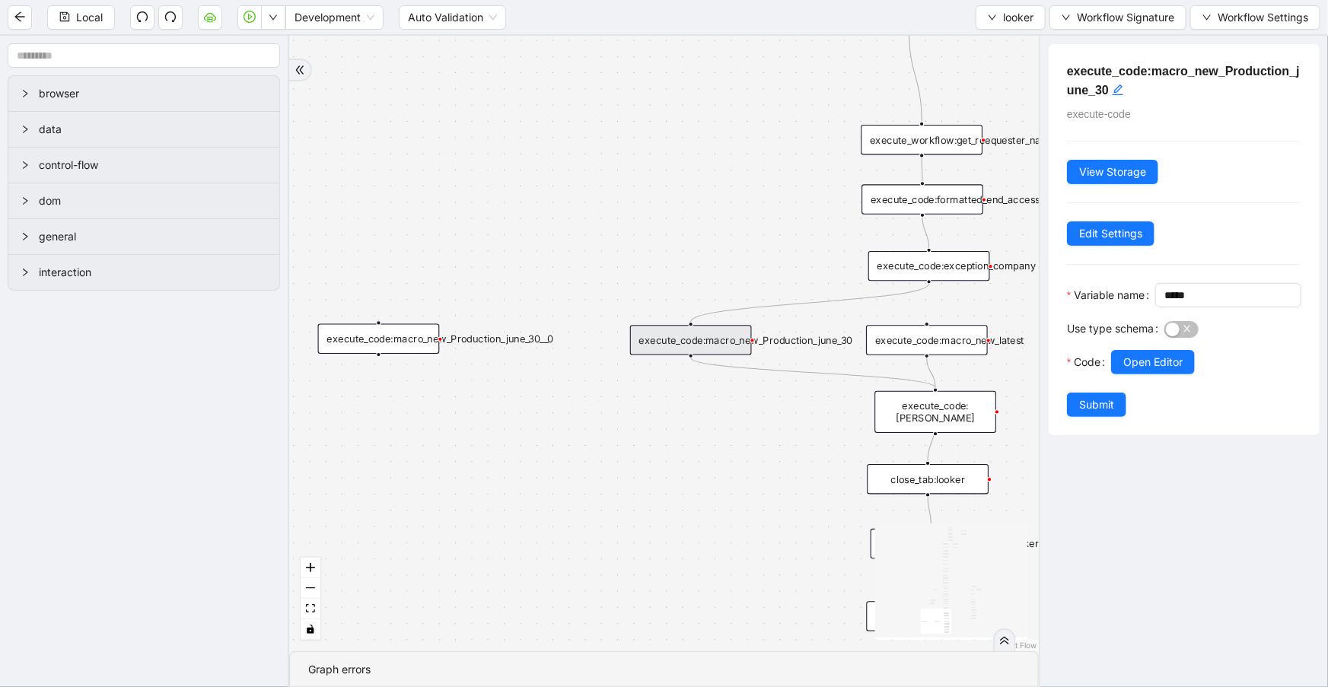
click at [711, 76] on div "fallback is_same_visits 3e13ccc2_230e_41ff_b0ca_9cb496d9165b fallback onError o…" at bounding box center [663, 343] width 749 height 615
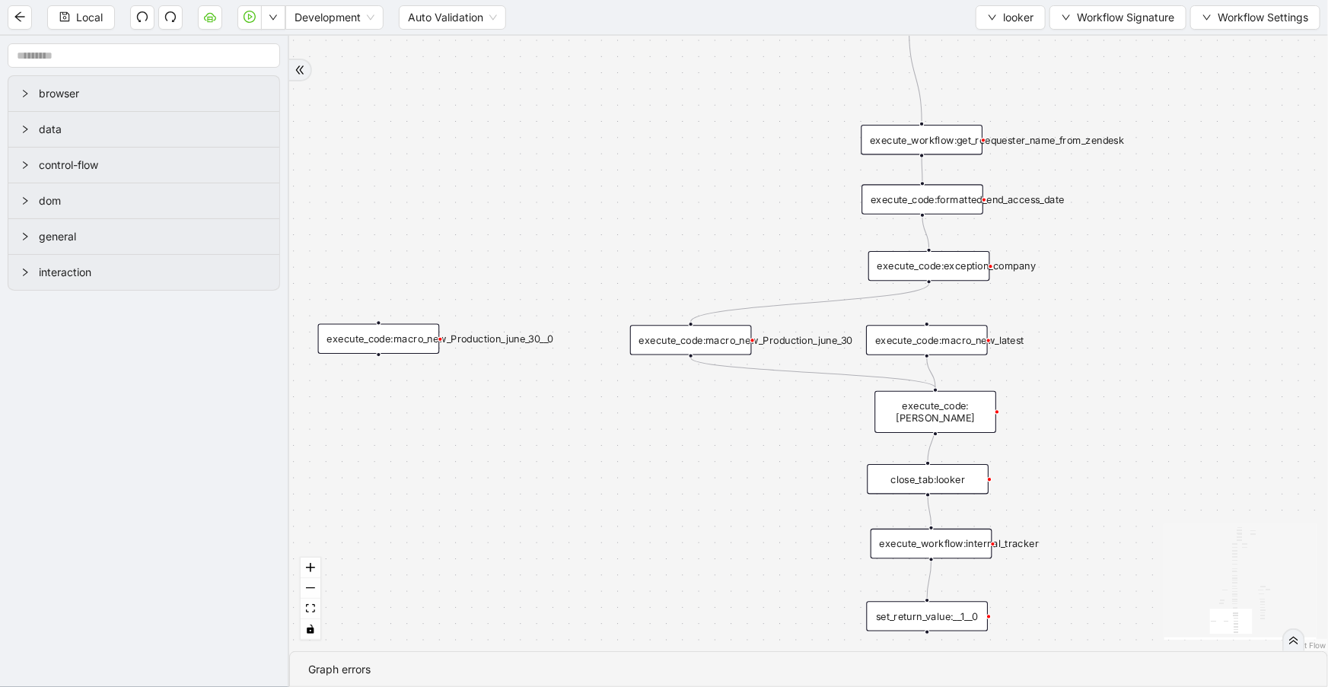
click at [679, 337] on div "execute_code:macro_new_Production_june_30" at bounding box center [691, 340] width 122 height 30
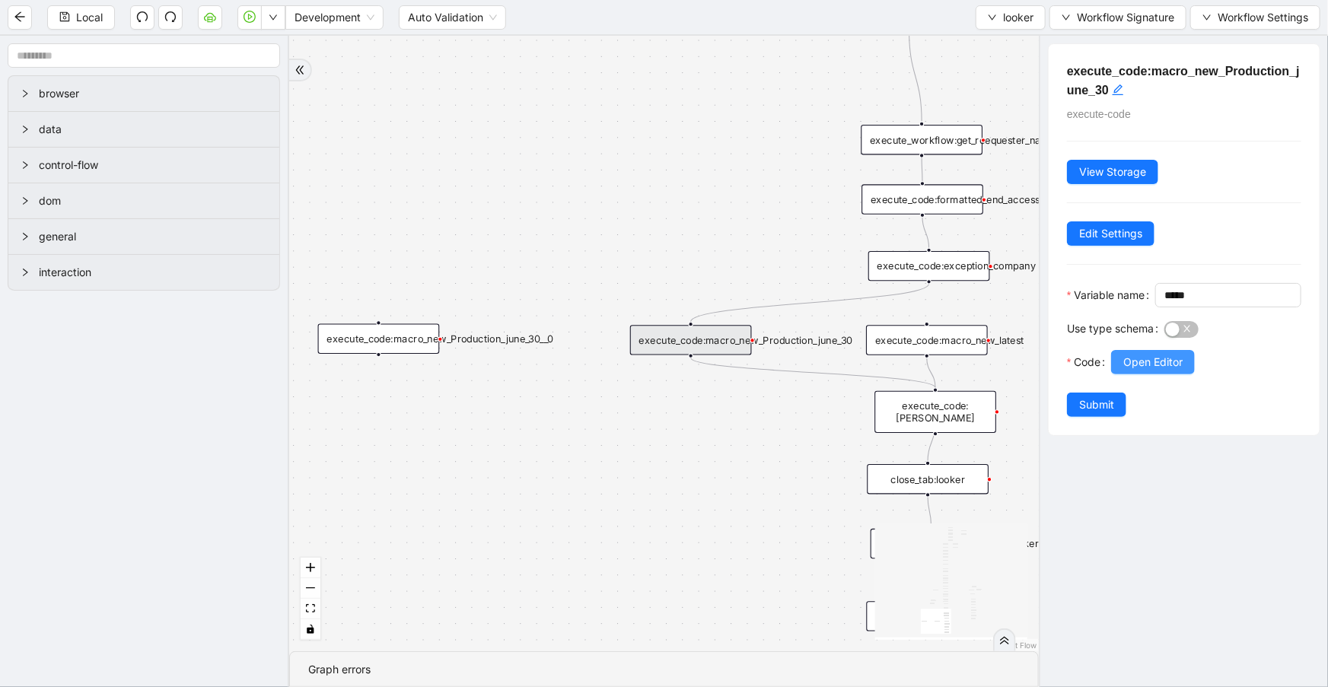
drag, startPoint x: 1102, startPoint y: 378, endPoint x: 1118, endPoint y: 380, distance: 16.9
click at [1118, 380] on div "Code Open Editor" at bounding box center [1184, 371] width 234 height 43
click at [1118, 374] on button "Open Editor" at bounding box center [1153, 362] width 84 height 24
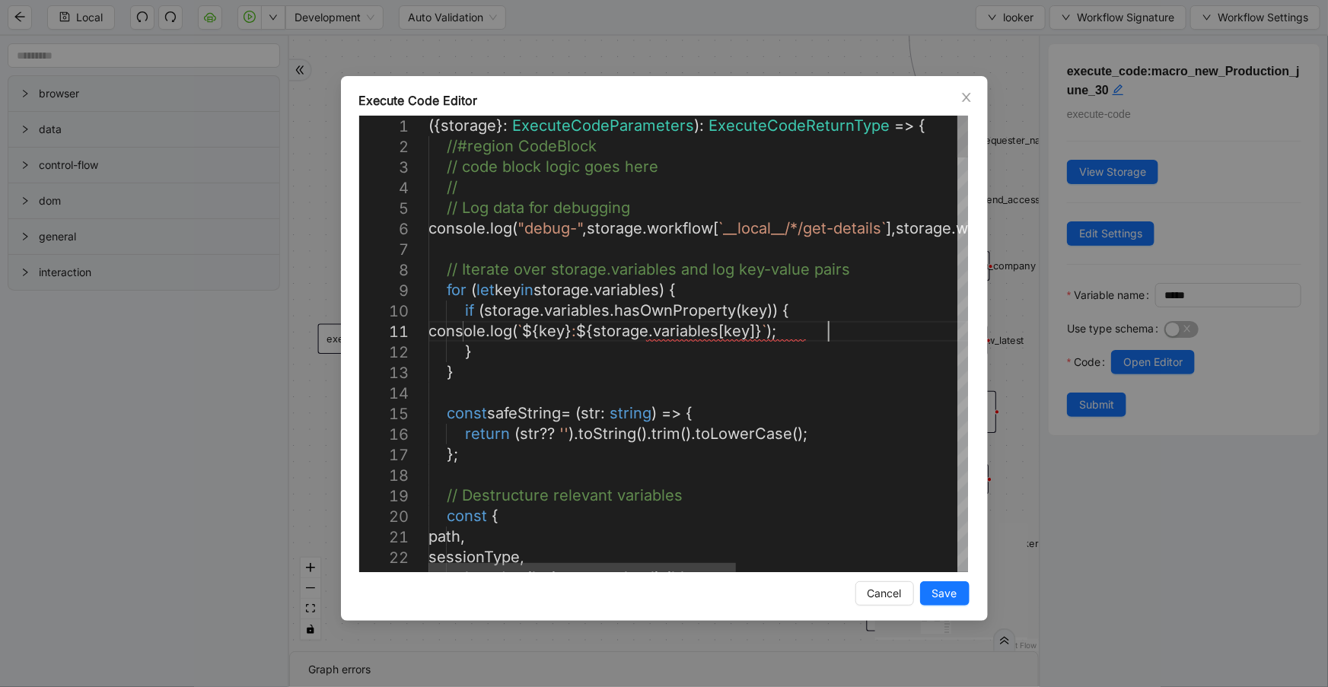
scroll to position [0, 0]
type textarea "**********"
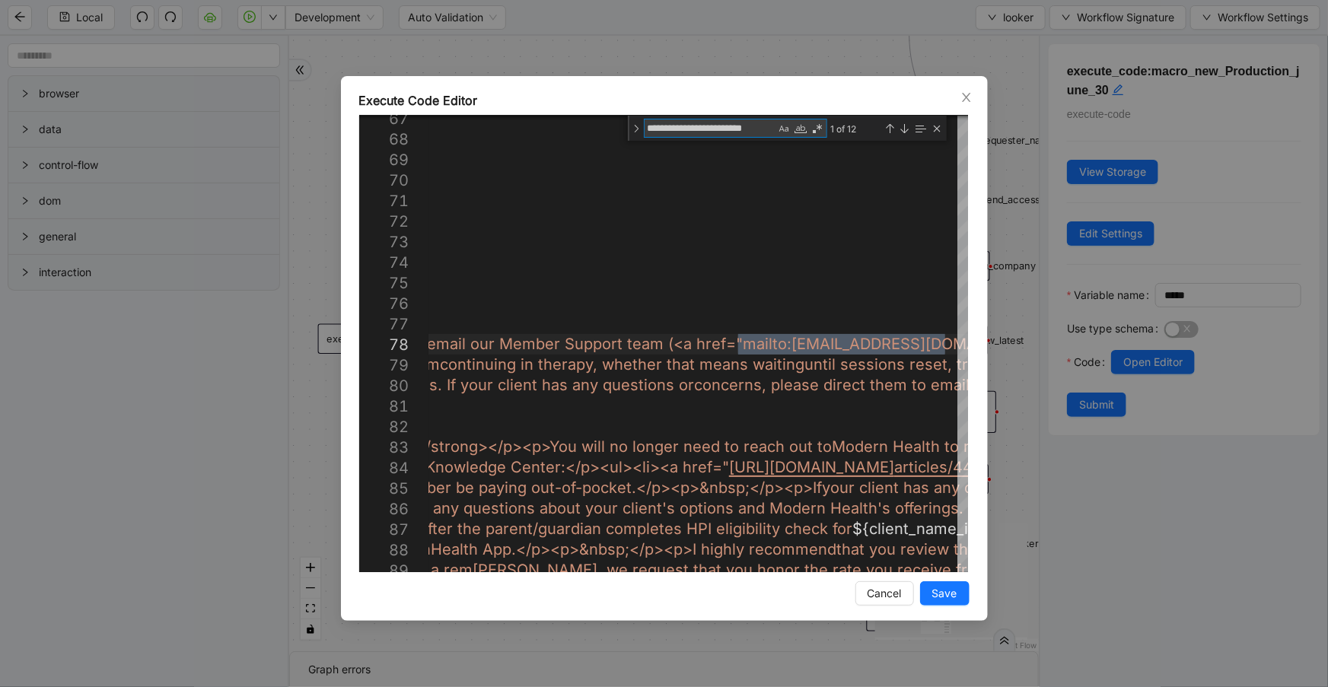
type textarea "**********"
paste textarea "**********"
type textarea "**********"
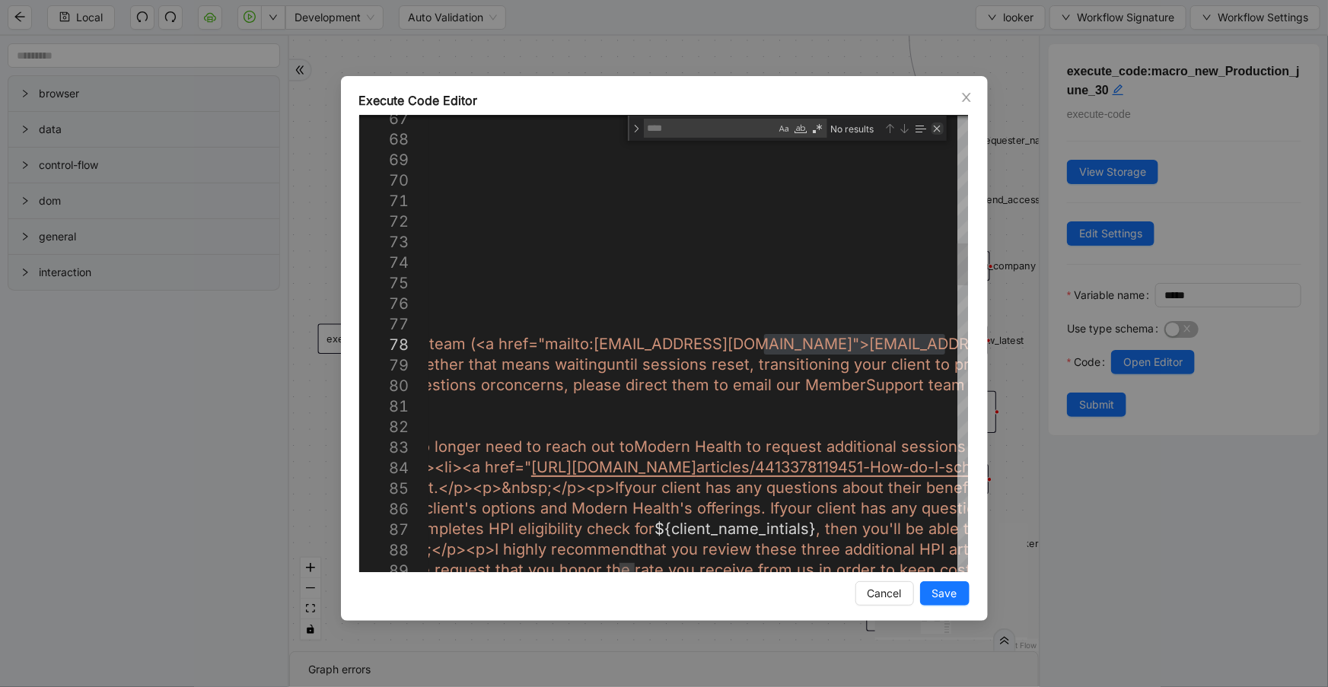
click at [943, 129] on div "Close (Escape)" at bounding box center [937, 128] width 12 height 12
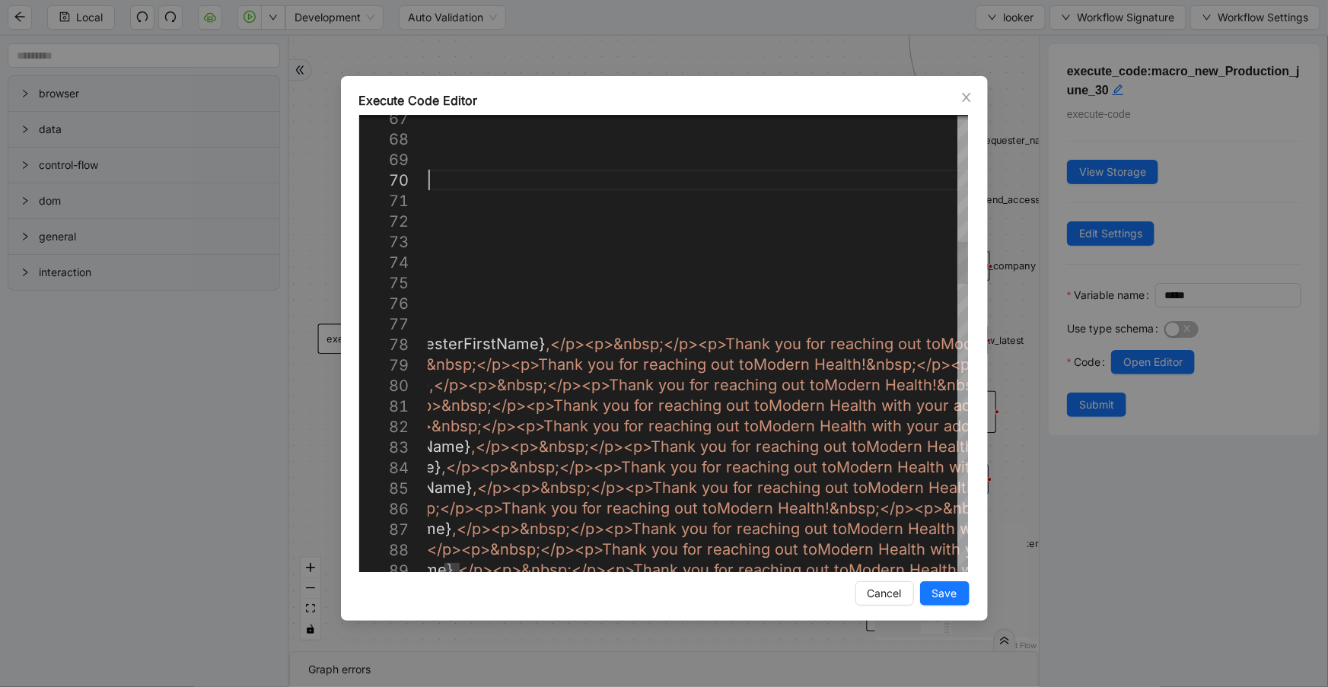
scroll to position [0, 842]
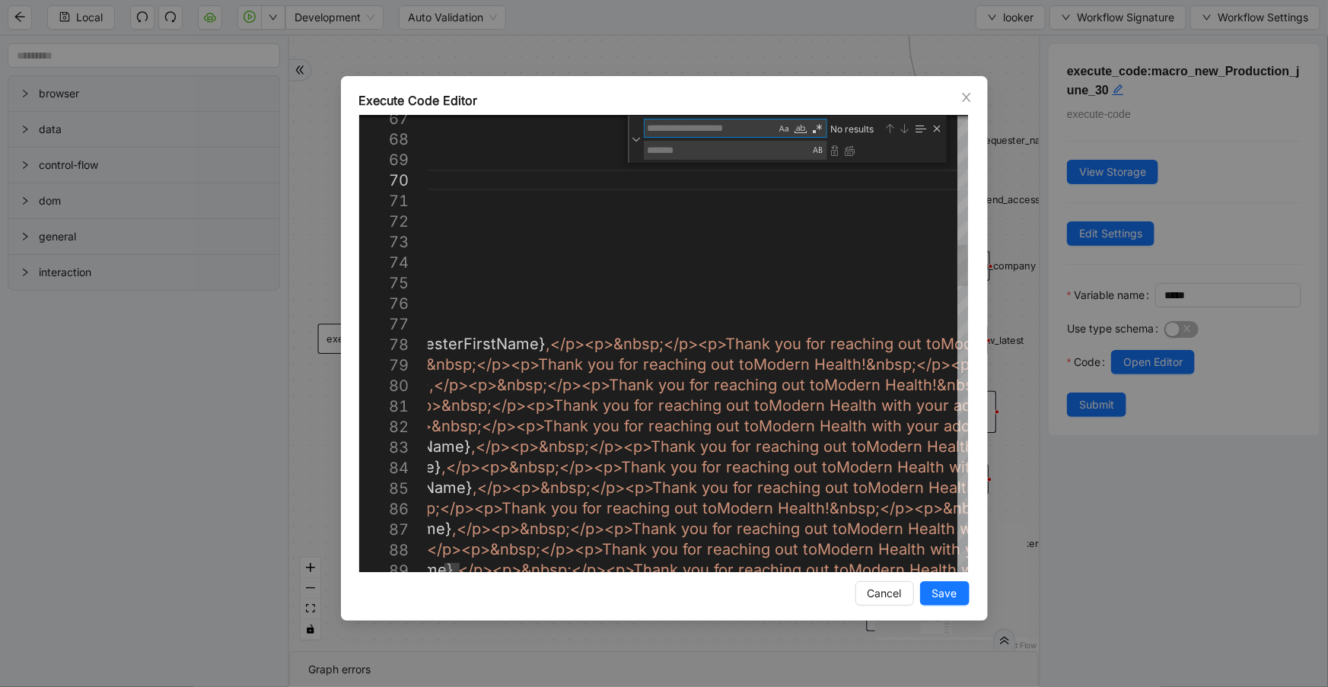
paste textarea "**********"
type textarea "**********"
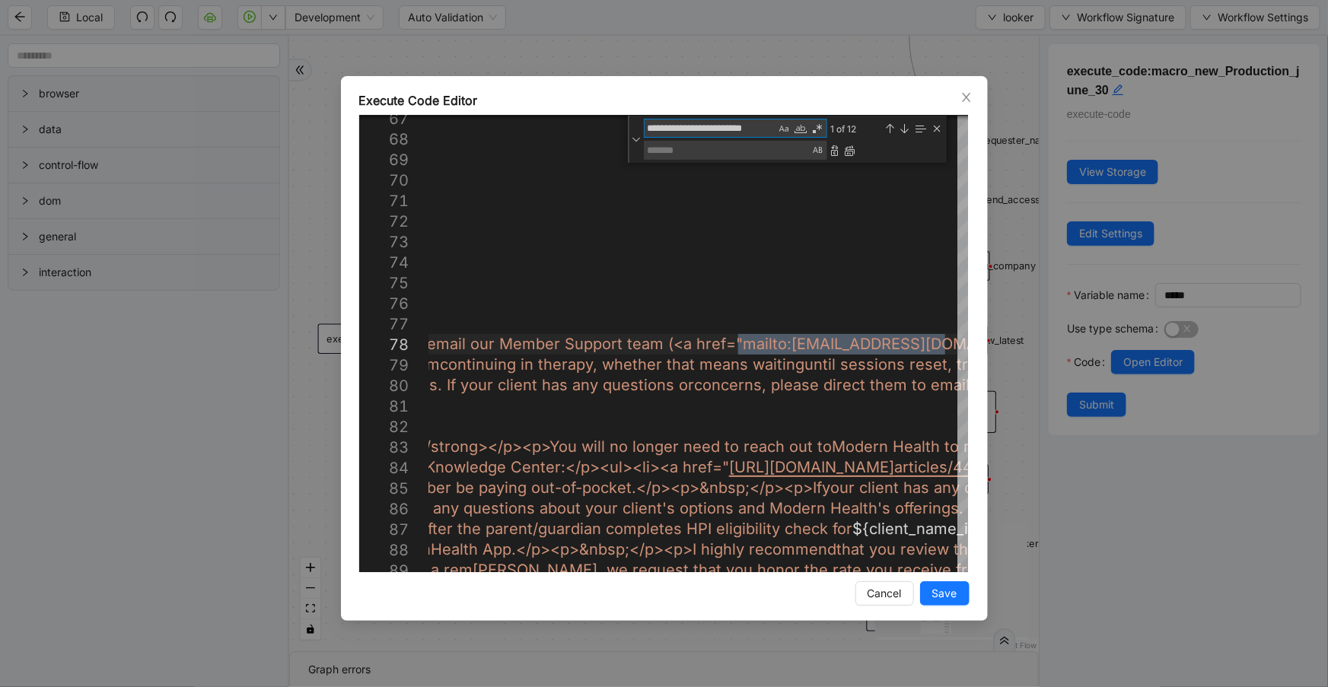
type textarea "**********"
click at [706, 160] on div "**********" at bounding box center [787, 139] width 319 height 47
click at [704, 150] on textarea "Replace" at bounding box center [727, 150] width 167 height 17
paste textarea "**********"
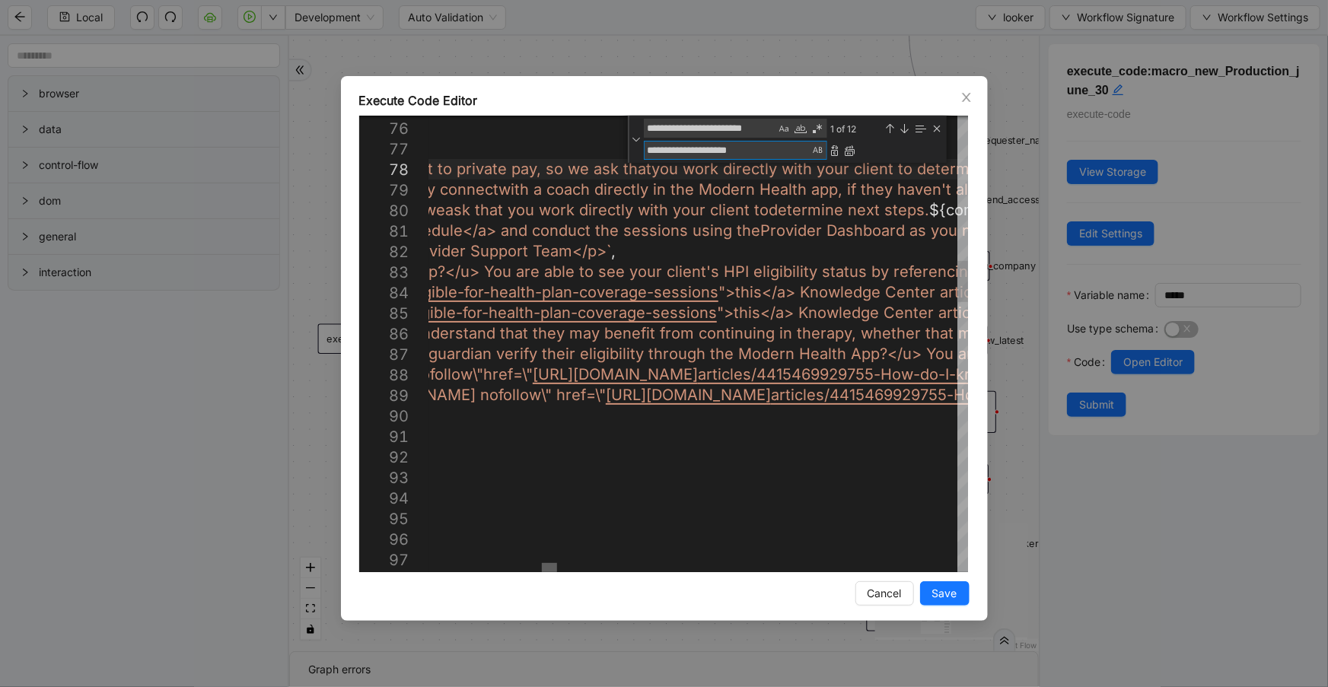
click at [550, 563] on div at bounding box center [549, 567] width 15 height 9
type textarea "**********"
click at [908, 131] on div "Next Match (Enter)" at bounding box center [904, 128] width 12 height 12
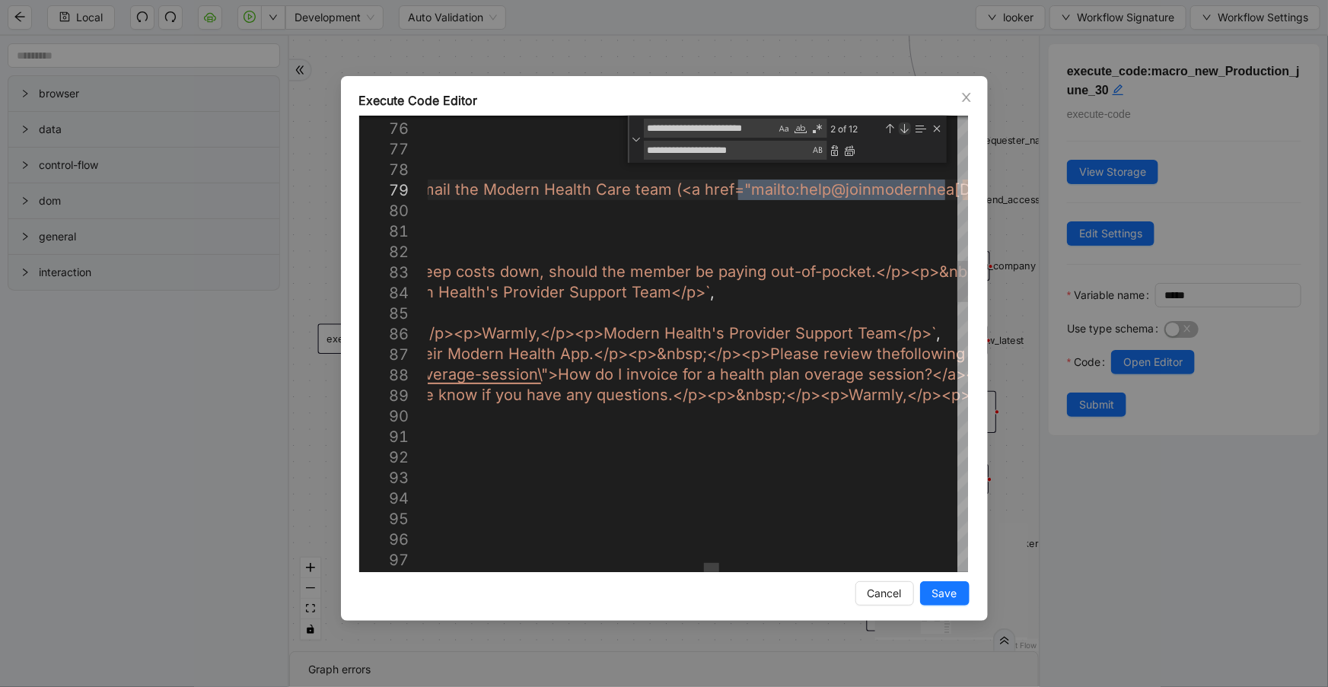
click at [908, 131] on div "Next Match (Enter)" at bounding box center [904, 128] width 12 height 12
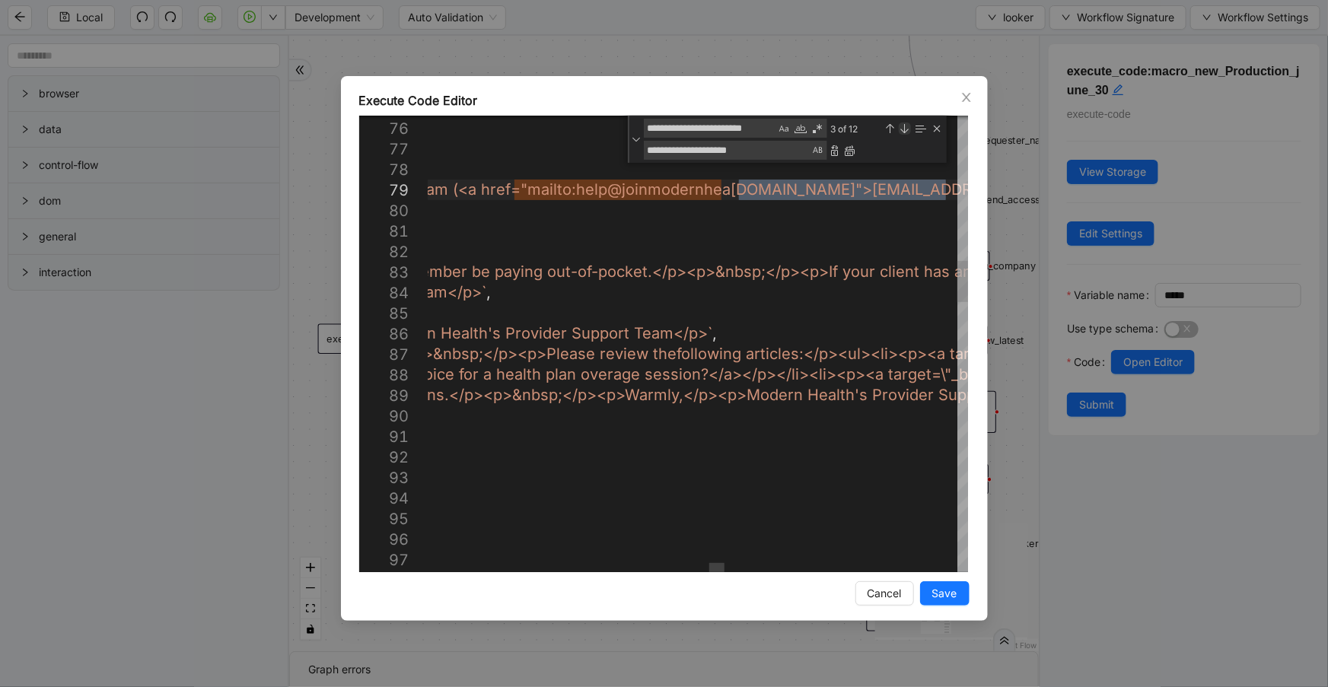
click at [908, 131] on div "Next Match (Enter)" at bounding box center [904, 128] width 12 height 12
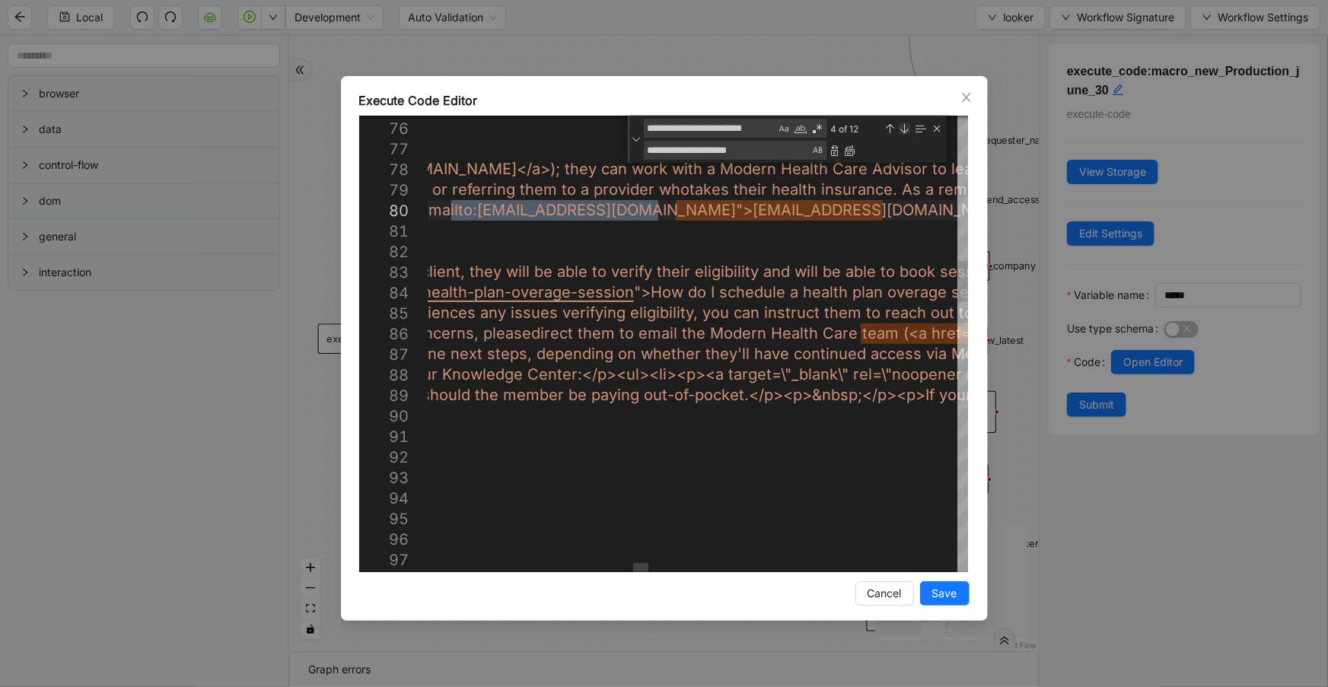
click at [908, 131] on div "Next Match (Enter)" at bounding box center [904, 128] width 12 height 12
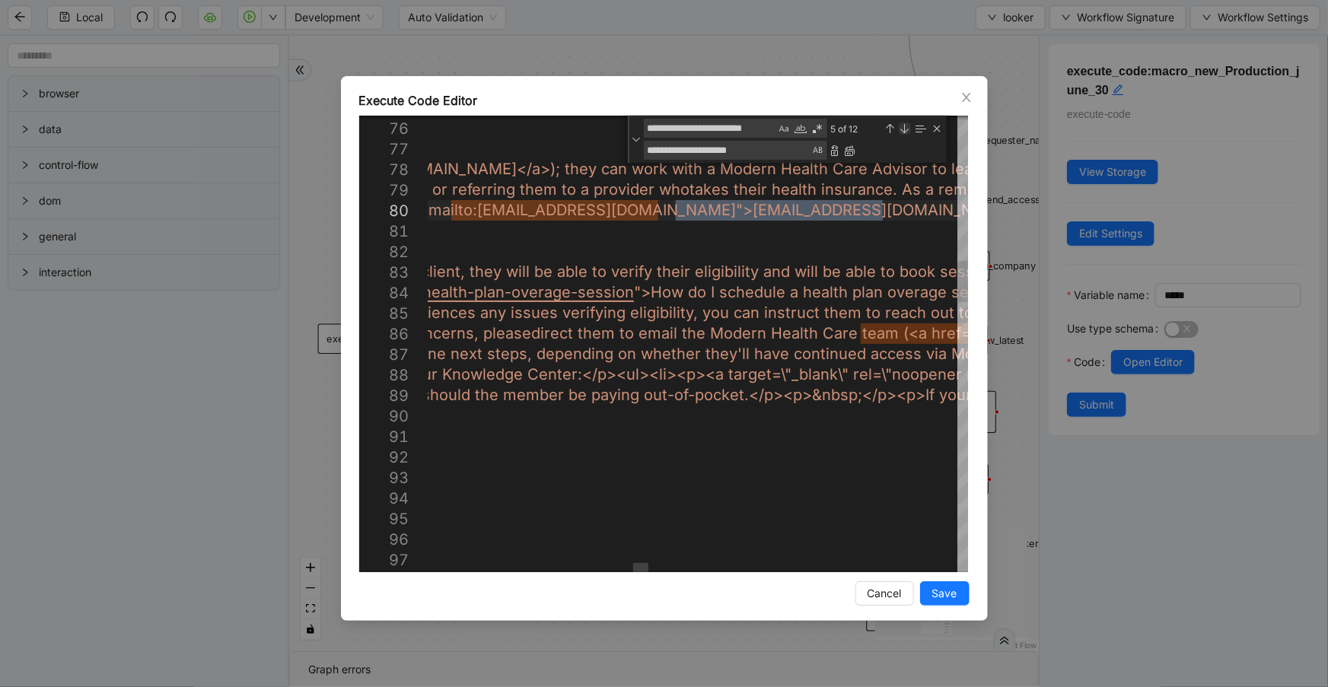
click at [908, 131] on div "Next Match (Enter)" at bounding box center [904, 128] width 12 height 12
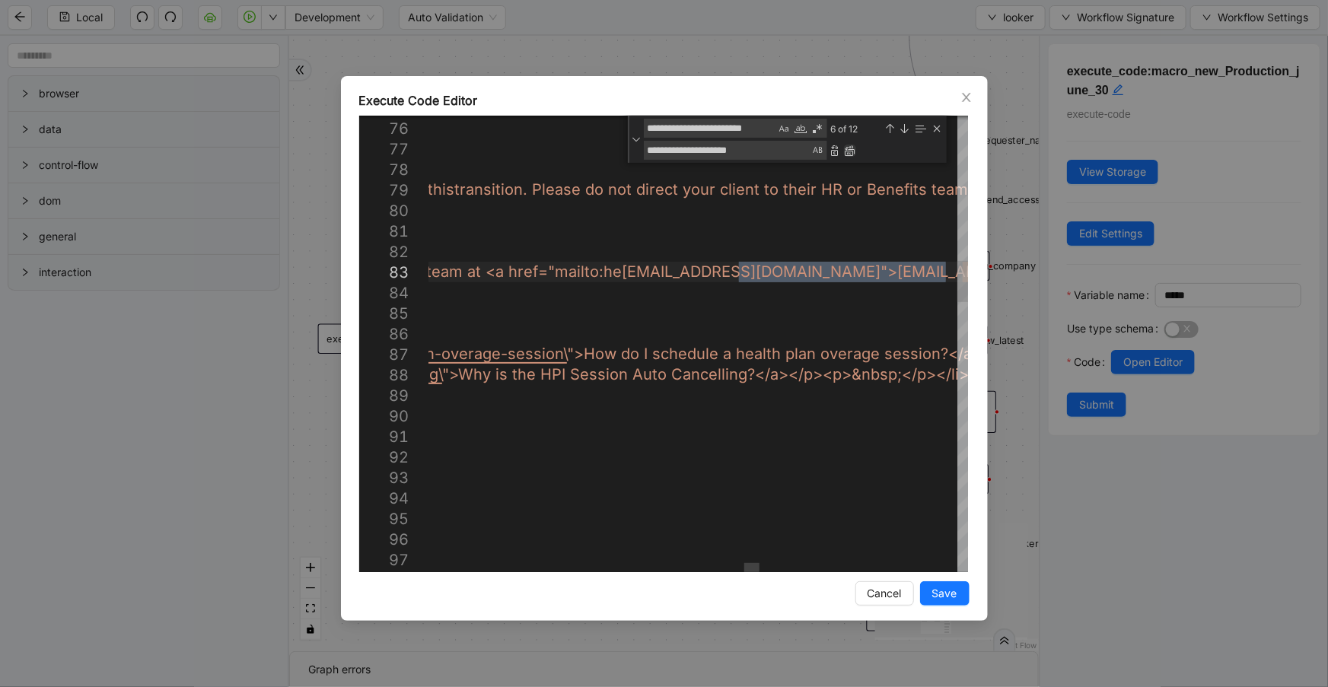
click at [845, 152] on div "Replace All (Ctrl+Alt+Enter)" at bounding box center [850, 151] width 12 height 12
type textarea "**********"
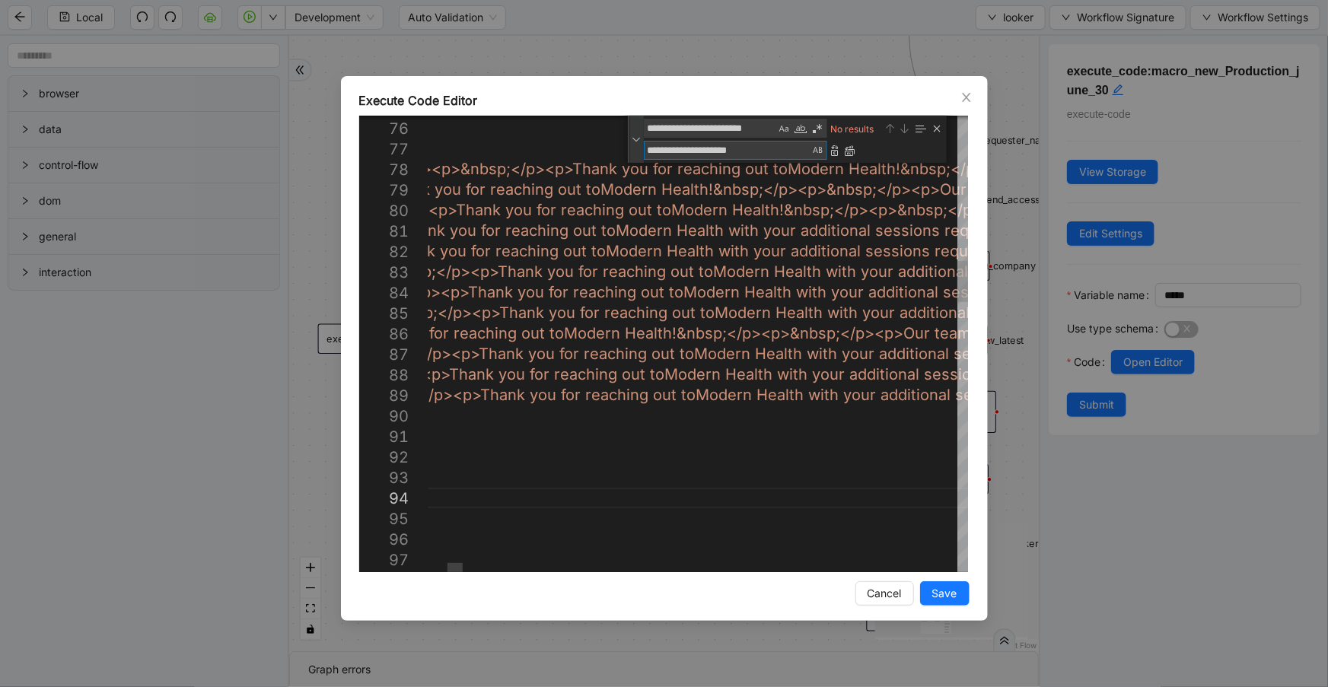
drag, startPoint x: 792, startPoint y: 152, endPoint x: 638, endPoint y: 148, distance: 154.5
click at [638, 148] on div "**********" at bounding box center [787, 139] width 319 height 47
click at [691, 129] on textarea "**********" at bounding box center [710, 127] width 132 height 17
paste textarea "**********"
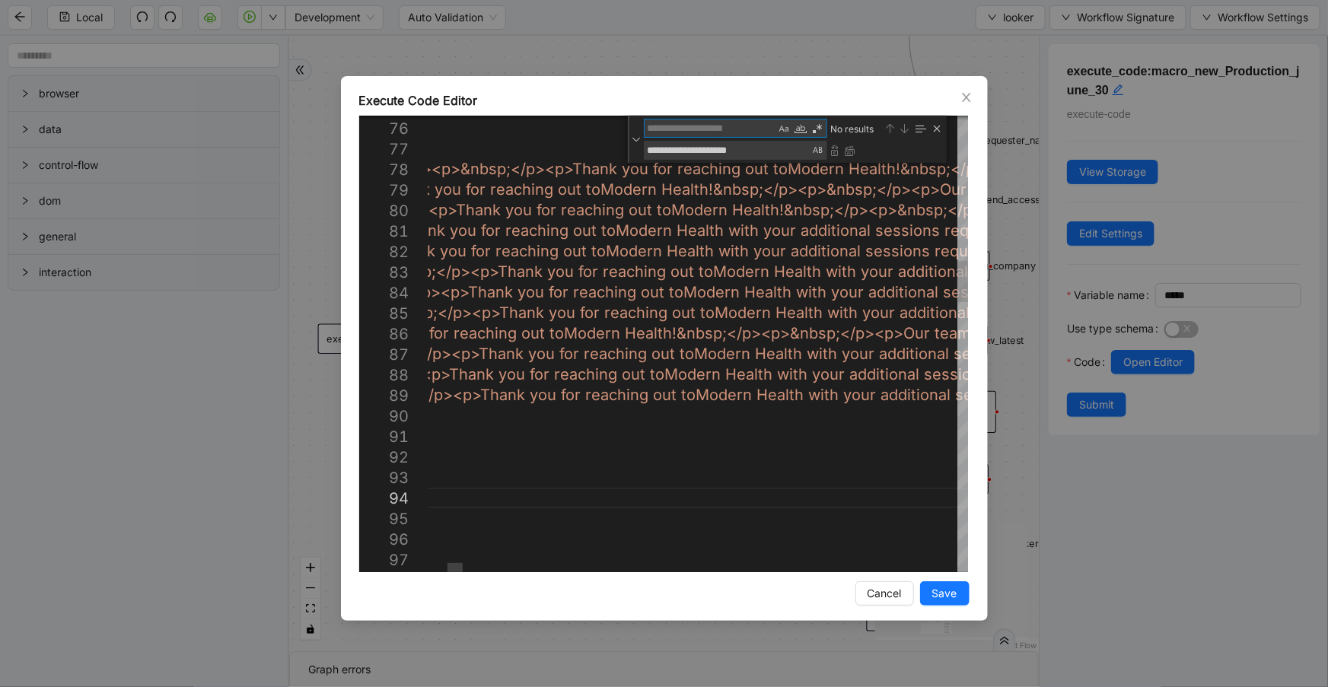
type textarea "**********"
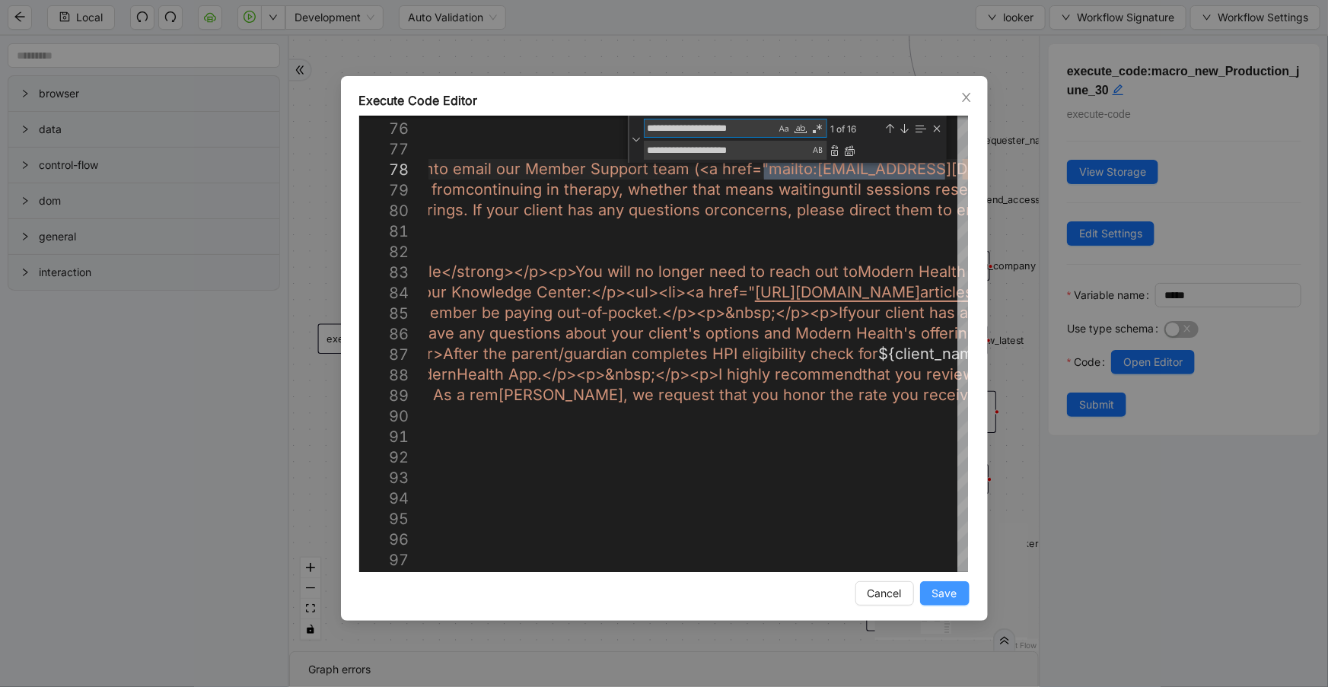
type textarea "**********"
click at [929, 589] on button "Save" at bounding box center [944, 593] width 49 height 24
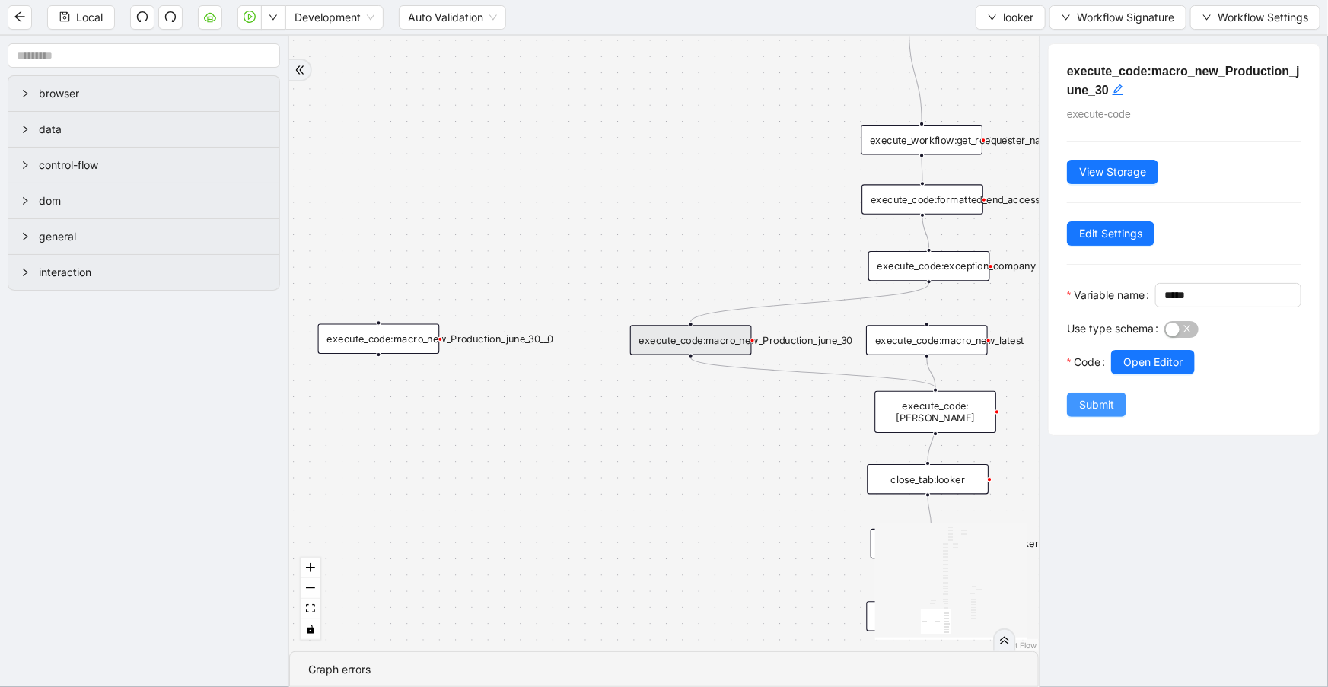
click at [1108, 413] on span "Submit" at bounding box center [1096, 404] width 35 height 17
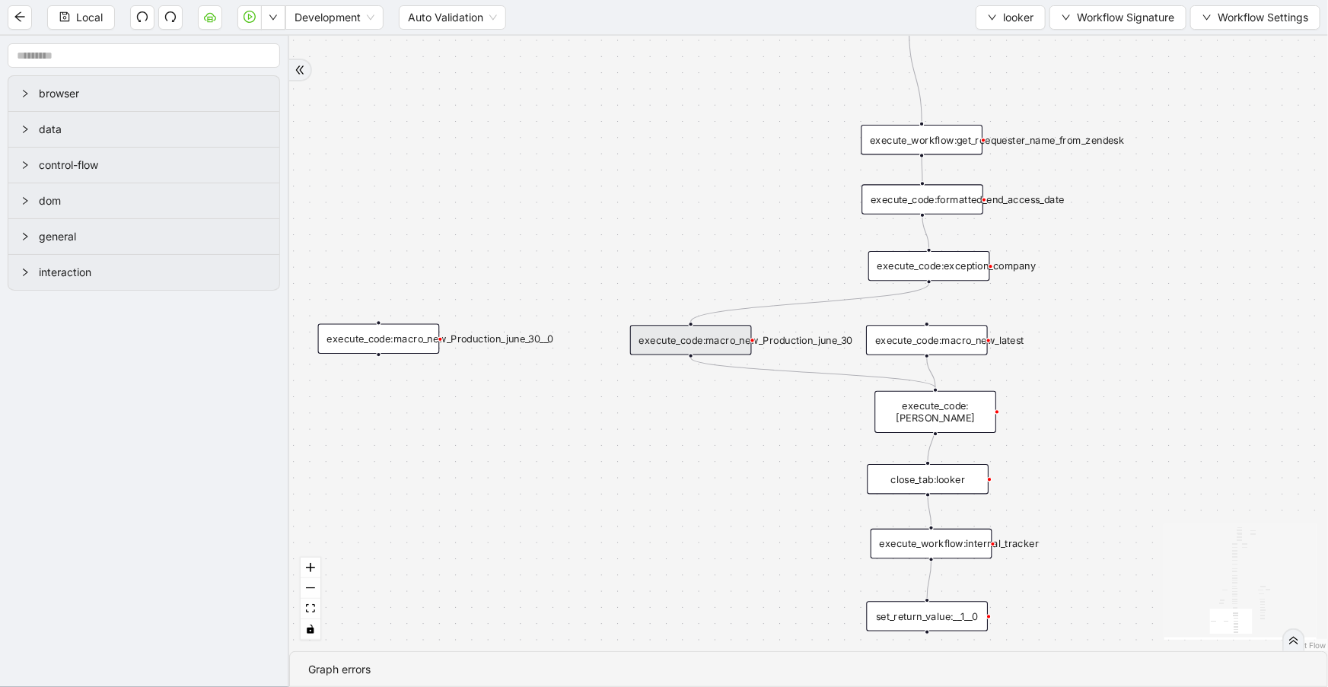
click at [721, 340] on div "execute_code:macro_new_Production_june_30" at bounding box center [691, 340] width 122 height 30
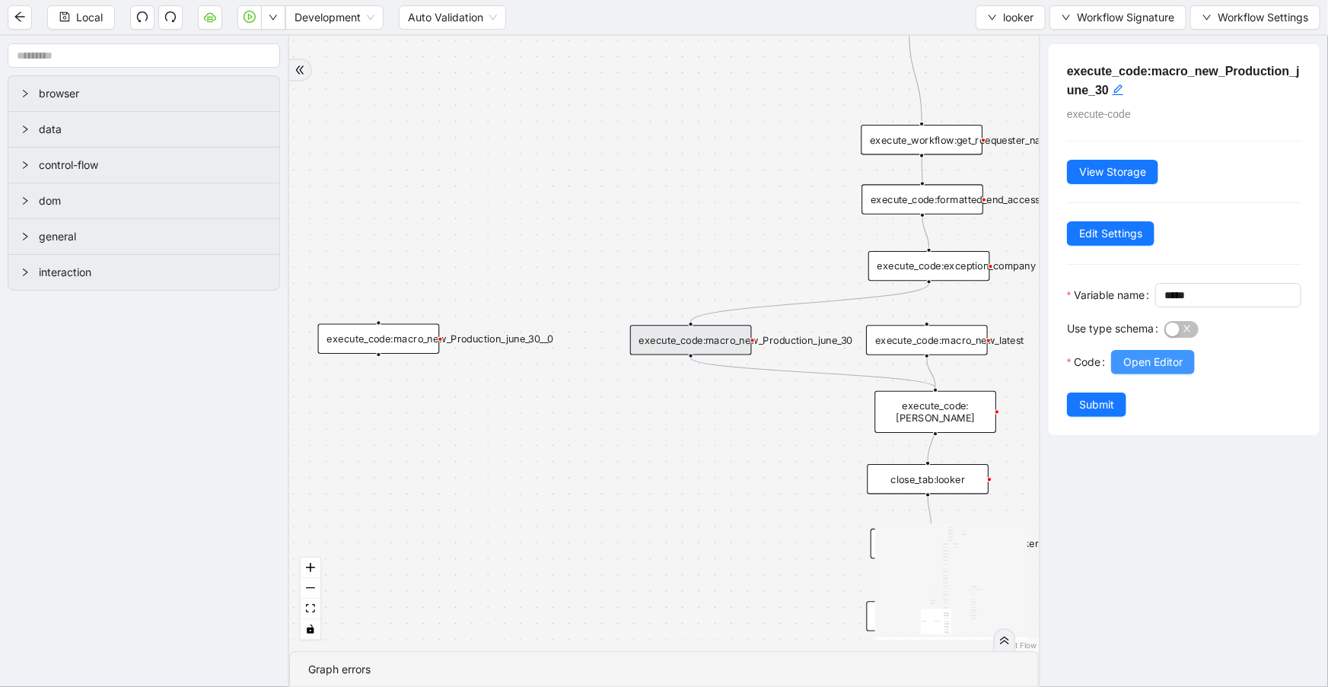
click at [1152, 370] on span "Open Editor" at bounding box center [1152, 362] width 59 height 17
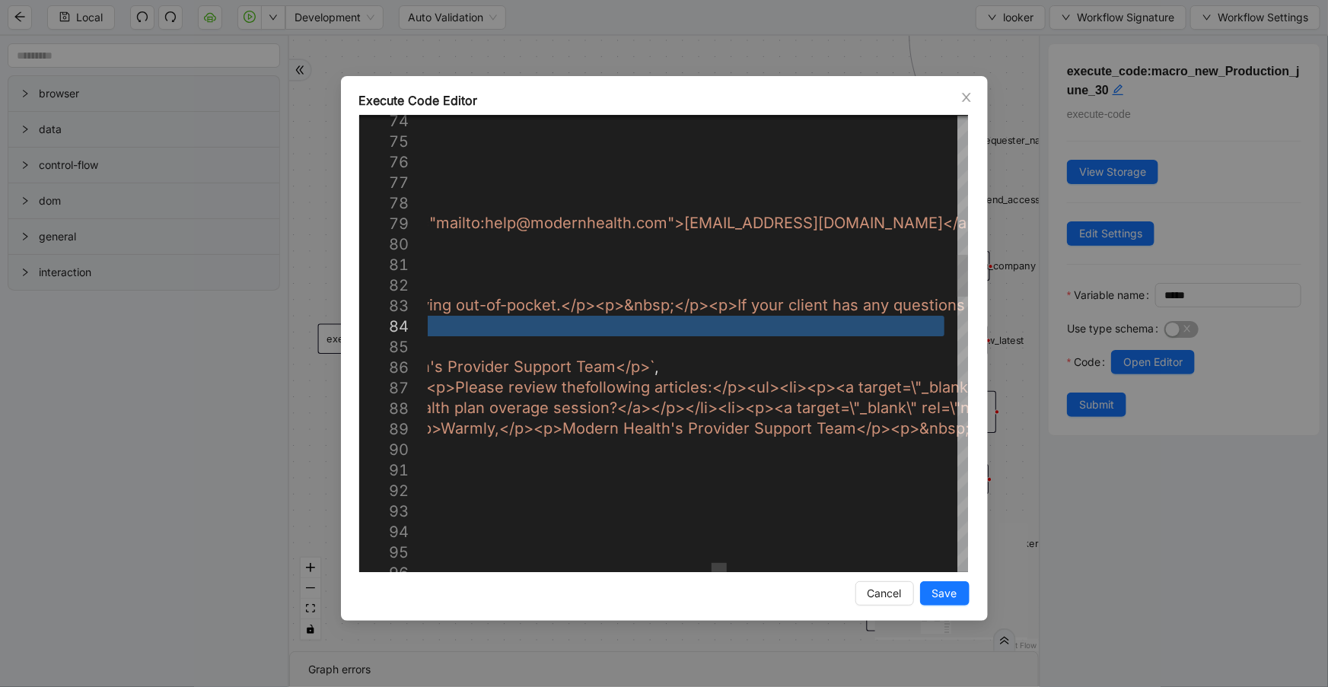
drag, startPoint x: 937, startPoint y: 325, endPoint x: 1019, endPoint y: 326, distance: 82.9
click at [724, 567] on div at bounding box center [718, 567] width 15 height 9
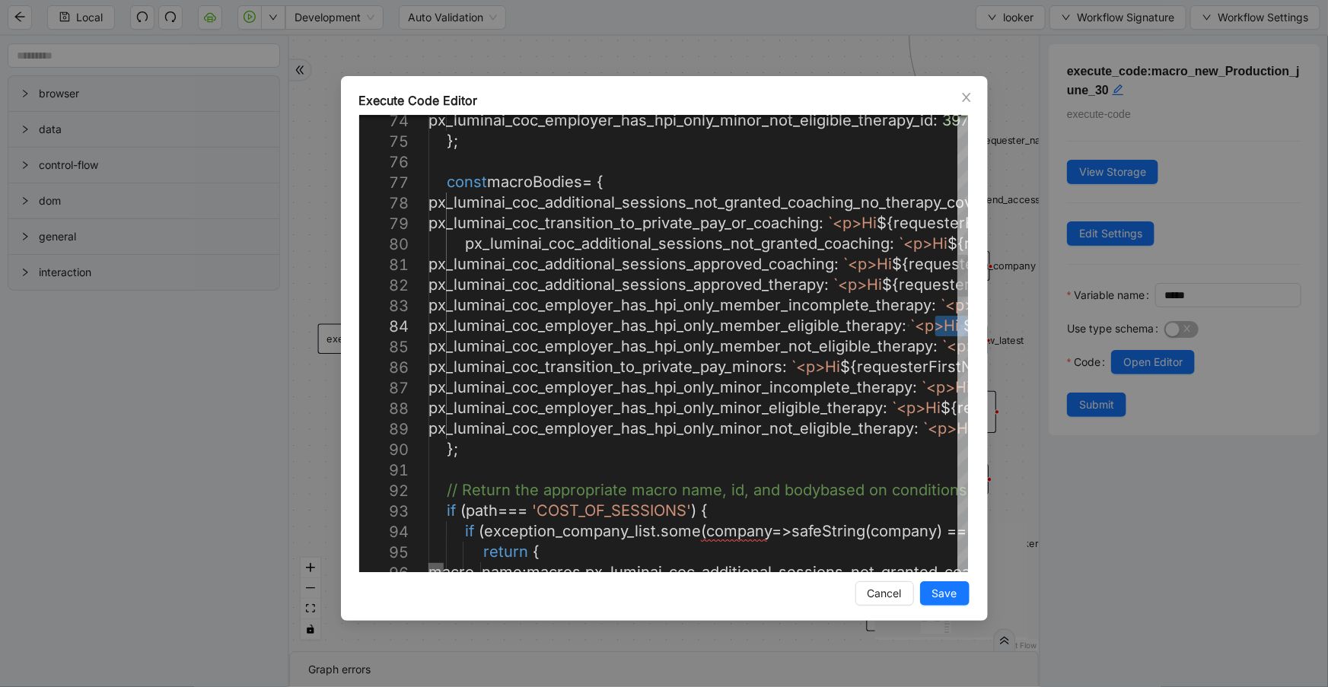
click at [428, 563] on div at bounding box center [435, 567] width 15 height 9
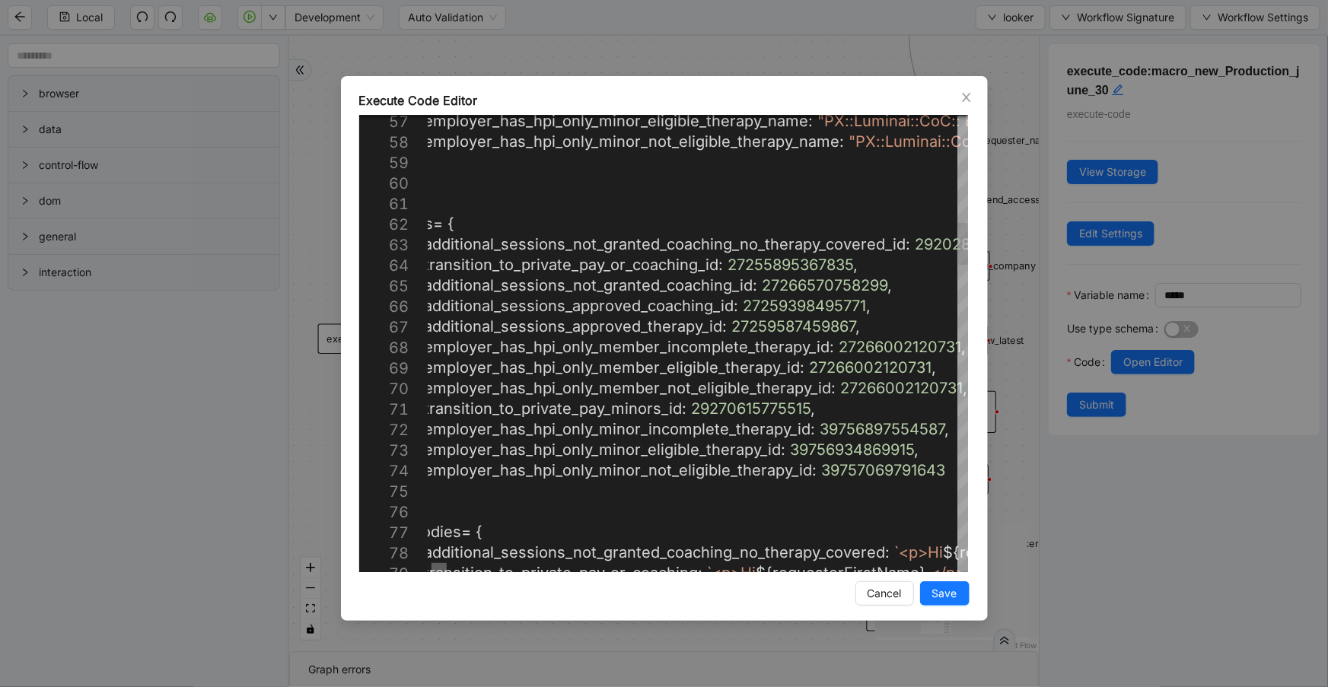
click at [439, 571] on div at bounding box center [438, 567] width 15 height 9
type textarea "**********"
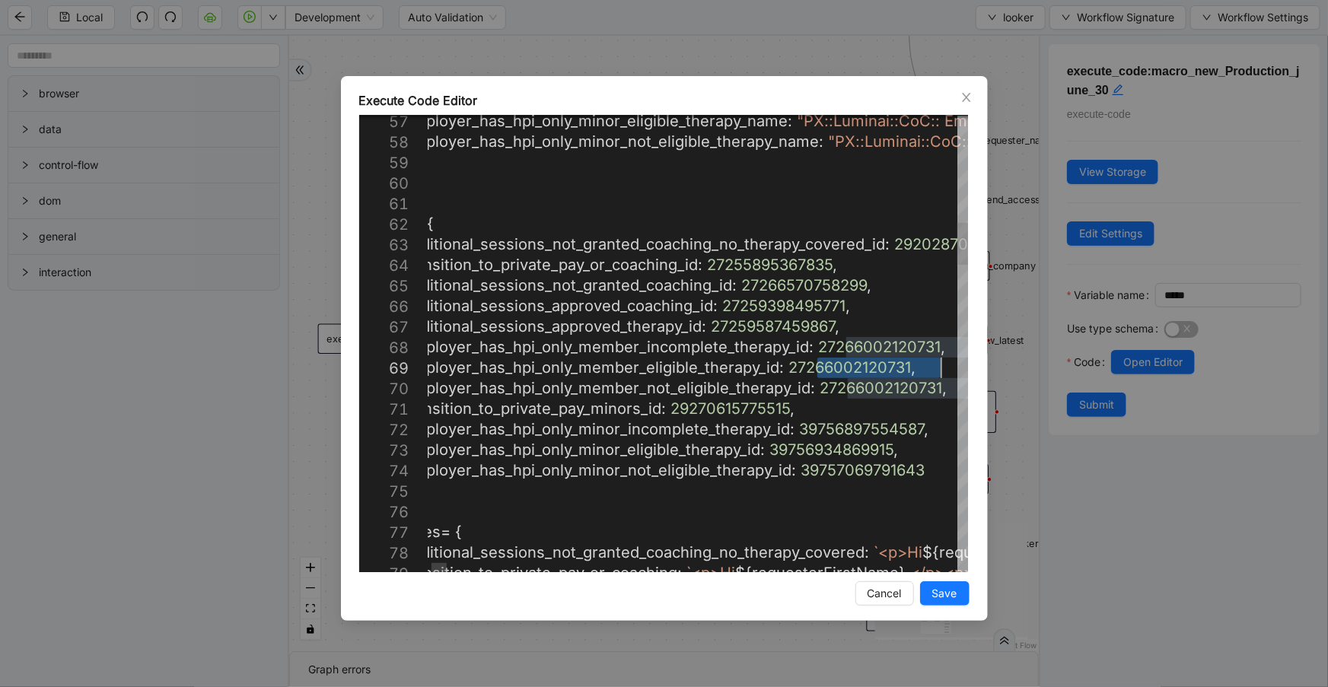
drag, startPoint x: 839, startPoint y: 367, endPoint x: 939, endPoint y: 368, distance: 99.7
click at [966, 94] on icon "close" at bounding box center [966, 97] width 12 height 12
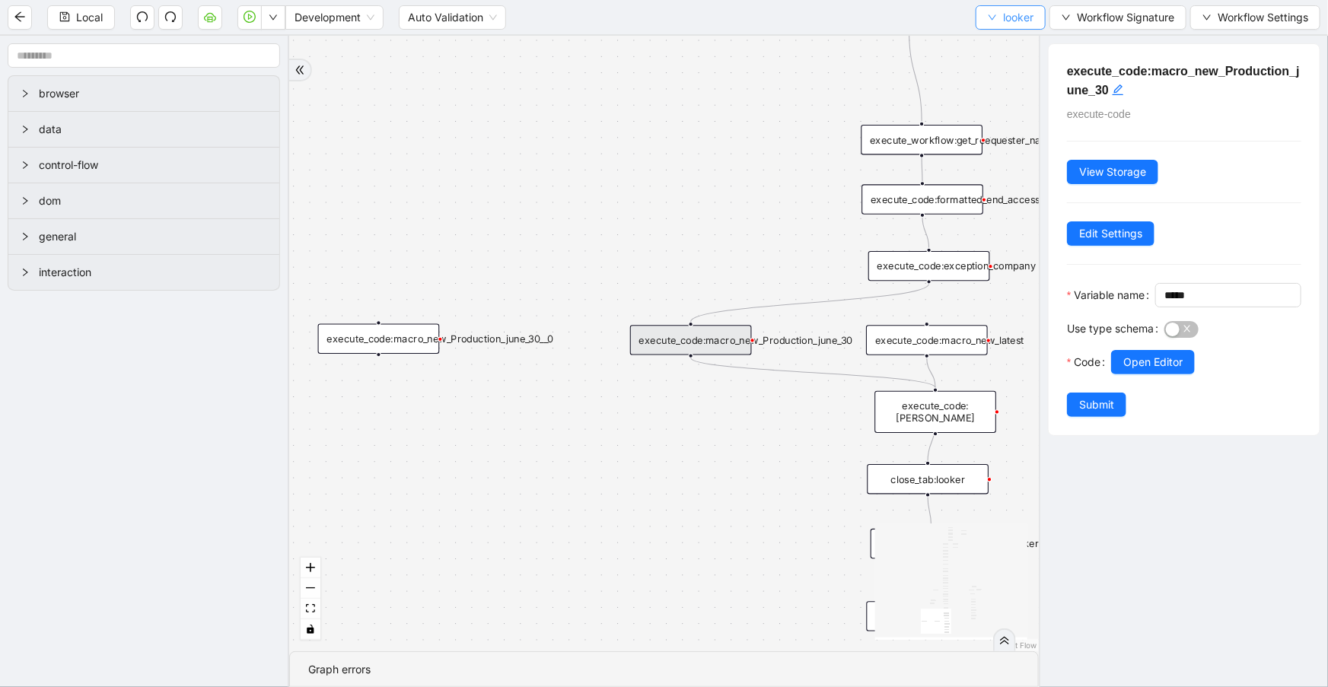
click at [1019, 15] on span "looker" at bounding box center [1018, 17] width 30 height 17
click at [1027, 38] on span "Select" at bounding box center [1007, 46] width 46 height 17
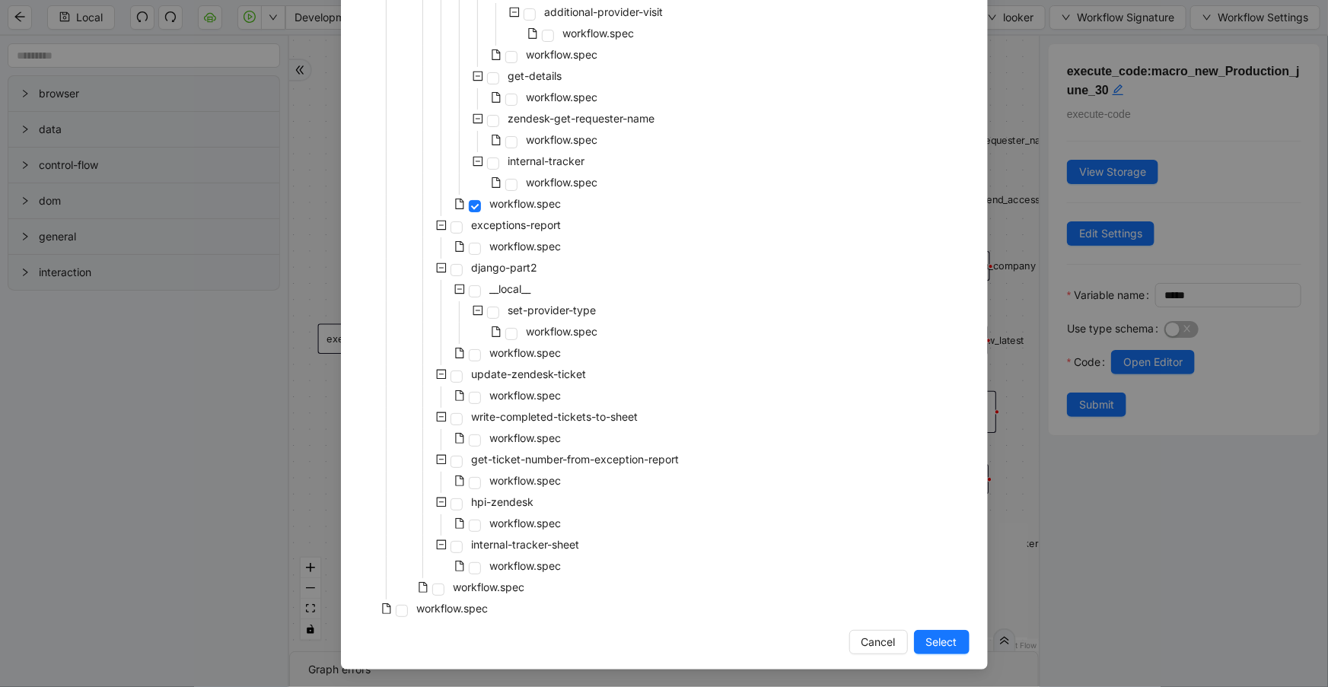
scroll to position [539, 0]
click at [525, 402] on span "workflow.spec" at bounding box center [526, 395] width 78 height 18
click at [943, 647] on span "Select" at bounding box center [941, 641] width 31 height 17
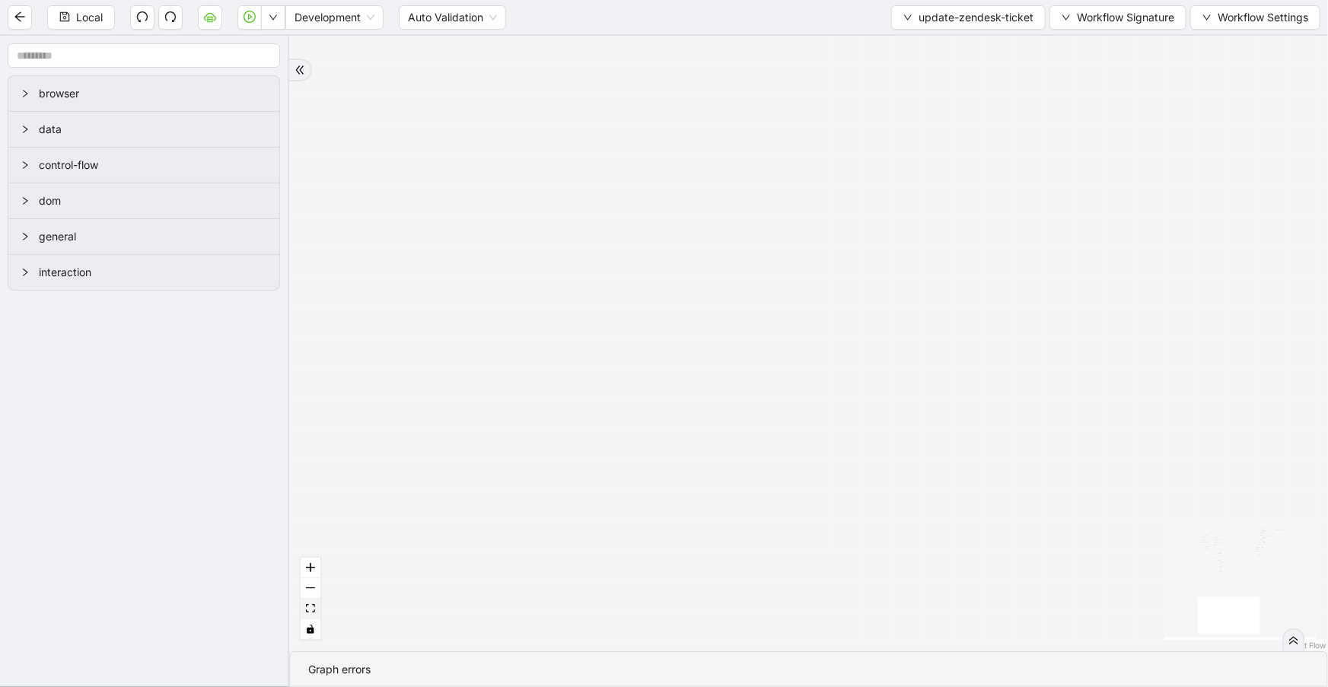
click at [317, 614] on button "fit view" at bounding box center [311, 609] width 20 height 21
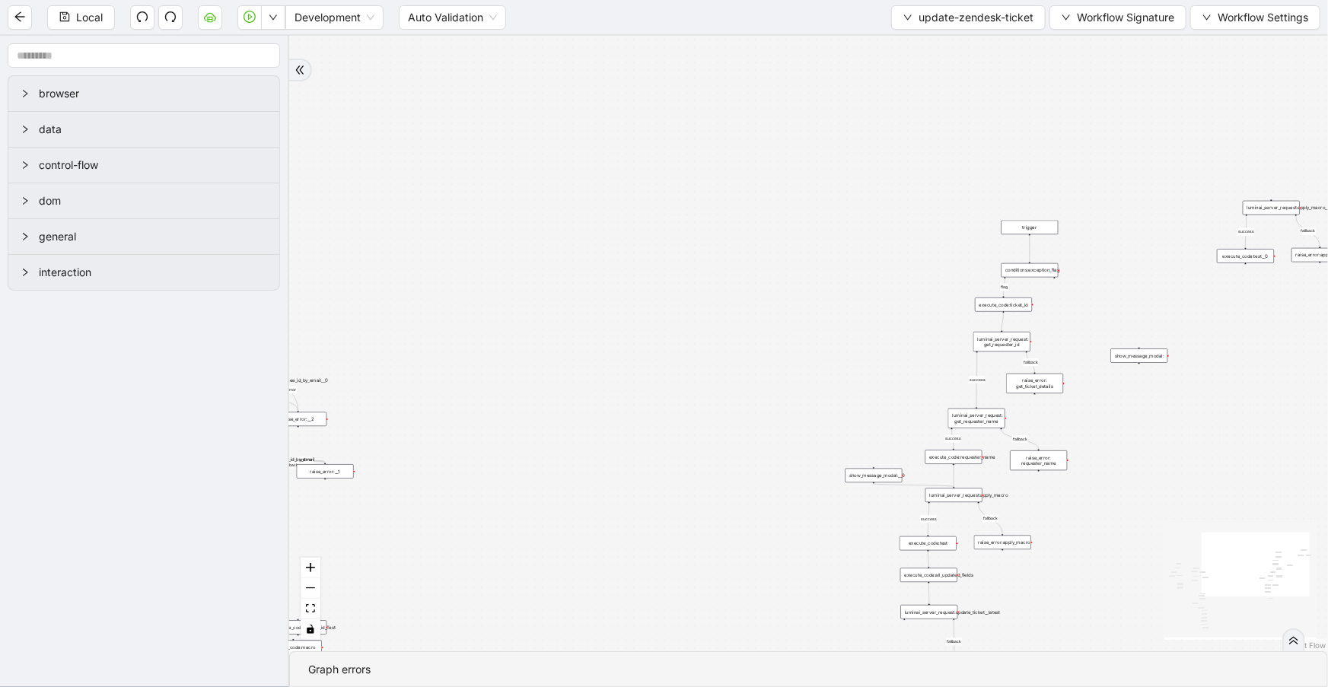
drag, startPoint x: 877, startPoint y: 368, endPoint x: 811, endPoint y: 444, distance: 100.8
click at [811, 444] on div "fallback fallback success fallback success success fallback fallback success fa…" at bounding box center [808, 343] width 1038 height 615
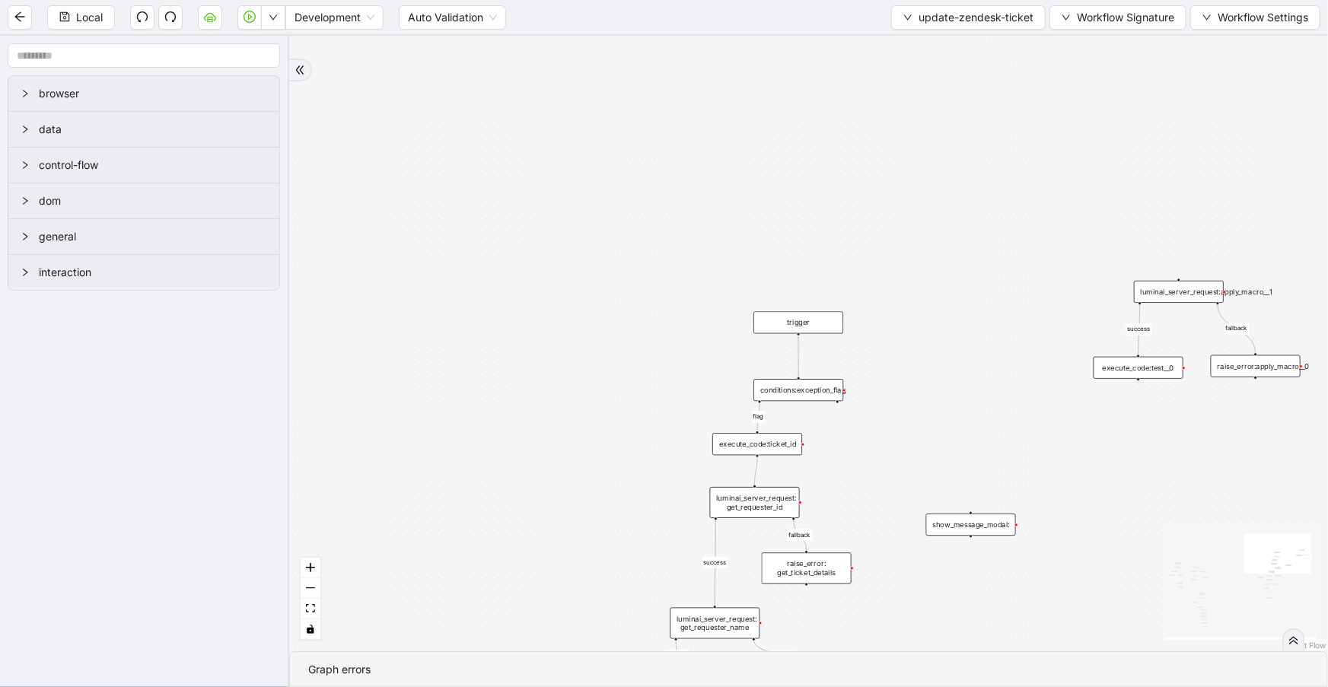
click at [1194, 288] on div "luminai_server_request:apply_macro__1" at bounding box center [1179, 292] width 90 height 22
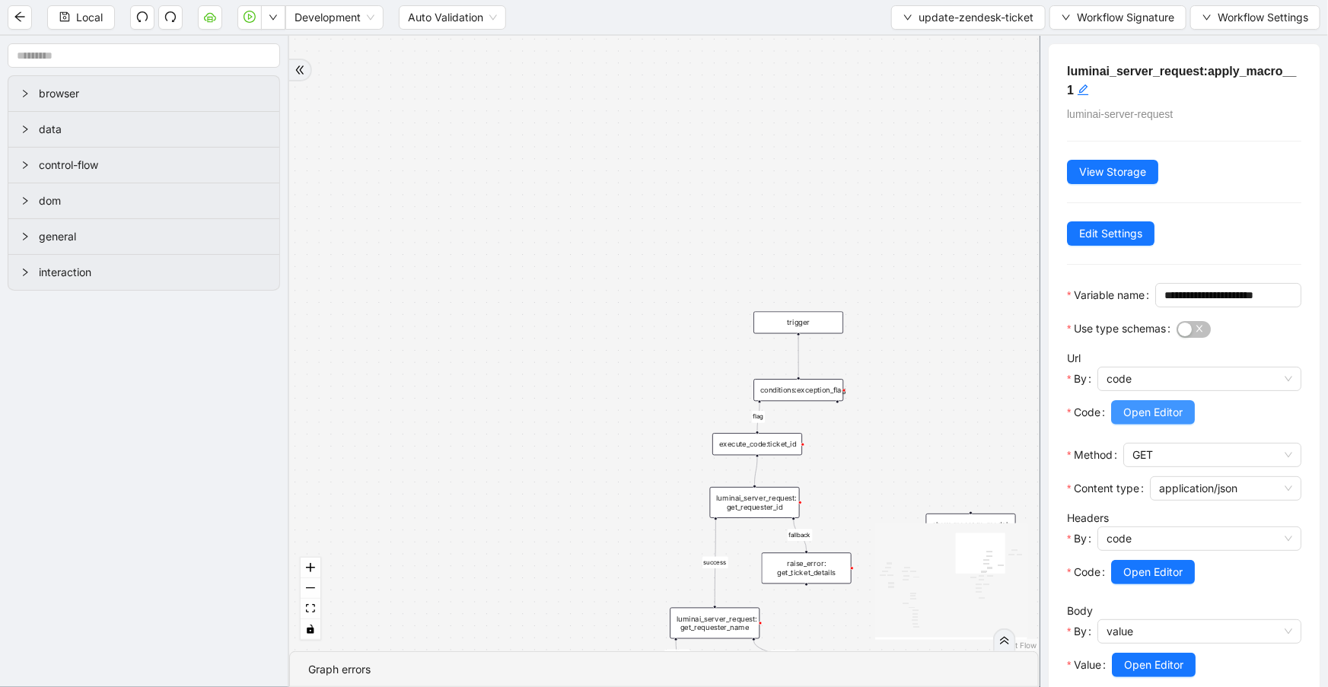
click at [1149, 423] on button "Open Editor" at bounding box center [1153, 412] width 84 height 24
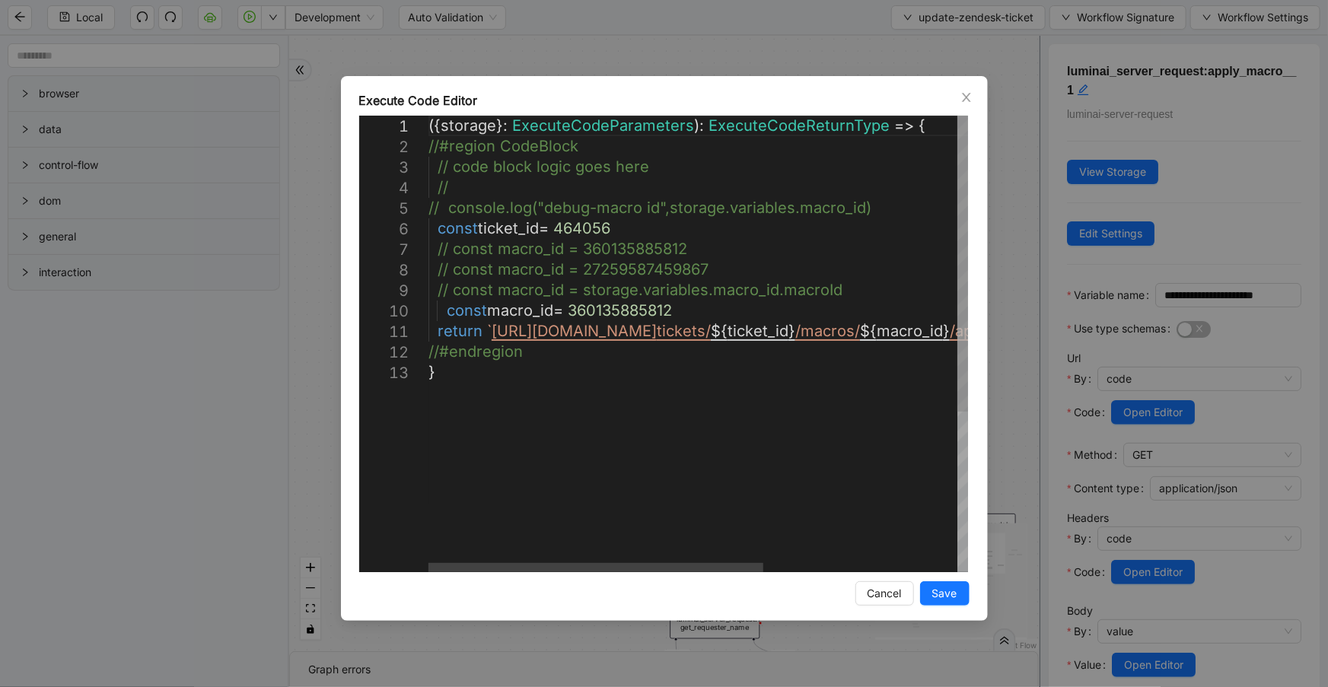
scroll to position [0, 0]
drag, startPoint x: 689, startPoint y: 316, endPoint x: 574, endPoint y: 309, distance: 115.1
paste textarea "**"
type textarea "**********"
click at [932, 592] on span "Save" at bounding box center [944, 593] width 25 height 17
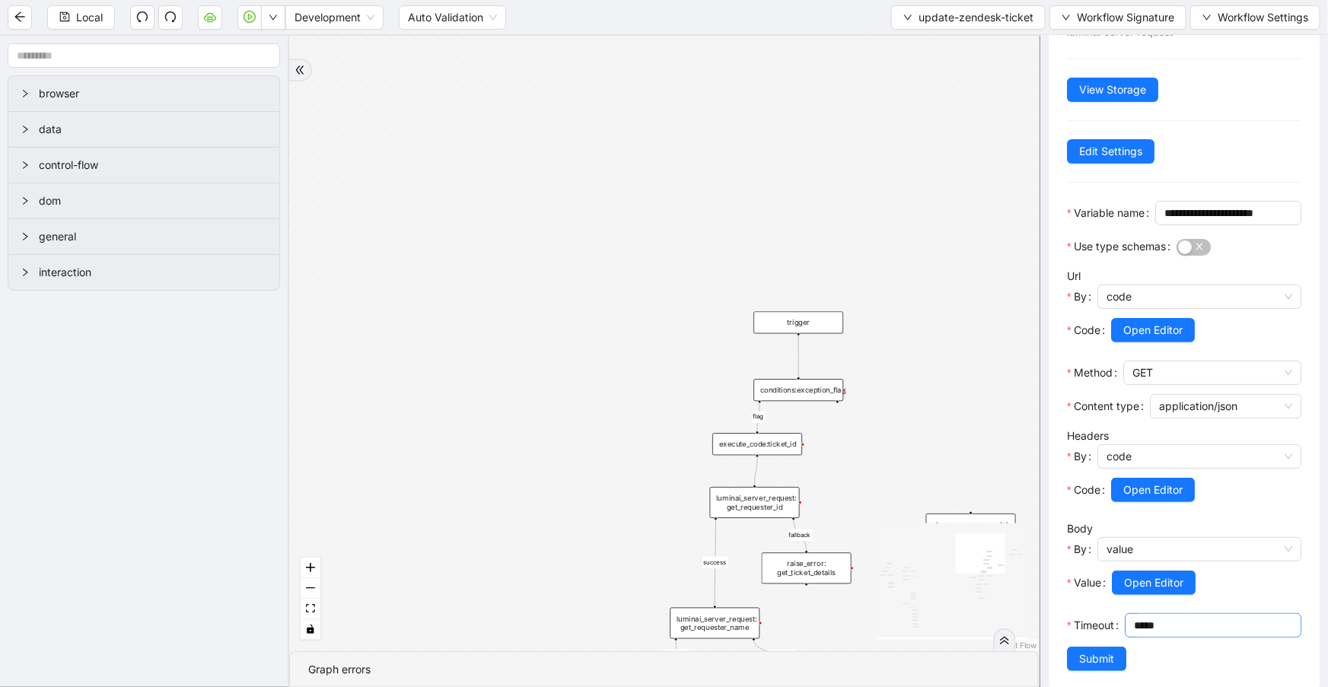
scroll to position [123, 0]
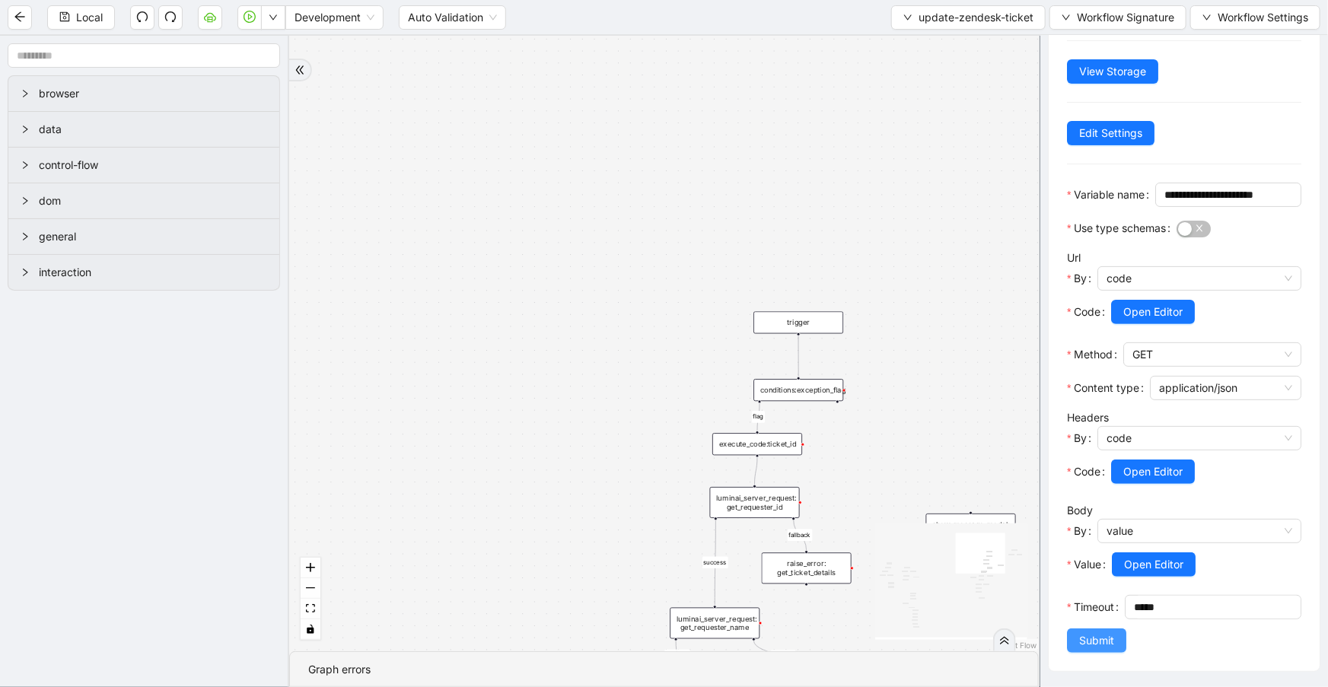
click at [1112, 631] on button "Submit" at bounding box center [1096, 640] width 59 height 24
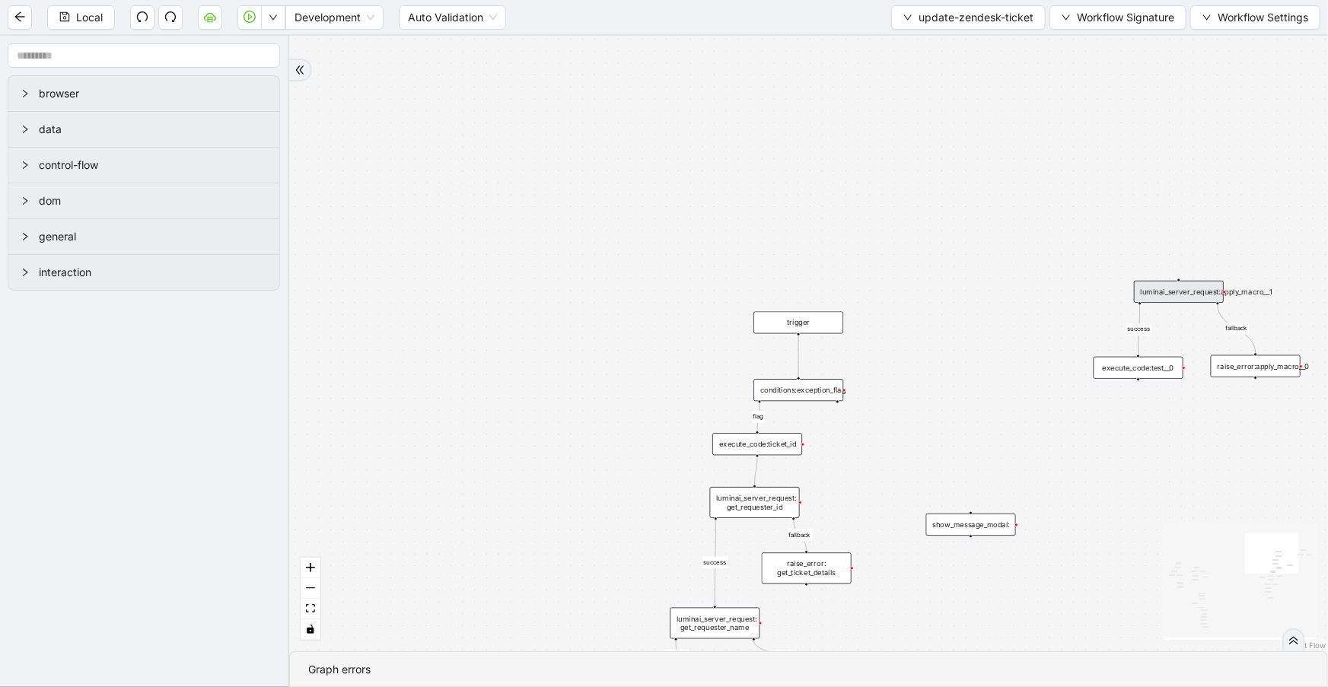
scroll to position [0, 0]
click at [105, 15] on button "Local" at bounding box center [81, 17] width 68 height 24
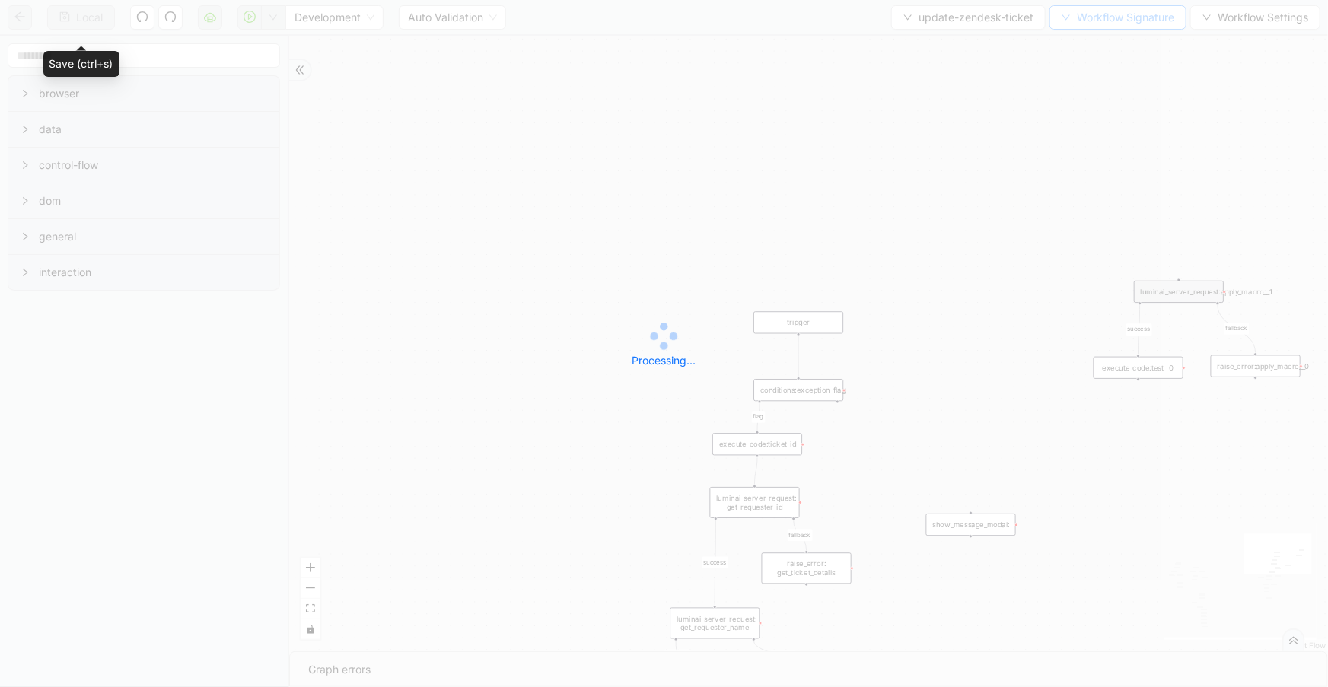
click at [1083, 21] on div "Local Development Auto Validation update-zendesk-ticket Workflow Signature Work…" at bounding box center [664, 343] width 1328 height 687
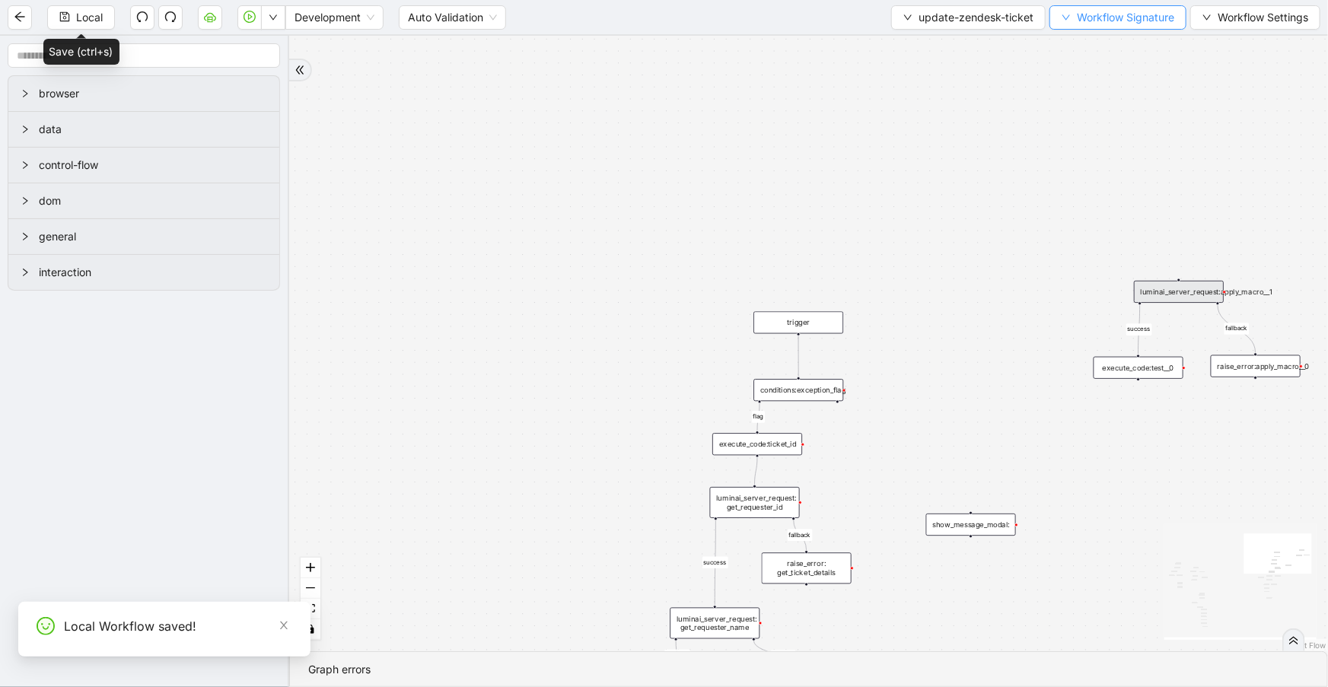
click at [1083, 21] on span "Workflow Signature" at bounding box center [1124, 17] width 97 height 17
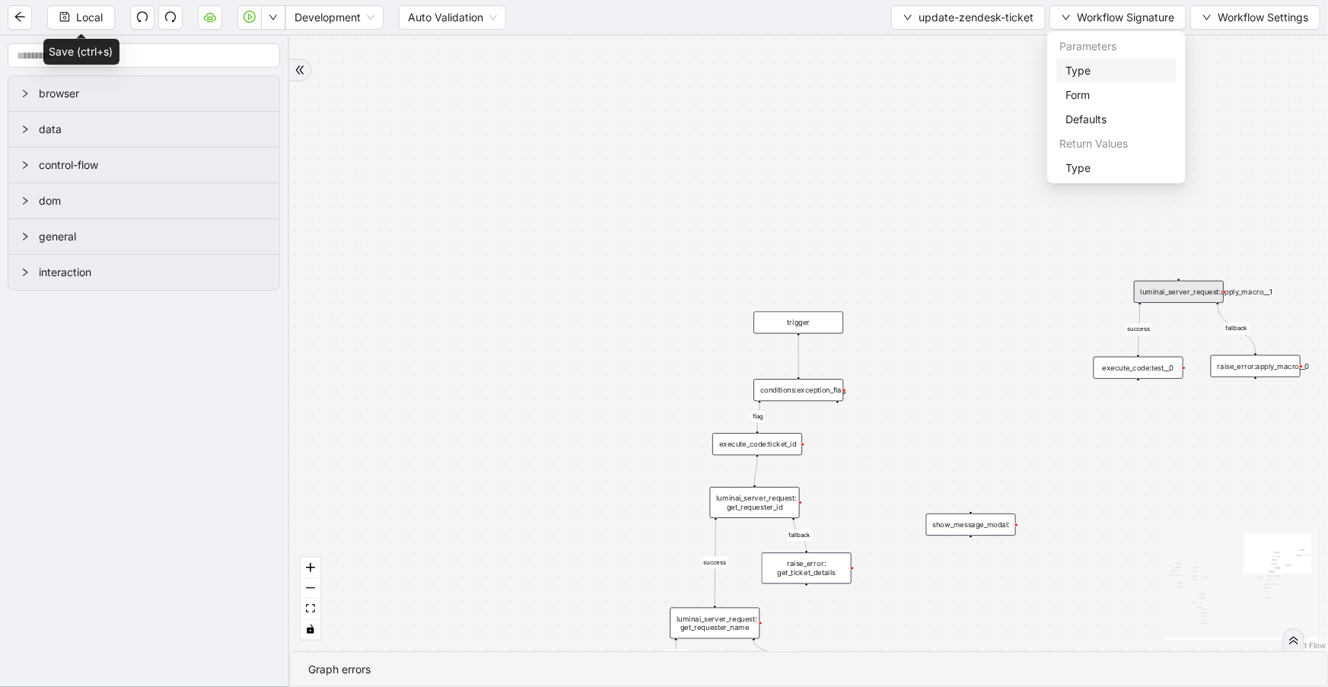
click at [1100, 59] on li "Type" at bounding box center [1116, 71] width 120 height 24
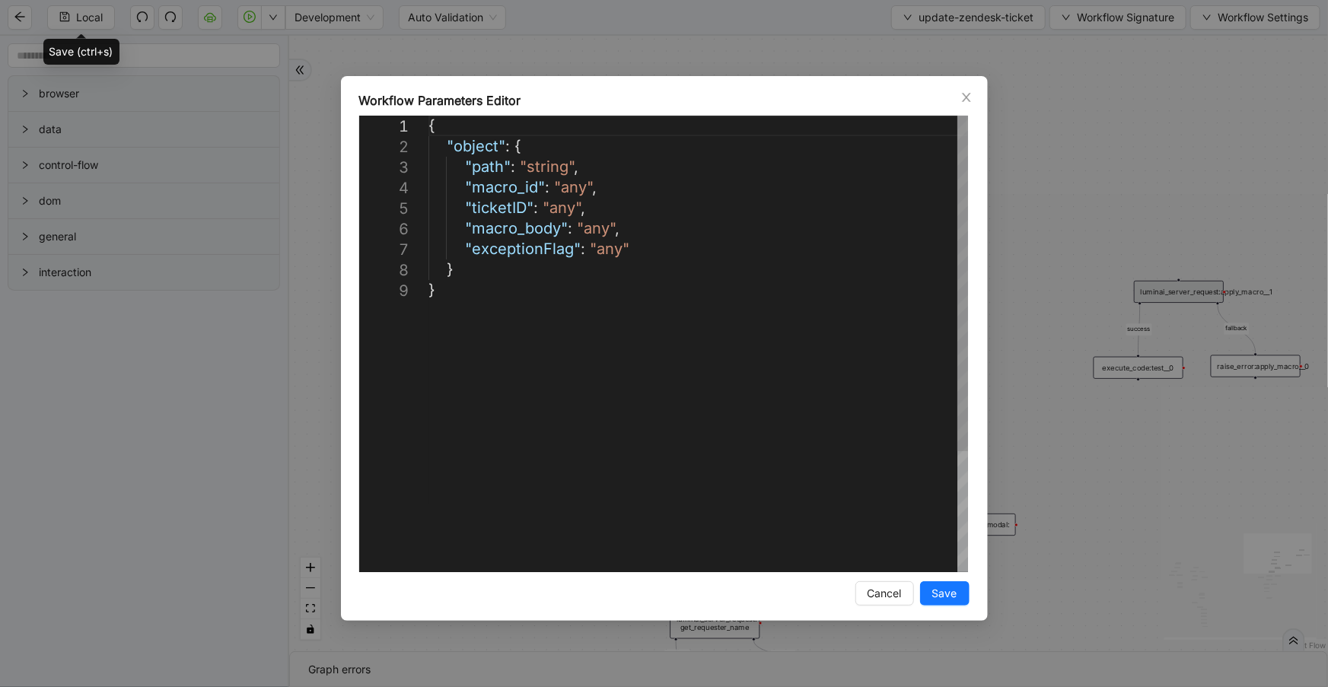
scroll to position [0, 8]
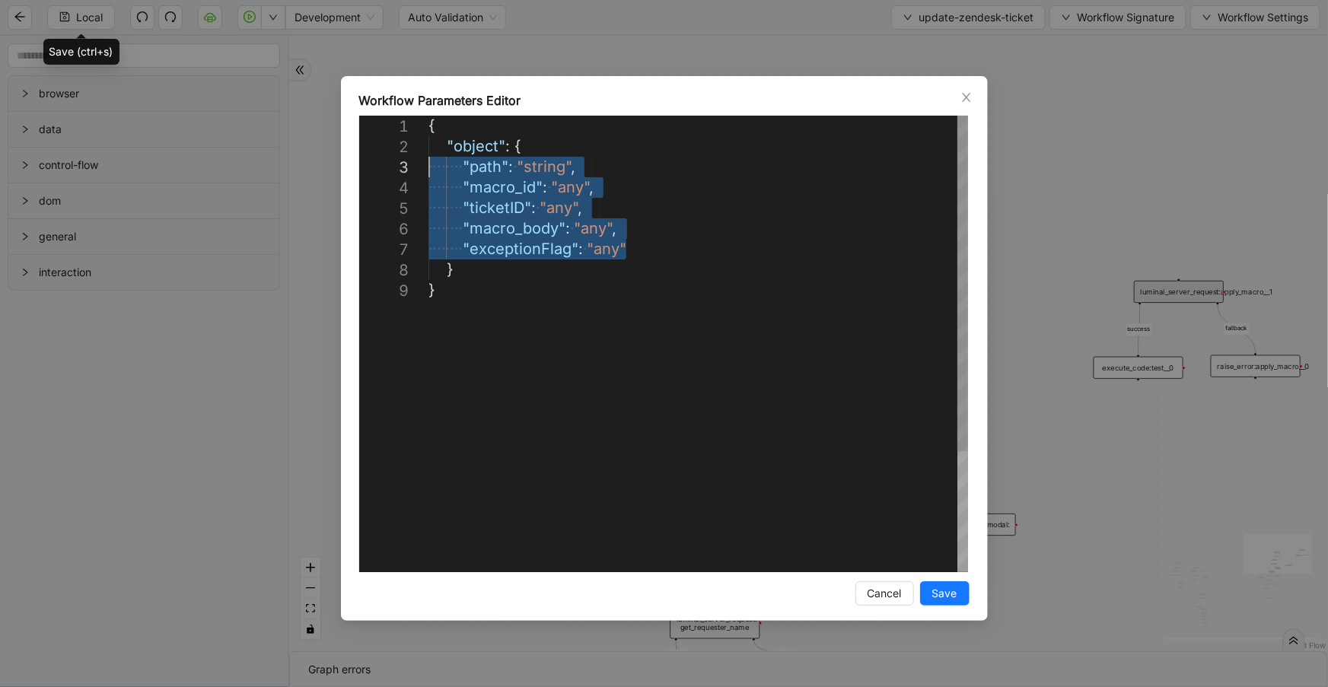
drag, startPoint x: 653, startPoint y: 256, endPoint x: 397, endPoint y: 163, distance: 271.9
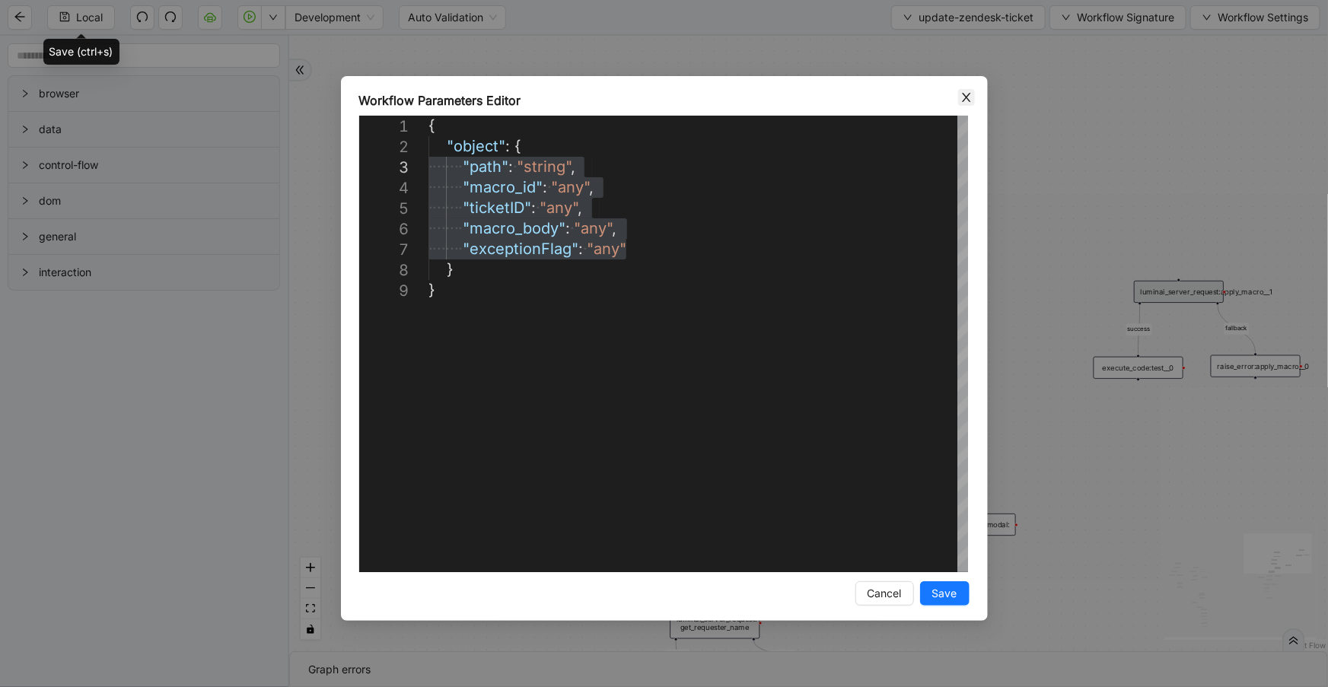
click at [964, 100] on icon "close" at bounding box center [966, 97] width 12 height 12
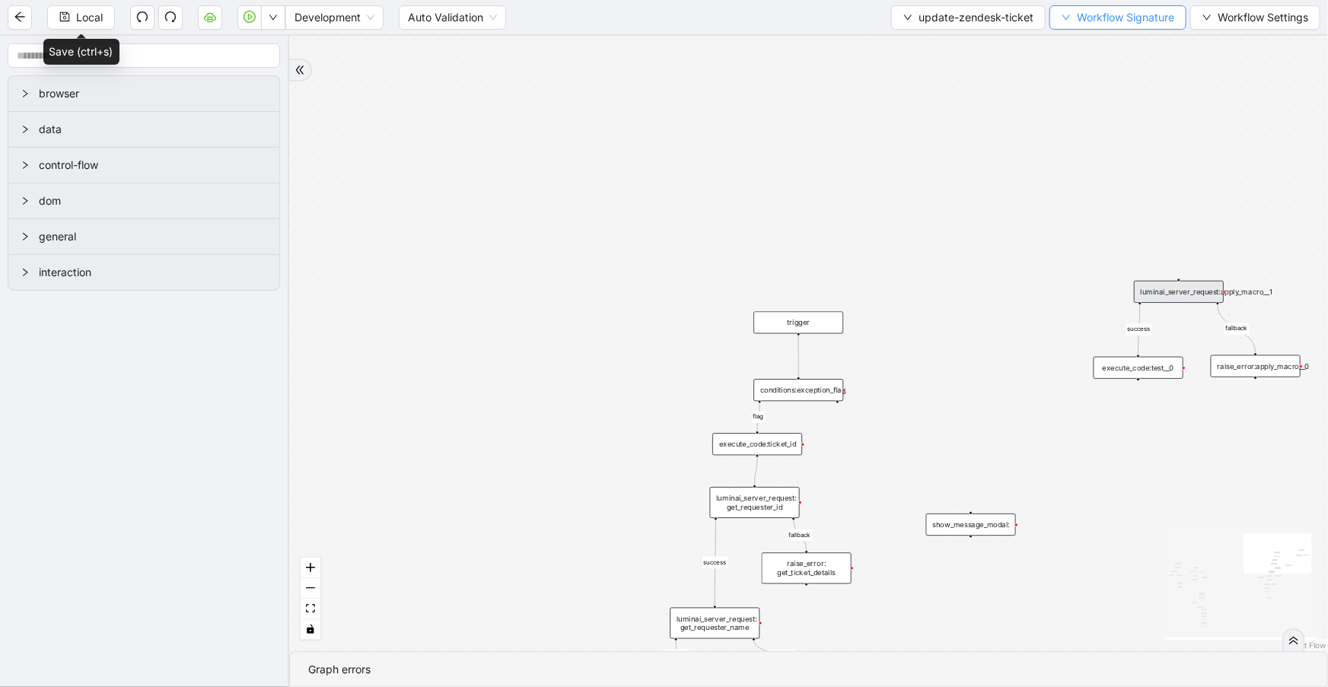
click at [1110, 12] on span "Workflow Signature" at bounding box center [1124, 17] width 97 height 17
click at [1108, 125] on span "Defaults" at bounding box center [1116, 119] width 102 height 17
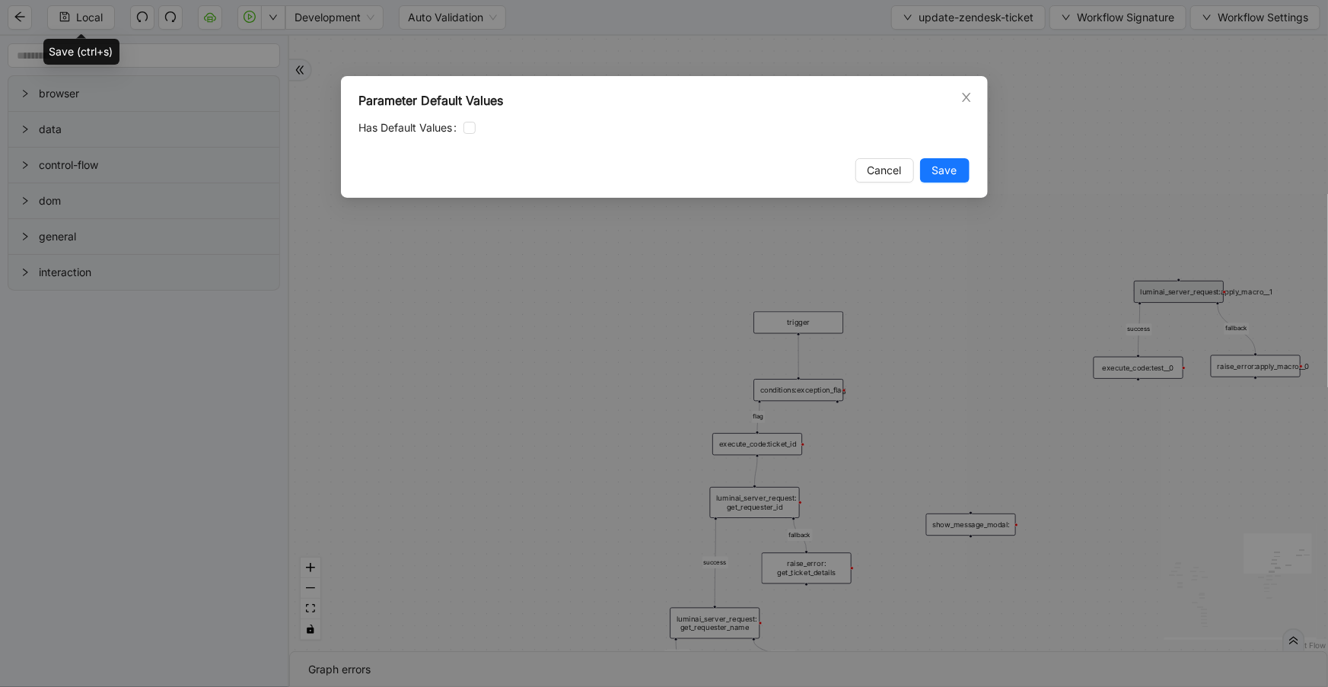
click at [477, 135] on div at bounding box center [716, 127] width 506 height 17
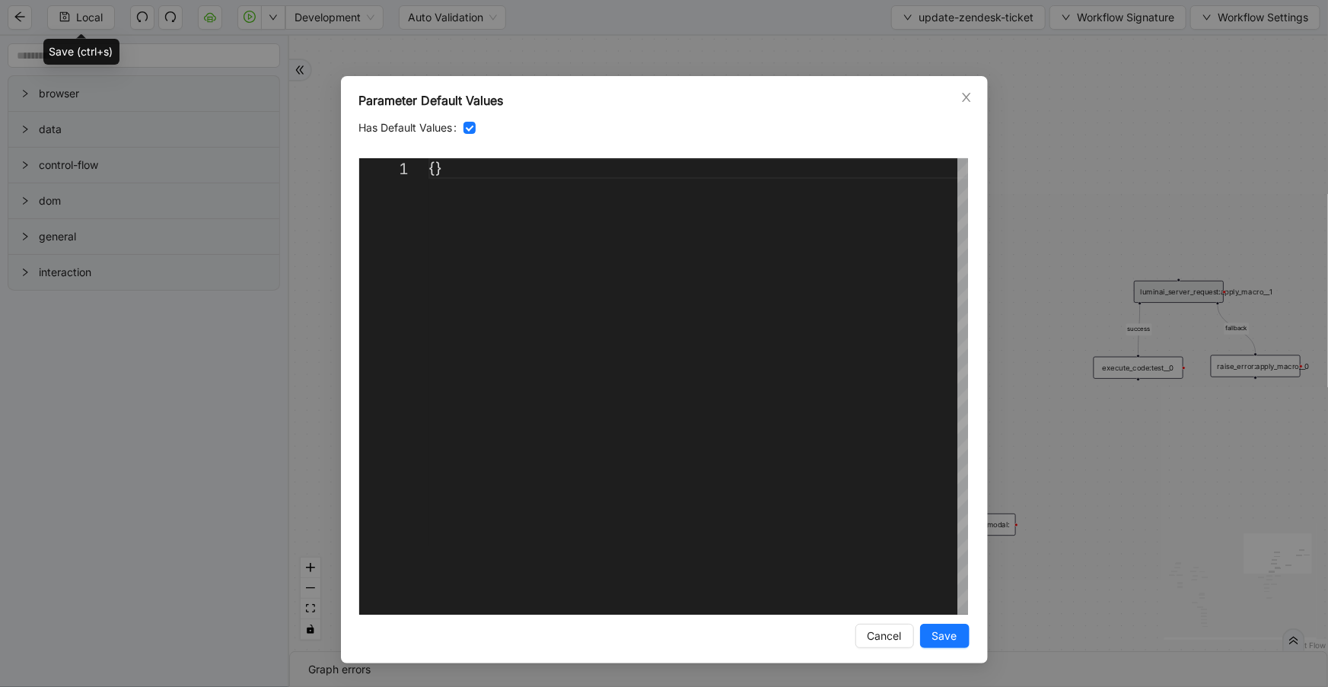
scroll to position [0, 16]
click at [436, 168] on div "{}" at bounding box center [697, 386] width 539 height 456
paste textarea "**********"
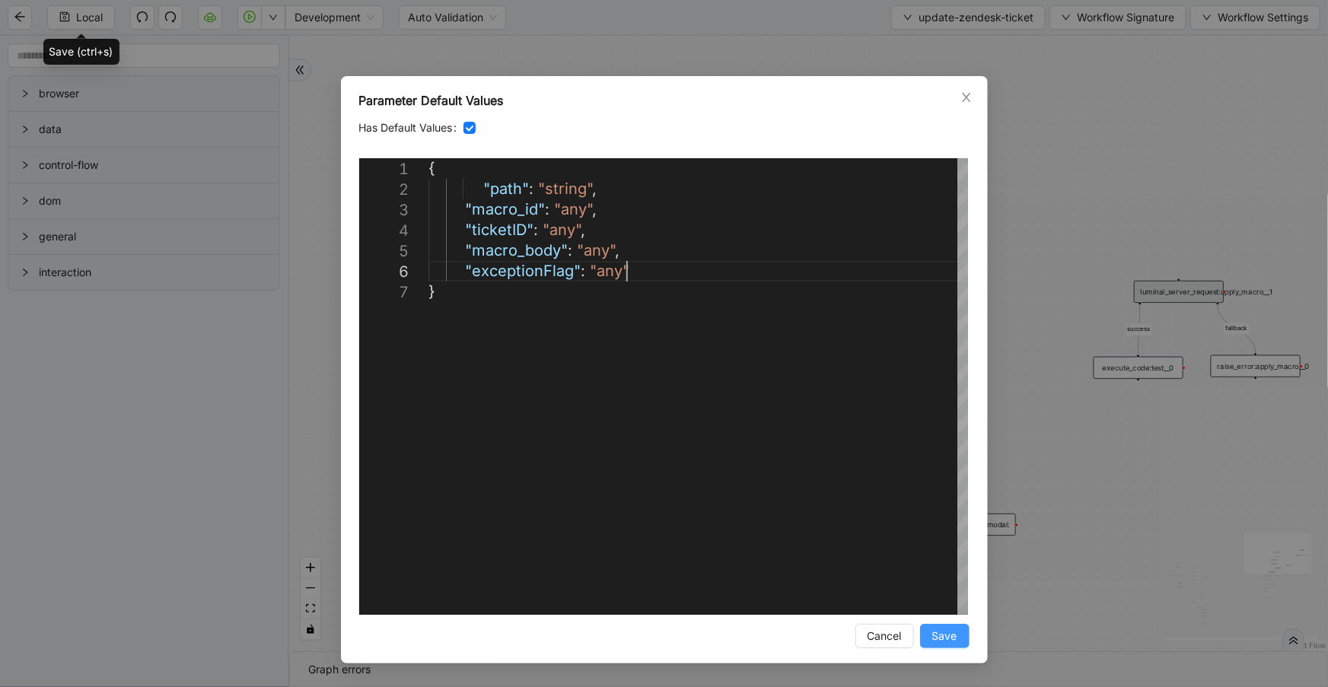
type textarea "**********"
click at [940, 636] on span "Save" at bounding box center [944, 636] width 25 height 17
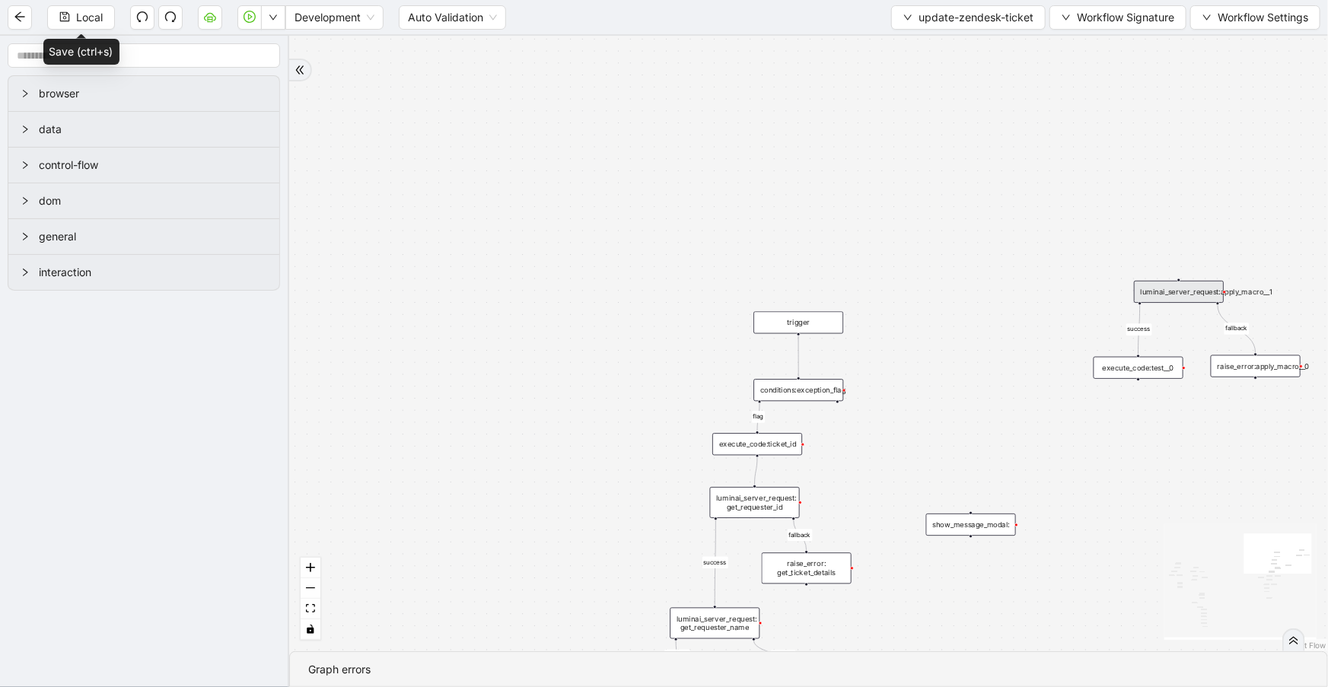
click at [1004, 263] on div "fallback fallback success fallback success success fallback fallback success fa…" at bounding box center [808, 343] width 1038 height 615
drag, startPoint x: 807, startPoint y: 316, endPoint x: 1188, endPoint y: 204, distance: 396.7
click at [1188, 204] on div "trigger" at bounding box center [1179, 210] width 90 height 22
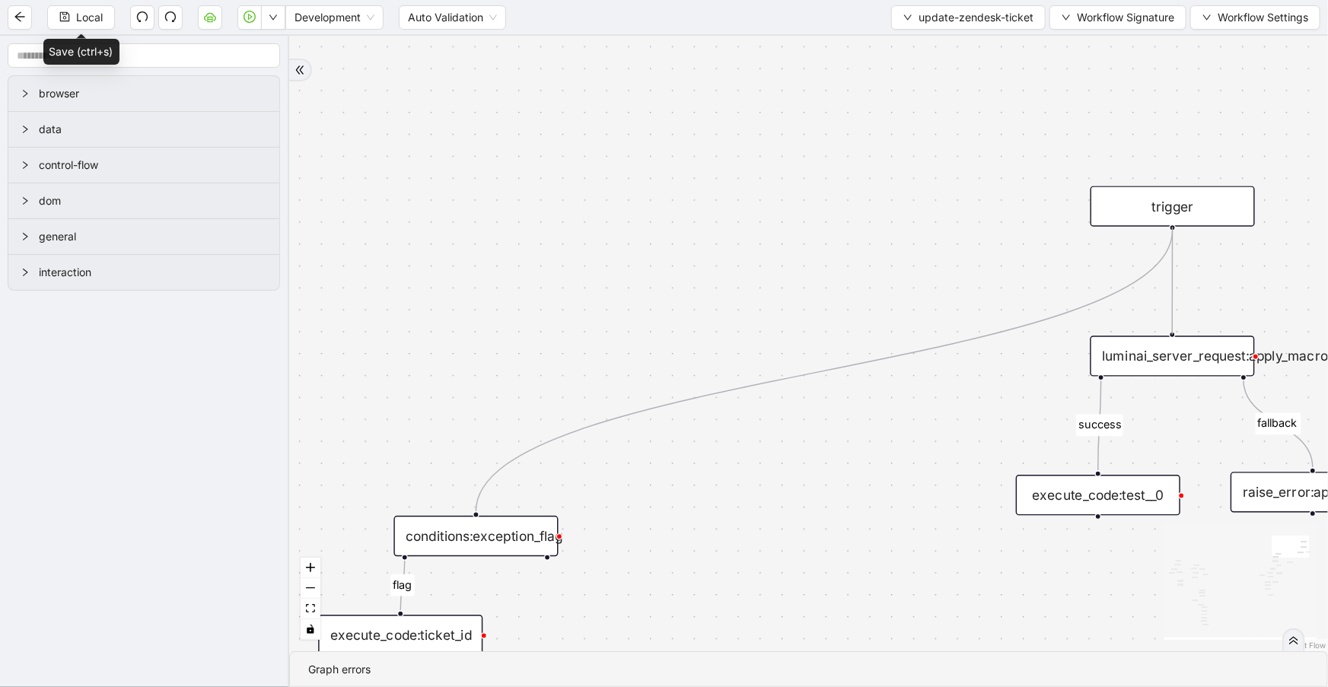
drag, startPoint x: 1178, startPoint y: 286, endPoint x: 437, endPoint y: 75, distance: 770.4
click at [1176, 326] on div "fallback fallback success fallback success success fallback fallback success fa…" at bounding box center [808, 343] width 1038 height 615
click at [99, 21] on span "Local" at bounding box center [89, 17] width 27 height 17
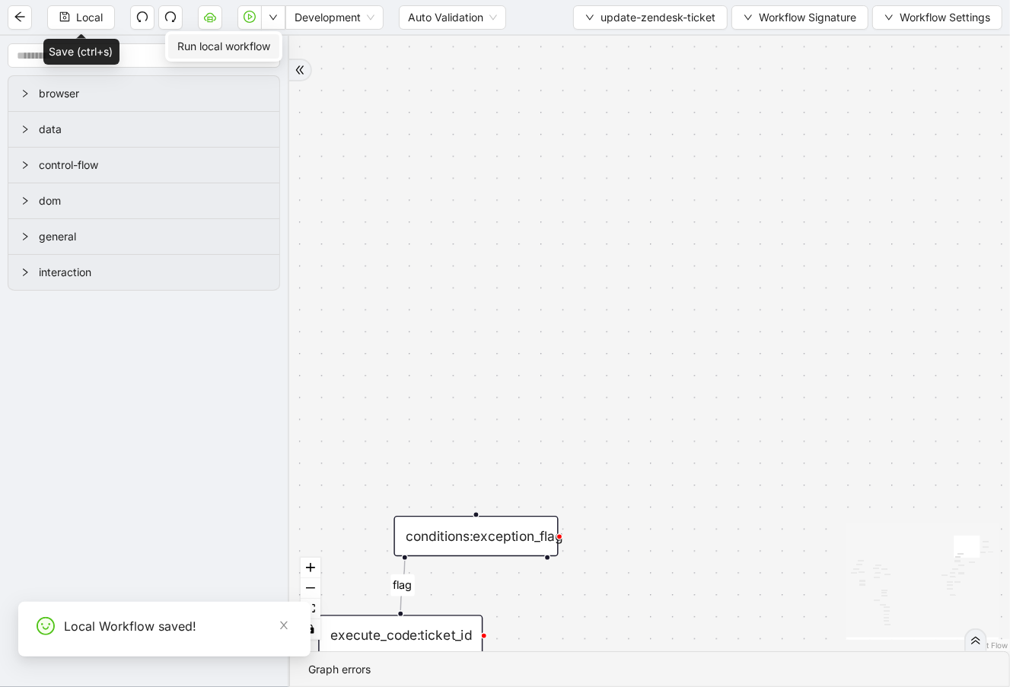
click at [262, 53] on span "Run local workflow" at bounding box center [223, 46] width 93 height 17
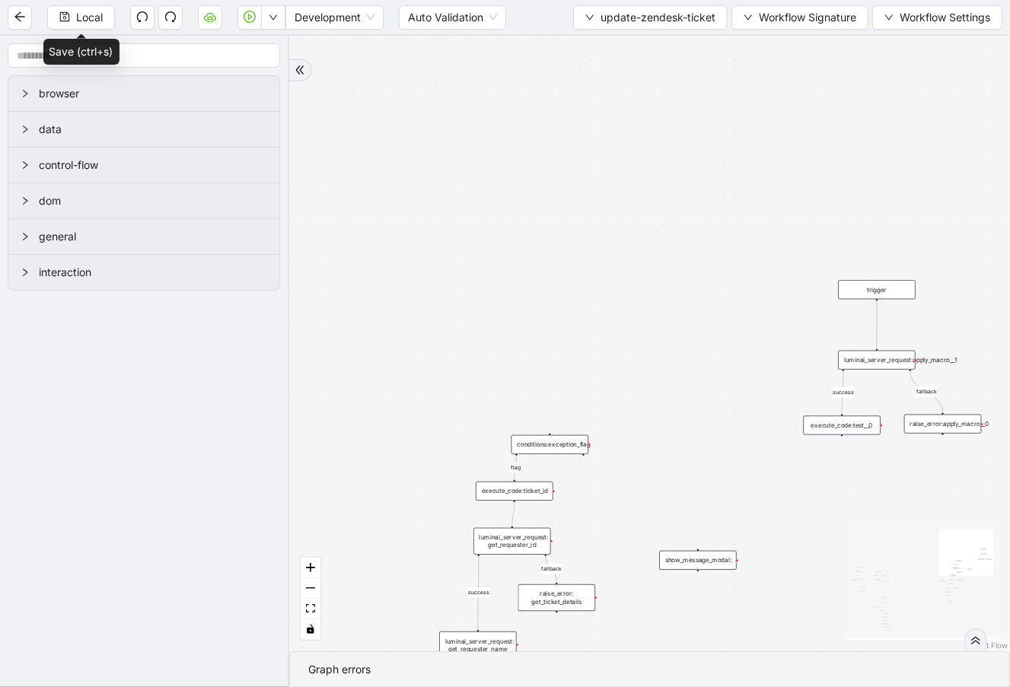
click at [760, 255] on div "fallback fallback success fallback success success fallback fallback success fa…" at bounding box center [649, 343] width 720 height 615
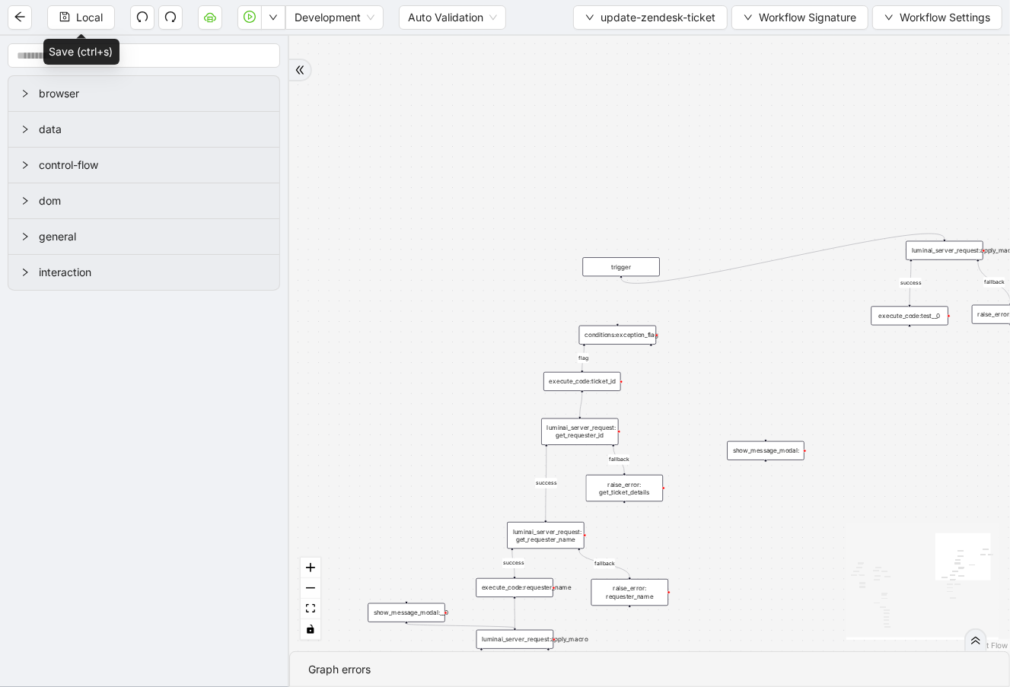
drag, startPoint x: 968, startPoint y: 180, endPoint x: 642, endPoint y: 275, distance: 339.0
click at [642, 275] on div "trigger" at bounding box center [620, 266] width 77 height 19
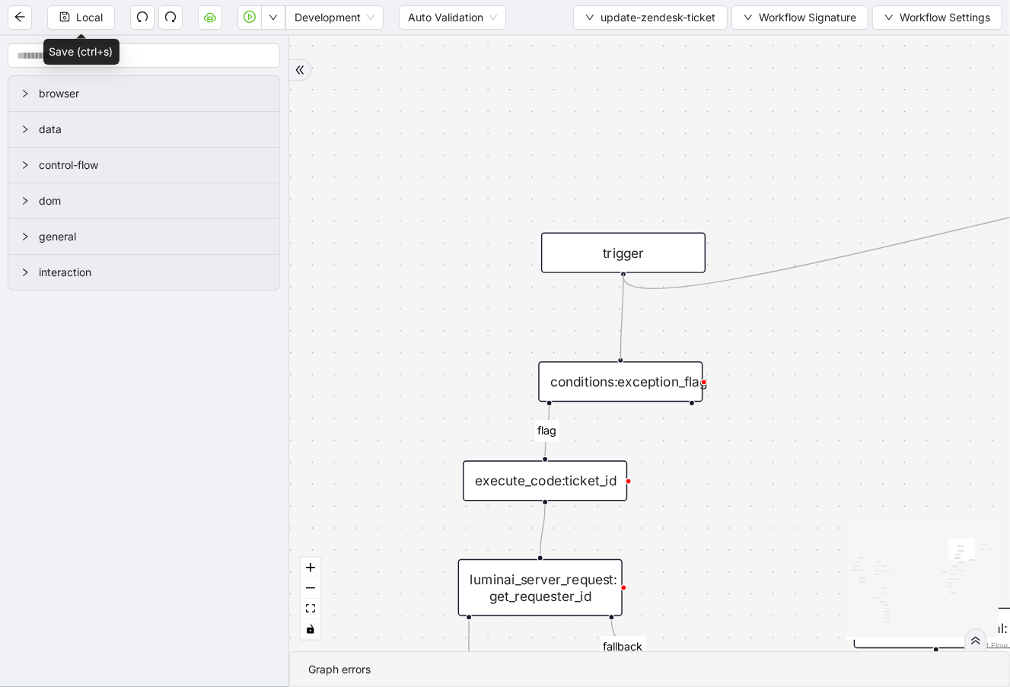
drag, startPoint x: 623, startPoint y: 274, endPoint x: 616, endPoint y: 358, distance: 84.7
click at [837, 15] on span "Workflow Signature" at bounding box center [806, 17] width 97 height 17
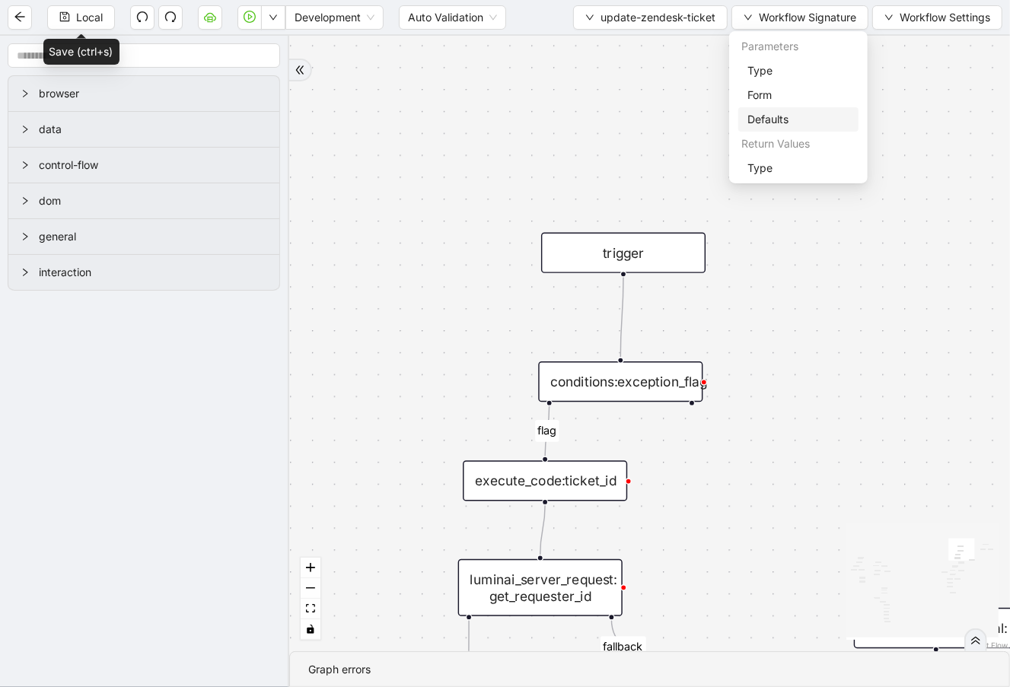
click at [808, 122] on span "Defaults" at bounding box center [798, 119] width 102 height 17
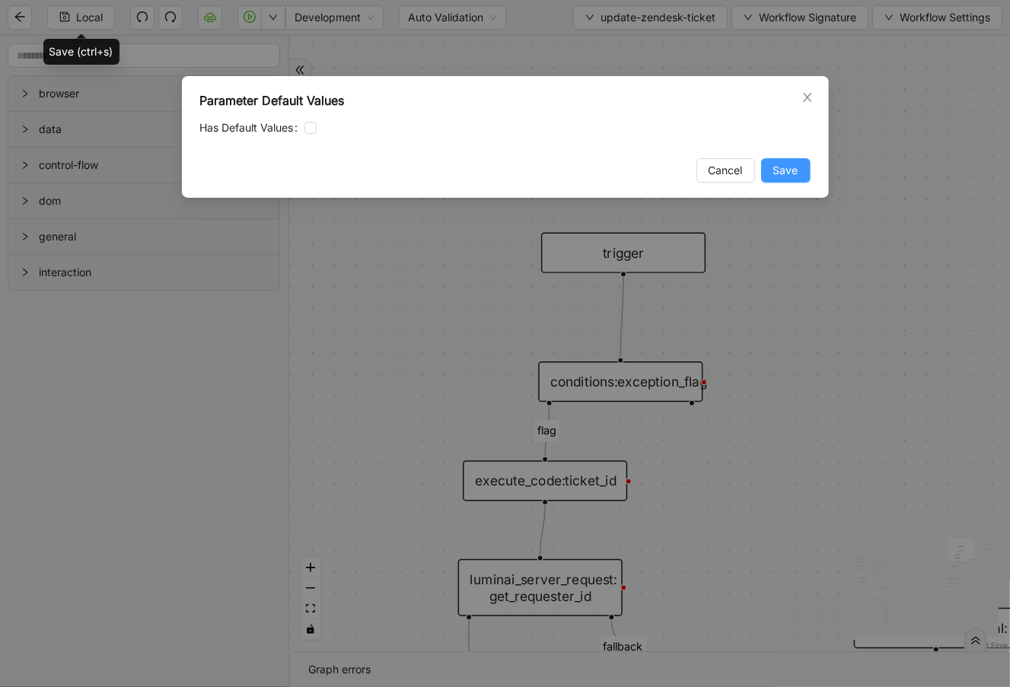
click at [797, 167] on span "Save" at bounding box center [785, 170] width 25 height 17
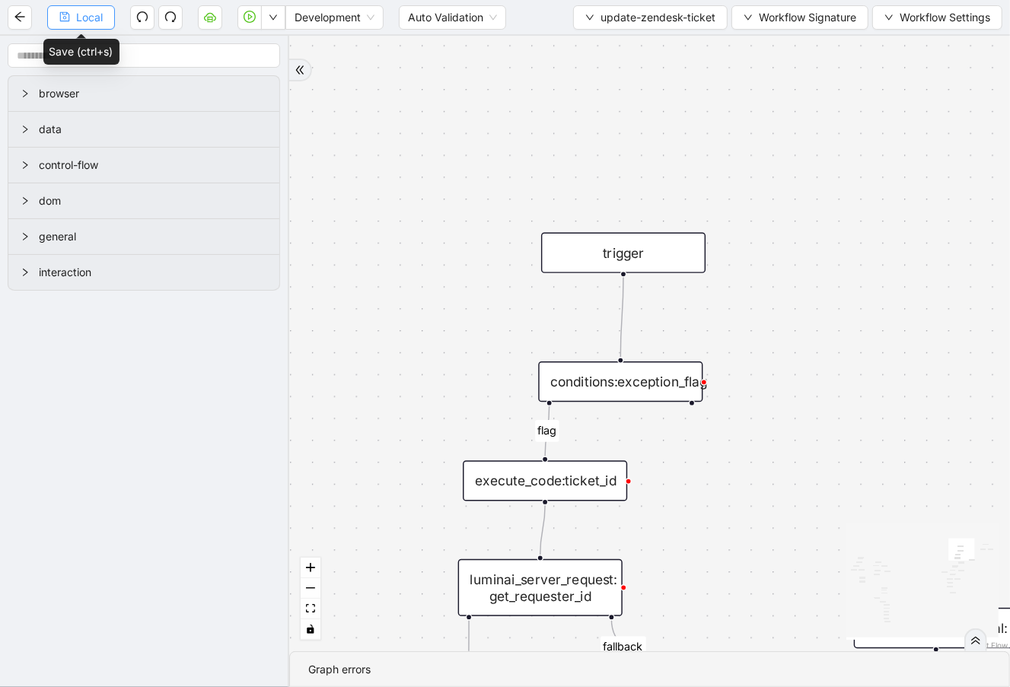
click at [99, 15] on span "Local" at bounding box center [89, 17] width 27 height 17
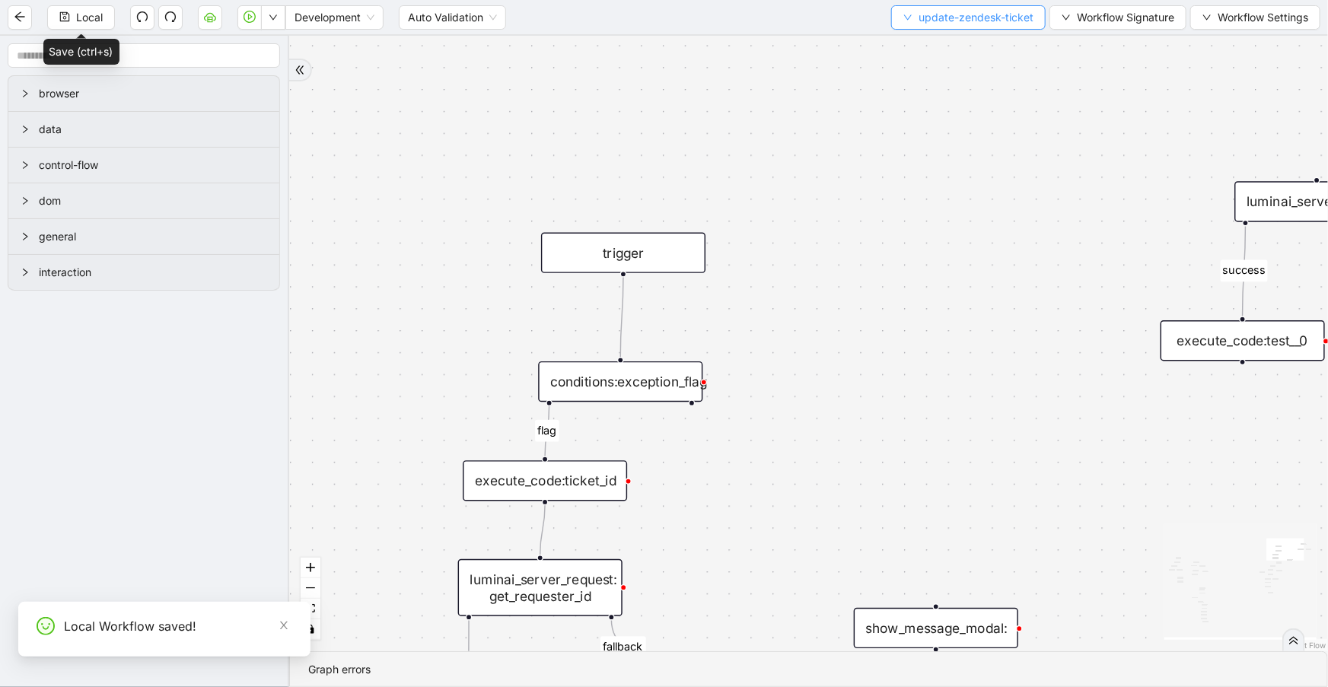
click at [903, 19] on icon "down" at bounding box center [907, 17] width 9 height 9
click at [905, 53] on span "Select" at bounding box center [966, 46] width 129 height 17
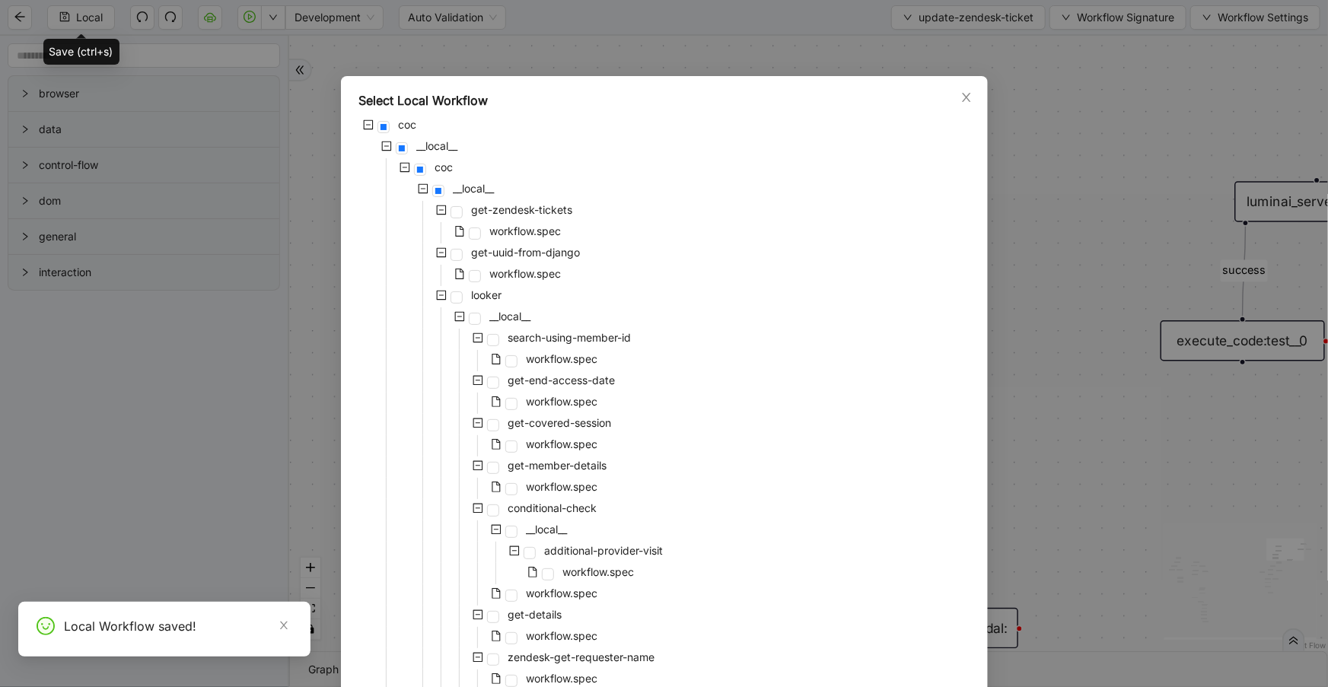
scroll to position [539, 0]
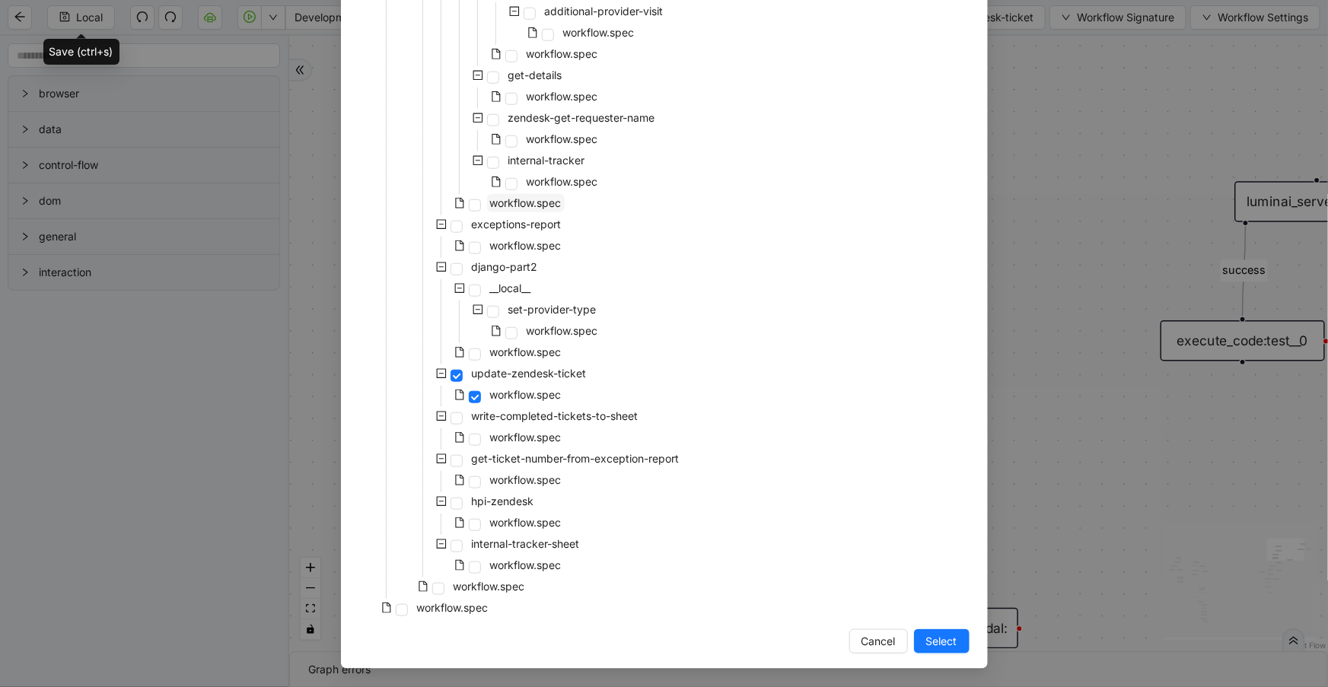
click at [536, 208] on span "workflow.spec" at bounding box center [526, 203] width 78 height 18
click at [935, 641] on span "Select" at bounding box center [941, 641] width 31 height 17
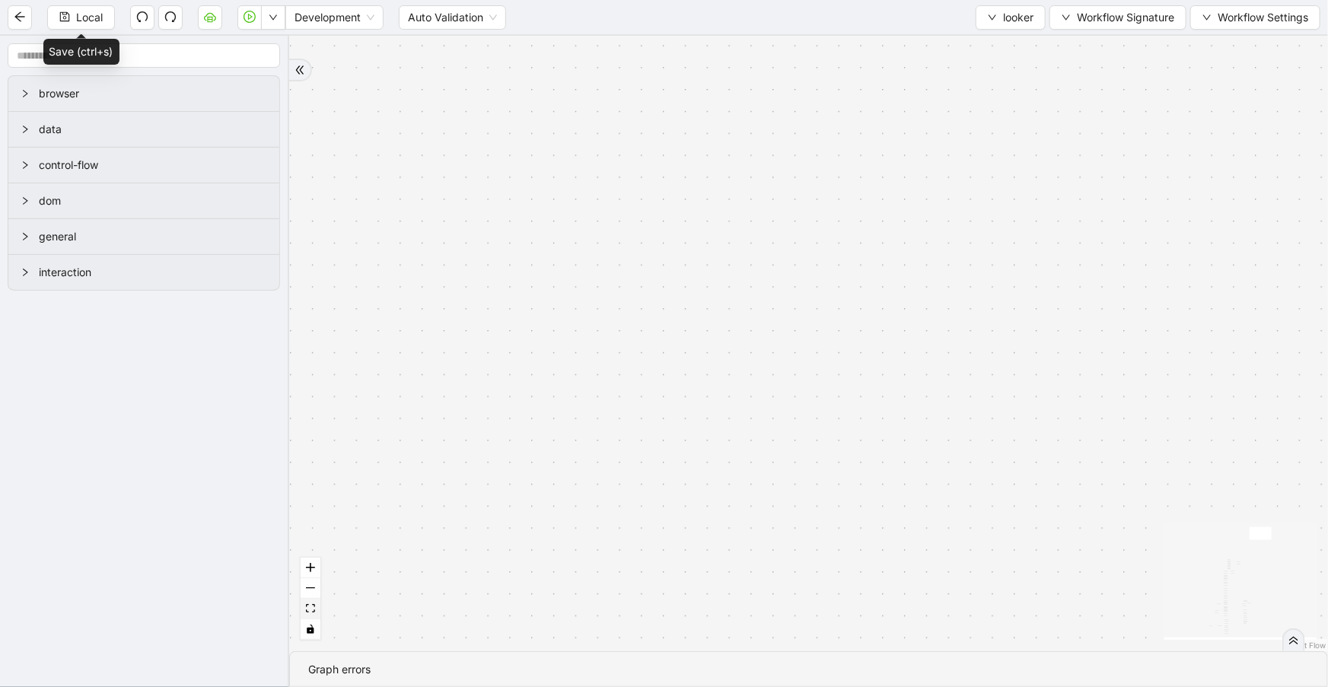
click at [315, 603] on button "fit view" at bounding box center [311, 609] width 20 height 21
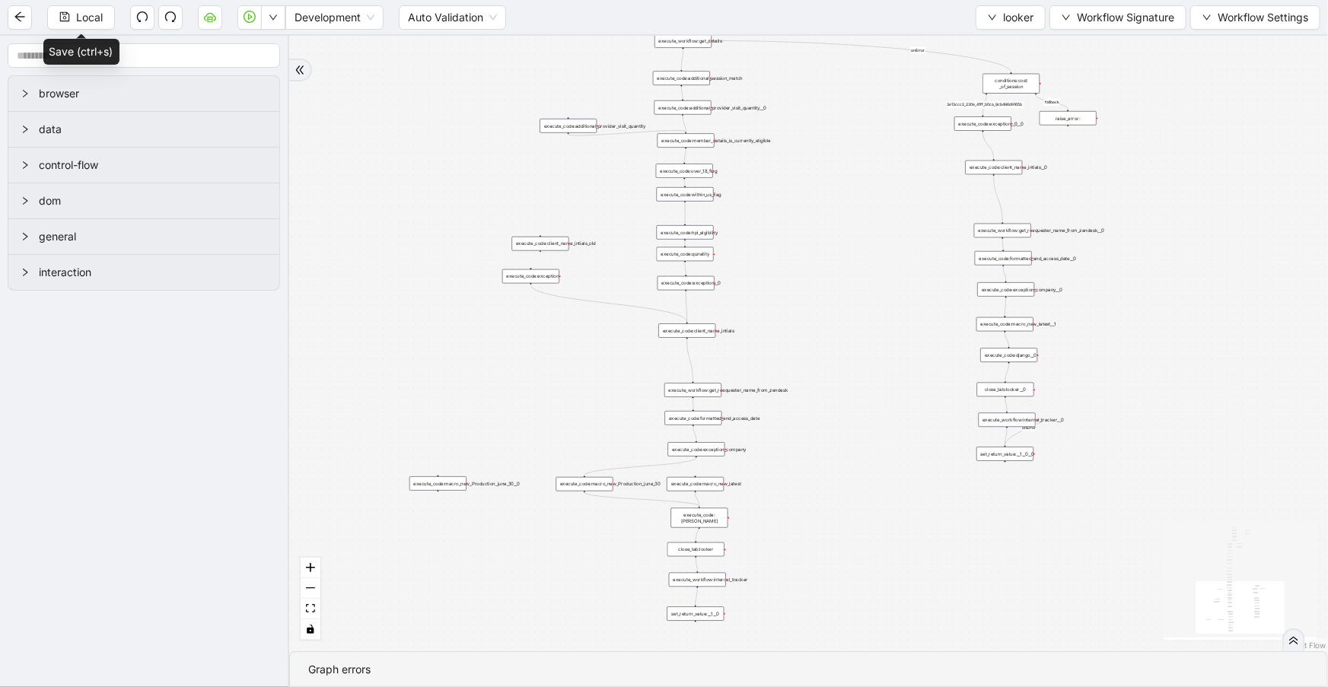
drag, startPoint x: 907, startPoint y: 195, endPoint x: 870, endPoint y: -61, distance: 258.3
click at [870, 0] on html "Local Development Auto Validation looker Workflow Signature Workflow Settings b…" at bounding box center [664, 343] width 1328 height 687
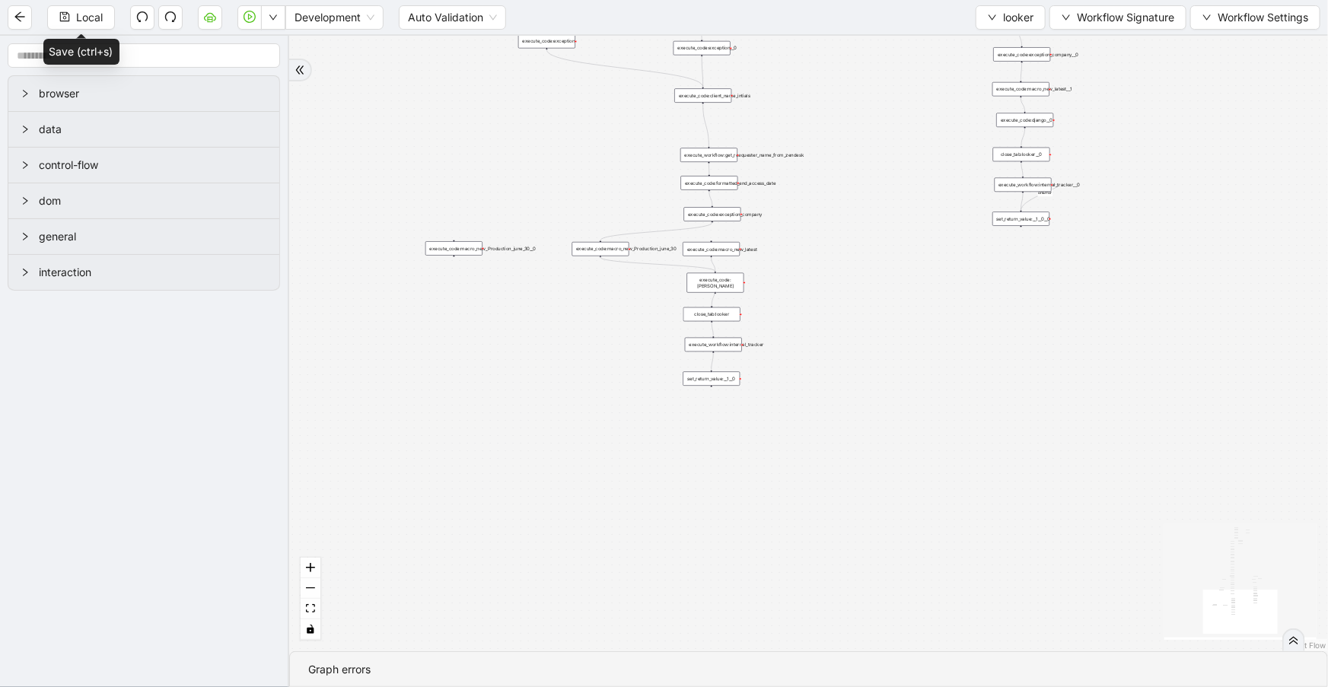
drag, startPoint x: 860, startPoint y: 234, endPoint x: 867, endPoint y: 180, distance: 55.2
click at [867, 180] on div "fallback is_same_visits 3e13ccc2_230e_41ff_b0ca_9cb496d9165b fallback onError o…" at bounding box center [808, 343] width 1038 height 615
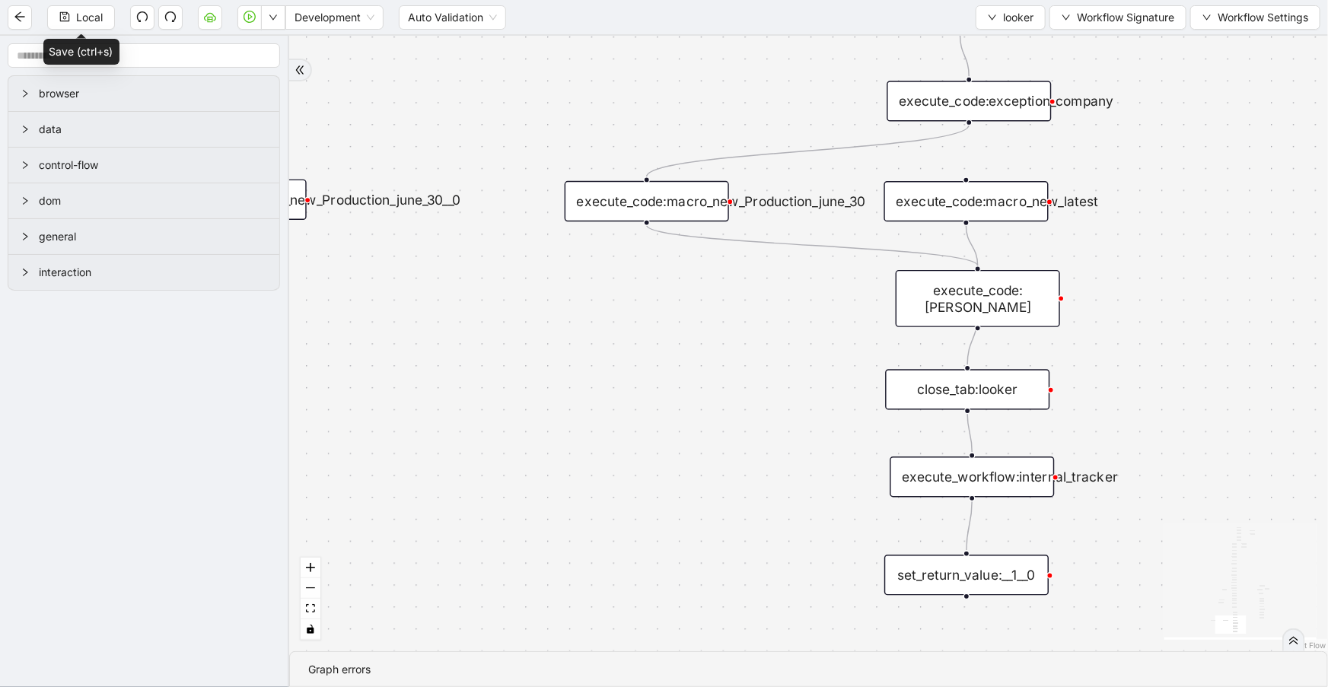
click at [622, 209] on div "execute_code:macro_new_Production_june_30" at bounding box center [646, 201] width 164 height 40
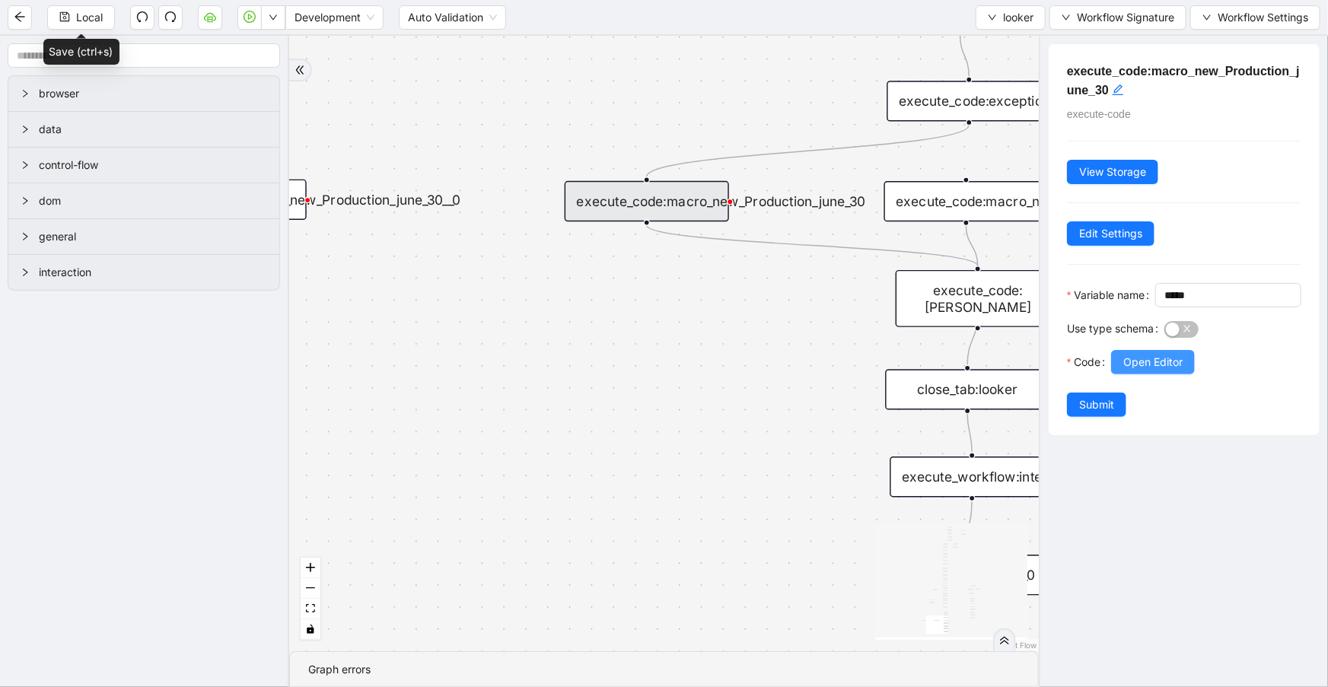
click at [1123, 374] on button "Open Editor" at bounding box center [1153, 362] width 84 height 24
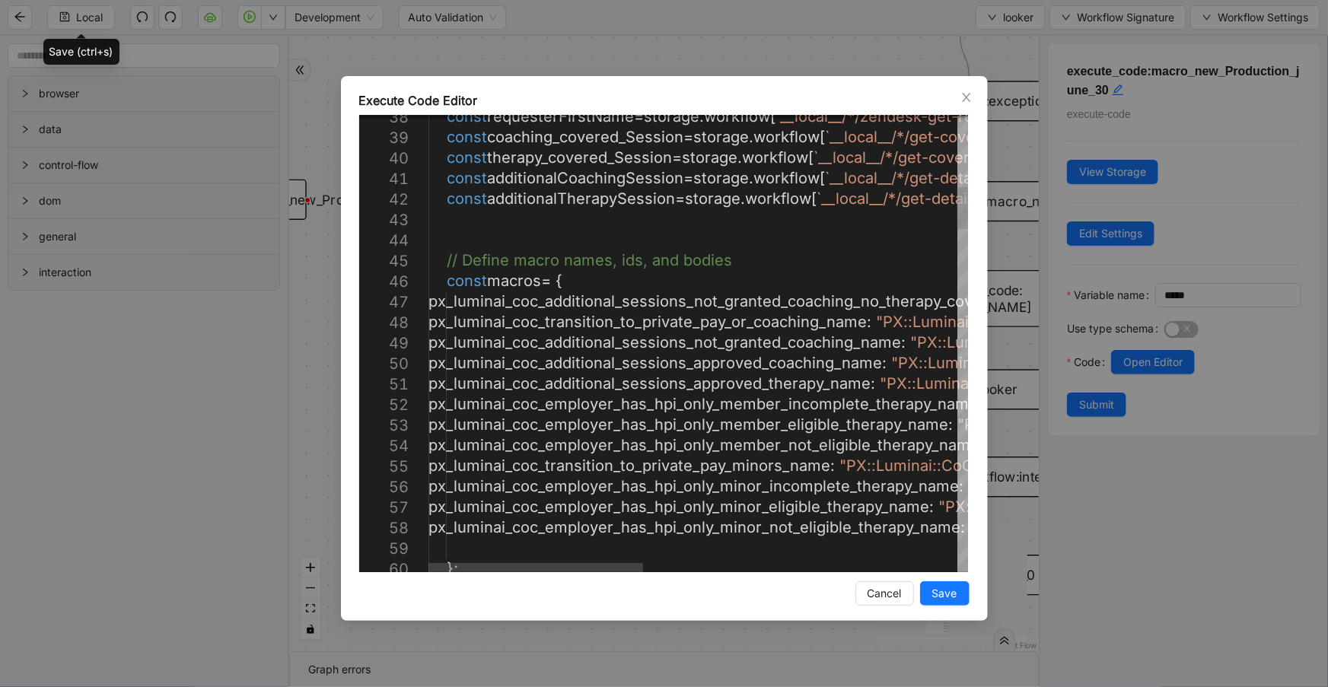
type textarea "**********"
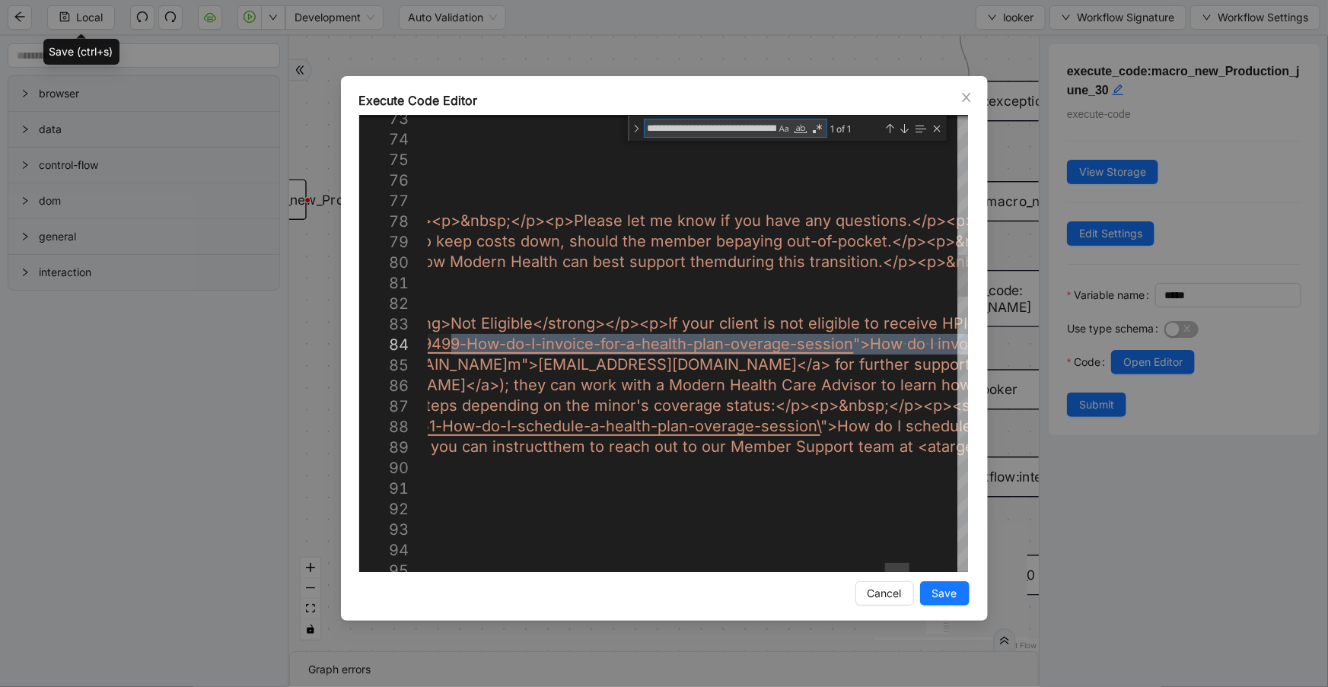
scroll to position [0, 851]
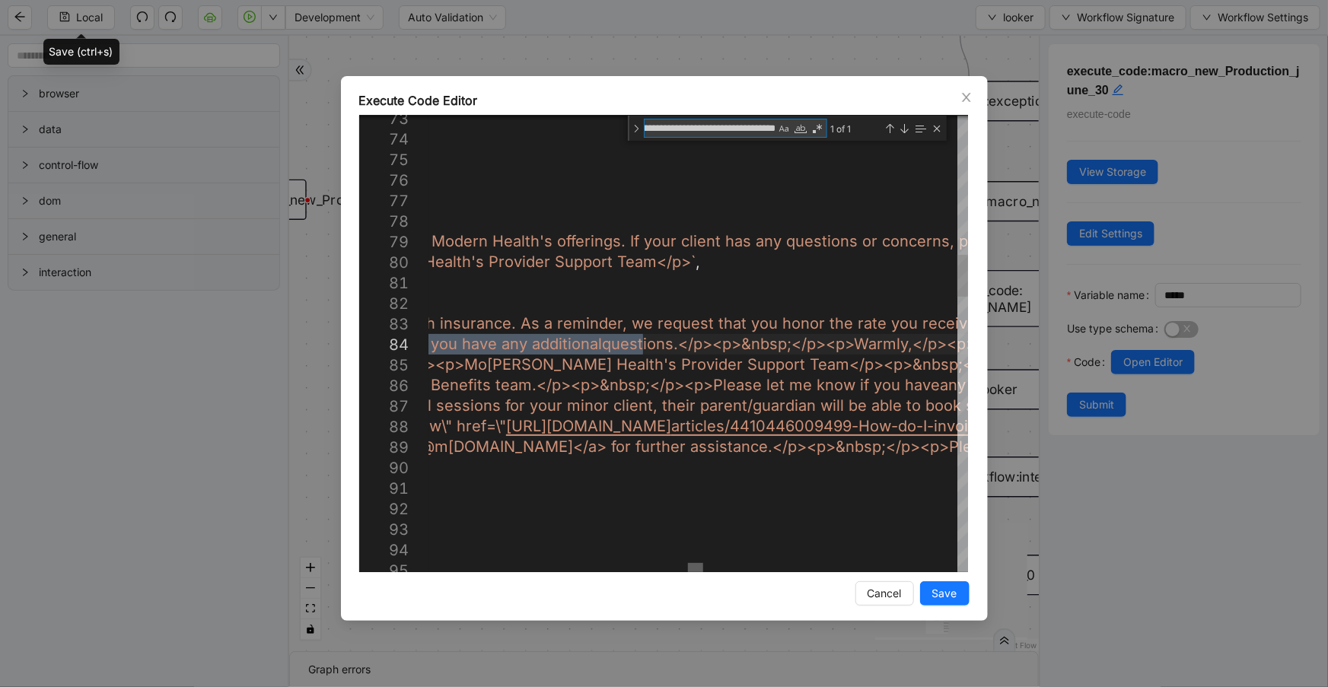
click at [692, 563] on div at bounding box center [695, 567] width 15 height 9
type textarea "**********"
paste textarea "Editor content;Press Alt+F1 for Accessibility Options."
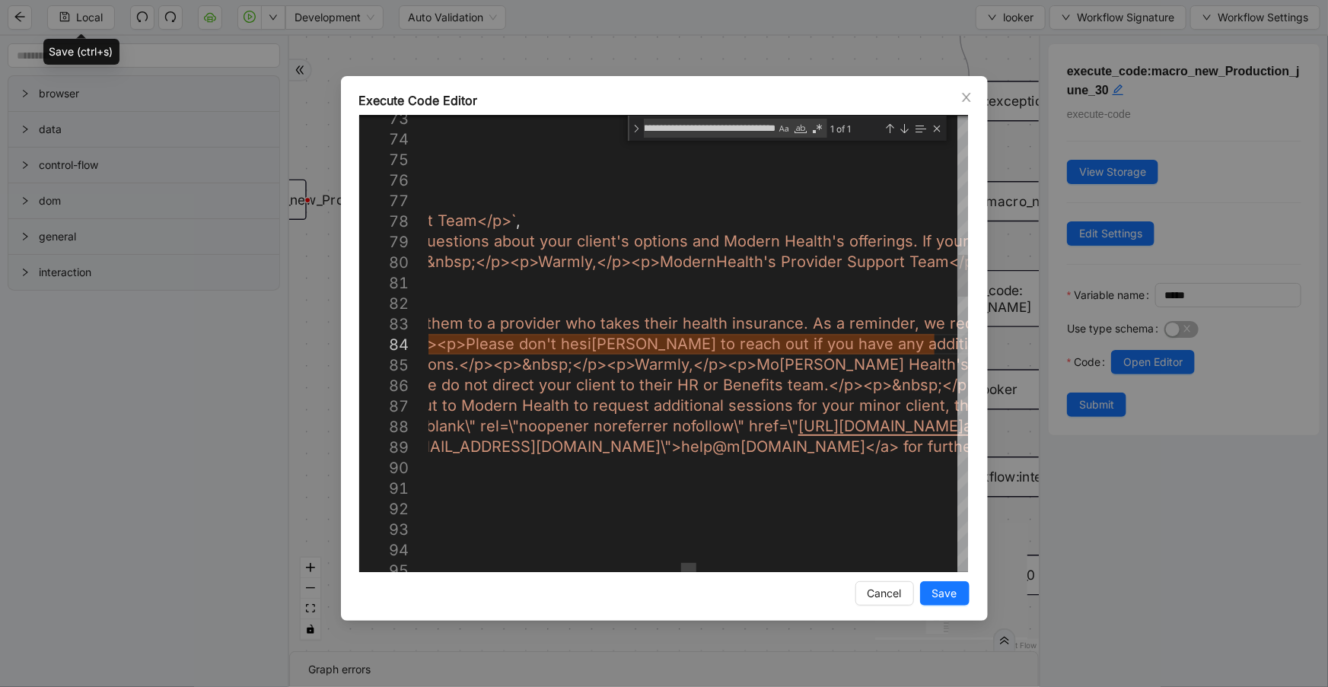
paste textarea "Editor content;Press Alt+F1 for Accessibility Options."
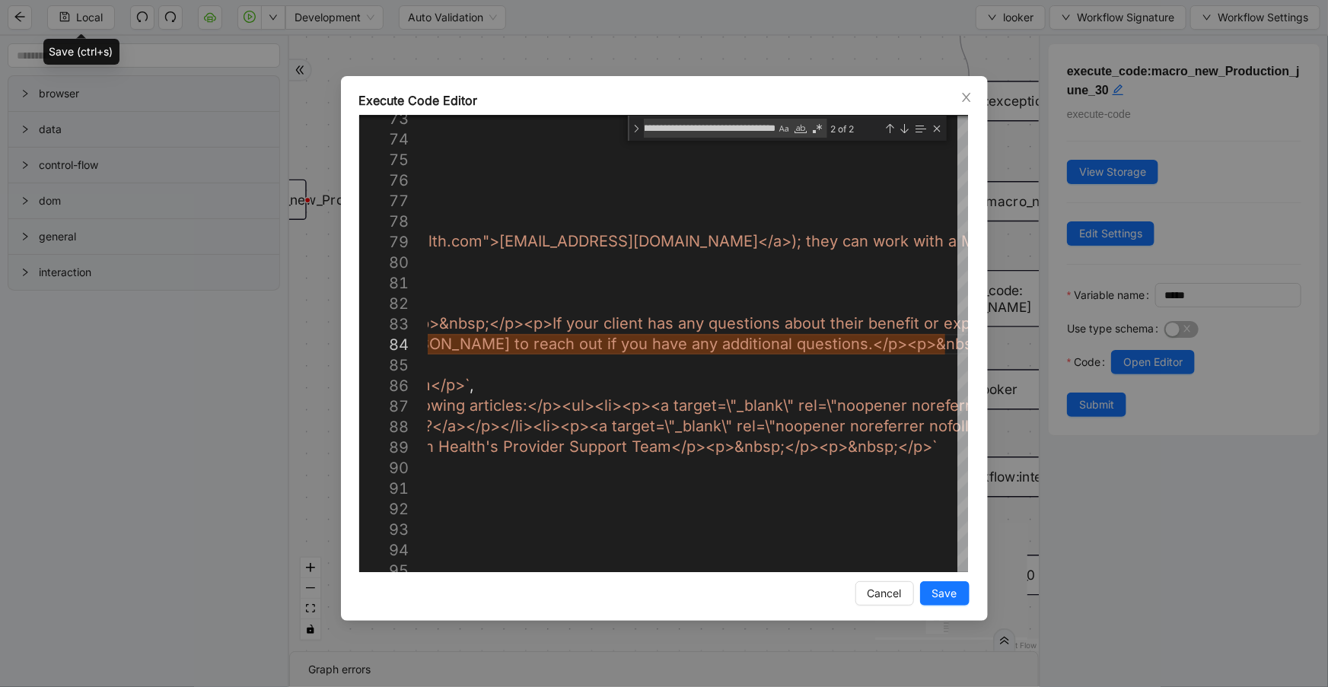
click at [725, 573] on div "Execute Code Editor 73 74 75 76 77 78 79 80 81 82 83 84 85 86 87 88 89 90 91 92…" at bounding box center [664, 348] width 647 height 545
click at [730, 563] on div at bounding box center [724, 567] width 15 height 9
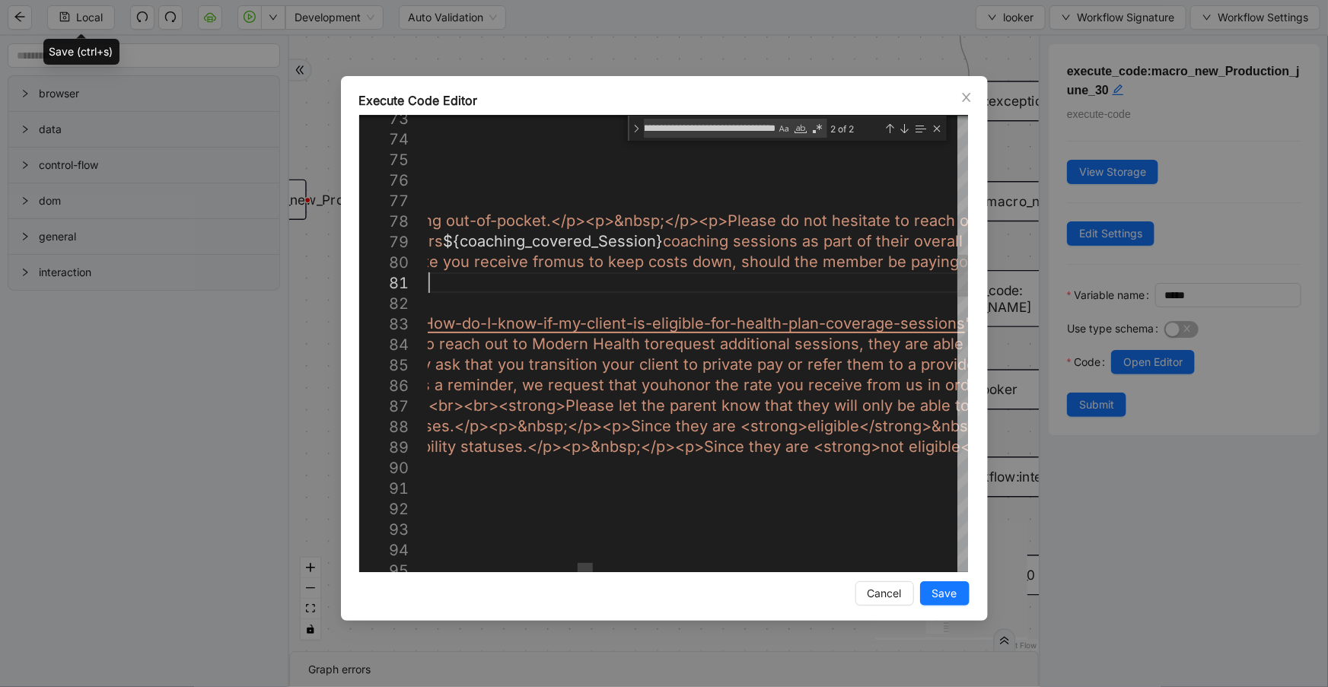
scroll to position [0, 4580]
click at [890, 124] on div "Previous Match (Shift+Enter)" at bounding box center [890, 128] width 12 height 12
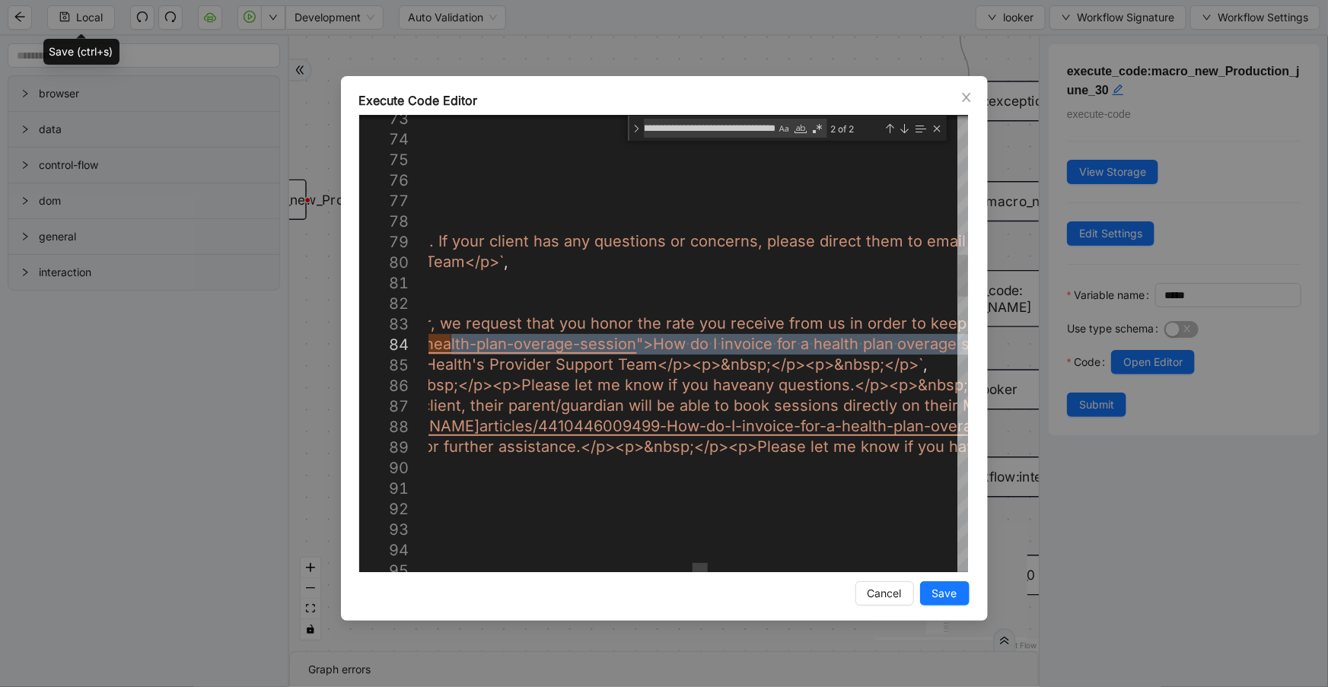
scroll to position [0, 0]
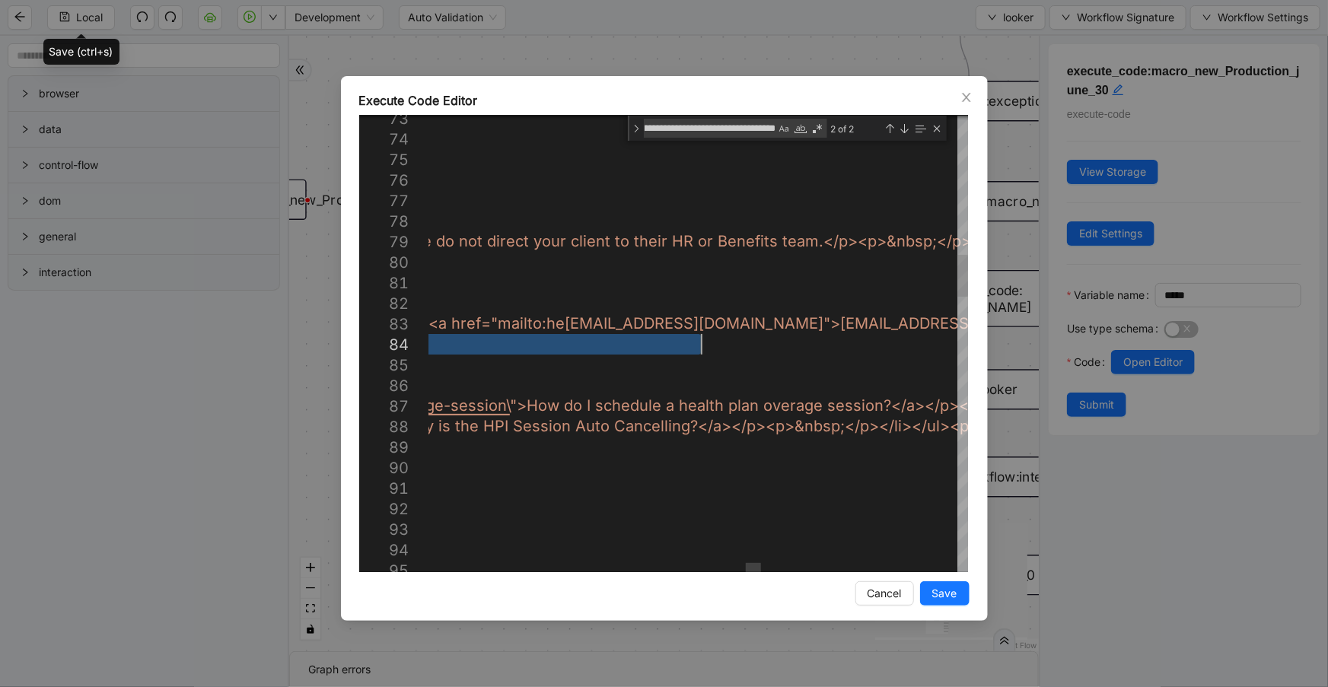
type textarea "**********"
drag, startPoint x: 450, startPoint y: 342, endPoint x: 742, endPoint y: 297, distance: 294.7
click at [960, 96] on icon "close" at bounding box center [966, 97] width 12 height 12
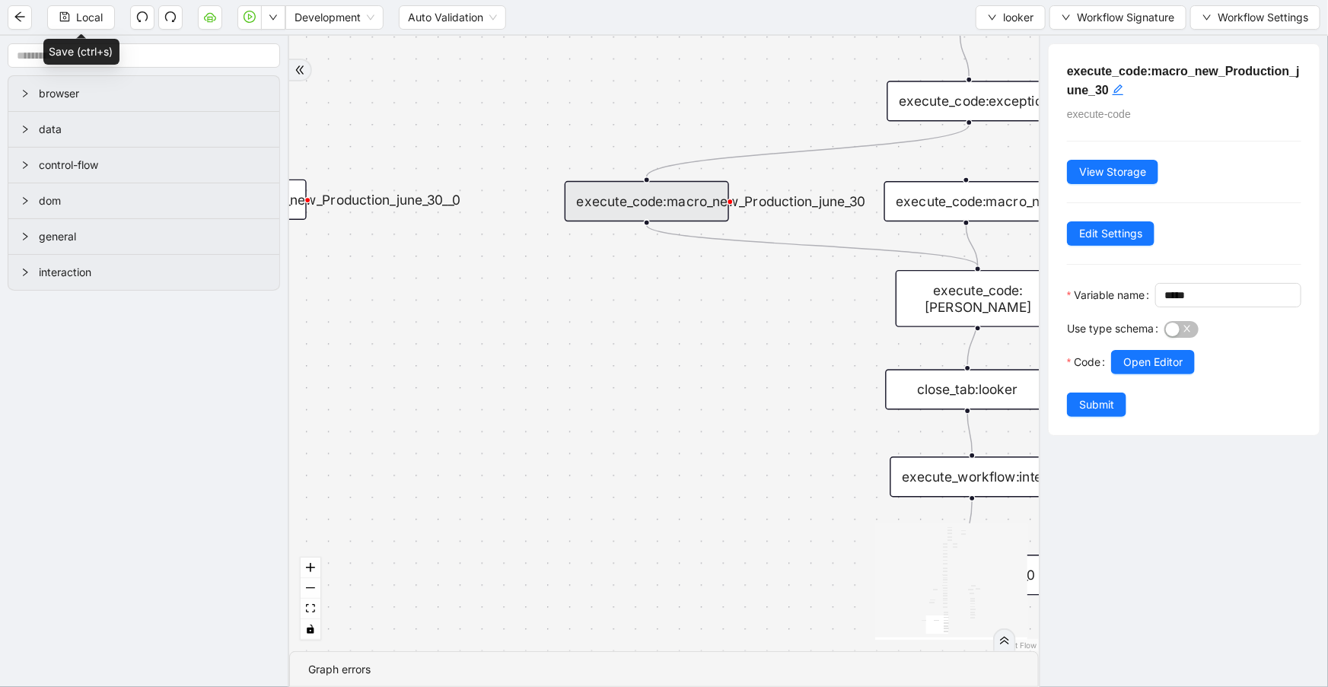
click at [692, 342] on div "fallback is_same_visits 3e13ccc2_230e_41ff_b0ca_9cb496d9165b fallback onError o…" at bounding box center [663, 343] width 749 height 615
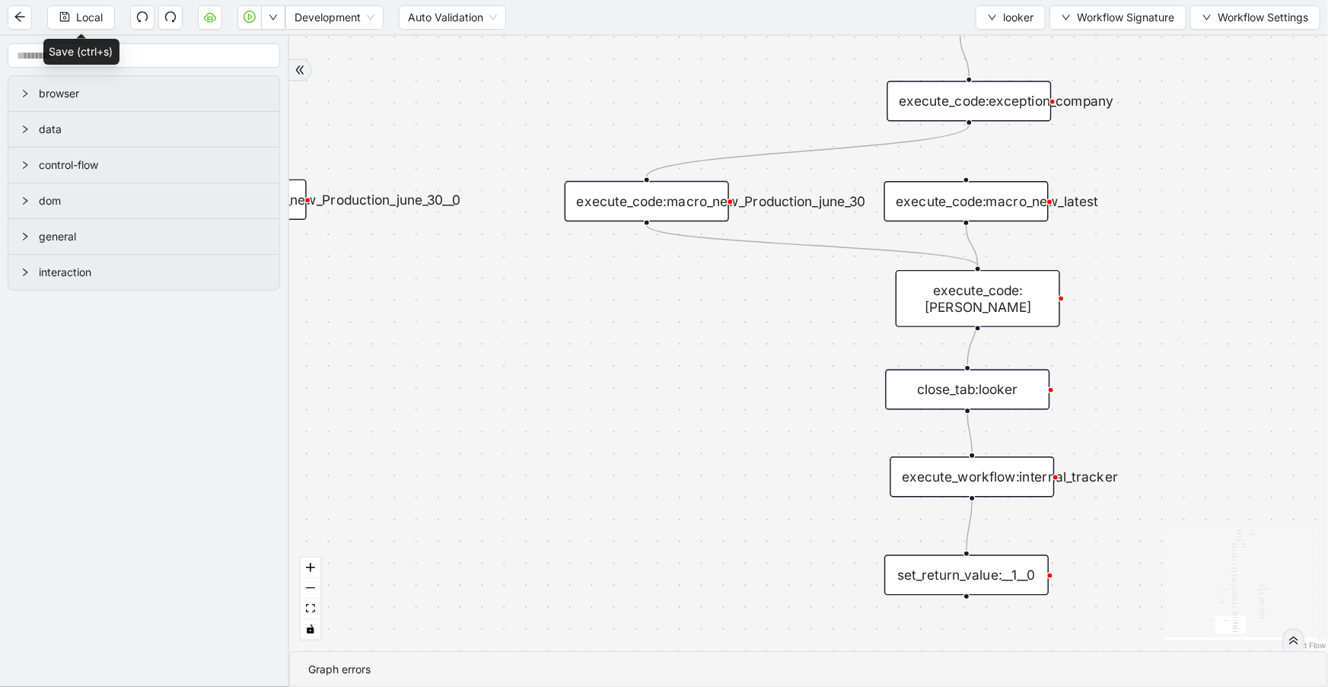
click at [682, 198] on div "execute_code:macro_new_Production_june_30" at bounding box center [646, 201] width 164 height 40
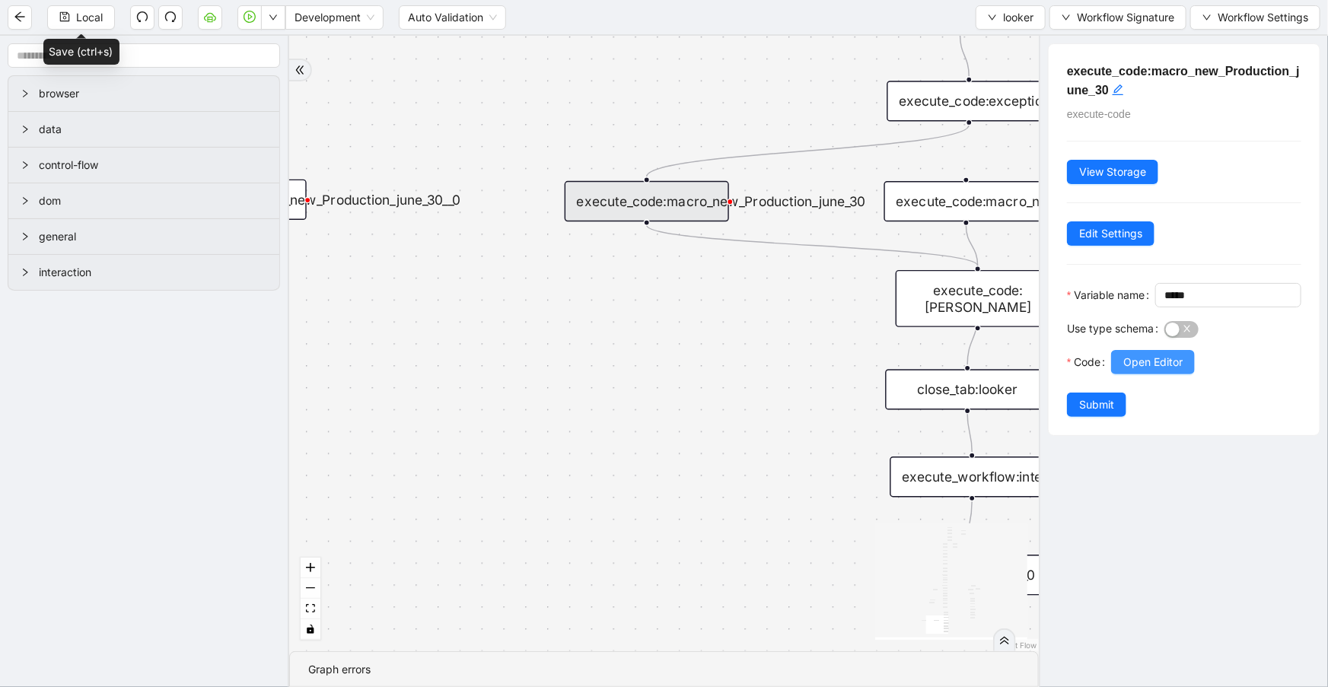
click at [1130, 374] on button "Open Editor" at bounding box center [1153, 362] width 84 height 24
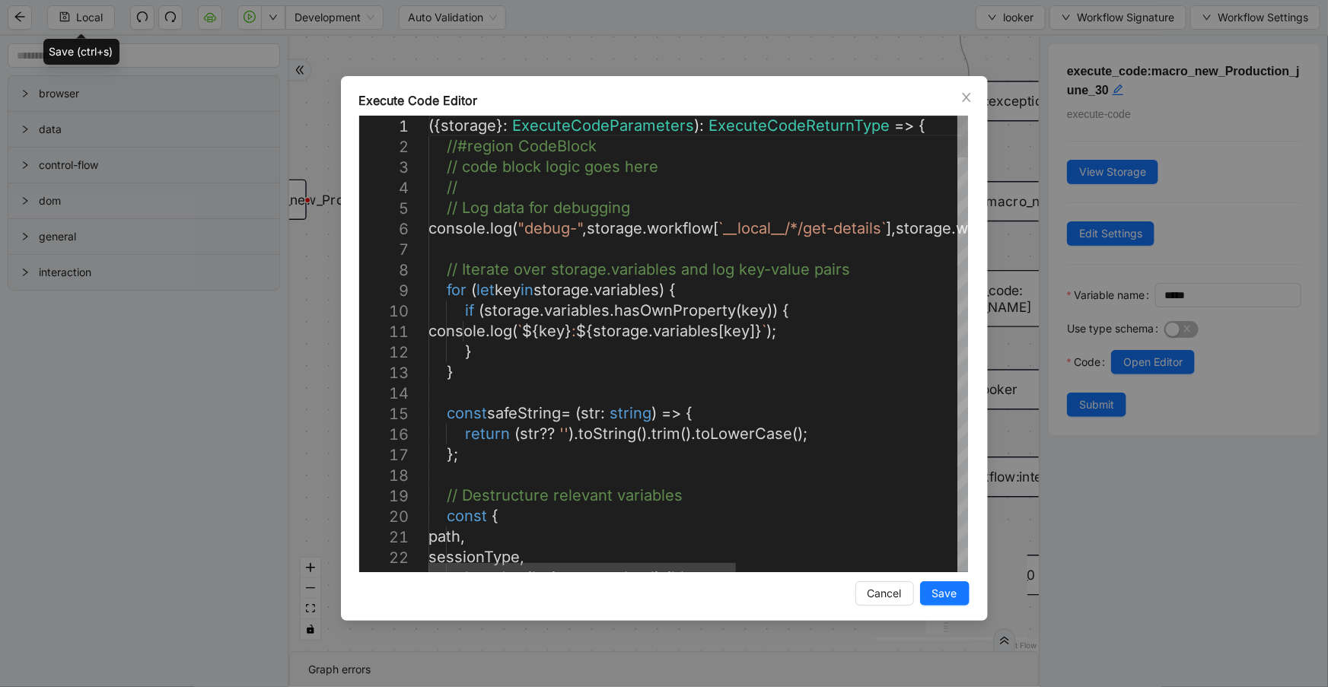
type textarea "**********"
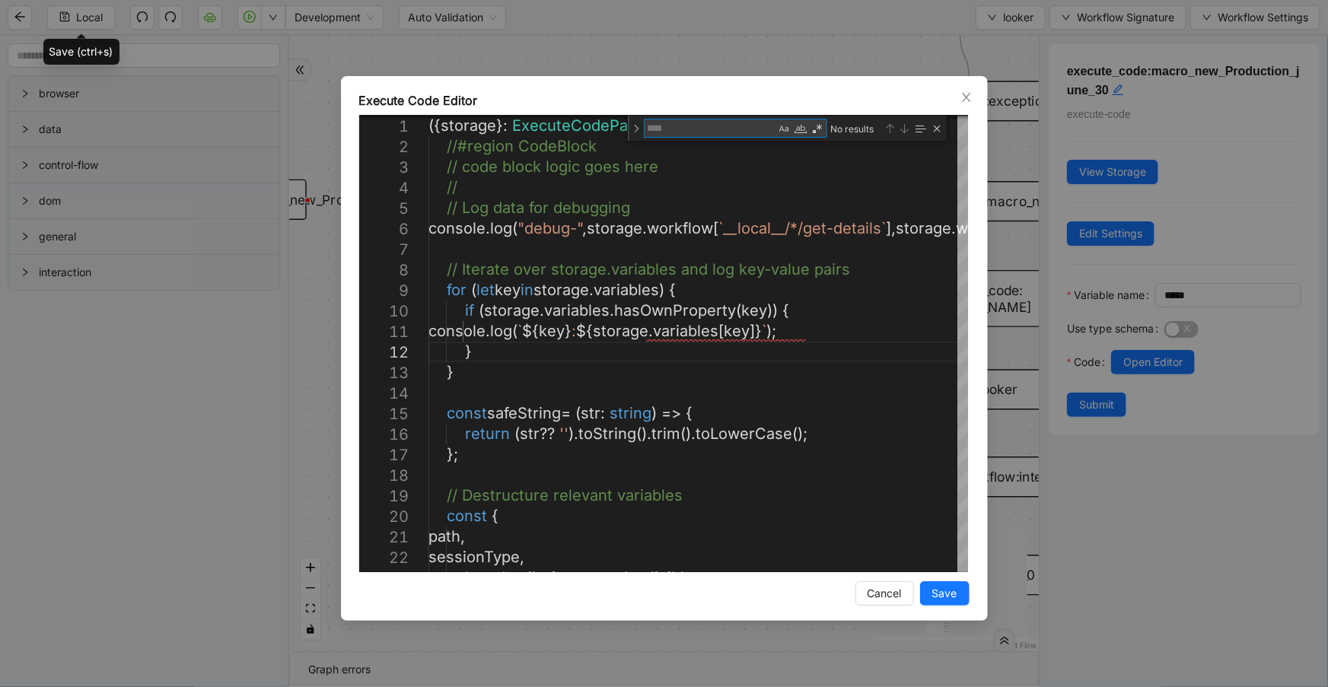
paste textarea "**********"
type textarea "**********"
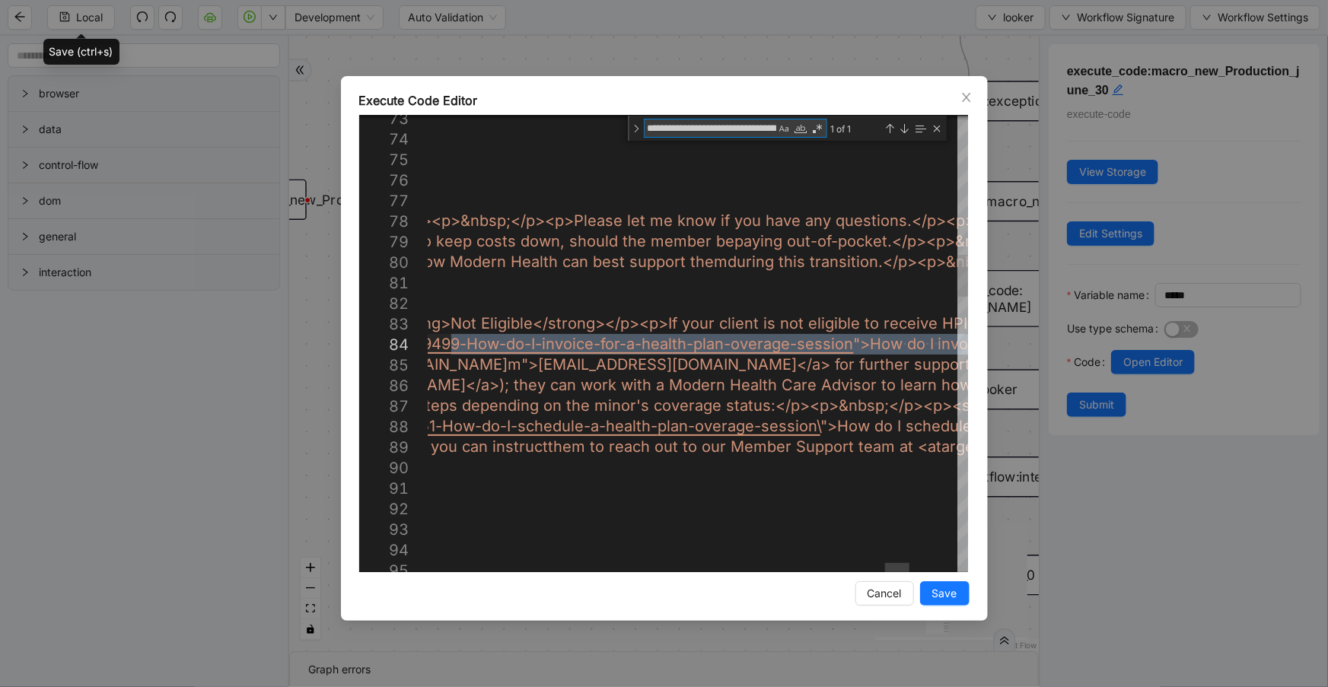
scroll to position [0, 851]
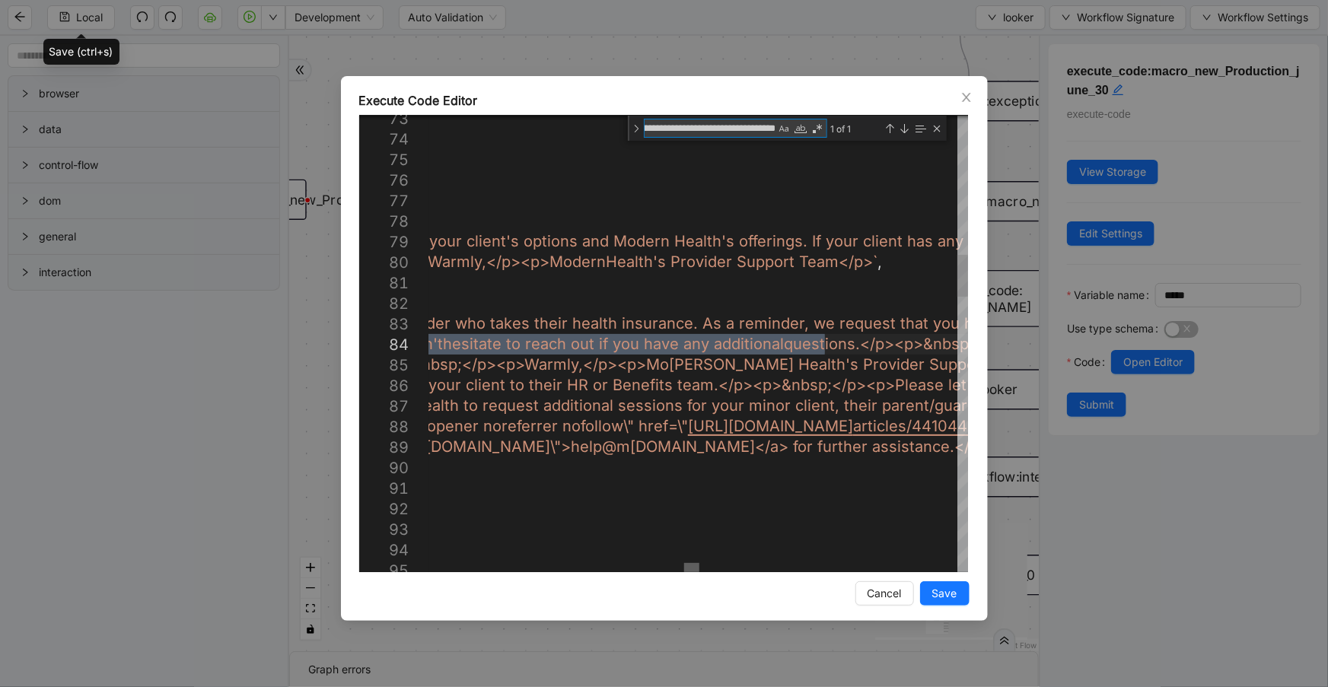
click at [689, 568] on div at bounding box center [691, 567] width 15 height 9
type textarea "**********"
paste textarea "Editor content;Press Alt+F1 for Accessibility Options."
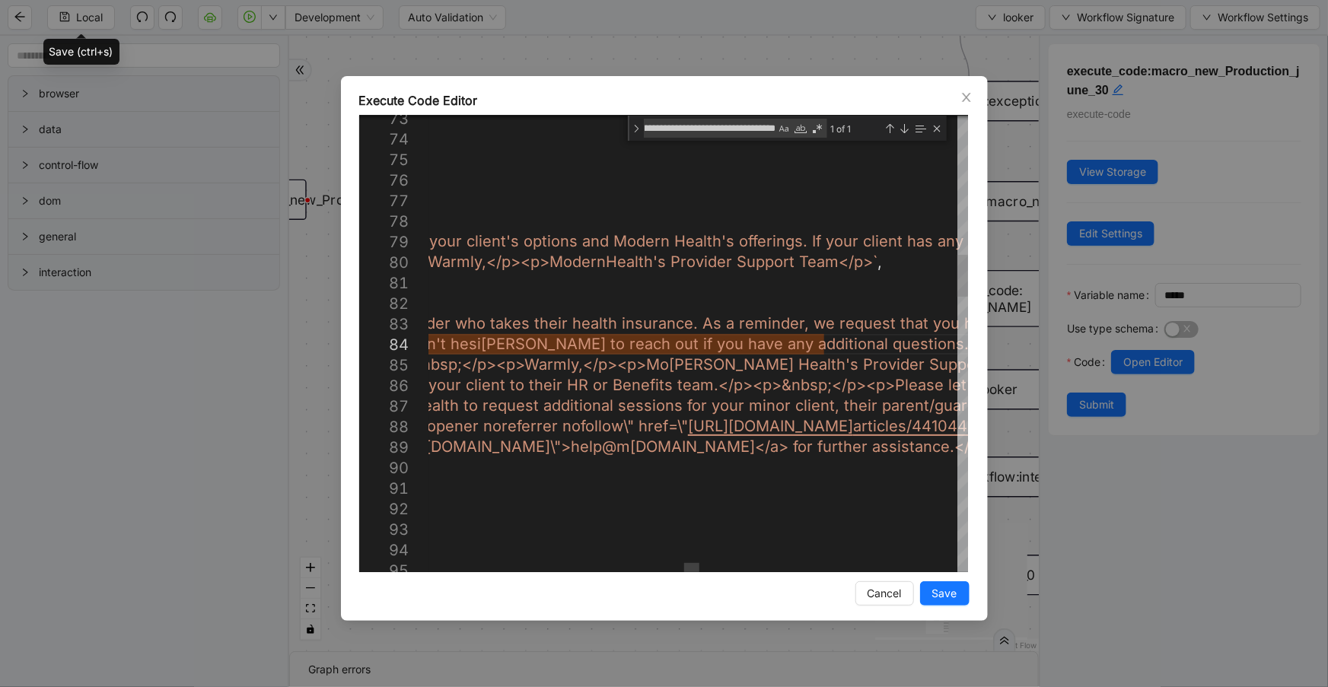
type textarea "**********"
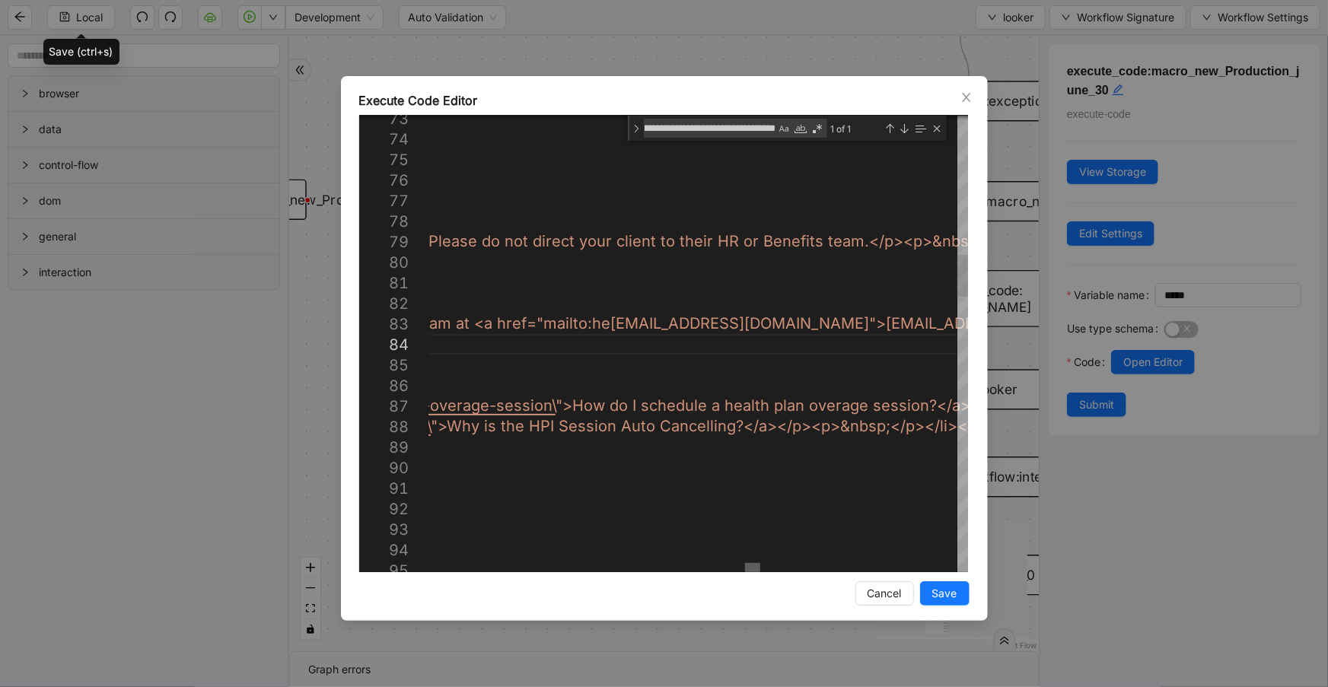
click at [752, 563] on div at bounding box center [752, 567] width 15 height 9
click at [933, 587] on span "Save" at bounding box center [944, 593] width 25 height 17
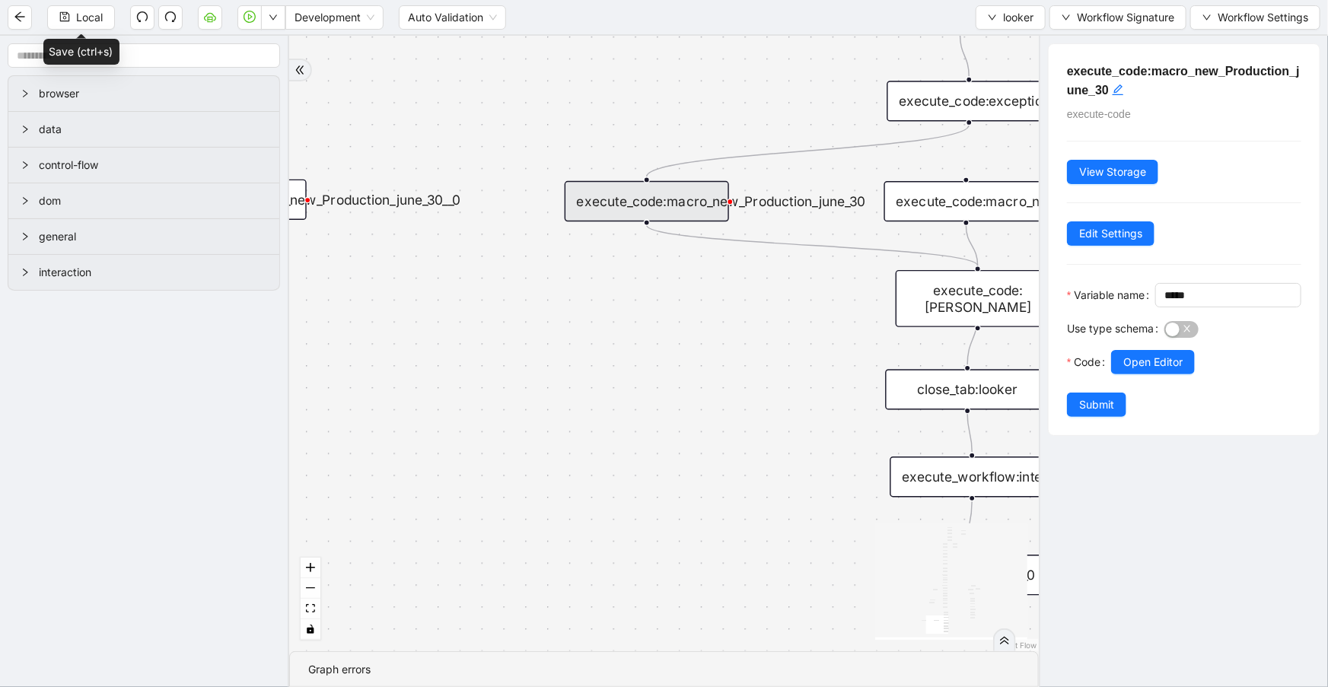
drag, startPoint x: 1071, startPoint y: 427, endPoint x: 1182, endPoint y: 389, distance: 117.4
click at [1069, 417] on button "Submit" at bounding box center [1096, 405] width 59 height 24
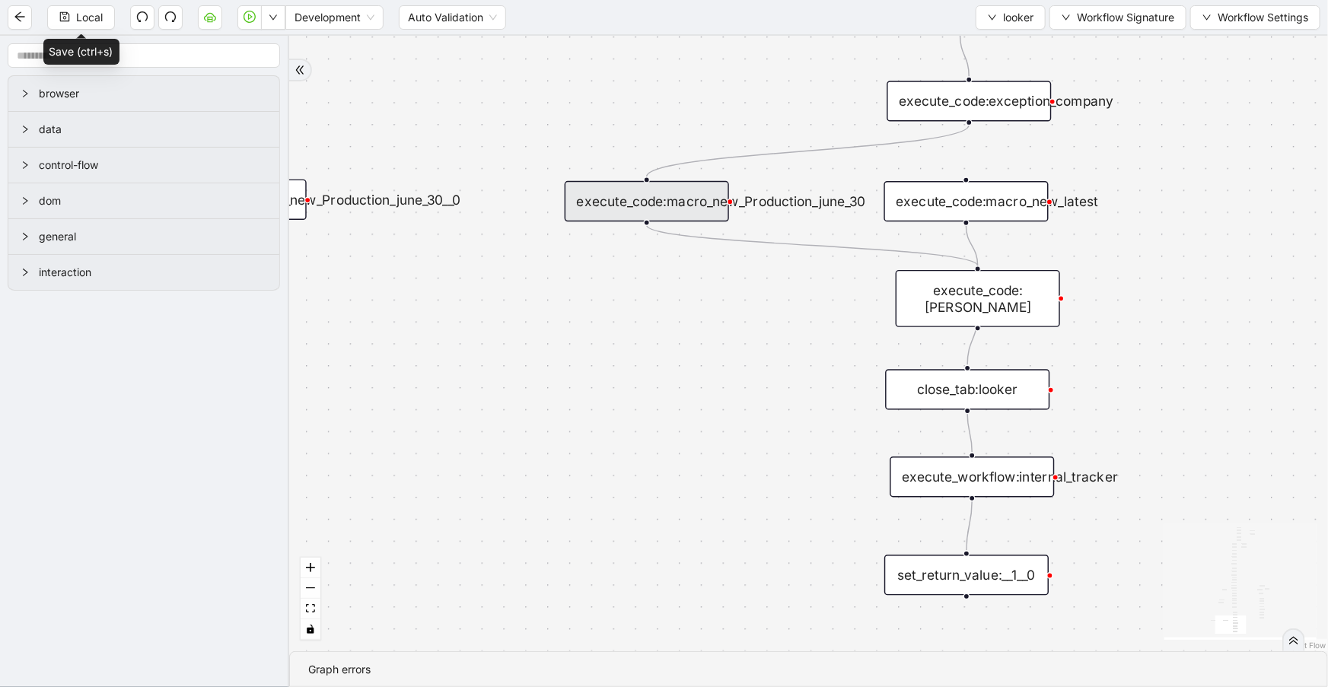
click at [601, 205] on div "execute_code:macro_new_Production_june_30" at bounding box center [646, 201] width 164 height 40
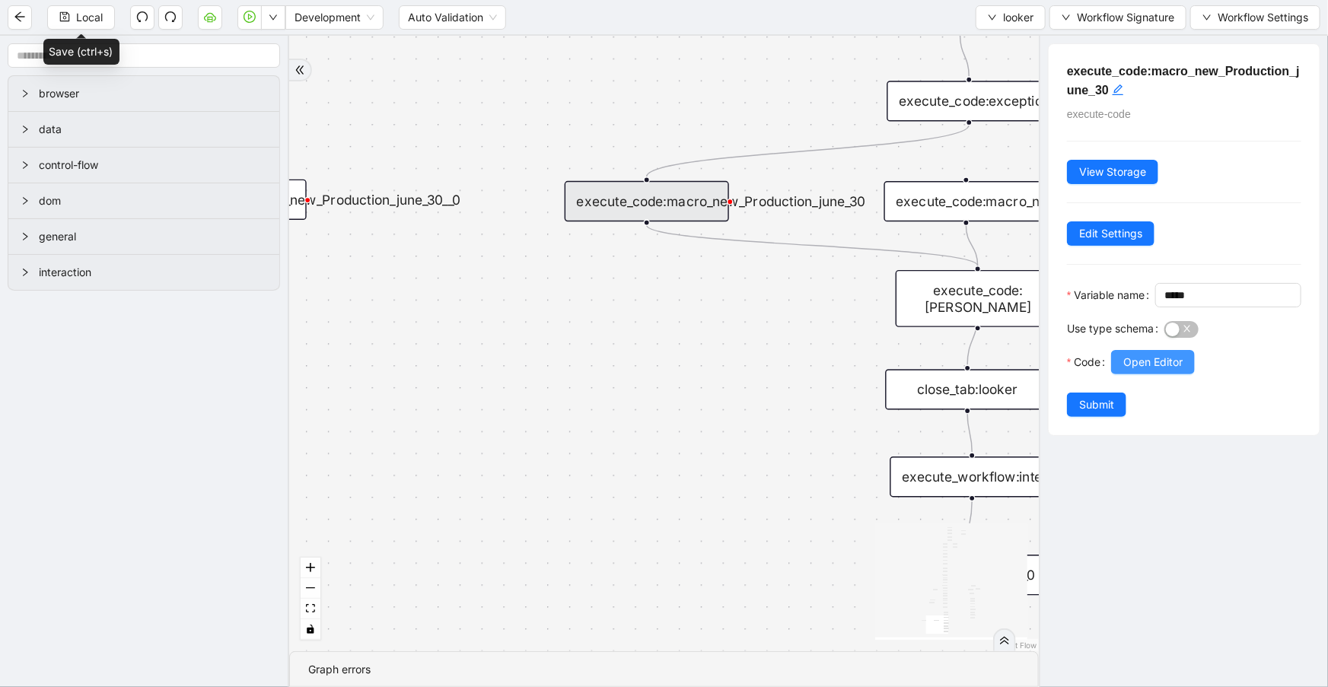
click at [1149, 370] on span "Open Editor" at bounding box center [1152, 362] width 59 height 17
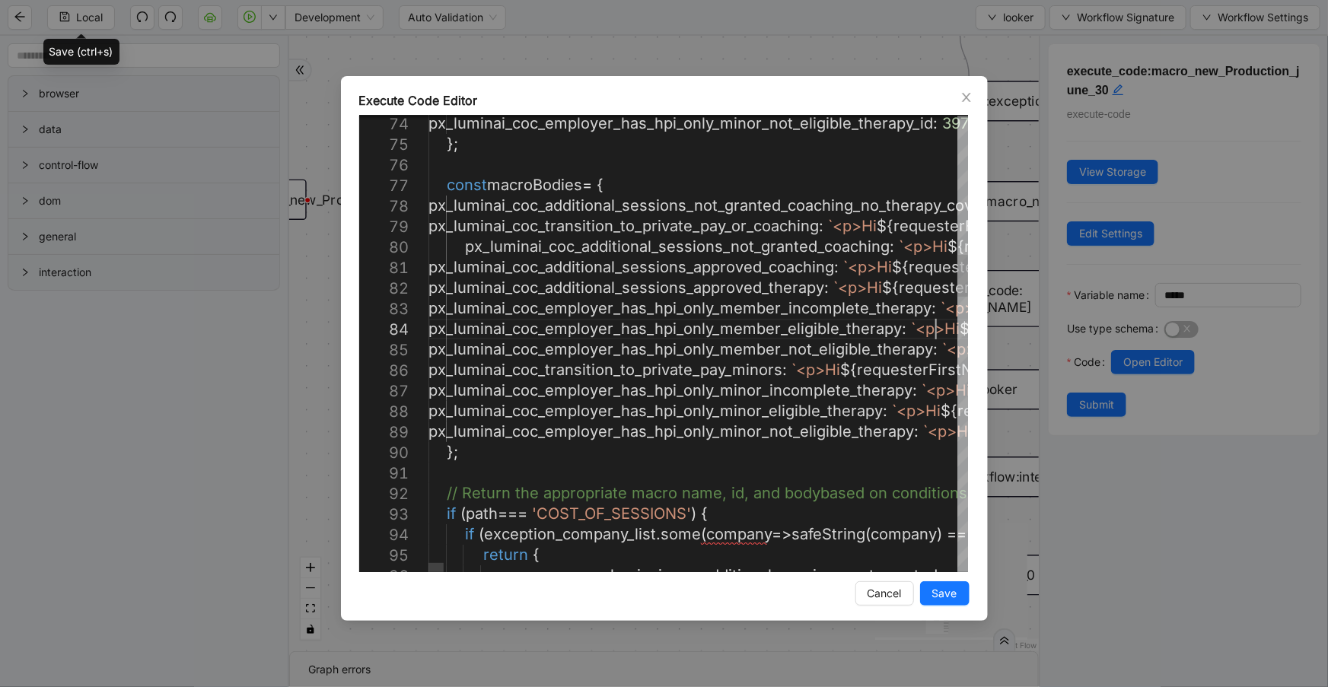
scroll to position [0, 0]
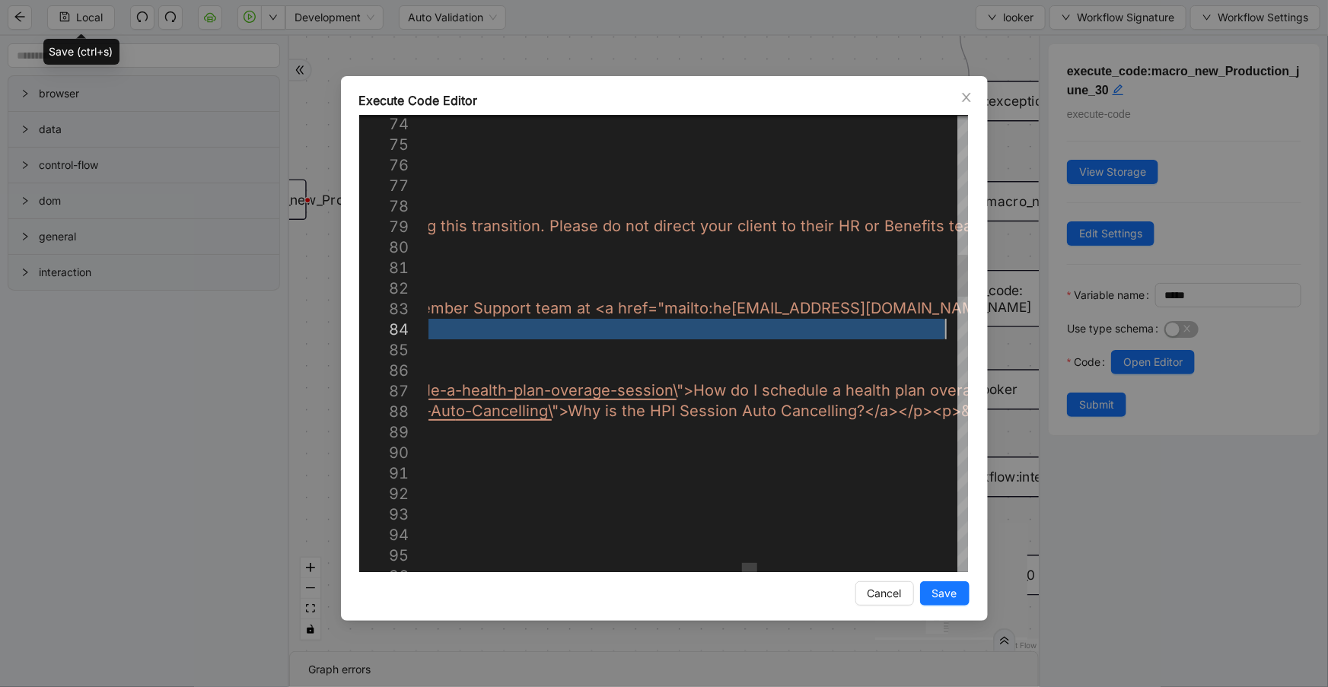
drag, startPoint x: 936, startPoint y: 327, endPoint x: 971, endPoint y: 331, distance: 35.2
type textarea "**********"
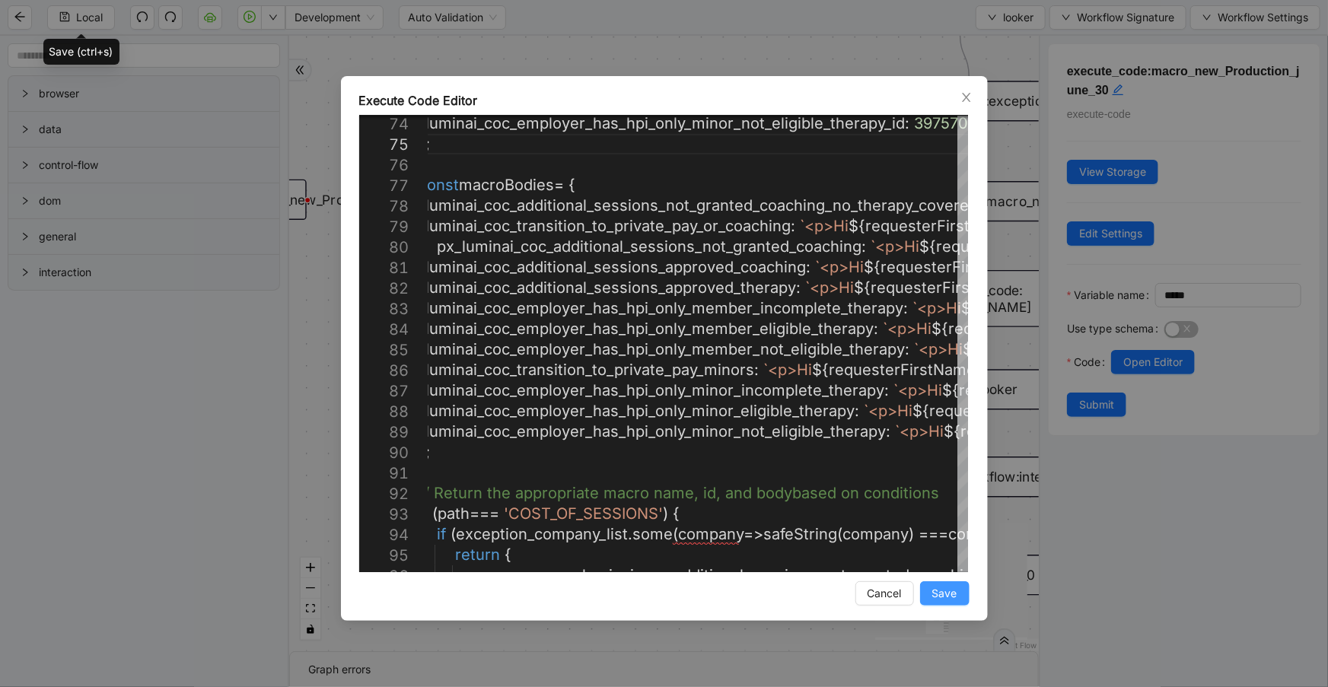
click at [928, 597] on button "Save" at bounding box center [944, 593] width 49 height 24
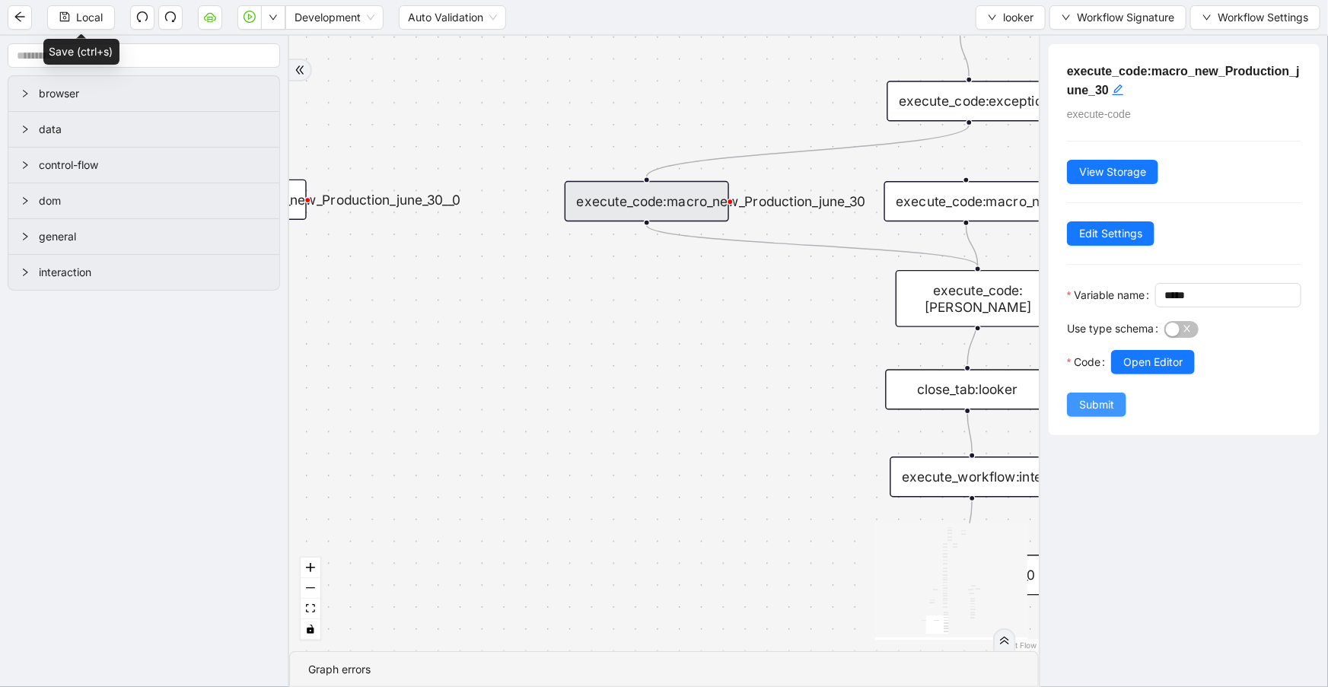
click at [1089, 413] on span "Submit" at bounding box center [1096, 404] width 35 height 17
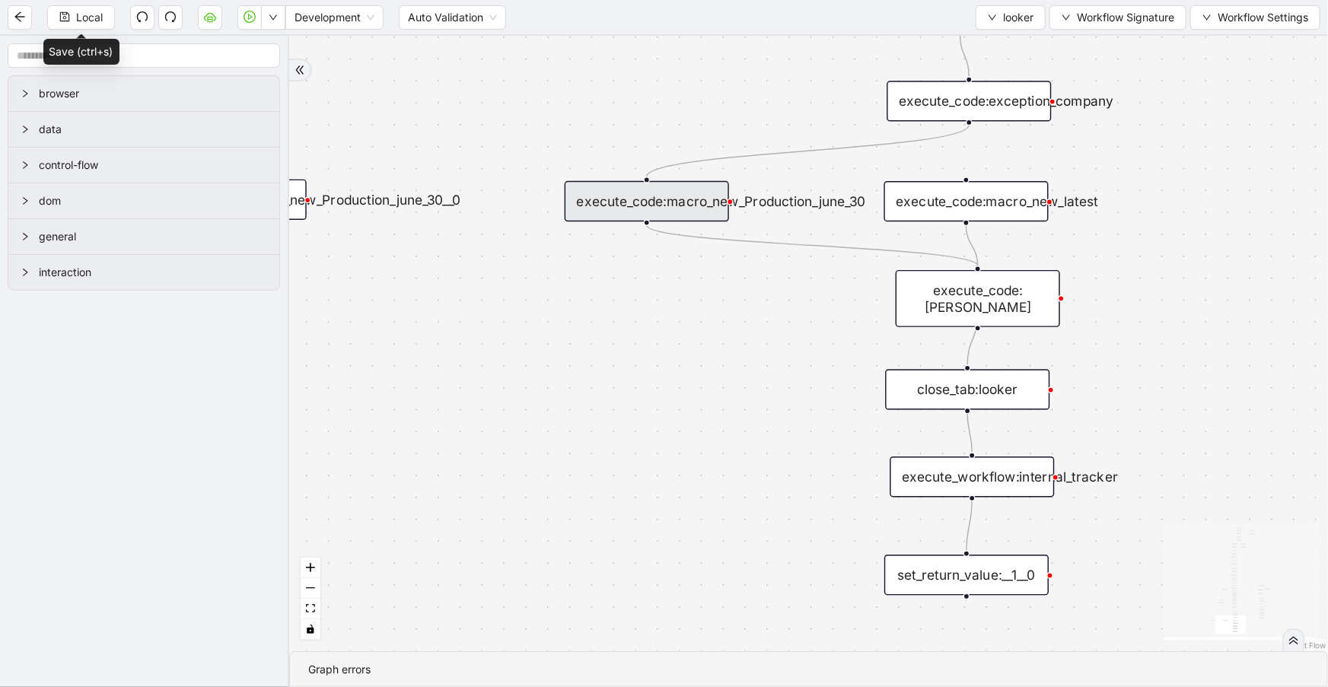
drag, startPoint x: 107, startPoint y: 9, endPoint x: 1327, endPoint y: 517, distance: 1321.2
click at [109, 11] on button "Local" at bounding box center [81, 17] width 68 height 24
